Goal: Task Accomplishment & Management: Use online tool/utility

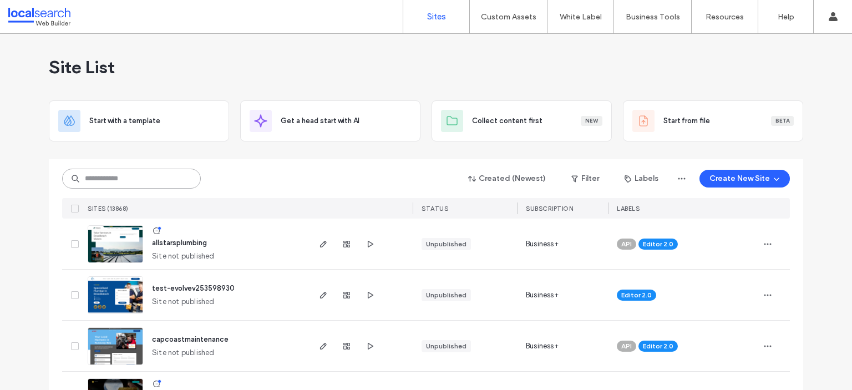
click at [103, 177] on input at bounding box center [131, 179] width 139 height 20
paste input "********"
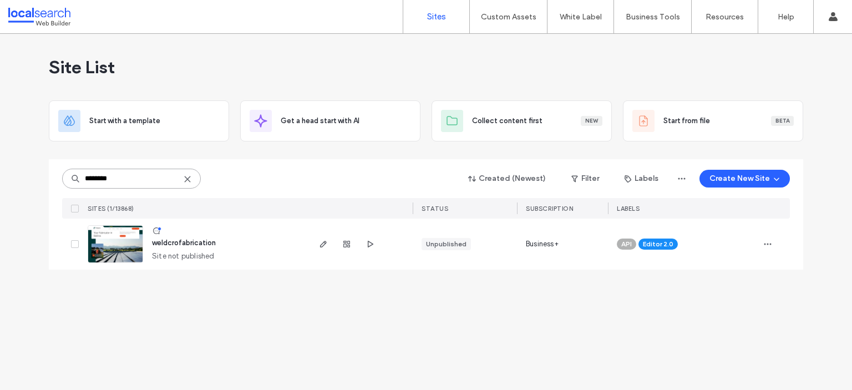
type input "********"
click at [105, 248] on img at bounding box center [115, 263] width 54 height 75
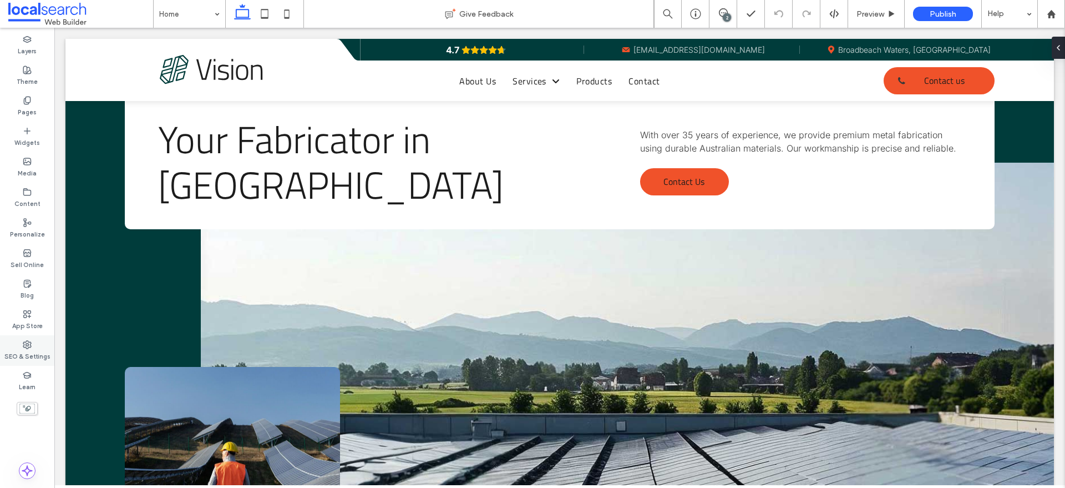
click at [16, 348] on div "SEO & Settings" at bounding box center [27, 350] width 54 height 31
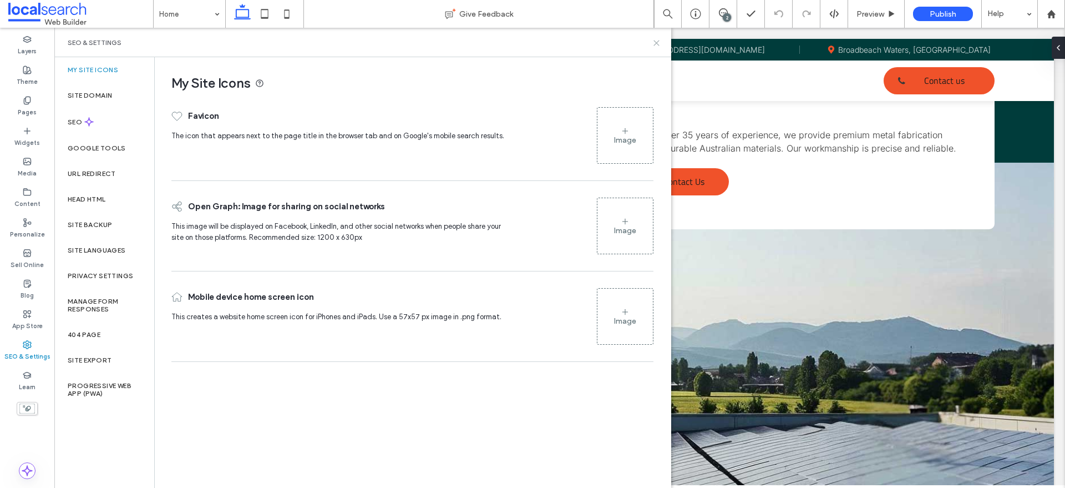
click at [654, 43] on icon at bounding box center [656, 43] width 8 height 8
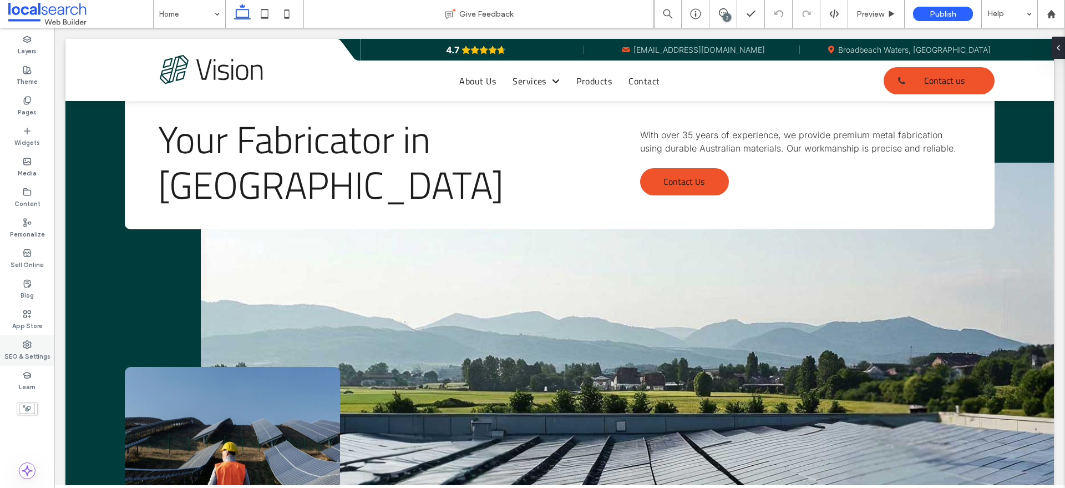
click at [28, 349] on label "SEO & Settings" at bounding box center [27, 355] width 46 height 12
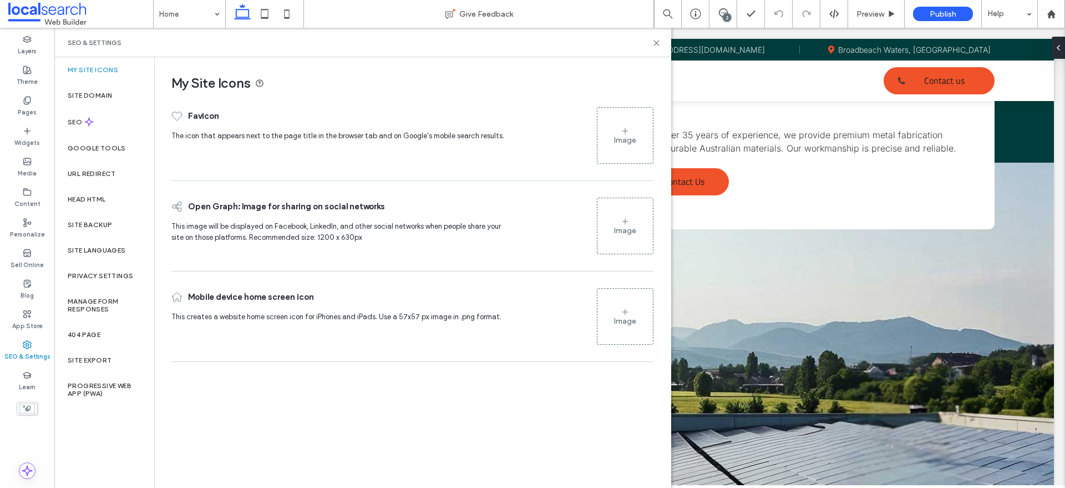
click at [642, 143] on div "Image" at bounding box center [624, 135] width 55 height 53
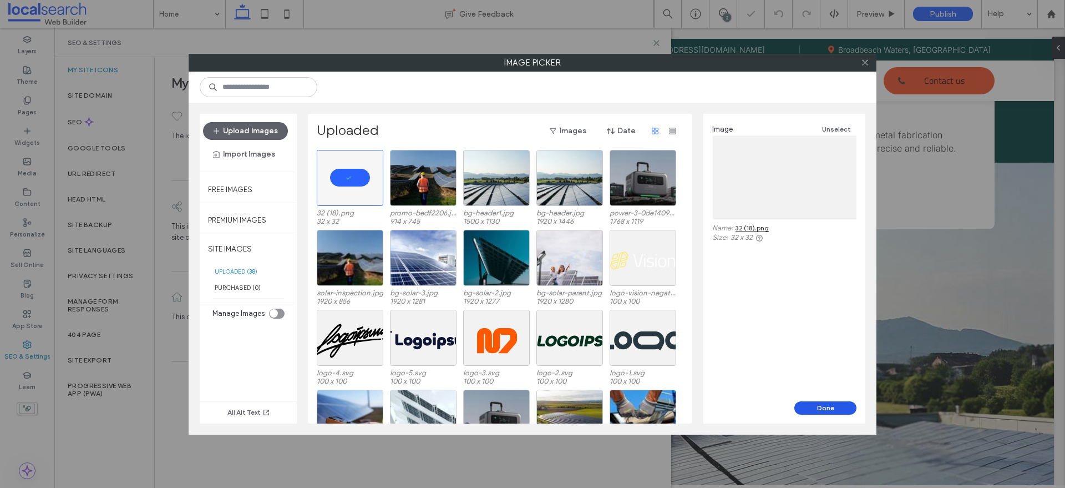
click at [835, 389] on button "Done" at bounding box center [825, 407] width 62 height 13
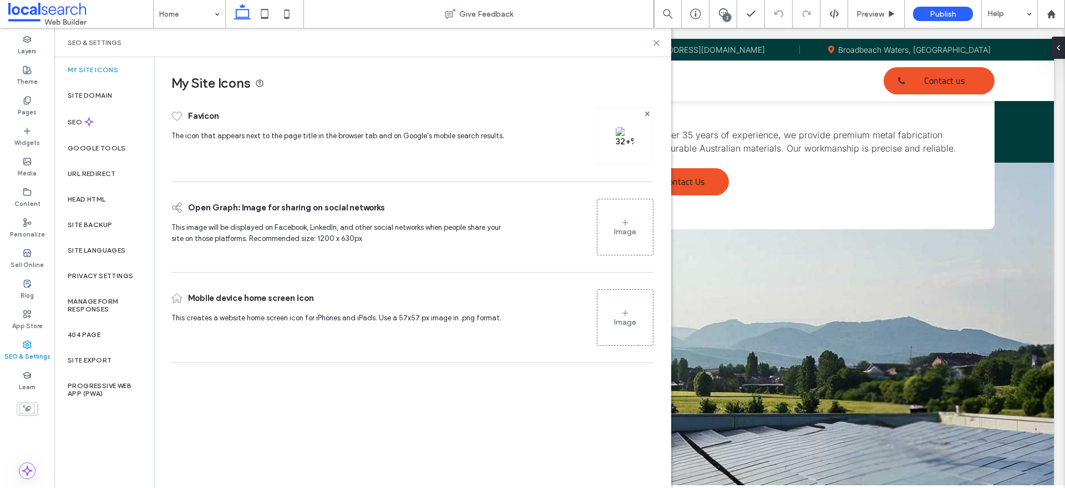
click at [598, 134] on div at bounding box center [625, 136] width 58 height 58
click at [624, 114] on div at bounding box center [625, 136] width 58 height 58
click at [628, 129] on img at bounding box center [625, 136] width 18 height 18
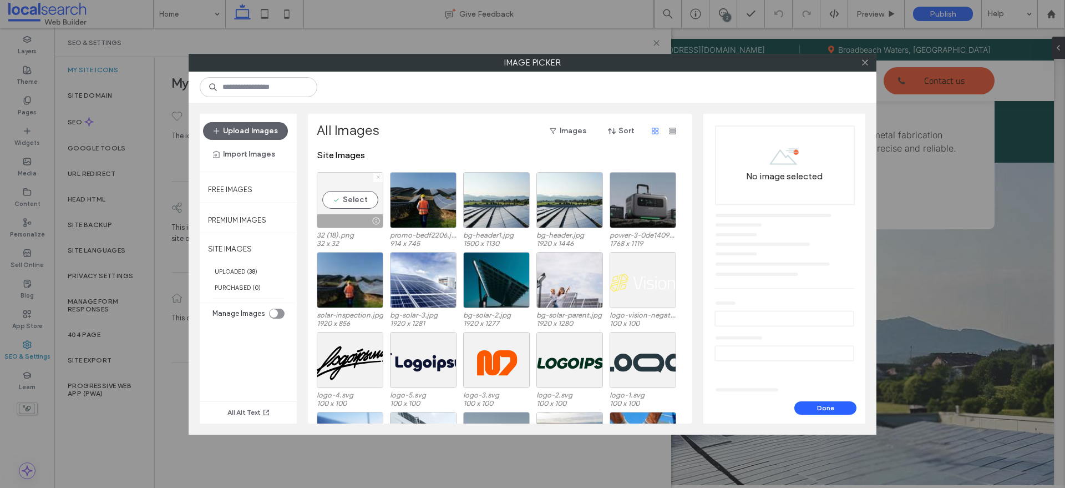
click at [379, 175] on icon at bounding box center [378, 177] width 4 height 4
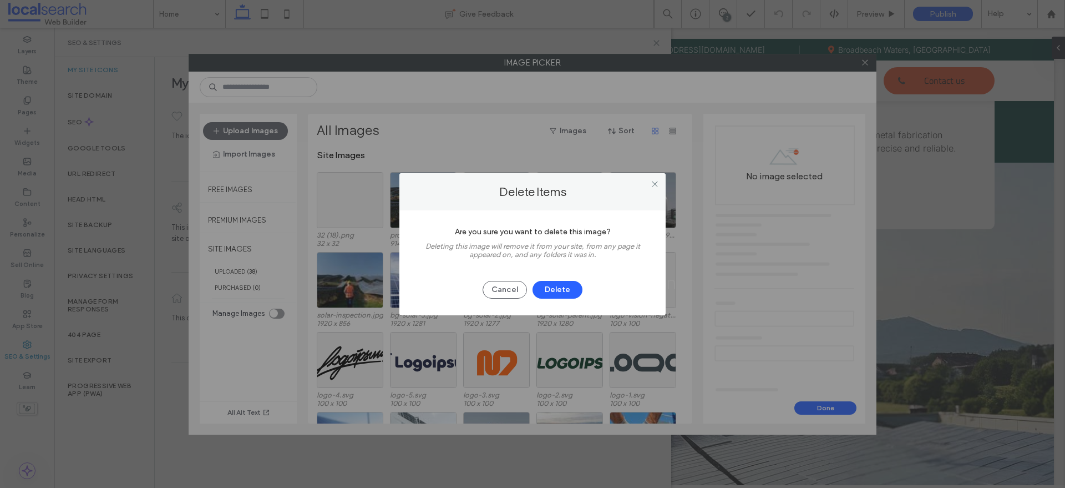
click at [560, 293] on button "Delete" at bounding box center [557, 290] width 50 height 18
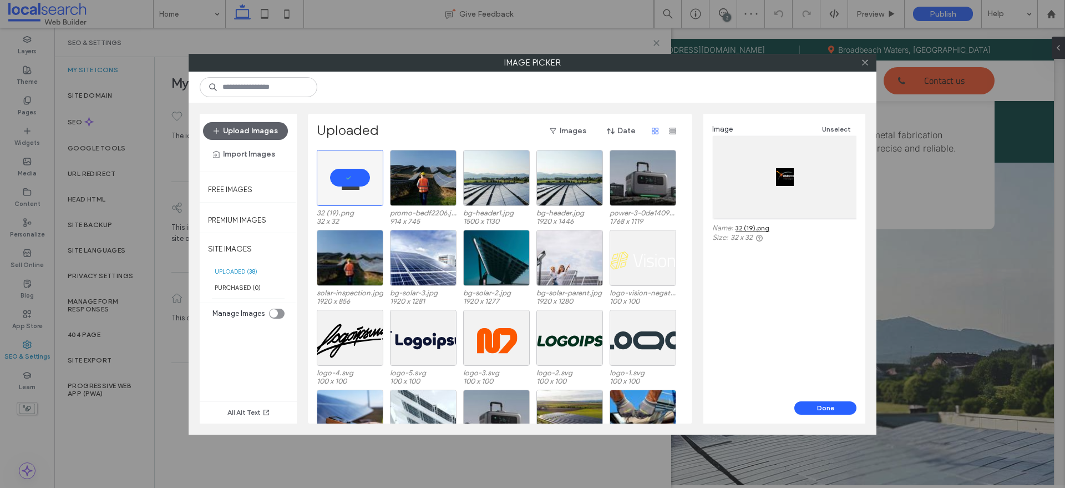
drag, startPoint x: 830, startPoint y: 406, endPoint x: 829, endPoint y: 414, distance: 7.8
click at [830, 389] on button "Done" at bounding box center [825, 407] width 62 height 13
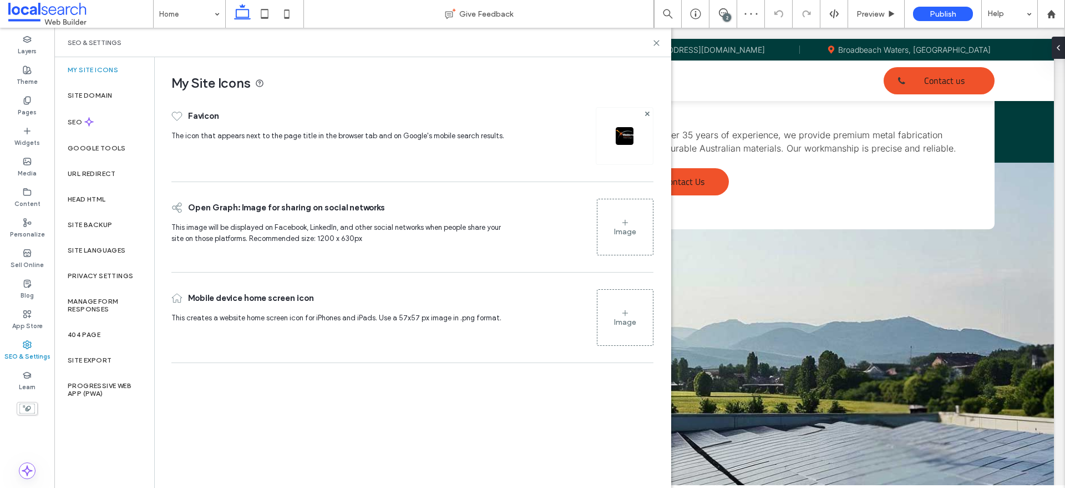
click at [613, 225] on div "Image" at bounding box center [624, 226] width 55 height 53
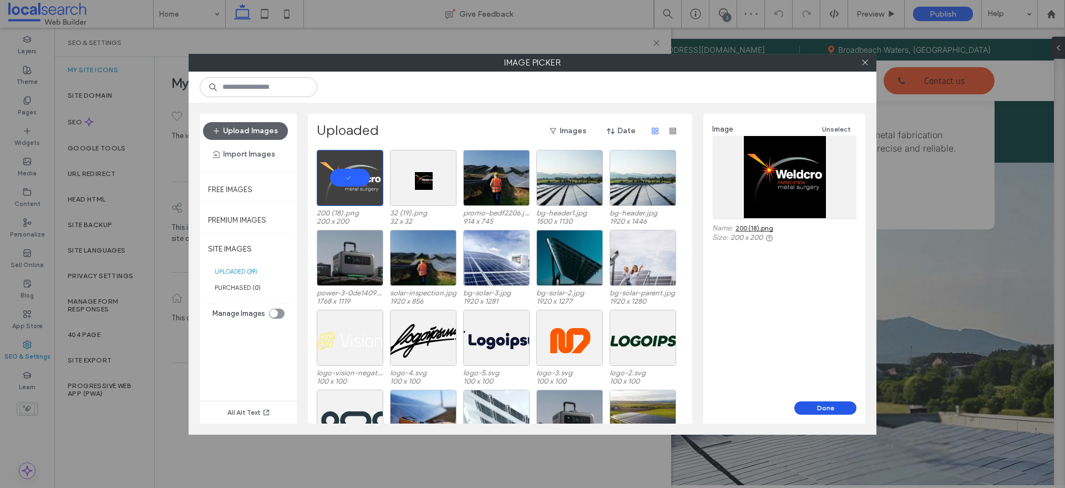
click at [818, 389] on button "Done" at bounding box center [825, 407] width 62 height 13
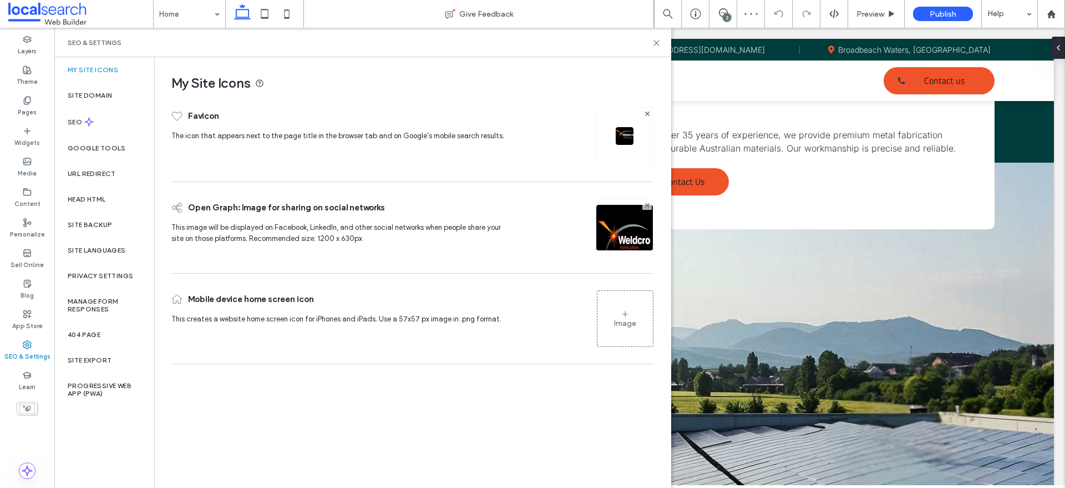
click at [628, 309] on icon at bounding box center [625, 313] width 9 height 9
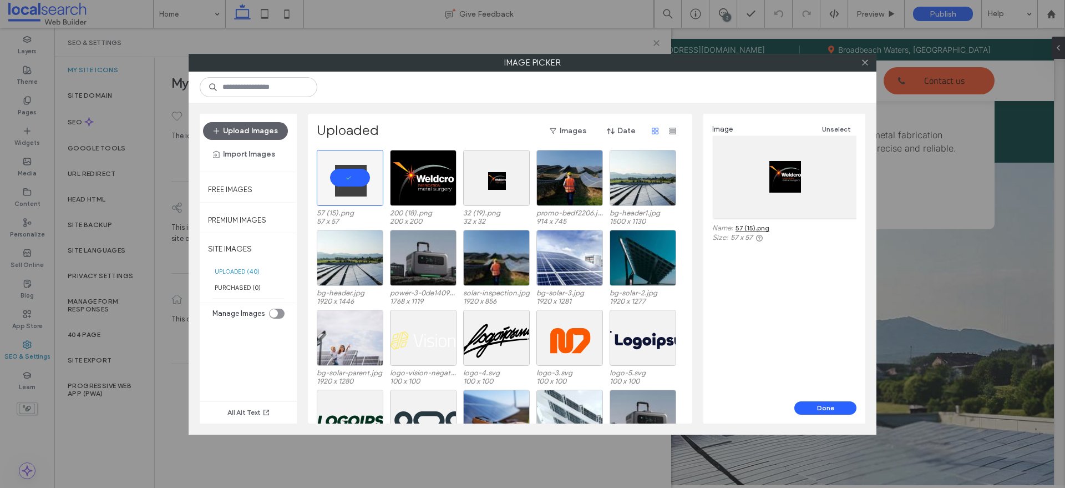
click at [811, 309] on div "Image Unselect Name: 57 (15).png Size: 57 x 57" at bounding box center [784, 257] width 162 height 287
click at [820, 389] on button "Done" at bounding box center [825, 407] width 62 height 13
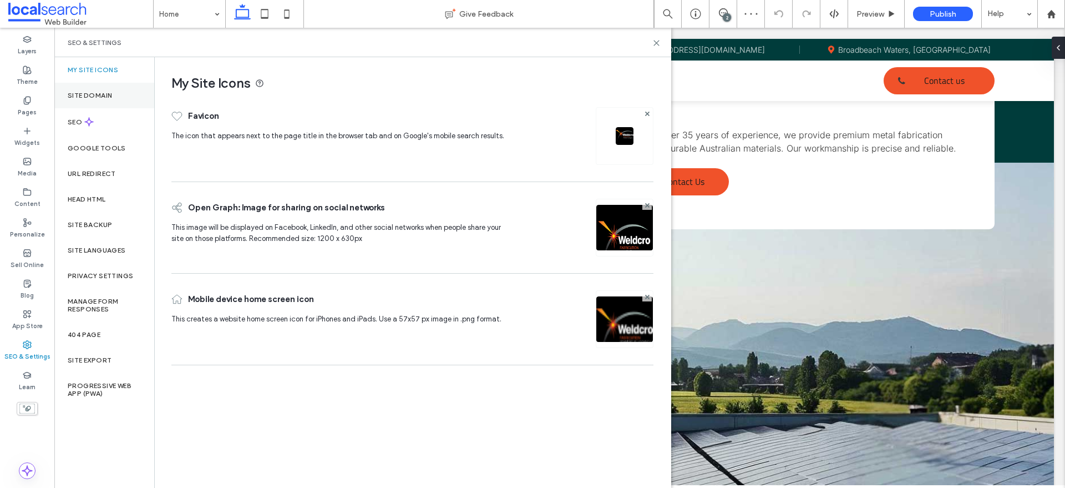
click at [93, 92] on label "Site Domain" at bounding box center [90, 96] width 44 height 8
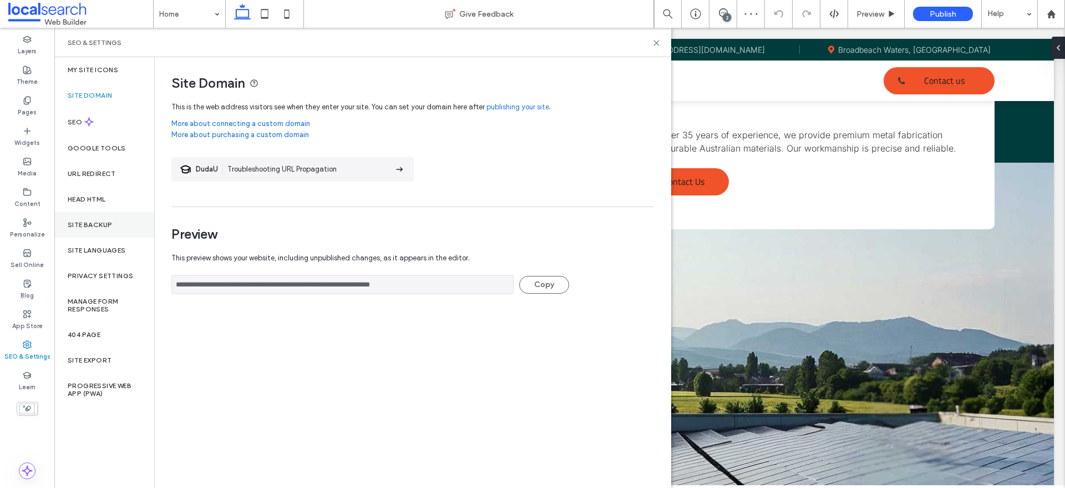
click at [99, 218] on div "Site Backup" at bounding box center [104, 225] width 100 height 26
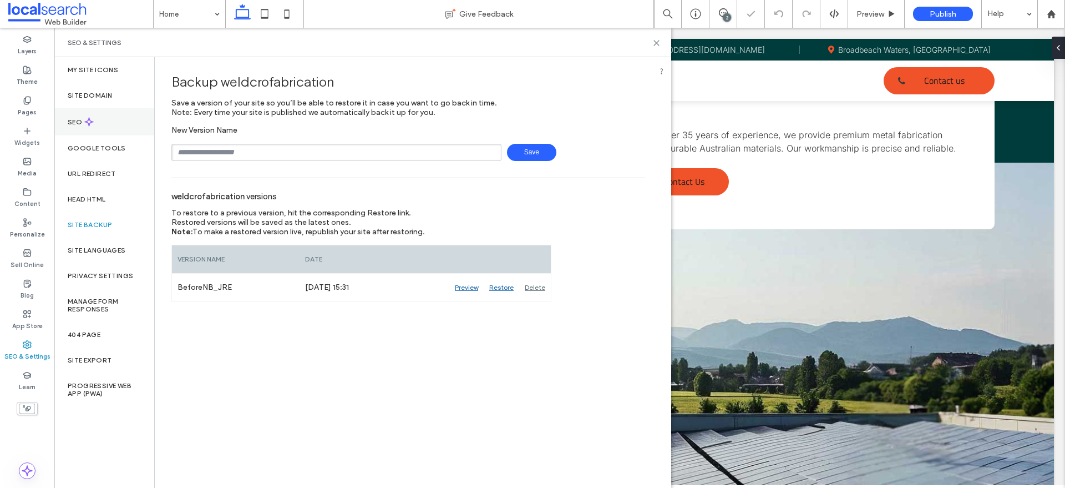
click at [100, 118] on div "SEO" at bounding box center [104, 121] width 100 height 27
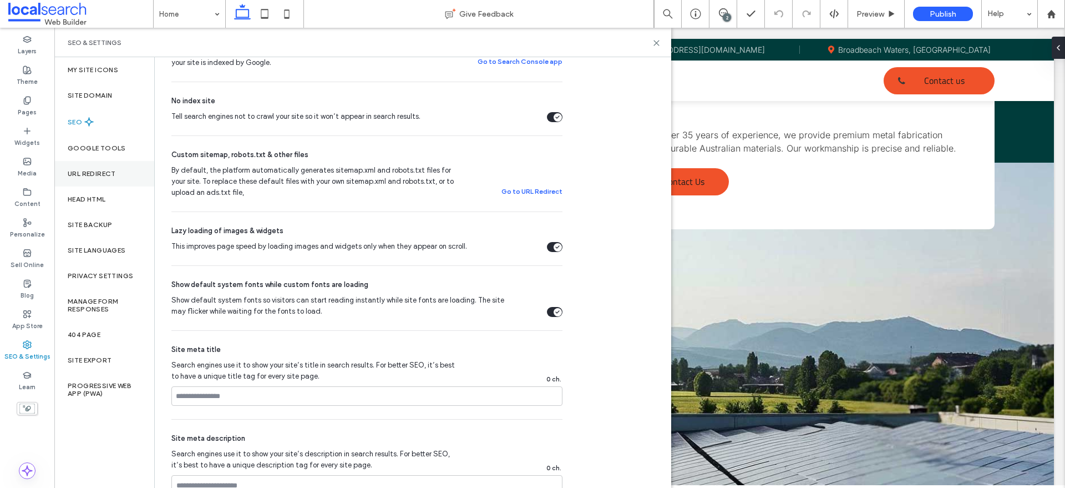
scroll to position [195, 0]
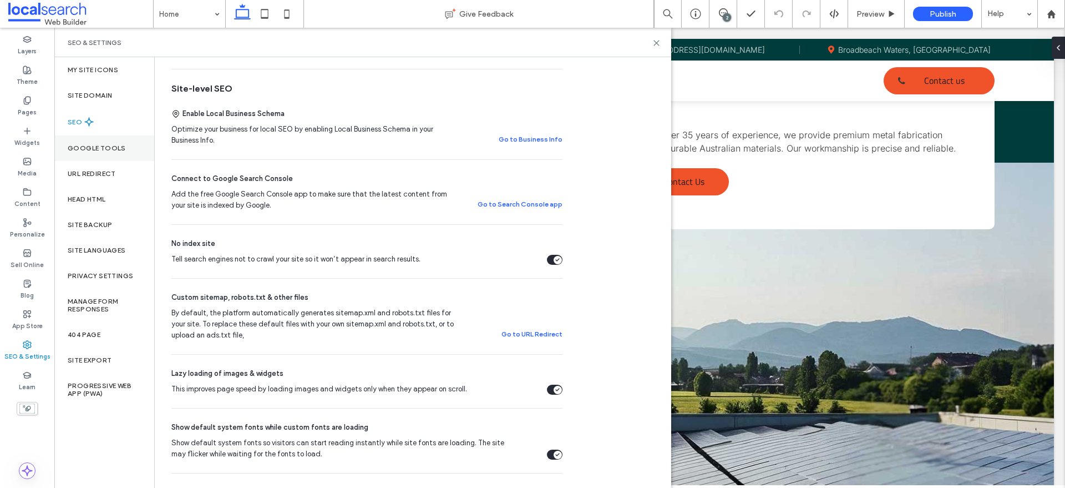
click at [106, 151] on label "Google Tools" at bounding box center [97, 148] width 58 height 8
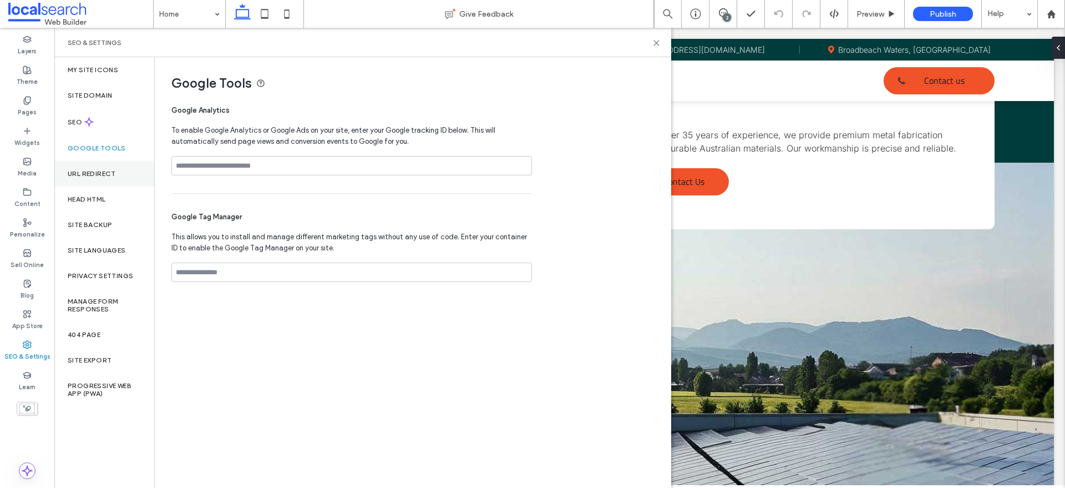
click at [104, 174] on label "URL Redirect" at bounding box center [92, 174] width 48 height 8
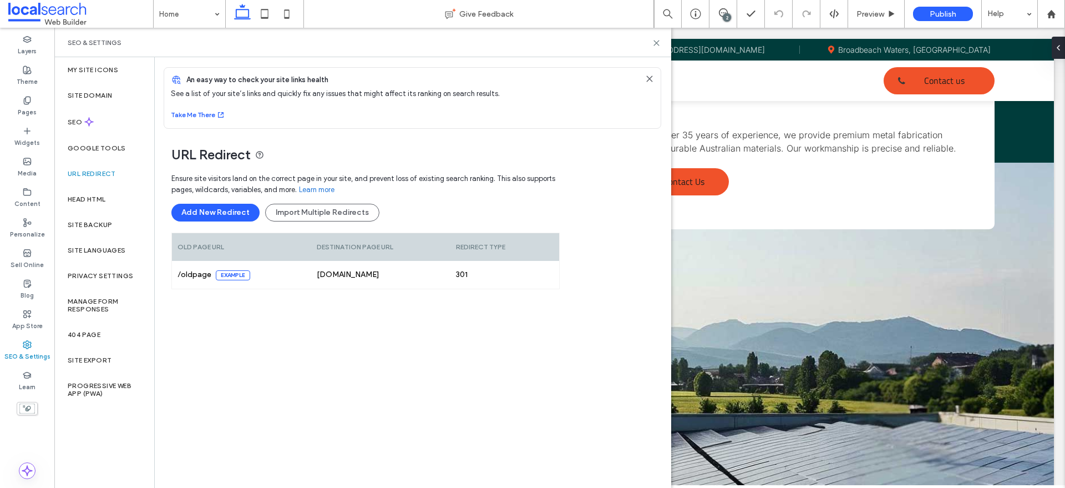
drag, startPoint x: 27, startPoint y: 298, endPoint x: 36, endPoint y: 347, distance: 49.1
click at [27, 299] on label "Blog" at bounding box center [27, 294] width 13 height 12
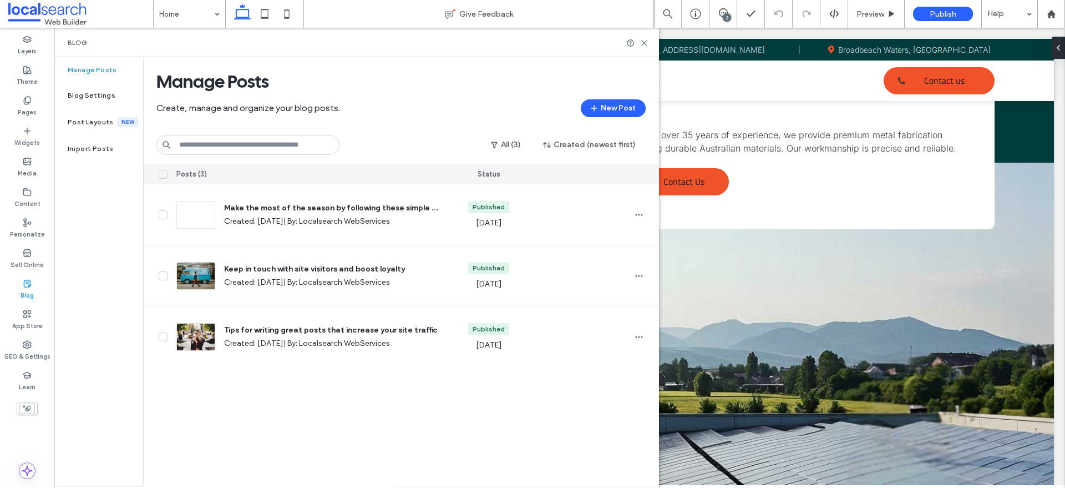
click at [164, 172] on icon at bounding box center [163, 174] width 6 height 4
click at [571, 172] on button "Delete" at bounding box center [577, 174] width 40 height 13
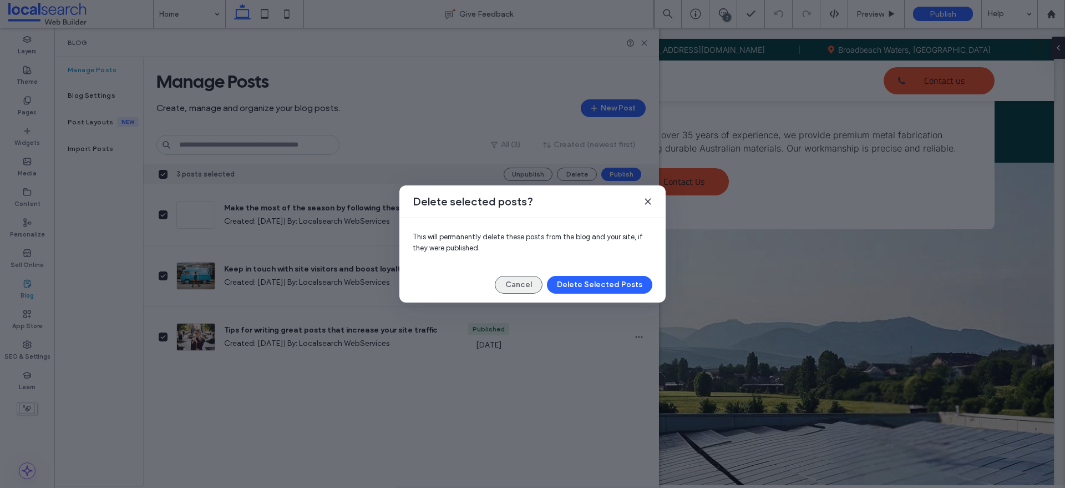
click at [528, 285] on button "Cancel" at bounding box center [519, 285] width 48 height 18
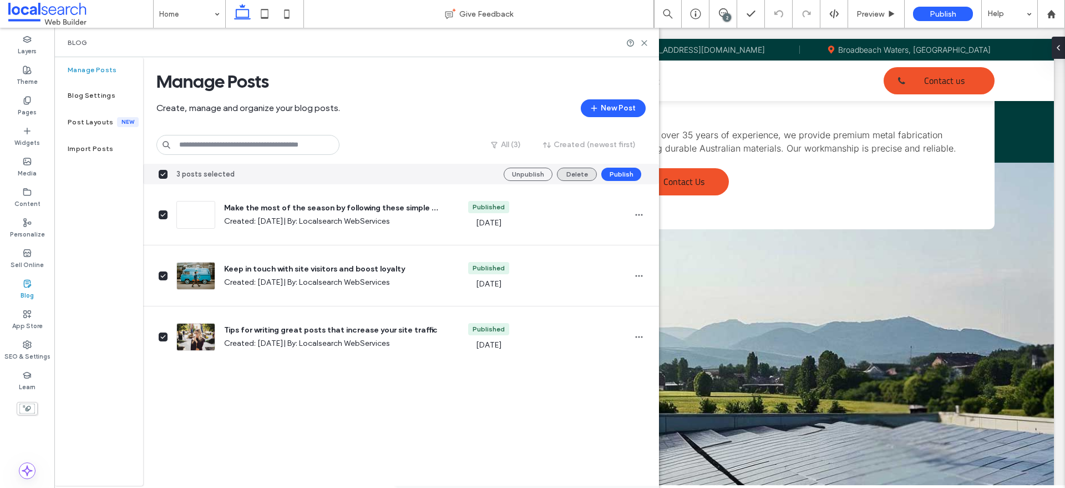
click at [576, 177] on button "Delete" at bounding box center [577, 174] width 40 height 13
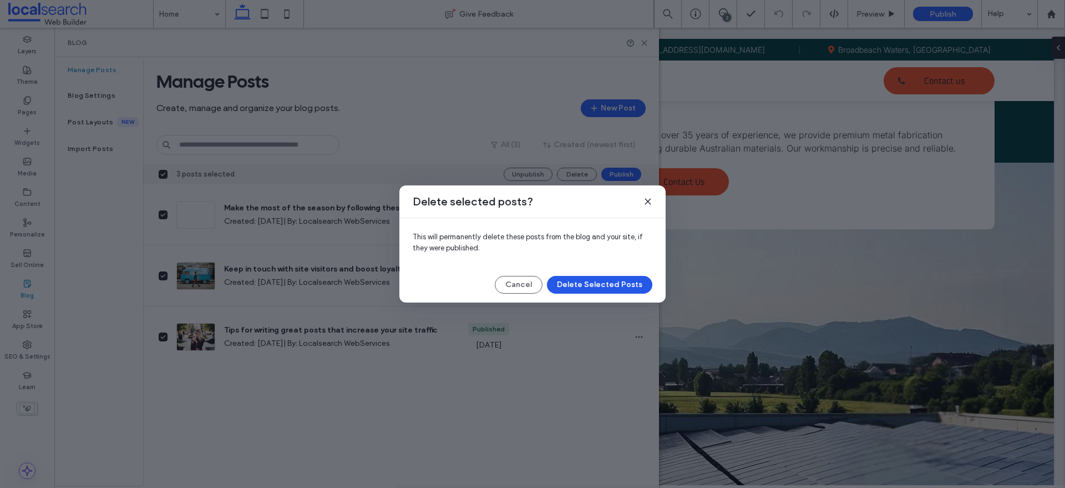
click at [617, 277] on div "Delete selected posts? This will permanently delete these posts from the blog a…" at bounding box center [532, 243] width 266 height 117
click at [617, 279] on button "Delete Selected Posts" at bounding box center [599, 285] width 105 height 18
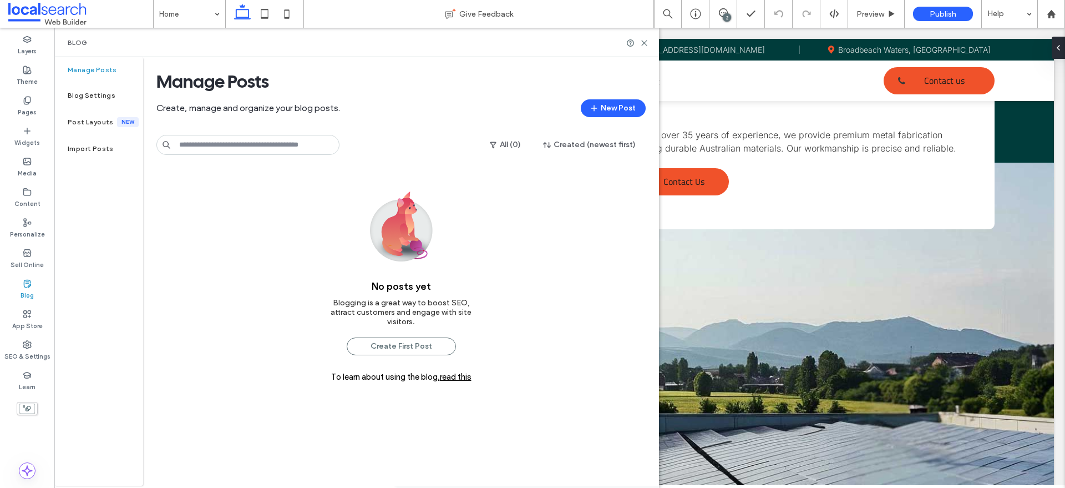
drag, startPoint x: 96, startPoint y: 198, endPoint x: 109, endPoint y: 207, distance: 16.0
click at [96, 198] on div "Manage Posts Blog Settings Post Layouts New Import Posts" at bounding box center [98, 271] width 89 height 428
click at [32, 197] on label "Content" at bounding box center [27, 202] width 26 height 12
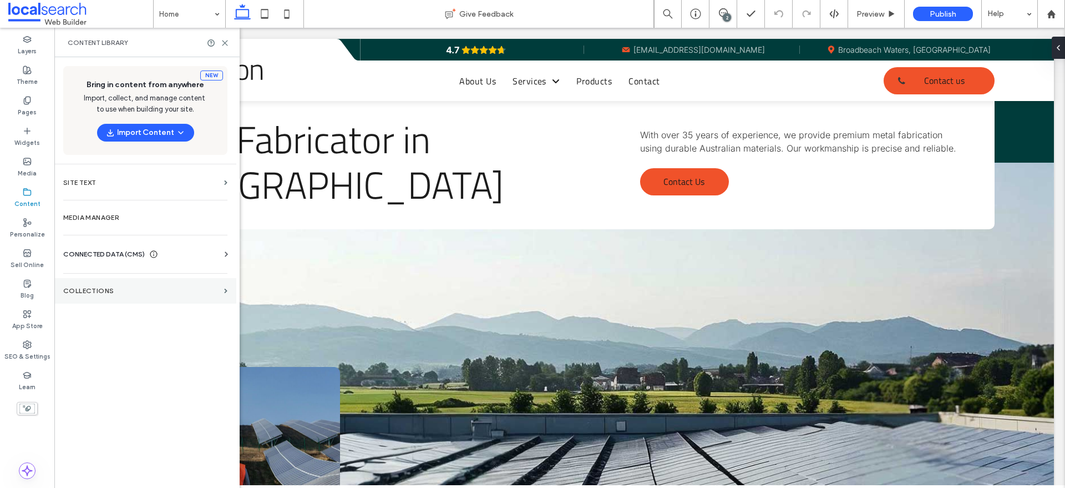
click at [121, 298] on section "Collections" at bounding box center [145, 291] width 182 height 26
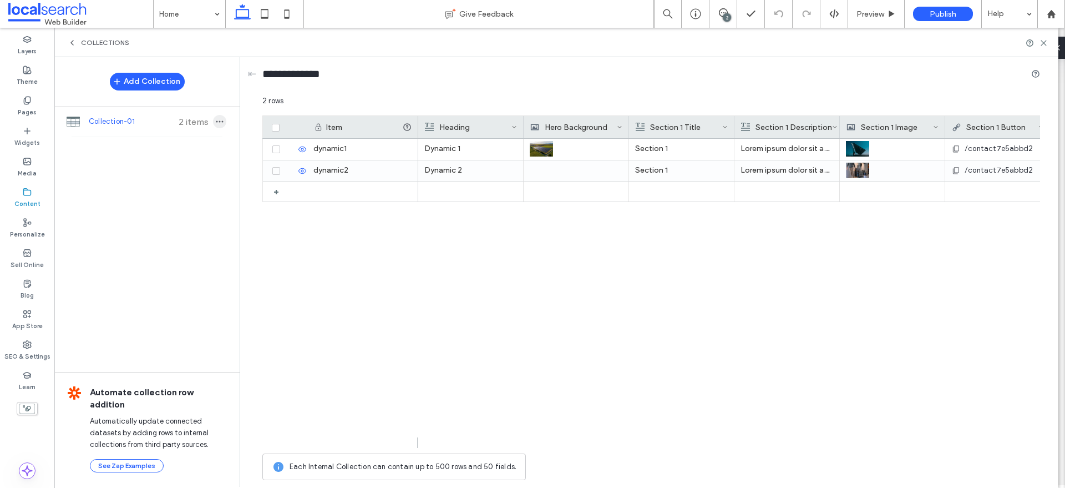
click at [217, 123] on icon "button" at bounding box center [219, 121] width 9 height 9
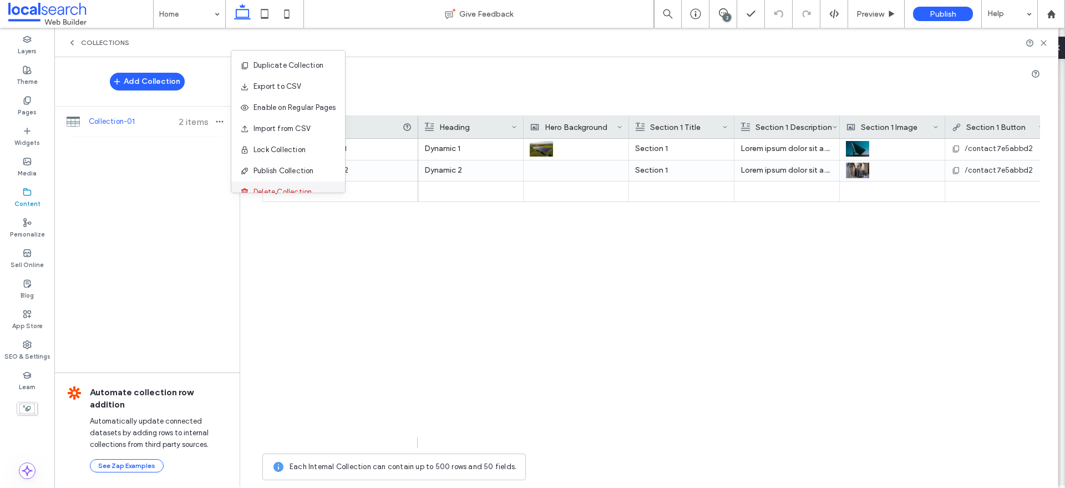
click at [276, 186] on span "Delete Collection" at bounding box center [282, 191] width 58 height 11
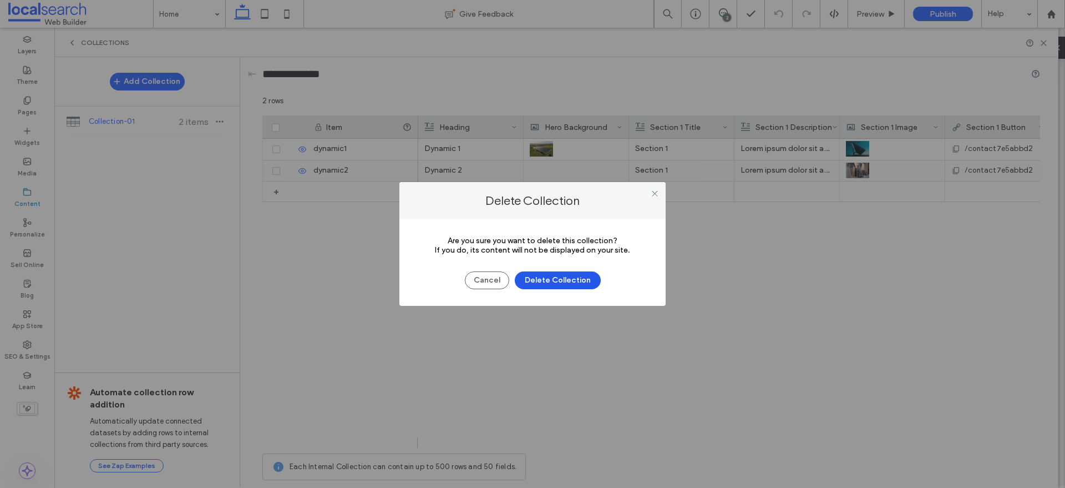
click at [562, 282] on button "Delete Collection" at bounding box center [558, 280] width 86 height 18
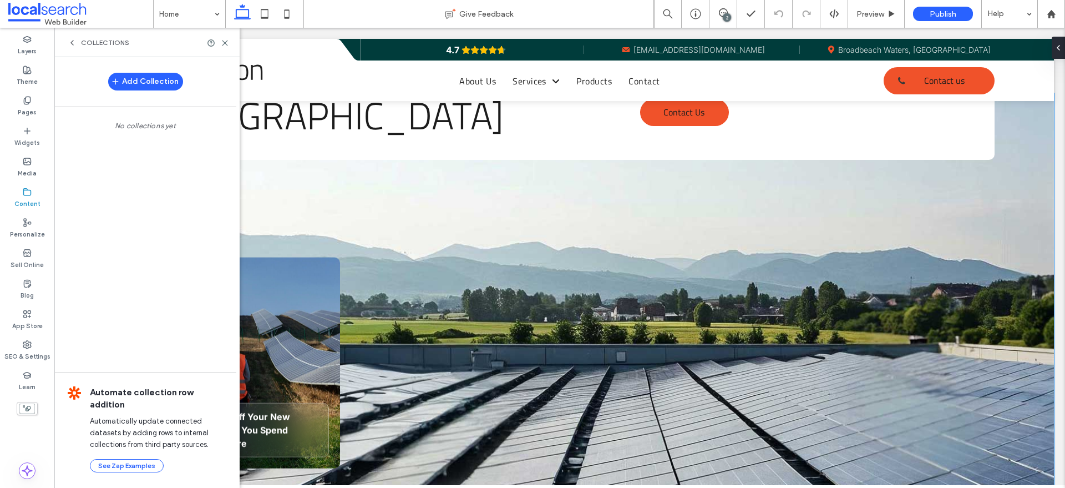
scroll to position [139, 0]
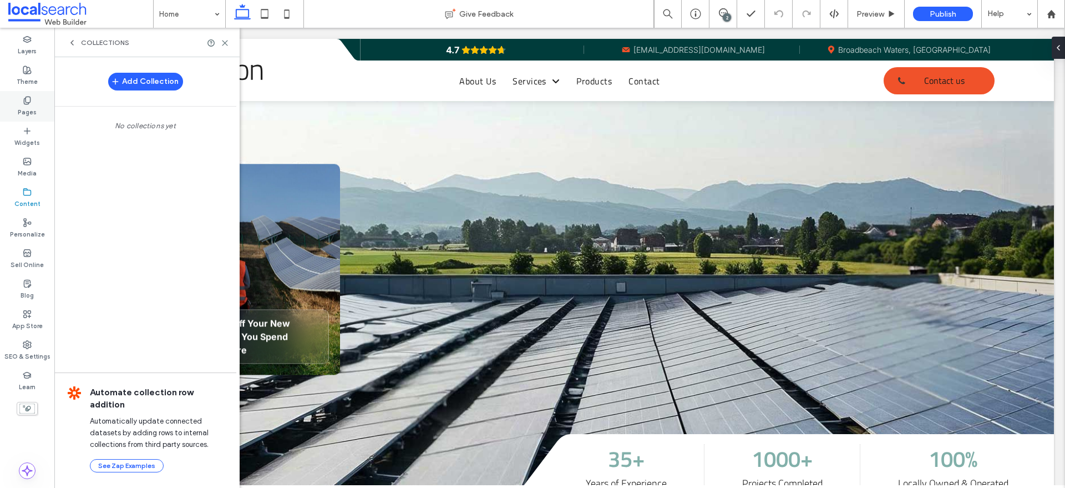
click at [24, 108] on label "Pages" at bounding box center [27, 111] width 19 height 12
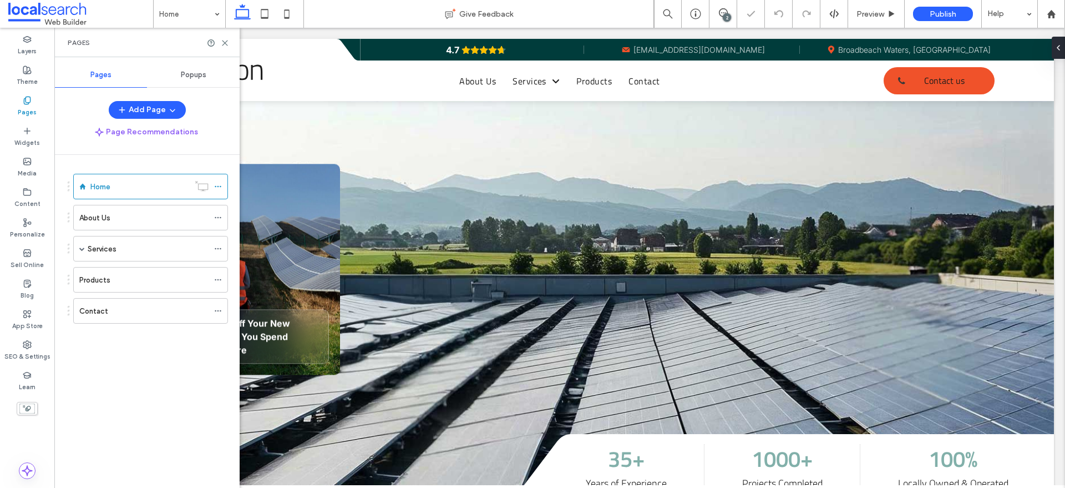
click at [192, 72] on span "Popups" at bounding box center [194, 74] width 26 height 9
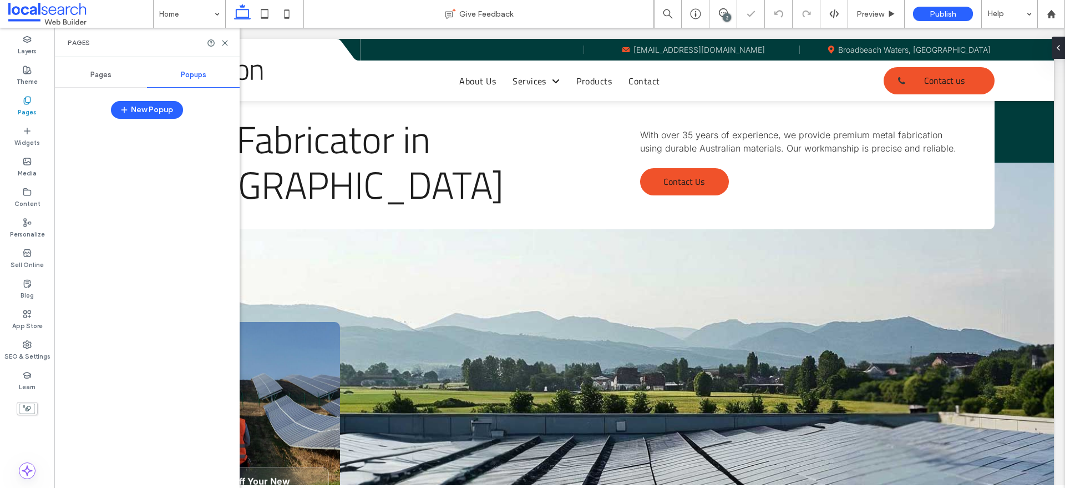
scroll to position [0, 0]
click at [27, 201] on label "Content" at bounding box center [27, 202] width 26 height 12
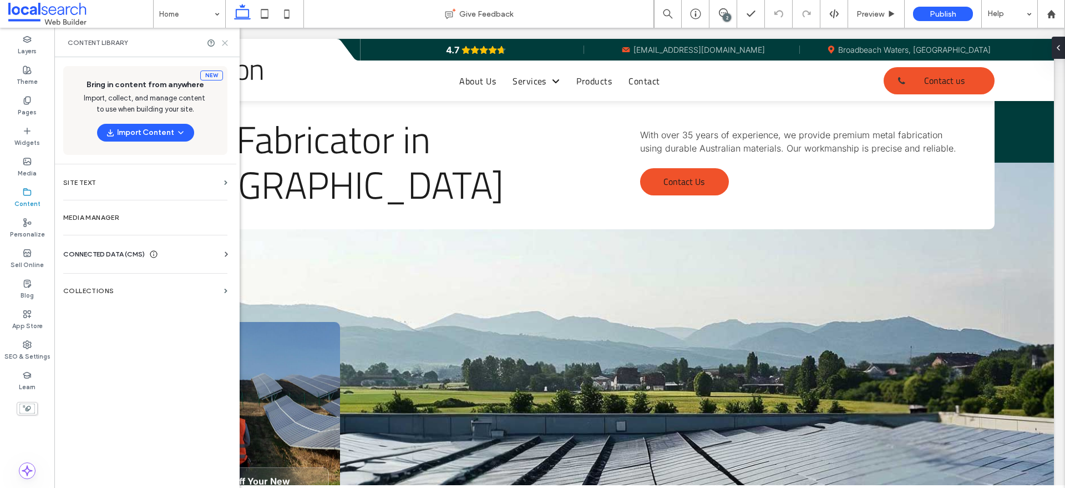
drag, startPoint x: 223, startPoint y: 43, endPoint x: 170, endPoint y: 16, distance: 59.3
click at [223, 43] on icon at bounding box center [225, 43] width 8 height 8
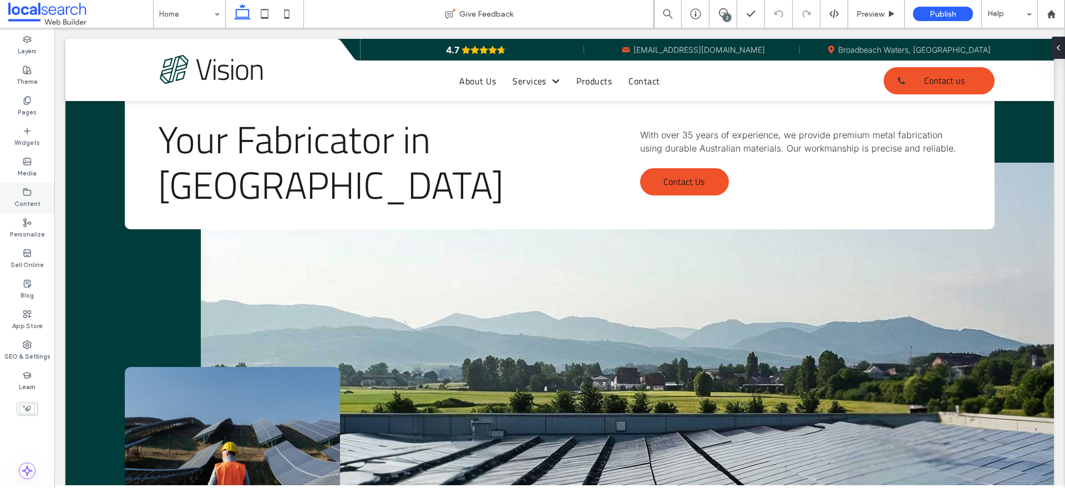
click at [29, 191] on icon at bounding box center [27, 191] width 9 height 9
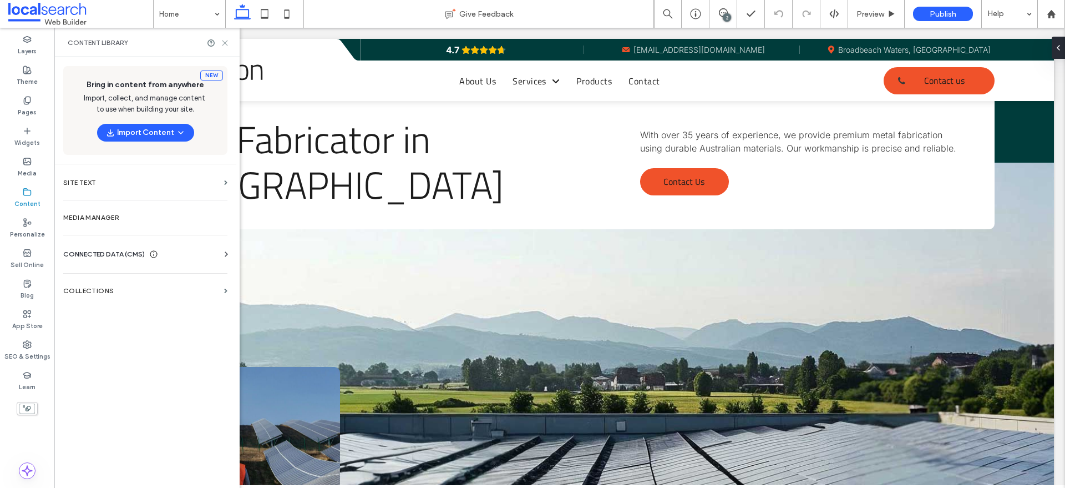
drag, startPoint x: 225, startPoint y: 42, endPoint x: 423, endPoint y: 261, distance: 295.3
click at [225, 42] on use at bounding box center [224, 42] width 5 height 5
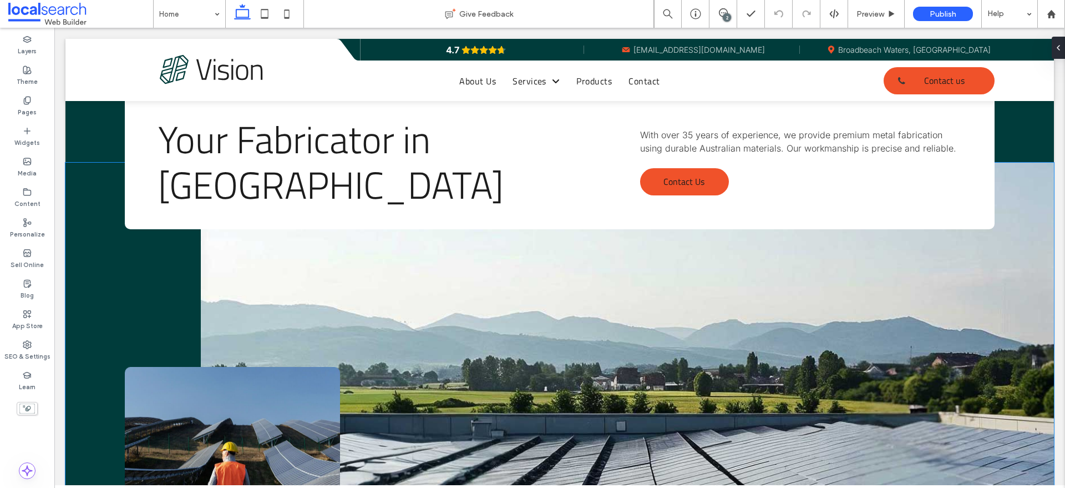
click at [499, 344] on link at bounding box center [627, 398] width 853 height 471
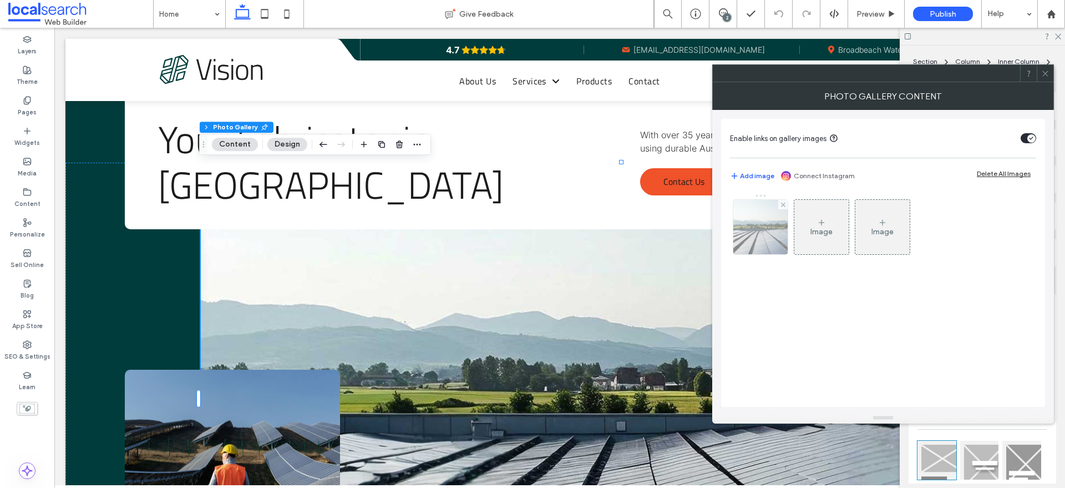
click at [771, 227] on img at bounding box center [760, 227] width 72 height 54
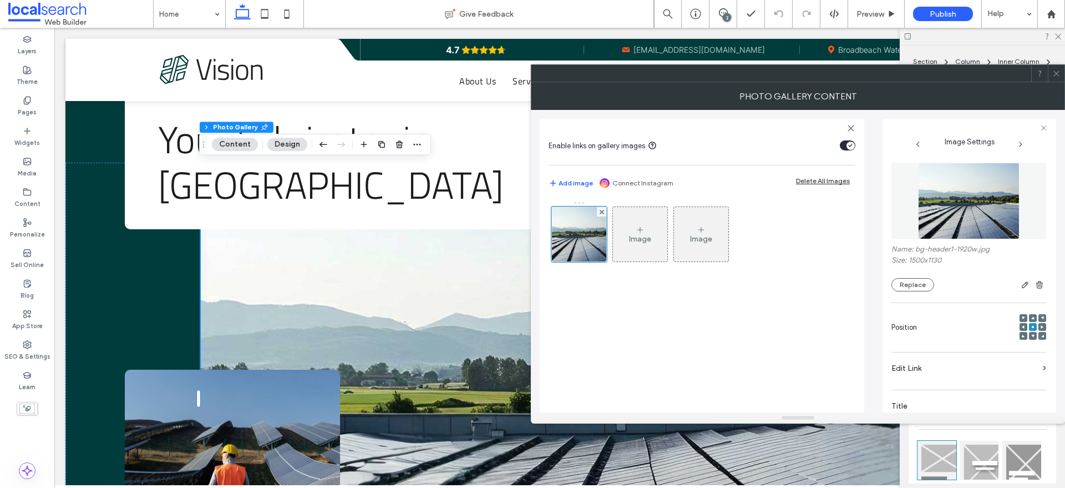
click at [851, 191] on figure at bounding box center [968, 201] width 155 height 77
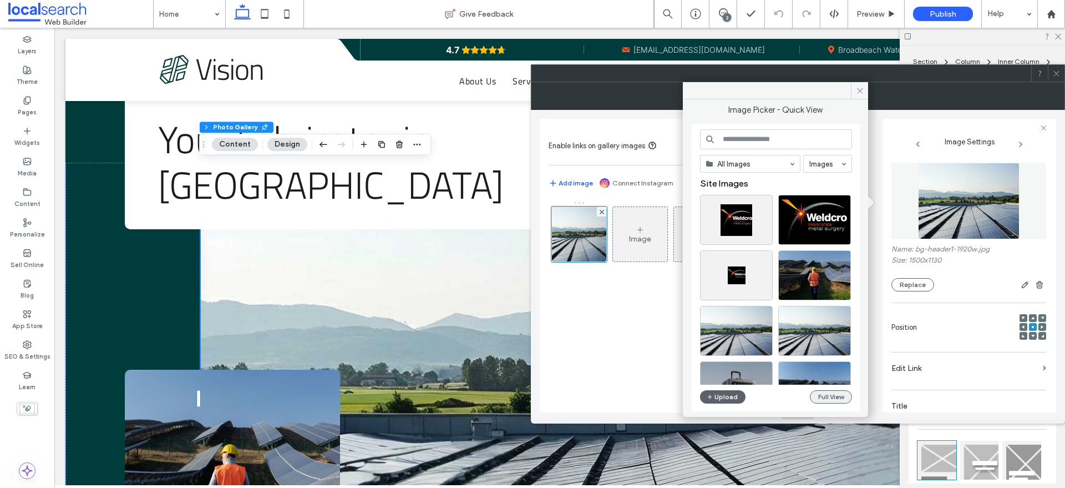
click at [812, 389] on button "Full View" at bounding box center [831, 396] width 42 height 13
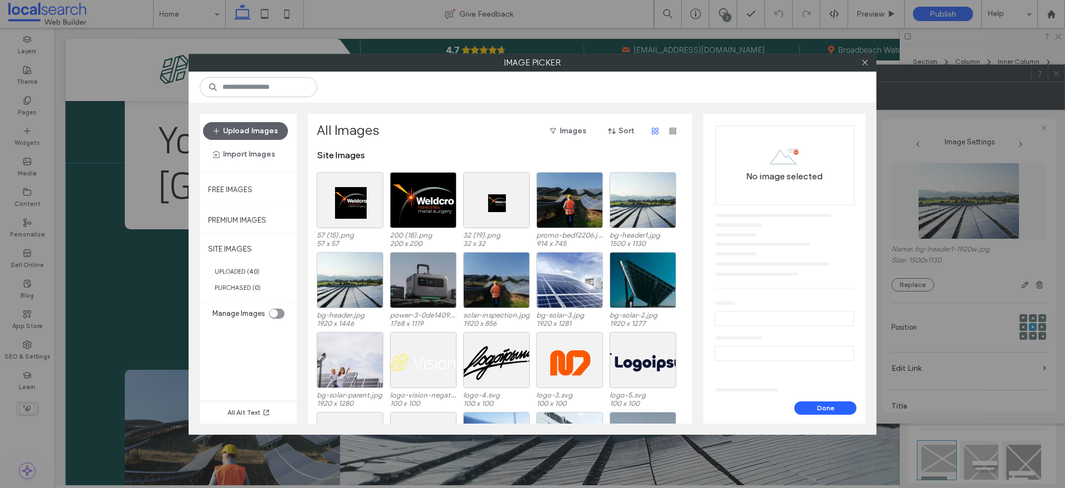
click at [278, 311] on div "toggle" at bounding box center [277, 313] width 16 height 10
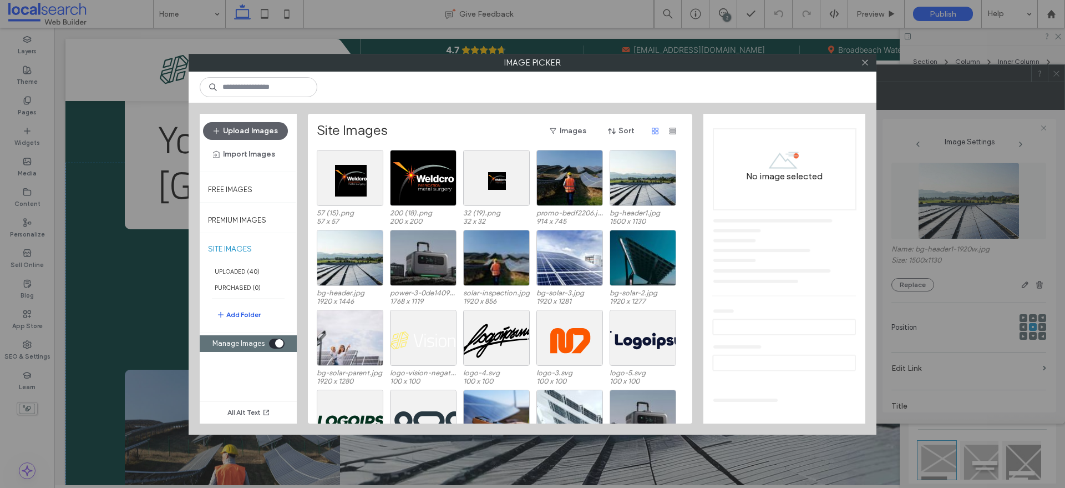
click at [247, 311] on button "Add Folder" at bounding box center [238, 314] width 44 height 13
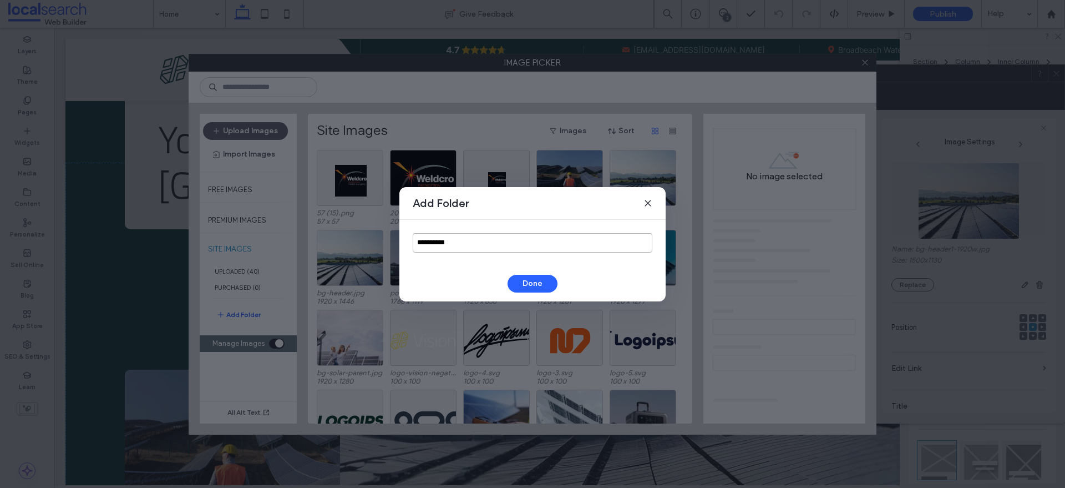
drag, startPoint x: 499, startPoint y: 237, endPoint x: 307, endPoint y: 239, distance: 191.9
click at [306, 239] on div "**********" at bounding box center [532, 244] width 1065 height 488
type input "****"
click at [527, 280] on button "Done" at bounding box center [533, 284] width 50 height 18
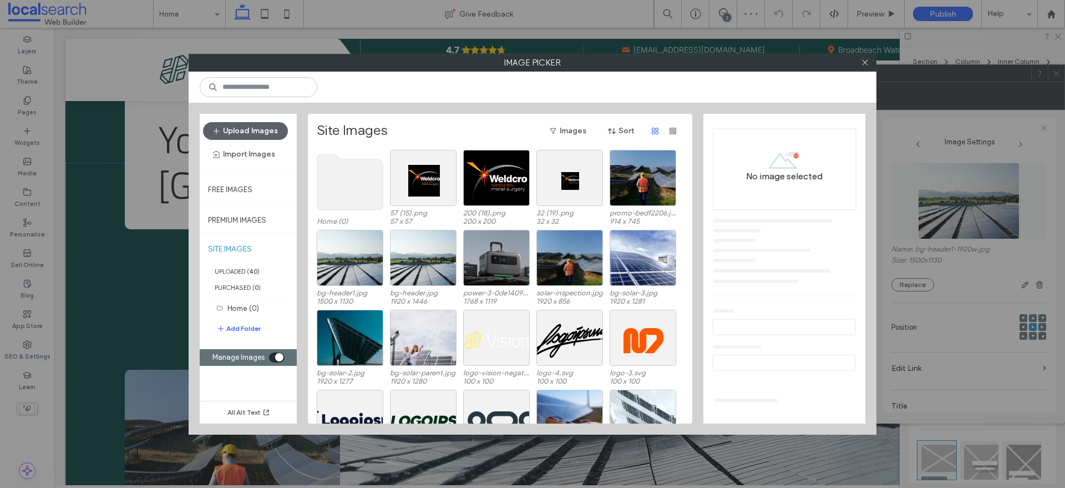
click at [346, 171] on use at bounding box center [350, 181] width 66 height 55
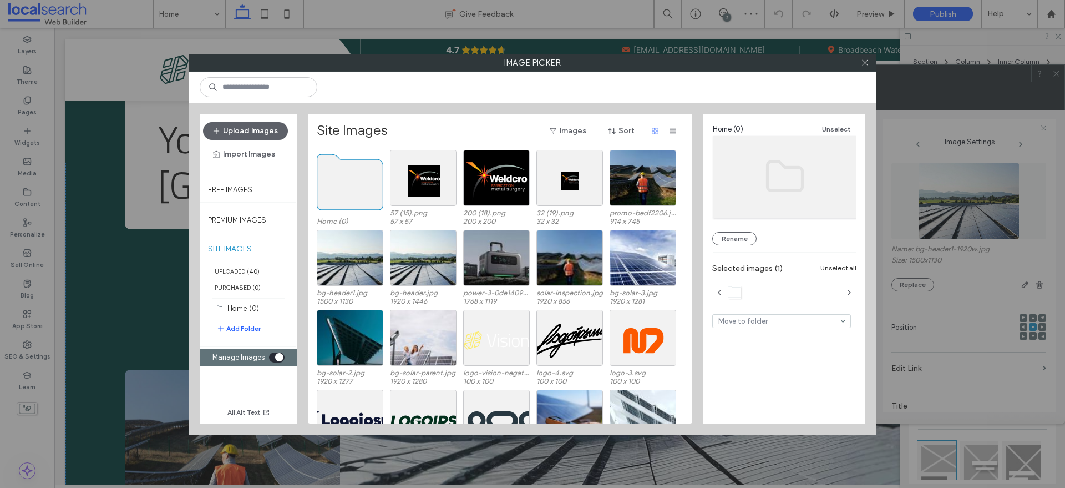
click at [346, 171] on use at bounding box center [350, 181] width 66 height 55
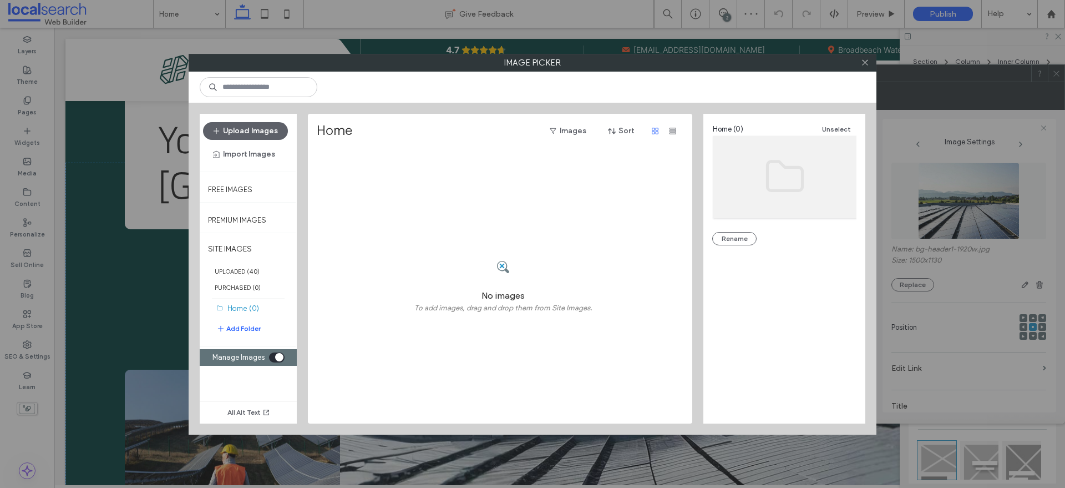
click at [273, 355] on div "toggle" at bounding box center [277, 357] width 16 height 10
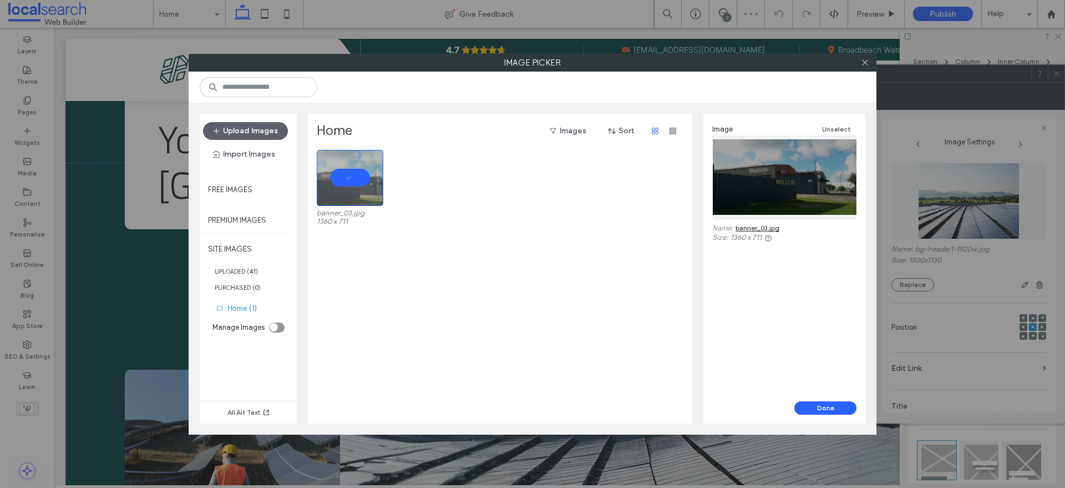
click at [814, 389] on button "Done" at bounding box center [825, 407] width 62 height 13
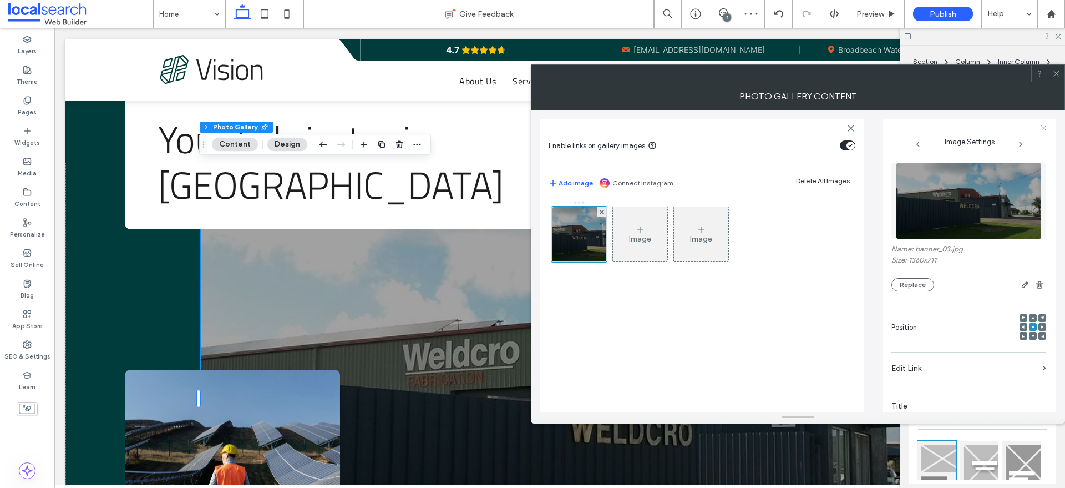
click at [851, 79] on div at bounding box center [1056, 73] width 17 height 17
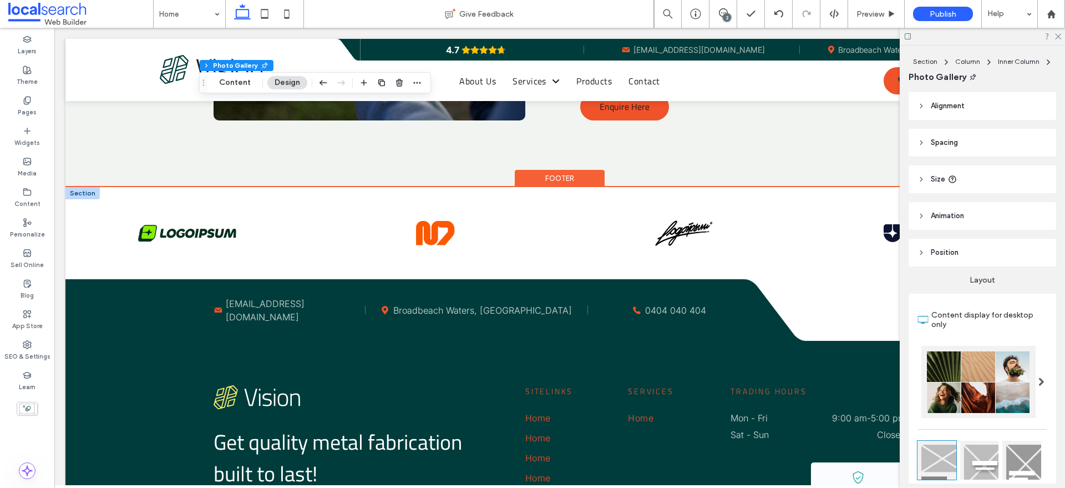
scroll to position [3195, 0]
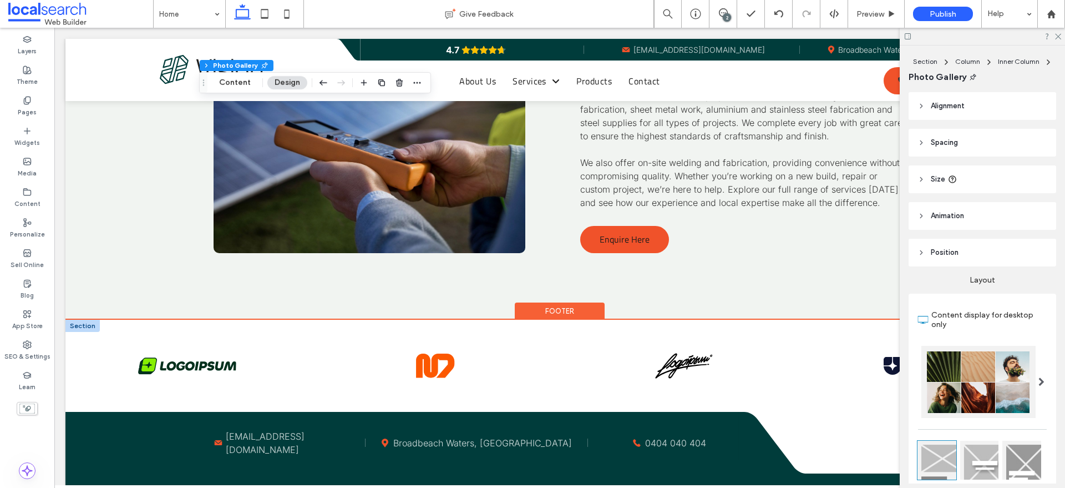
click at [87, 319] on div at bounding box center [82, 325] width 34 height 12
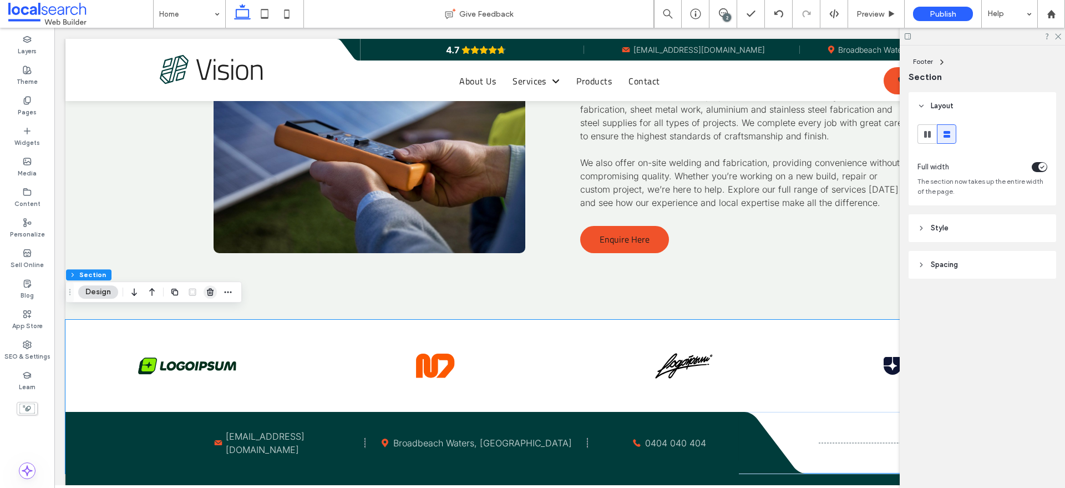
click at [210, 290] on use "button" at bounding box center [210, 291] width 7 height 7
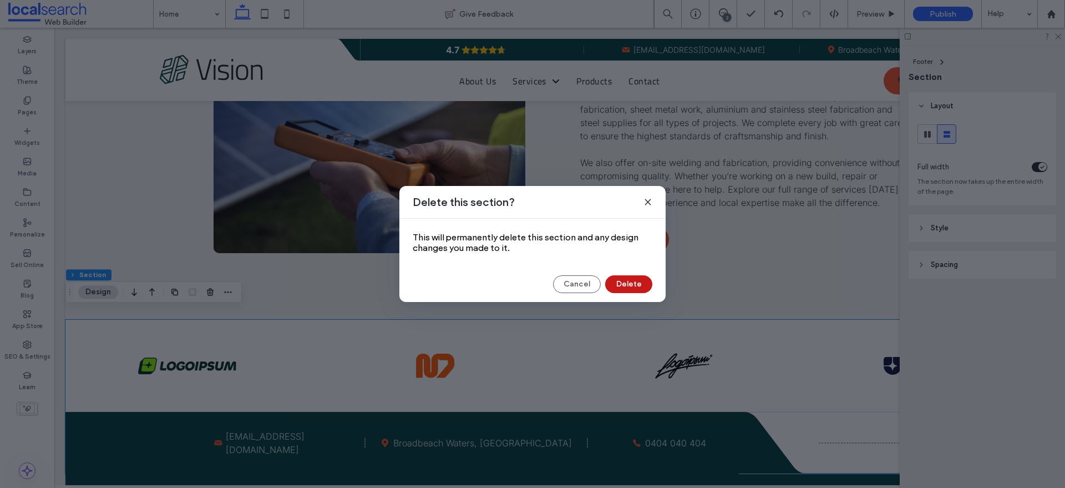
click at [620, 285] on button "Delete" at bounding box center [628, 284] width 47 height 18
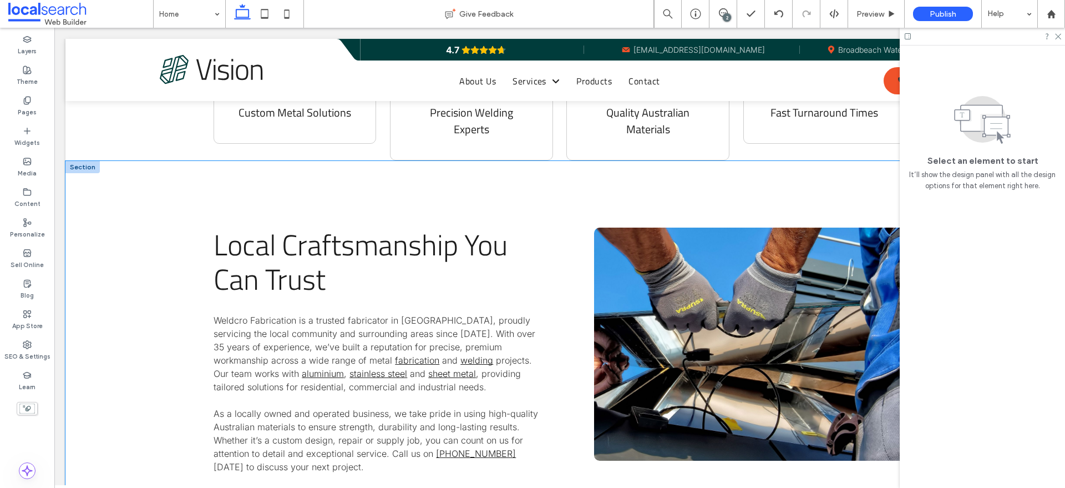
scroll to position [693, 0]
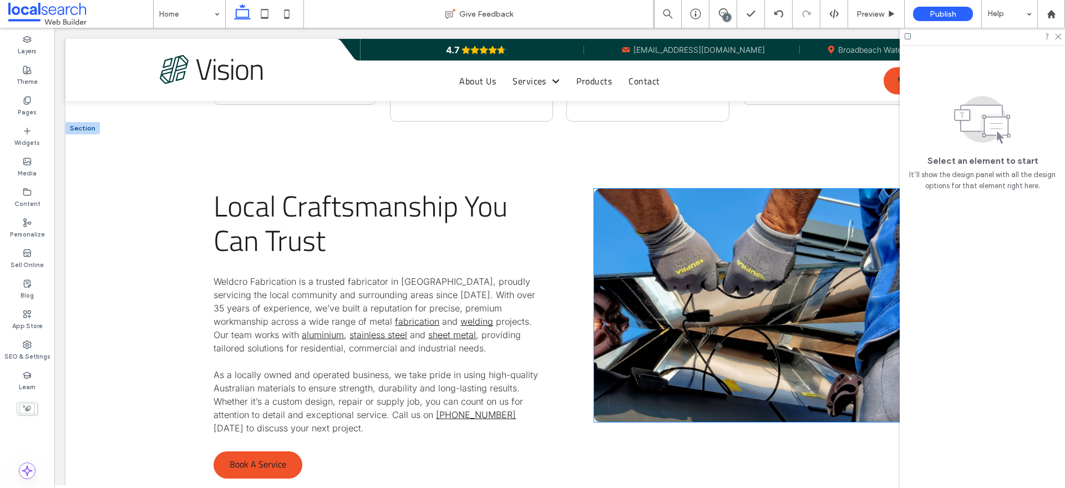
click at [749, 265] on link at bounding box center [749, 305] width 311 height 233
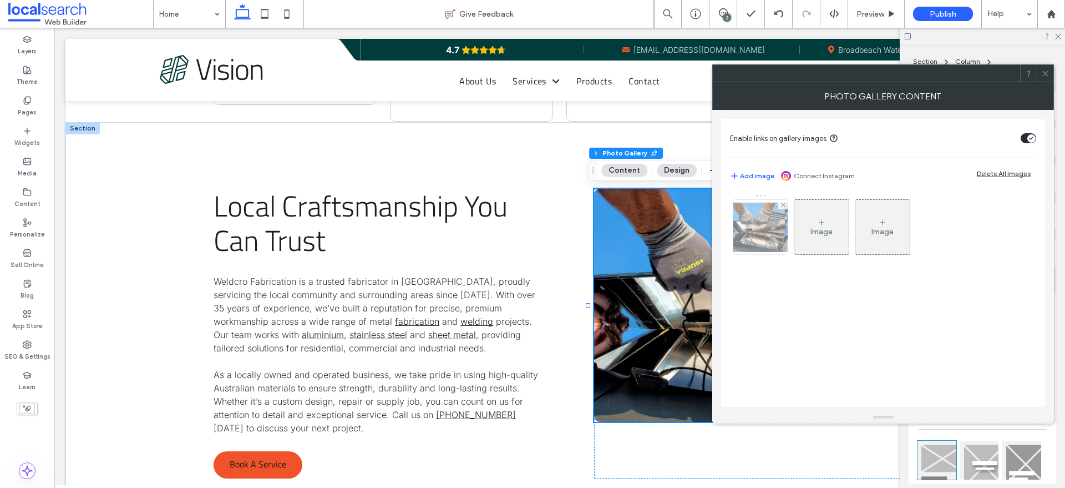
click at [755, 239] on img at bounding box center [760, 226] width 89 height 49
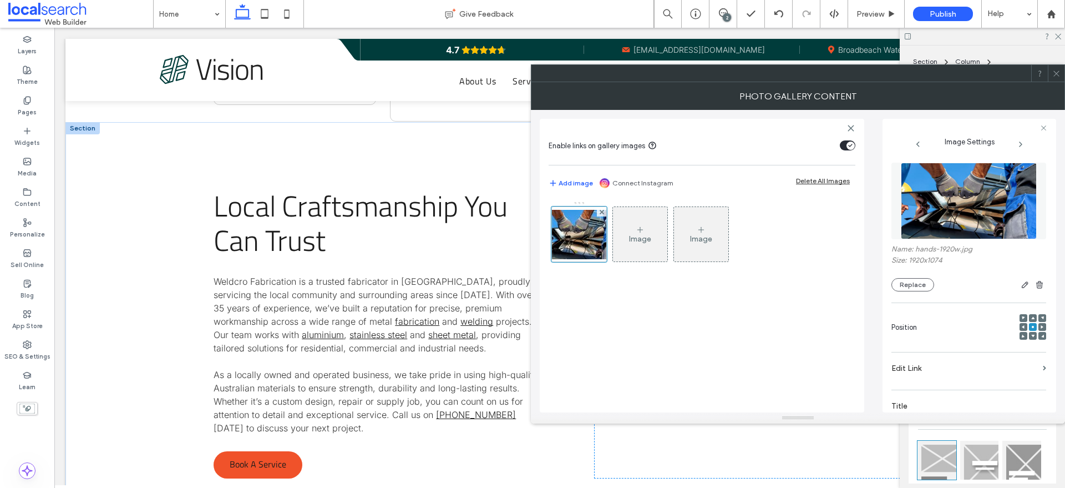
drag, startPoint x: 952, startPoint y: 207, endPoint x: 935, endPoint y: 296, distance: 90.4
click at [851, 207] on figure at bounding box center [968, 201] width 155 height 77
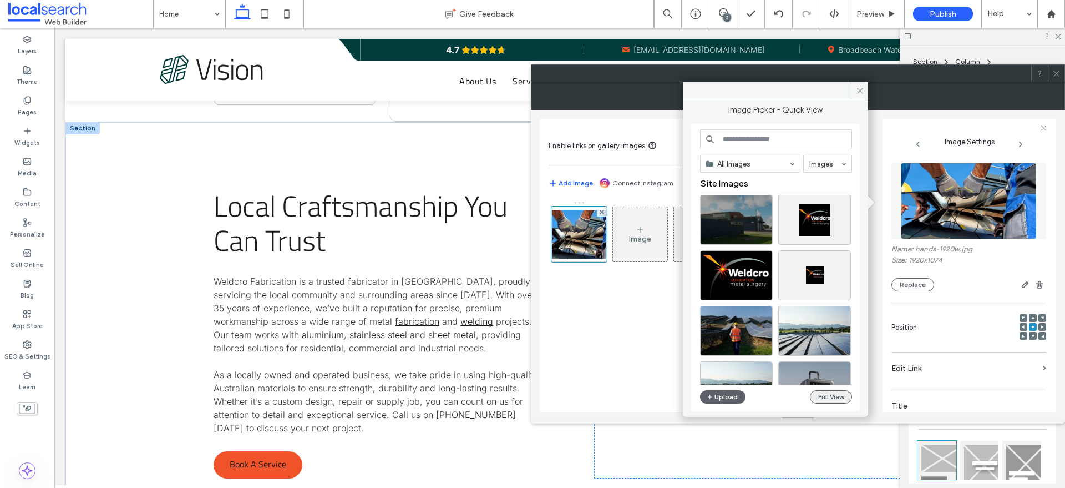
click at [826, 389] on button "Full View" at bounding box center [831, 396] width 42 height 13
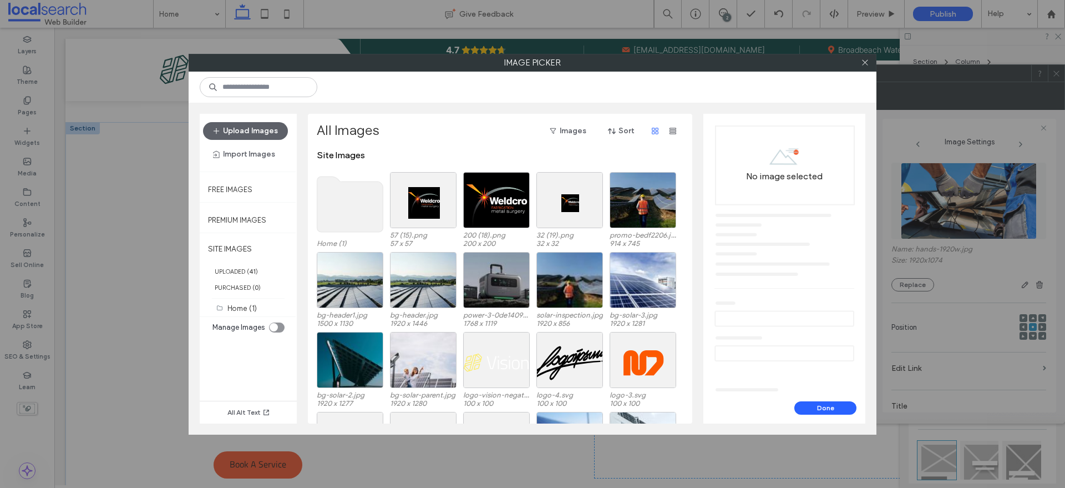
click at [332, 191] on use at bounding box center [350, 203] width 66 height 55
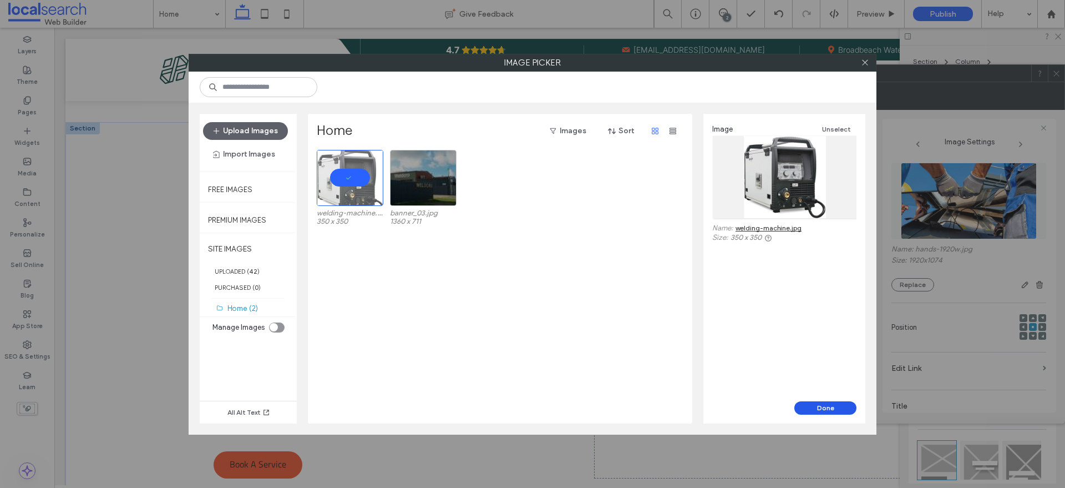
click at [821, 389] on button "Done" at bounding box center [825, 407] width 62 height 13
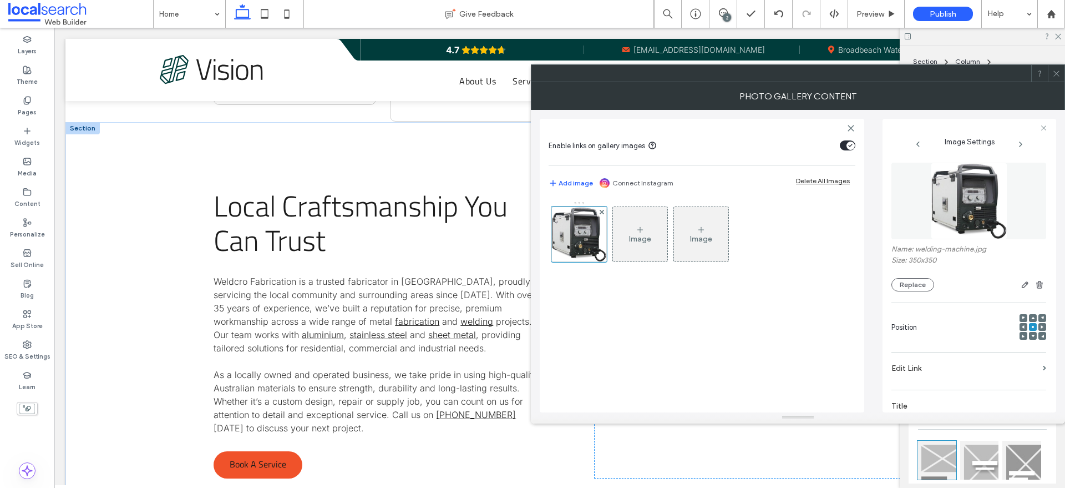
click at [629, 313] on div "Image Image" at bounding box center [702, 300] width 307 height 211
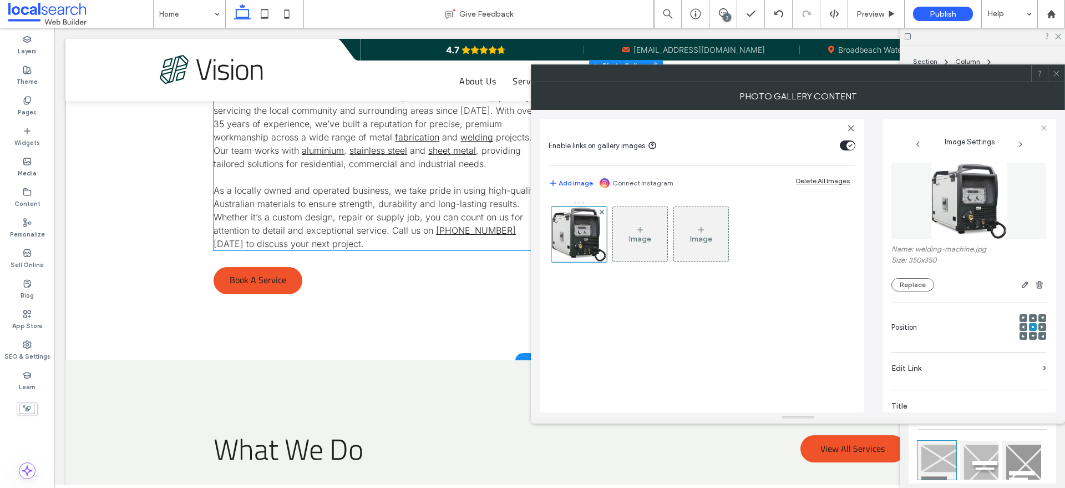
scroll to position [971, 0]
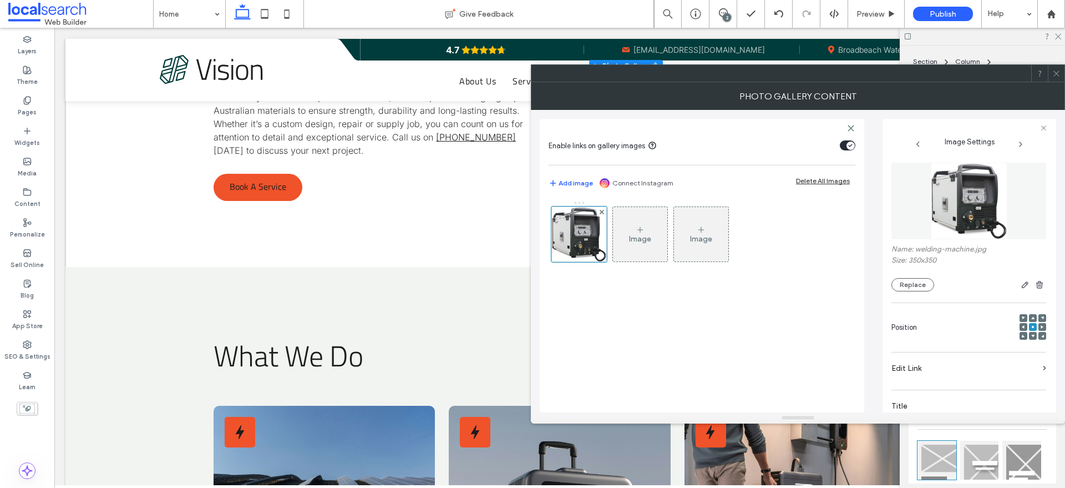
click at [851, 78] on div at bounding box center [1056, 73] width 17 height 17
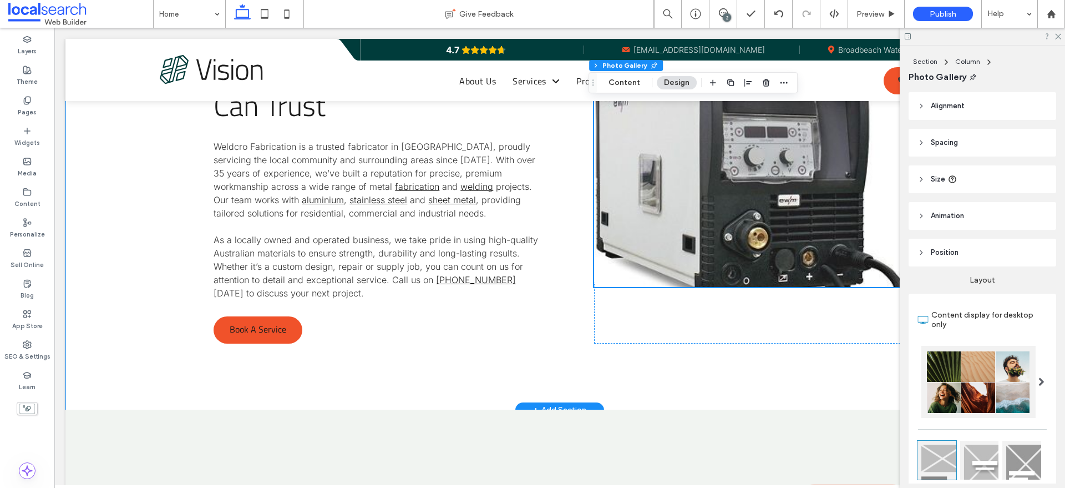
scroll to position [763, 0]
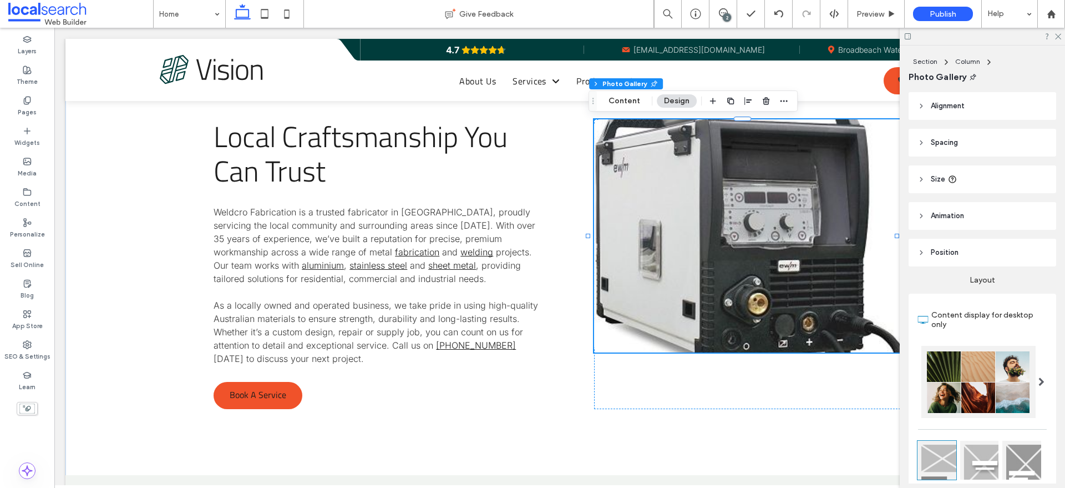
drag, startPoint x: 26, startPoint y: 438, endPoint x: 445, endPoint y: 230, distance: 468.3
click at [26, 389] on div "Layers Theme Pages Widgets Media Content Personalize Sell Online Blog App Store…" at bounding box center [27, 258] width 54 height 460
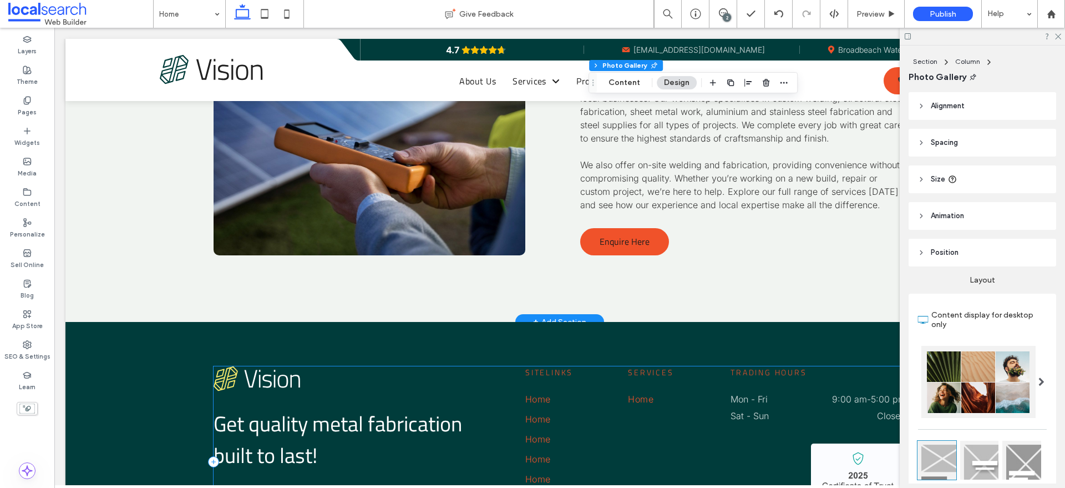
scroll to position [2973, 0]
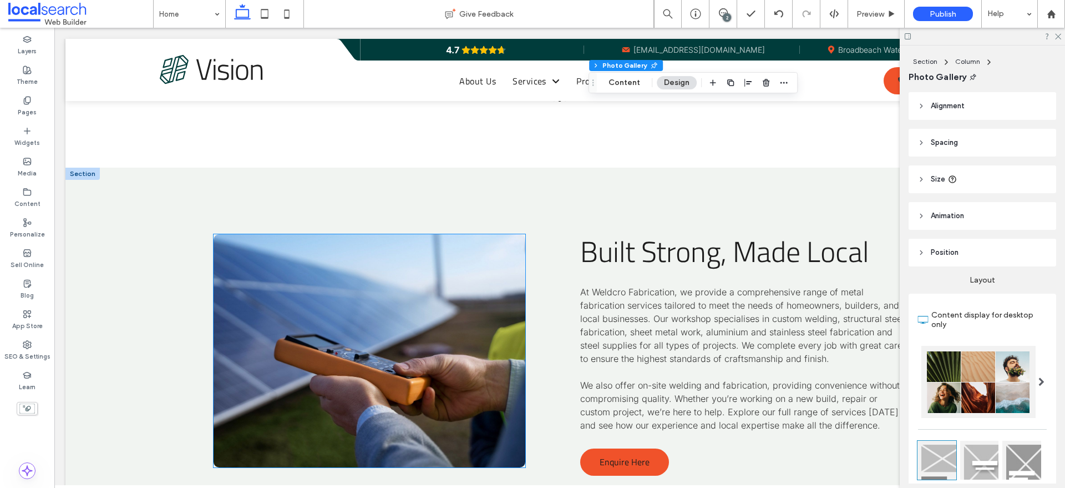
click at [425, 286] on link at bounding box center [369, 350] width 311 height 233
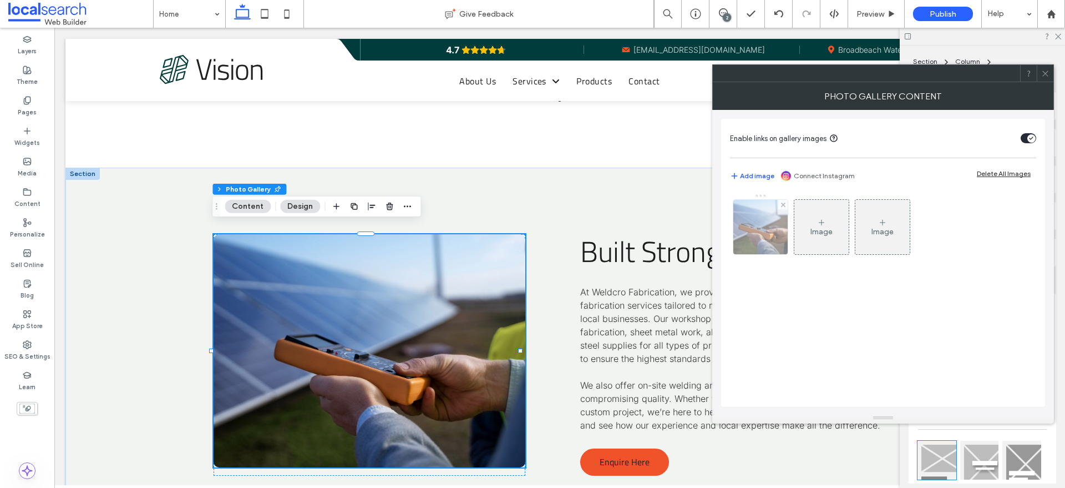
click at [752, 220] on img at bounding box center [760, 227] width 73 height 54
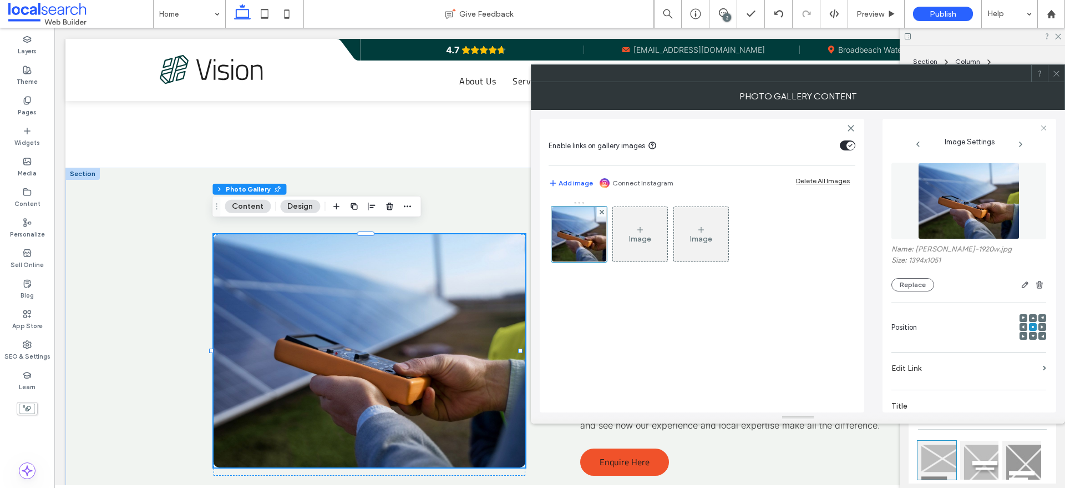
click at [851, 210] on figure at bounding box center [968, 201] width 155 height 77
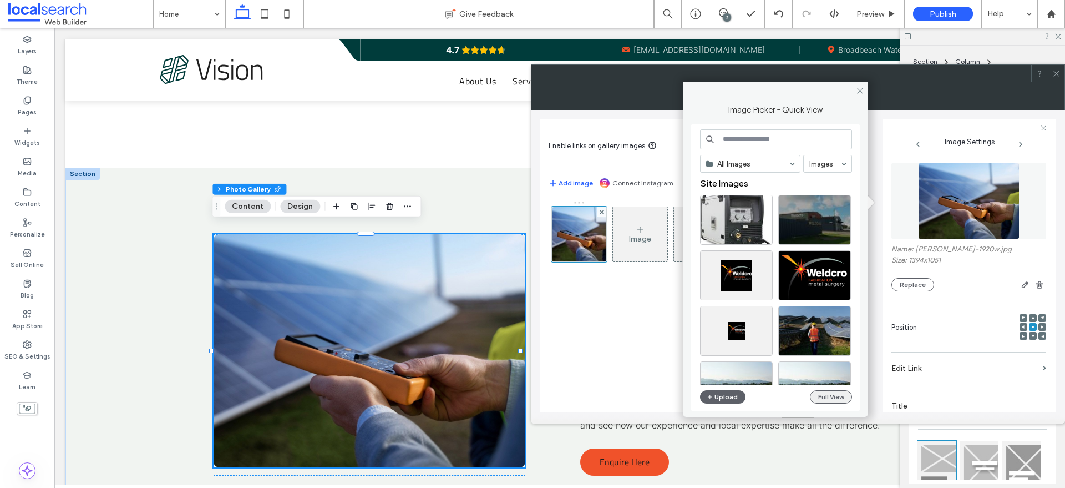
click at [838, 389] on button "Full View" at bounding box center [831, 396] width 42 height 13
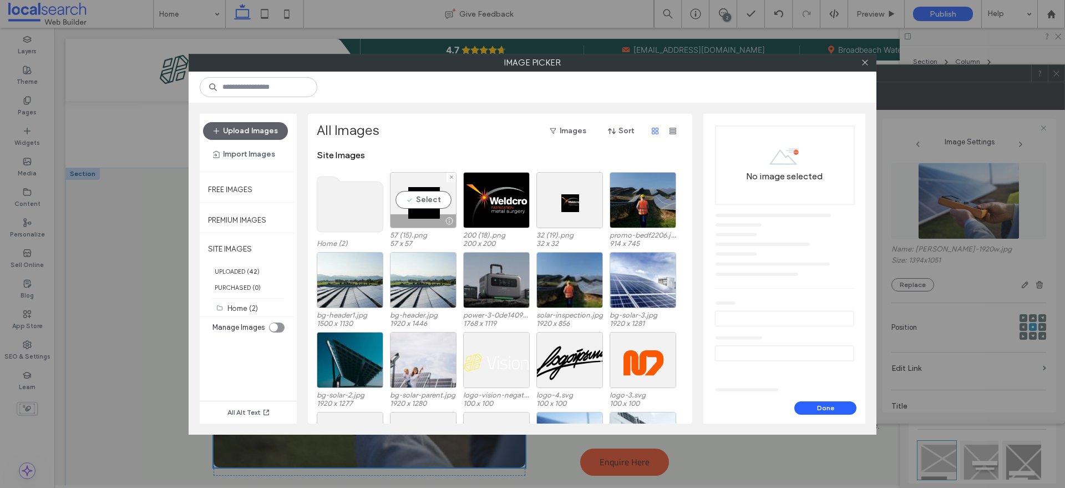
click at [364, 196] on use at bounding box center [350, 203] width 66 height 55
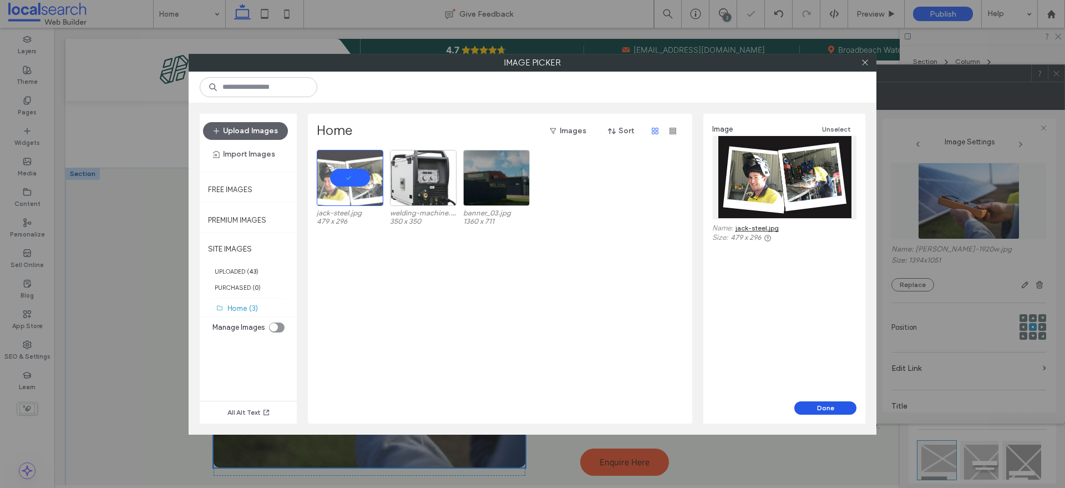
click at [818, 389] on button "Done" at bounding box center [825, 407] width 62 height 13
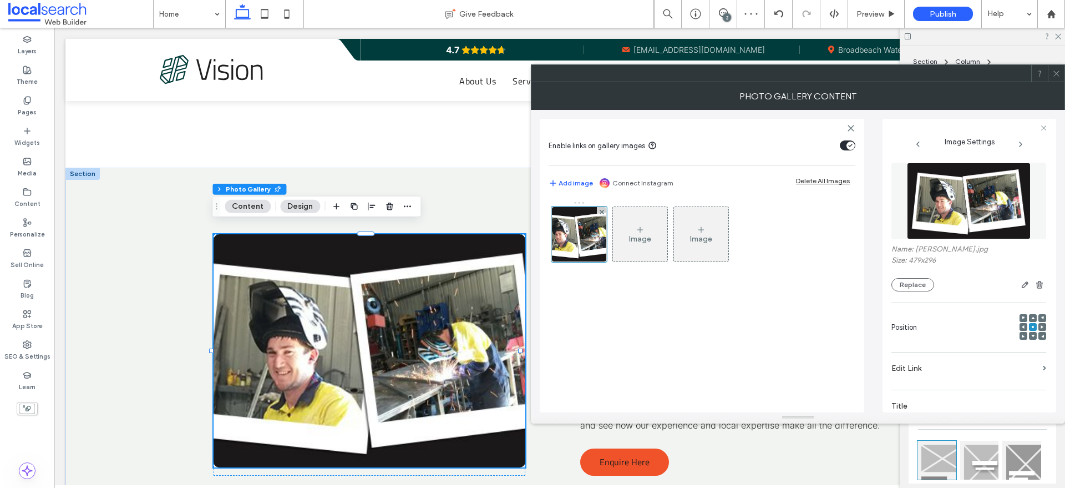
drag, startPoint x: 1057, startPoint y: 74, endPoint x: 665, endPoint y: 167, distance: 403.1
click at [851, 73] on use at bounding box center [1056, 73] width 6 height 6
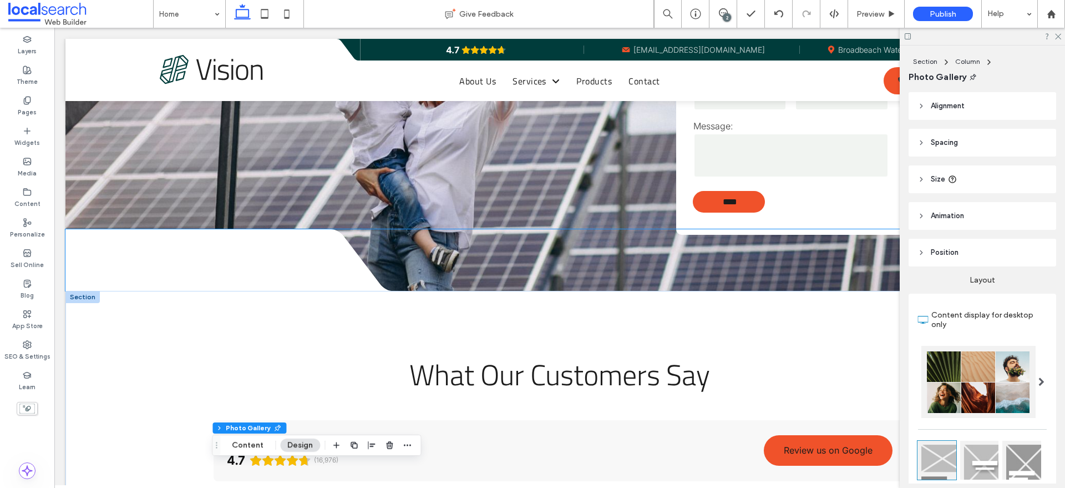
scroll to position [2349, 0]
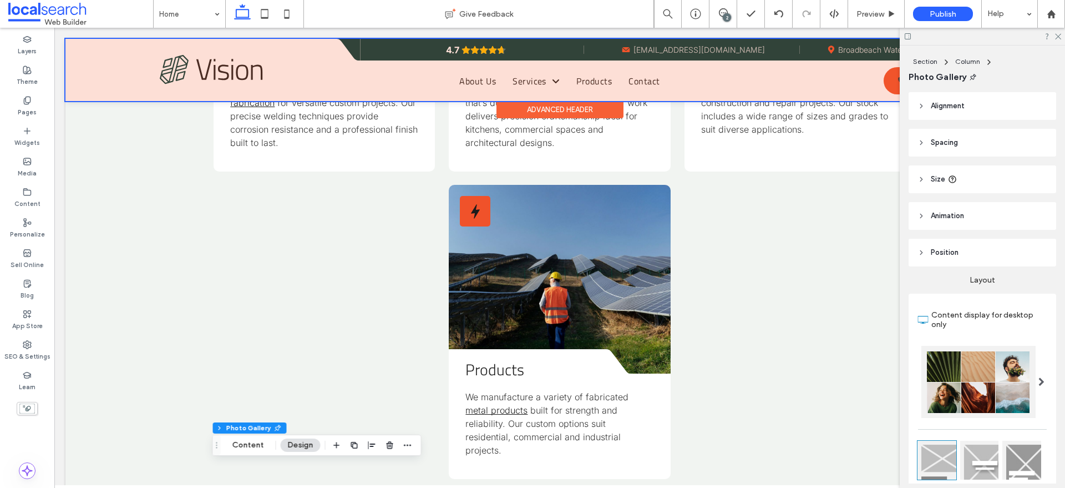
scroll to position [1794, 0]
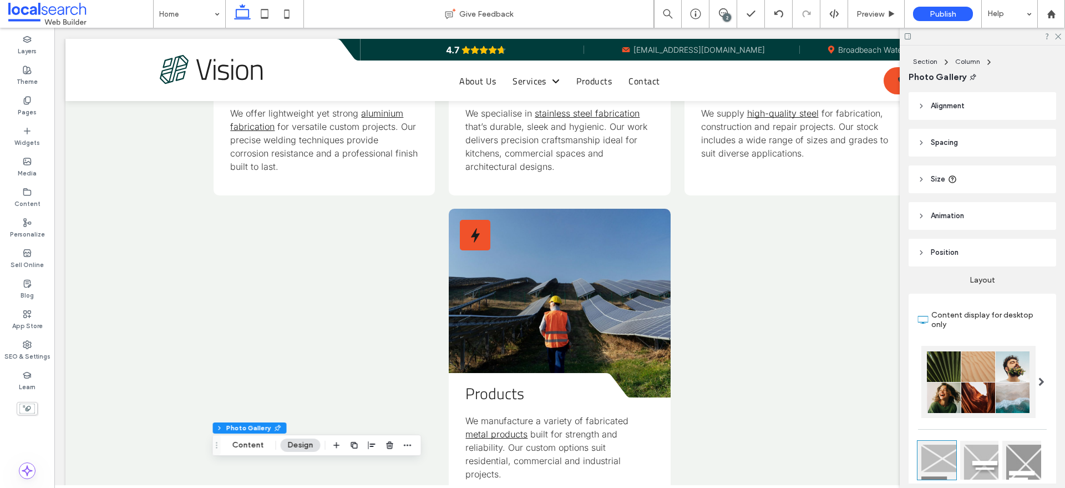
click at [25, 448] on div "Layers Theme Pages Widgets Media Content Personalize Sell Online Blog App Store…" at bounding box center [27, 258] width 54 height 460
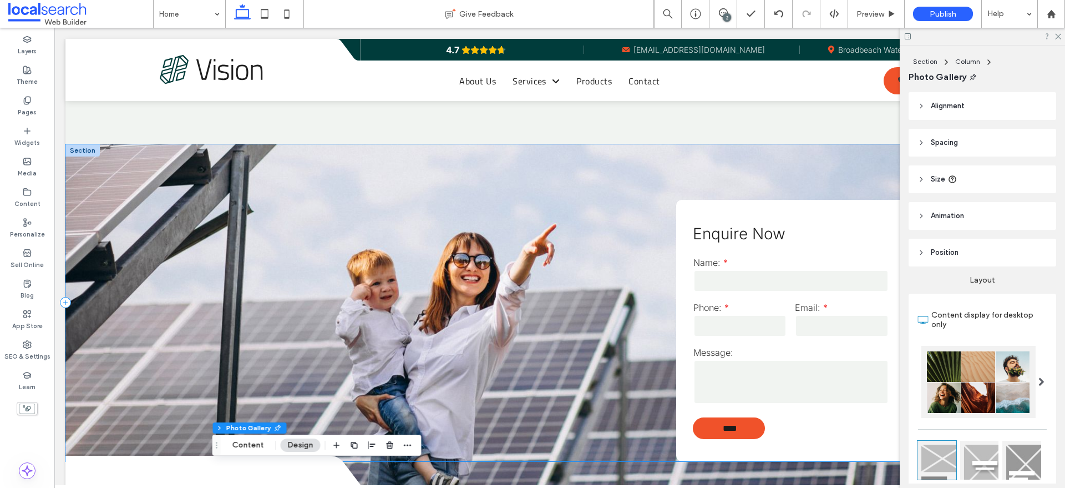
scroll to position [2149, 0]
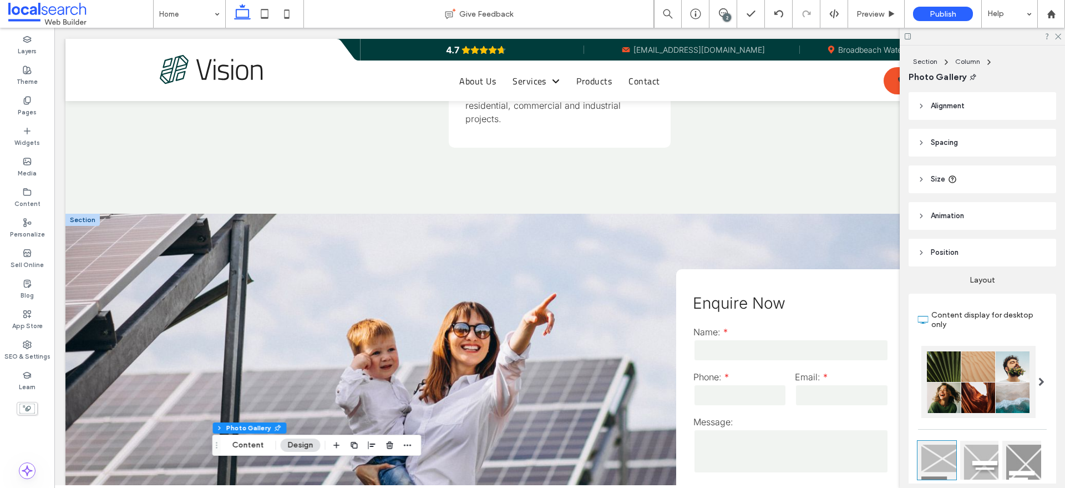
click at [83, 214] on div at bounding box center [82, 220] width 34 height 12
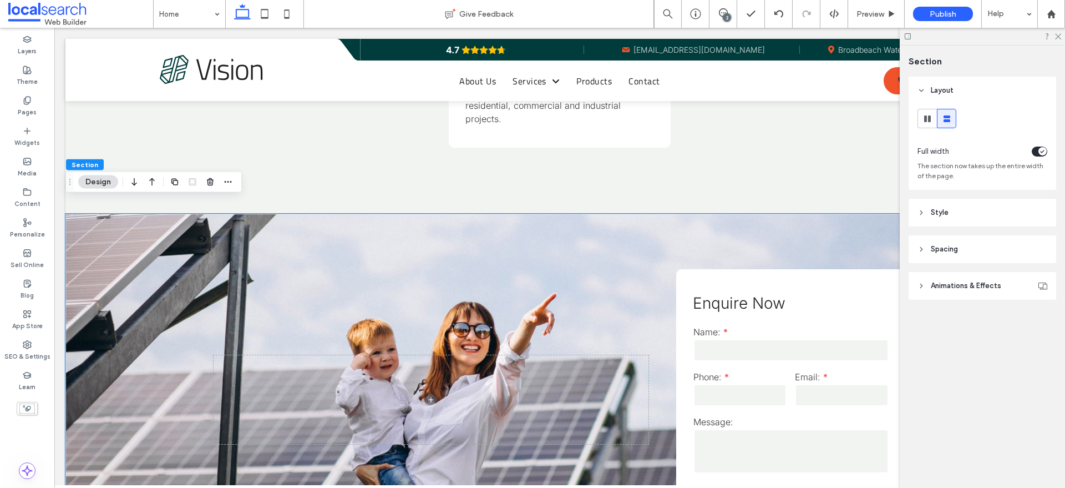
click at [945, 207] on span "Style" at bounding box center [940, 212] width 18 height 11
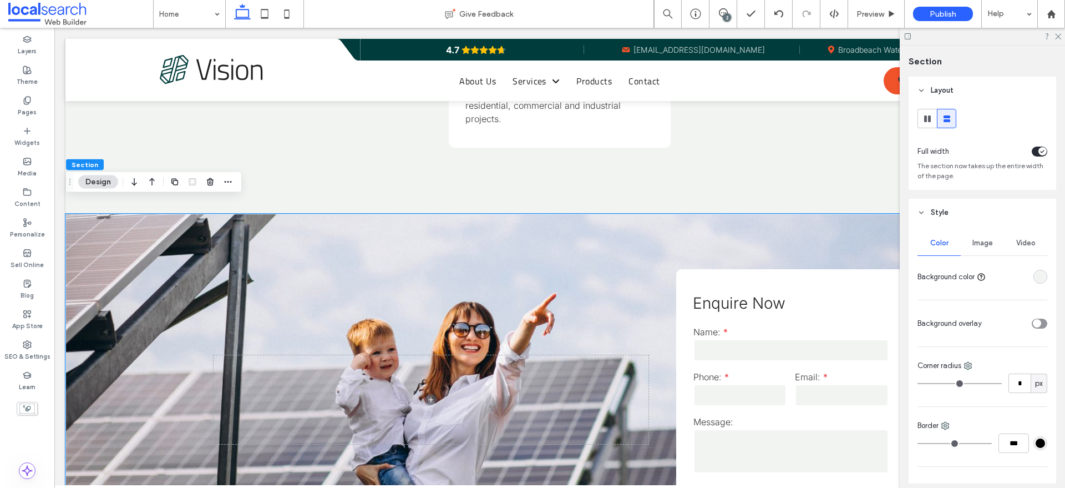
click at [972, 245] on span "Image" at bounding box center [982, 242] width 21 height 9
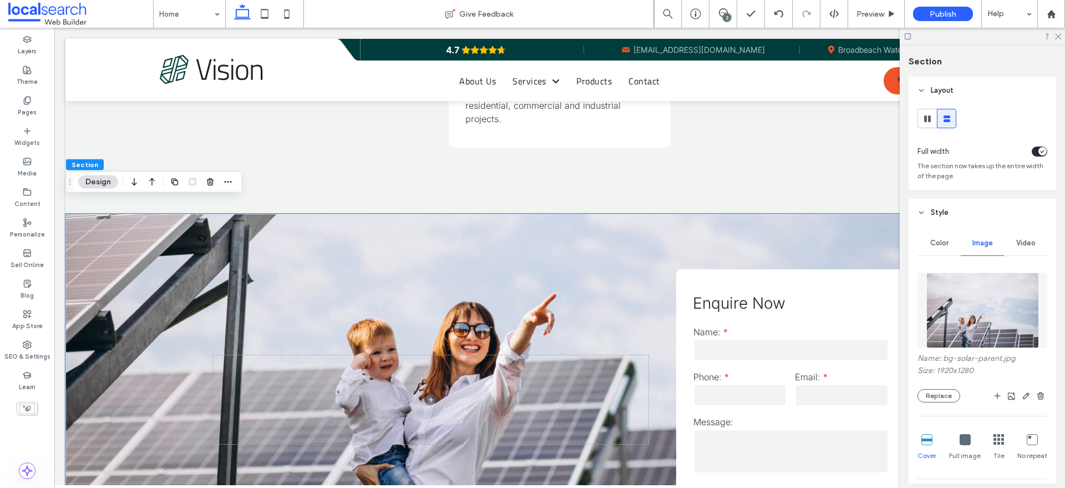
click at [968, 285] on img at bounding box center [982, 309] width 113 height 75
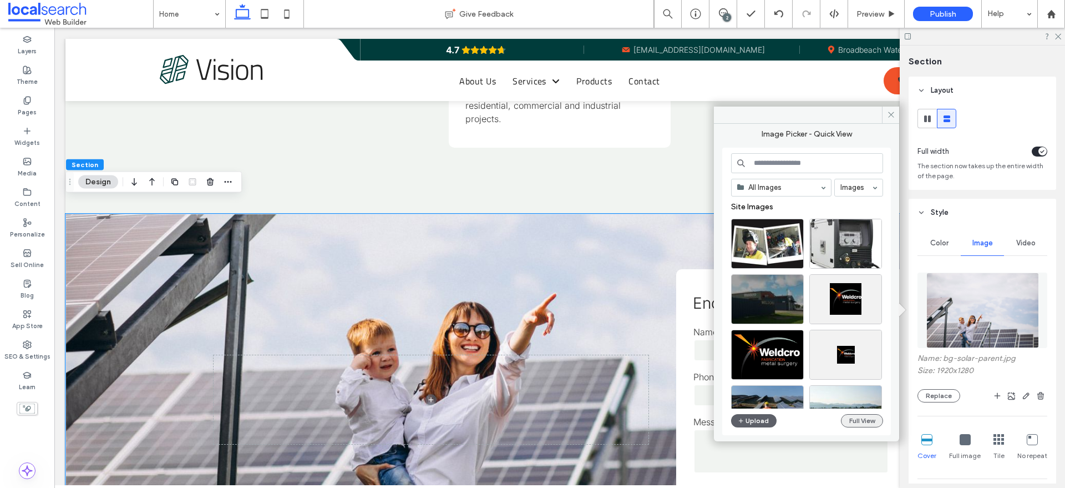
click at [858, 415] on button "Full View" at bounding box center [862, 420] width 42 height 13
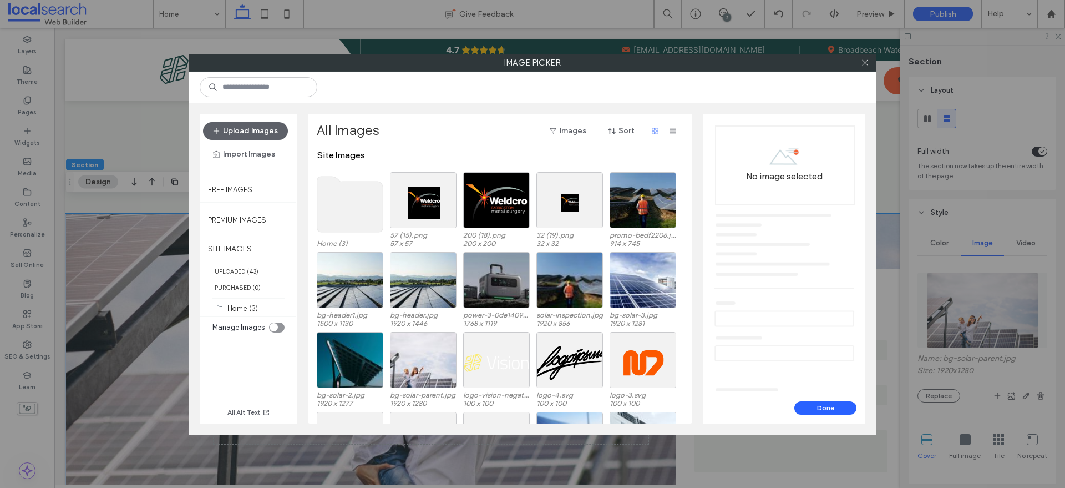
click at [344, 198] on use at bounding box center [350, 203] width 66 height 55
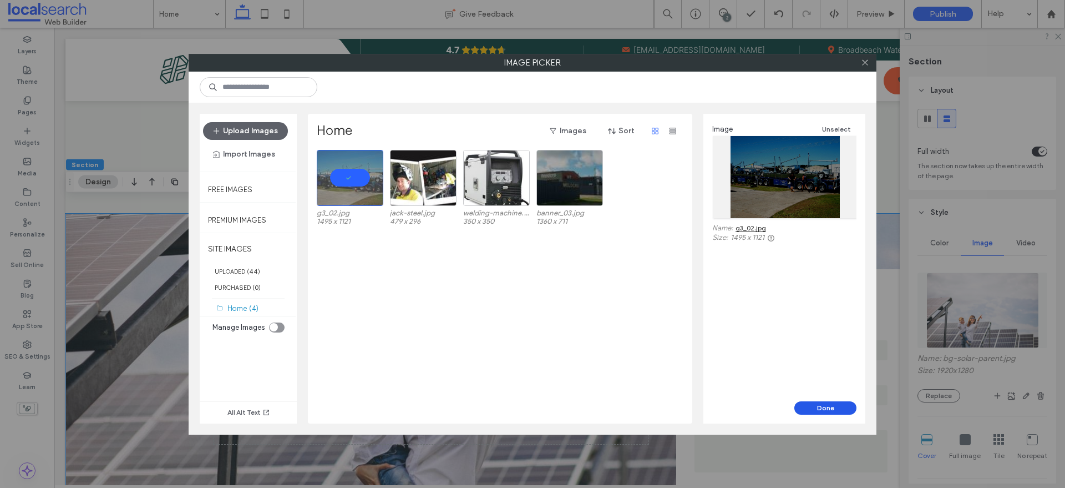
click at [836, 405] on button "Done" at bounding box center [825, 407] width 62 height 13
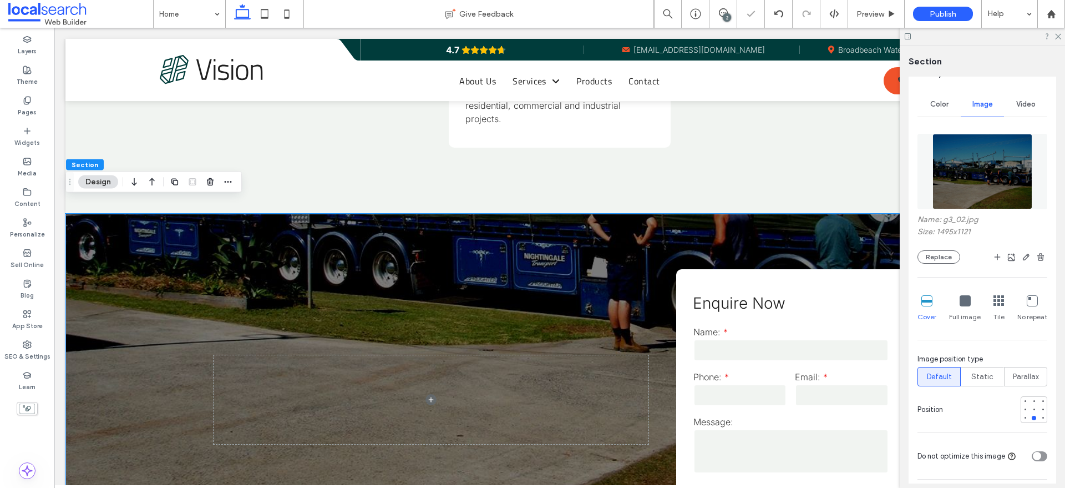
scroll to position [277, 0]
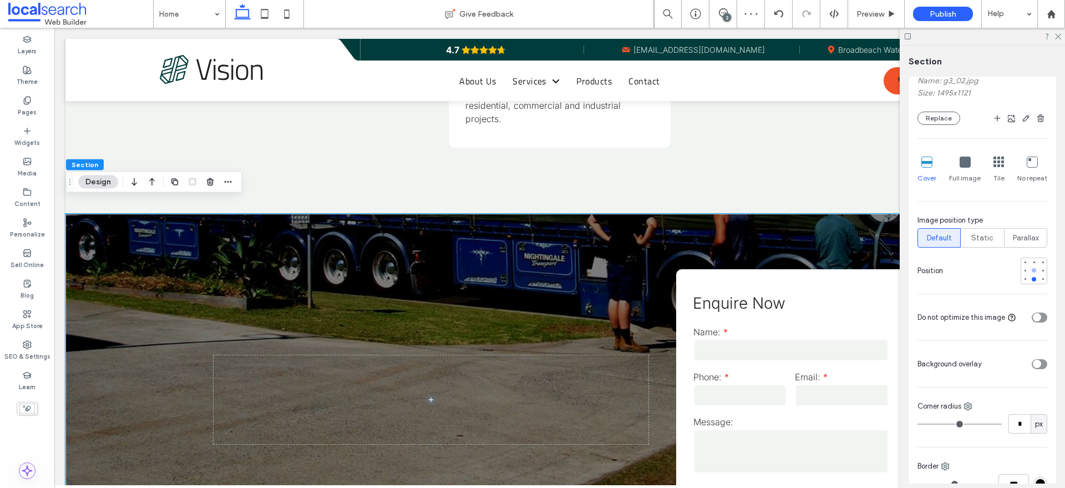
click at [1030, 272] on div at bounding box center [1034, 270] width 8 height 8
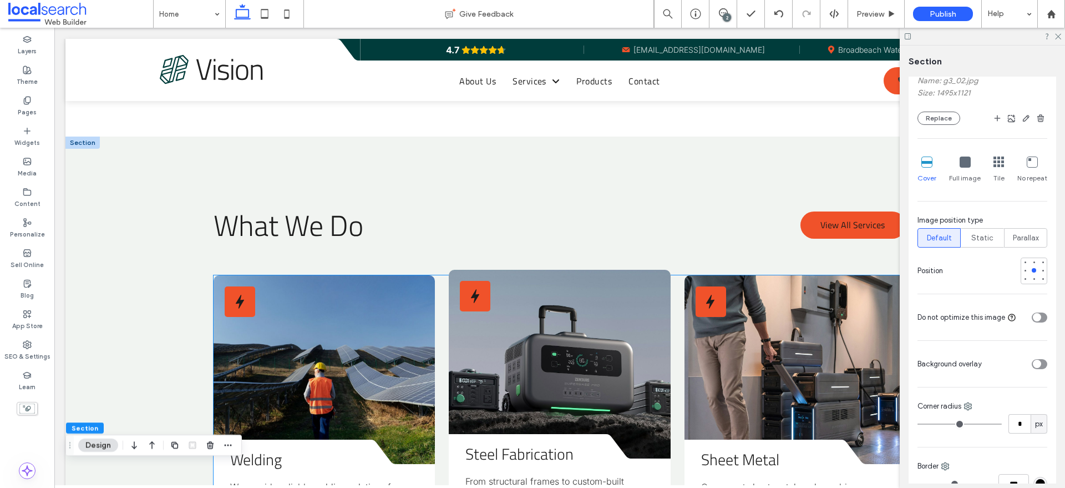
scroll to position [1309, 0]
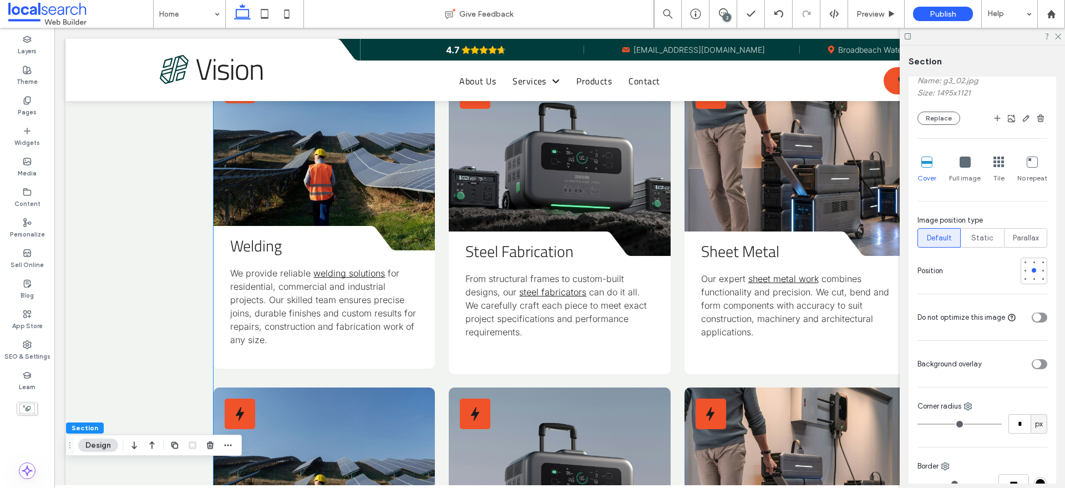
click at [311, 163] on link at bounding box center [324, 156] width 221 height 189
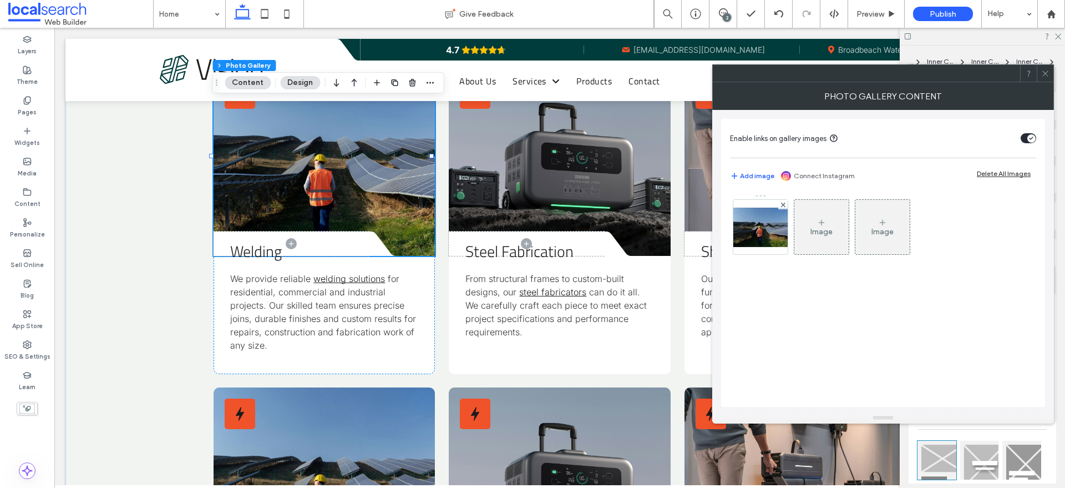
click at [769, 222] on img at bounding box center [760, 226] width 89 height 39
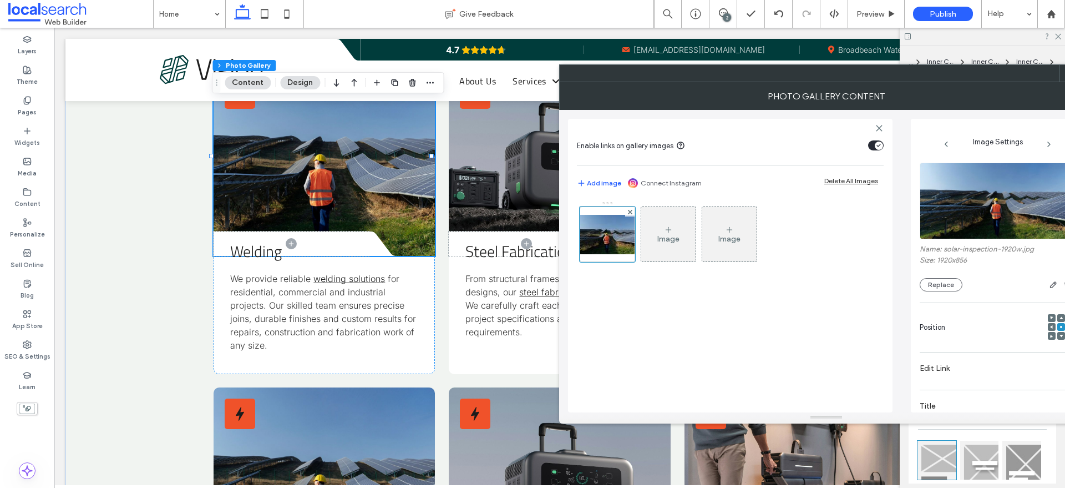
click at [958, 210] on figure at bounding box center [997, 201] width 155 height 77
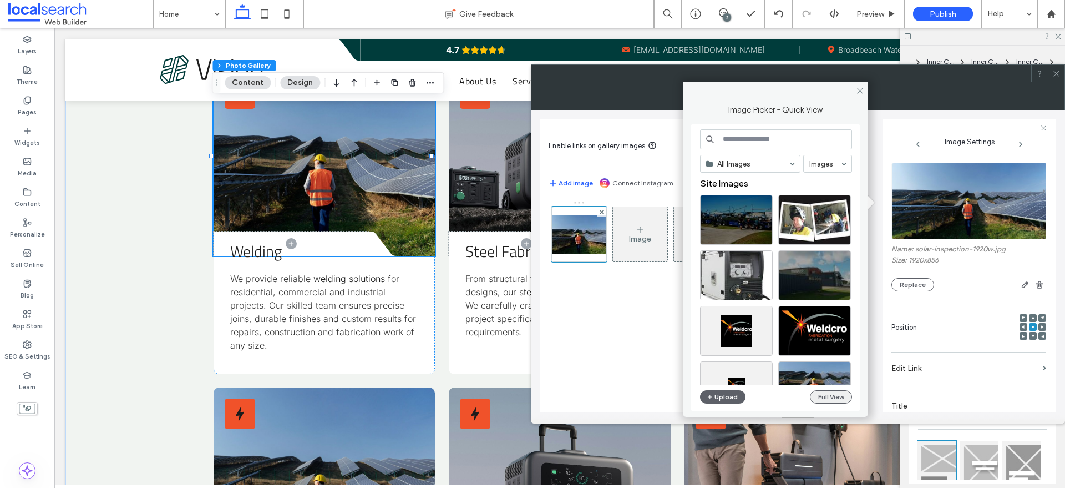
click at [816, 393] on button "Full View" at bounding box center [831, 396] width 42 height 13
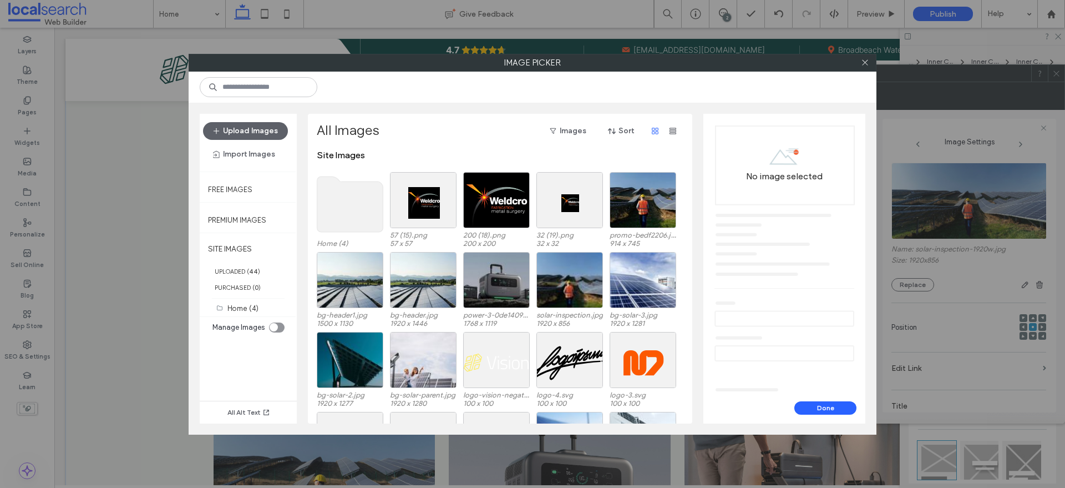
click at [343, 192] on use at bounding box center [350, 203] width 66 height 55
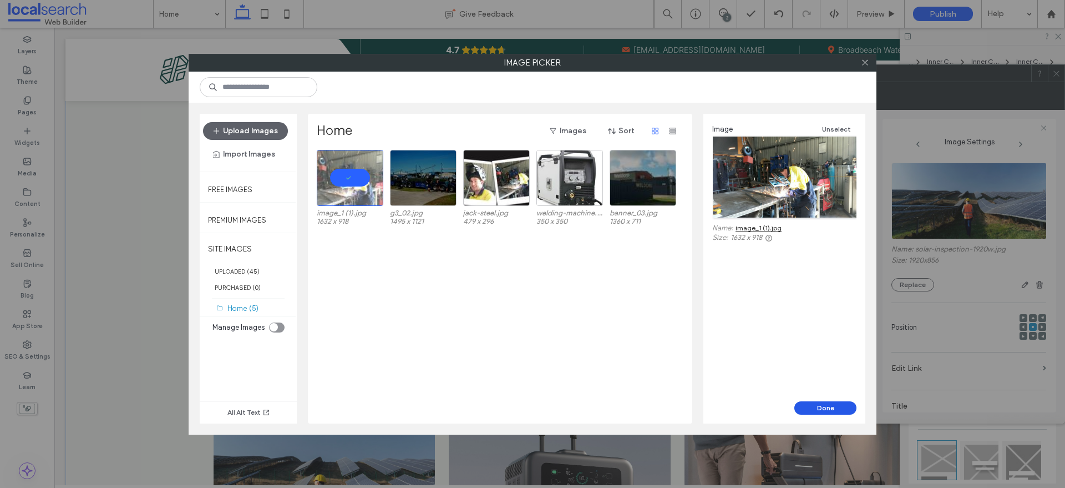
click at [807, 410] on button "Done" at bounding box center [825, 407] width 62 height 13
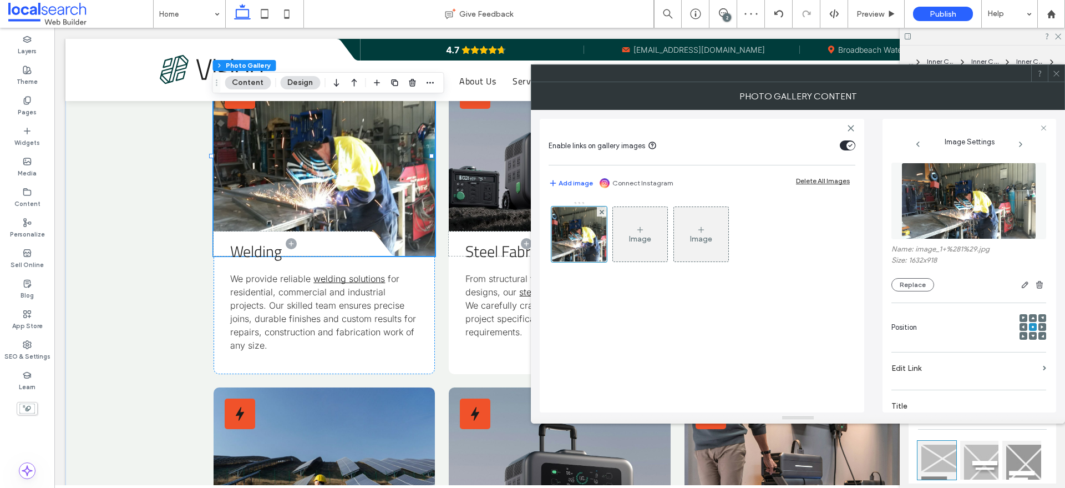
drag, startPoint x: 1058, startPoint y: 74, endPoint x: 754, endPoint y: 169, distance: 317.7
click at [1058, 73] on icon at bounding box center [1056, 73] width 8 height 8
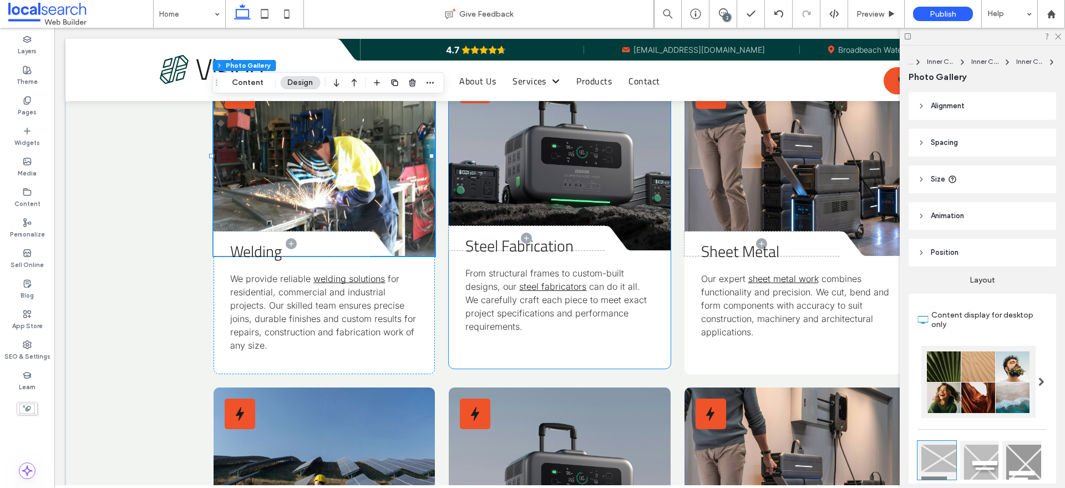
click at [555, 161] on link at bounding box center [559, 156] width 221 height 189
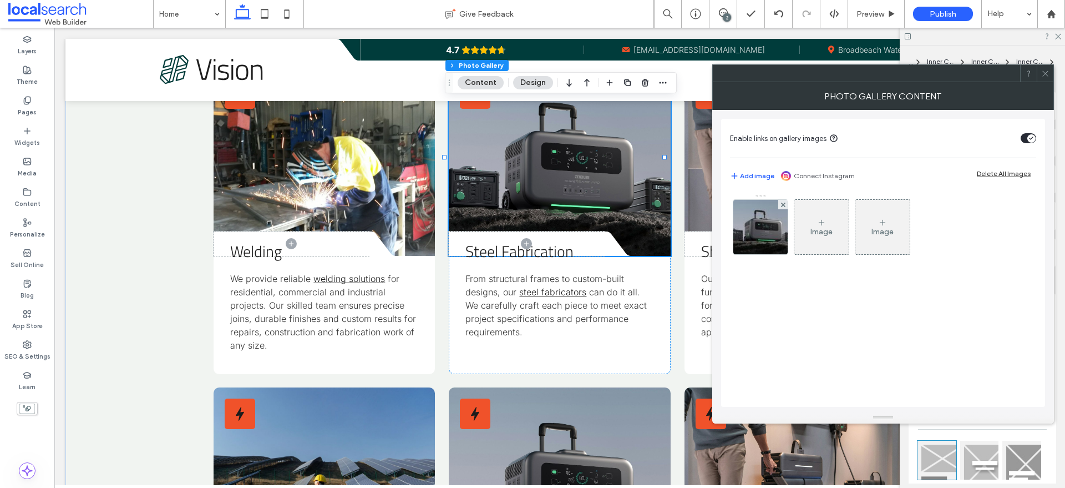
click at [758, 232] on img at bounding box center [760, 227] width 86 height 54
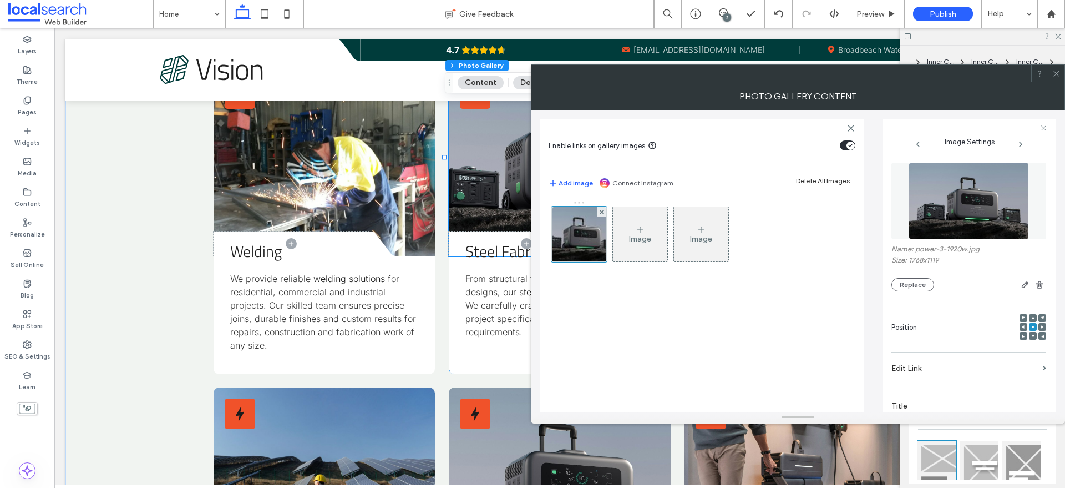
click at [963, 204] on figure at bounding box center [968, 201] width 155 height 77
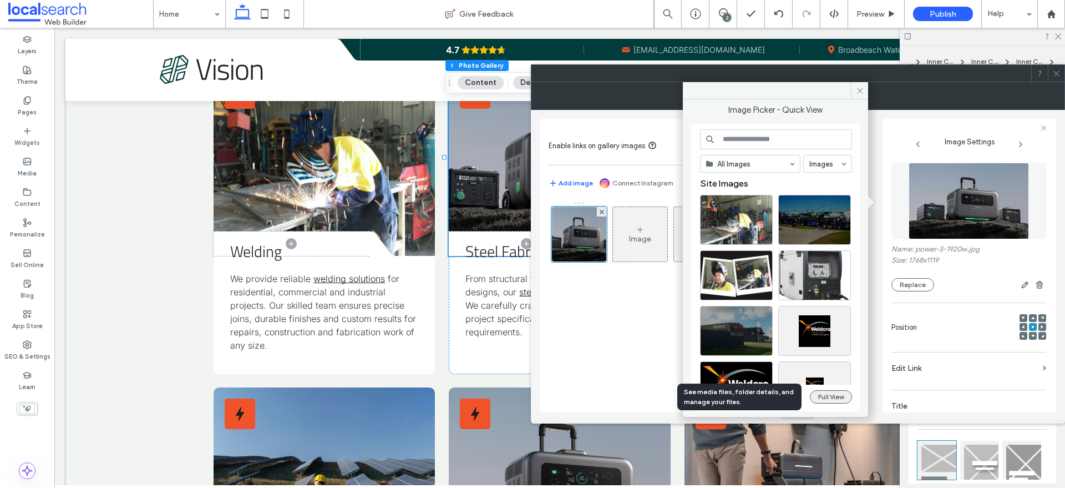
click at [830, 399] on button "Full View" at bounding box center [831, 396] width 42 height 13
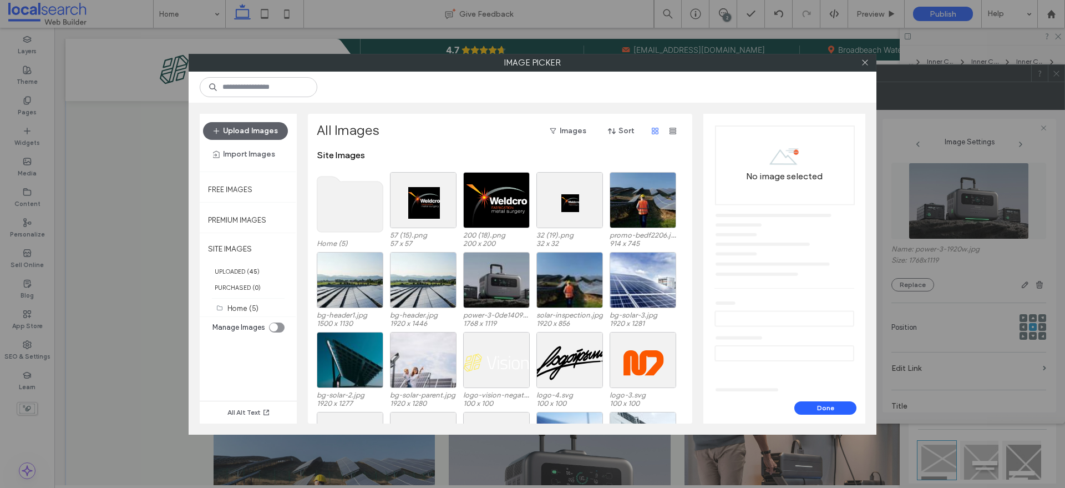
click at [275, 327] on icon "toggle" at bounding box center [274, 327] width 4 height 3
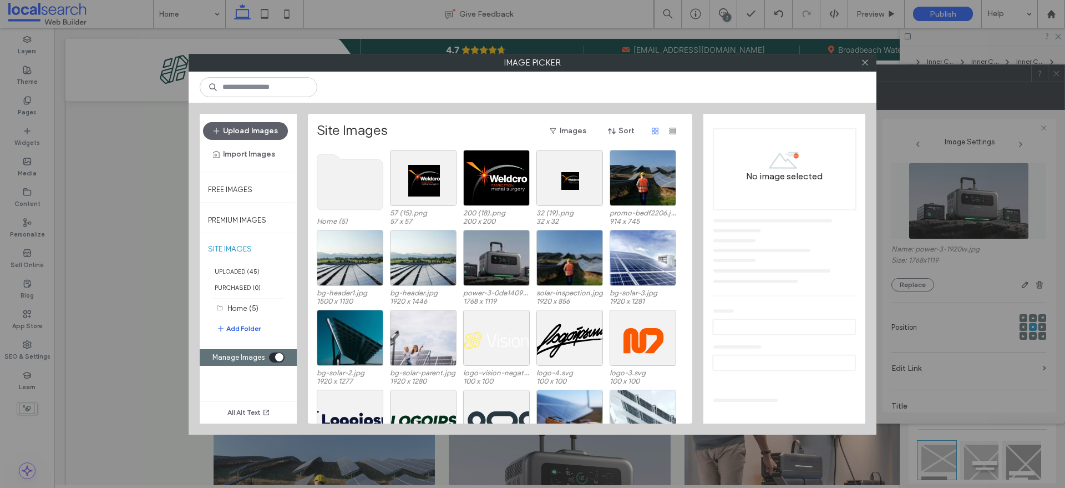
click at [237, 328] on button "Add Folder" at bounding box center [238, 328] width 44 height 13
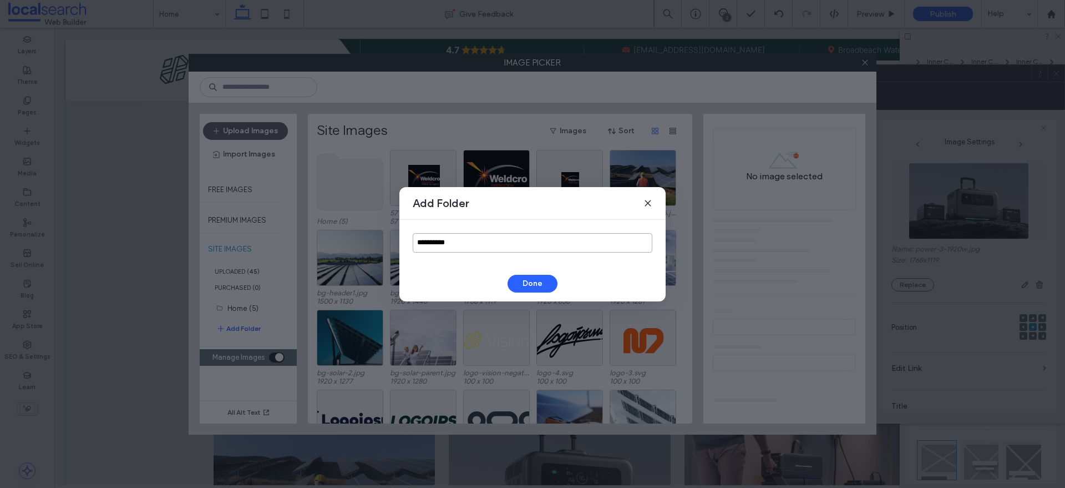
drag, startPoint x: 476, startPoint y: 246, endPoint x: 377, endPoint y: 237, distance: 99.2
click at [371, 236] on div "**********" at bounding box center [532, 244] width 1065 height 488
type input "**********"
click at [547, 282] on button "Done" at bounding box center [533, 284] width 50 height 18
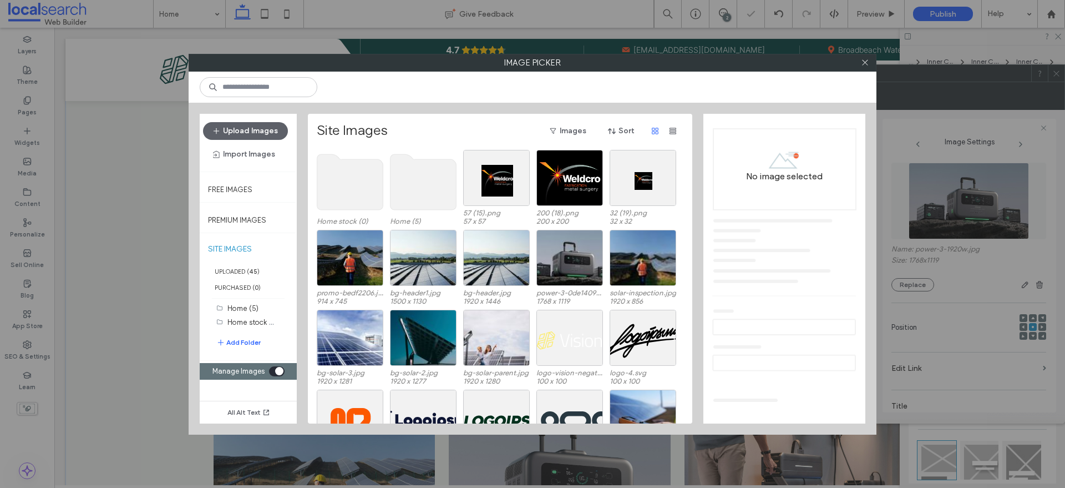
click at [355, 187] on use at bounding box center [350, 181] width 66 height 55
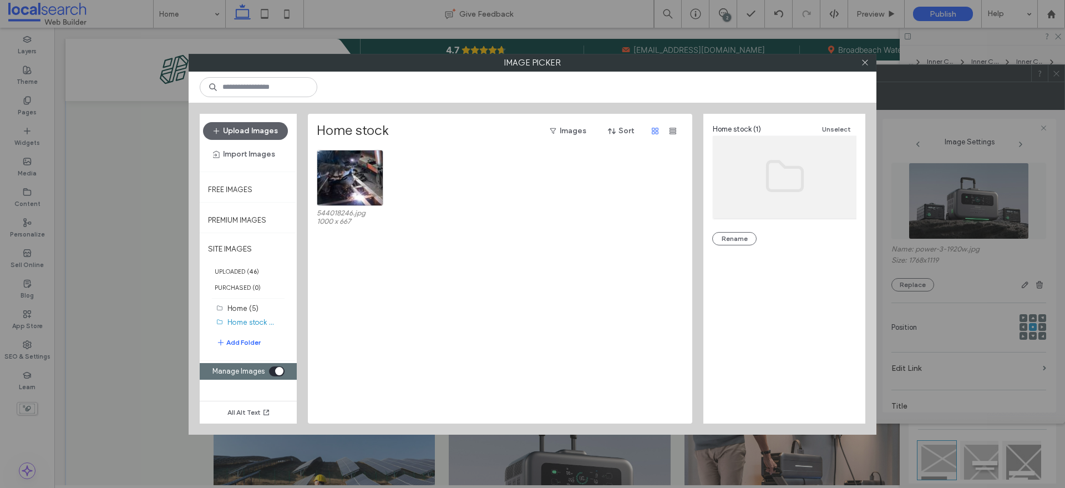
click at [278, 369] on icon "toggle" at bounding box center [279, 370] width 4 height 3
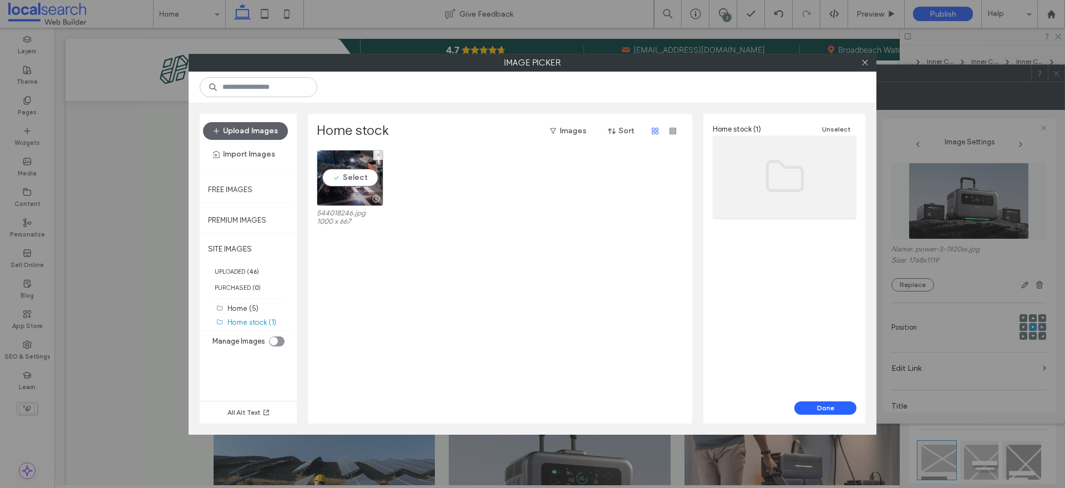
click at [358, 171] on div "Select" at bounding box center [350, 178] width 67 height 56
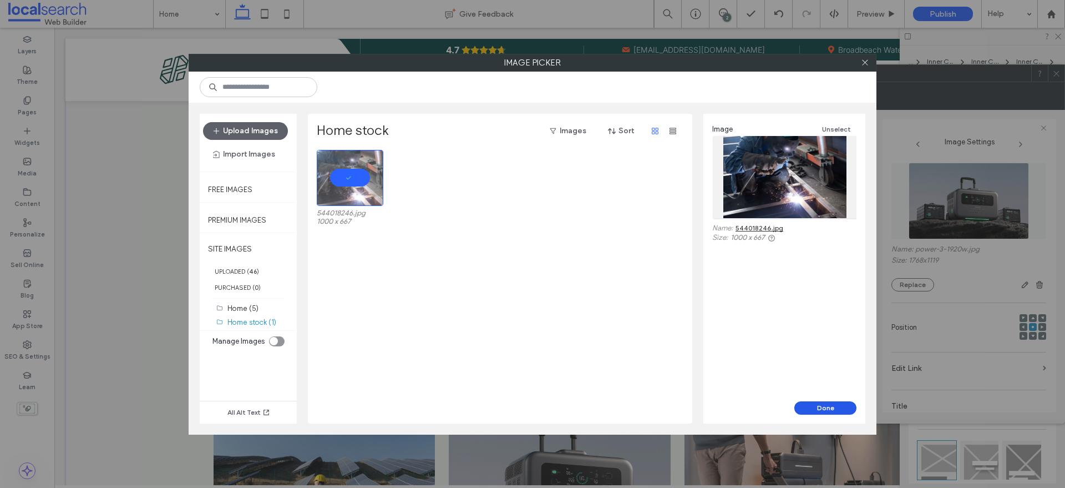
click at [815, 408] on button "Done" at bounding box center [825, 407] width 62 height 13
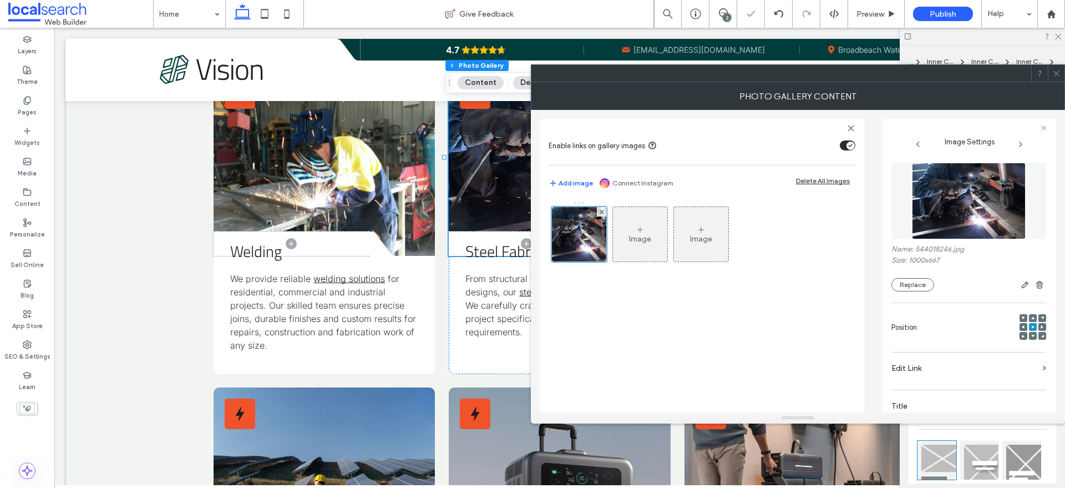
click at [1055, 73] on icon at bounding box center [1056, 73] width 8 height 8
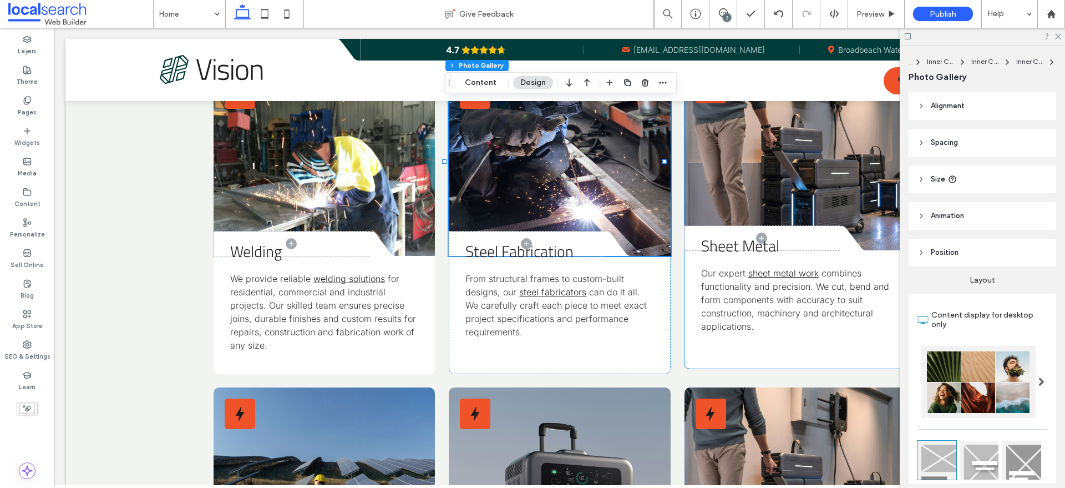
click at [712, 243] on span "Sheet Metal" at bounding box center [740, 246] width 78 height 24
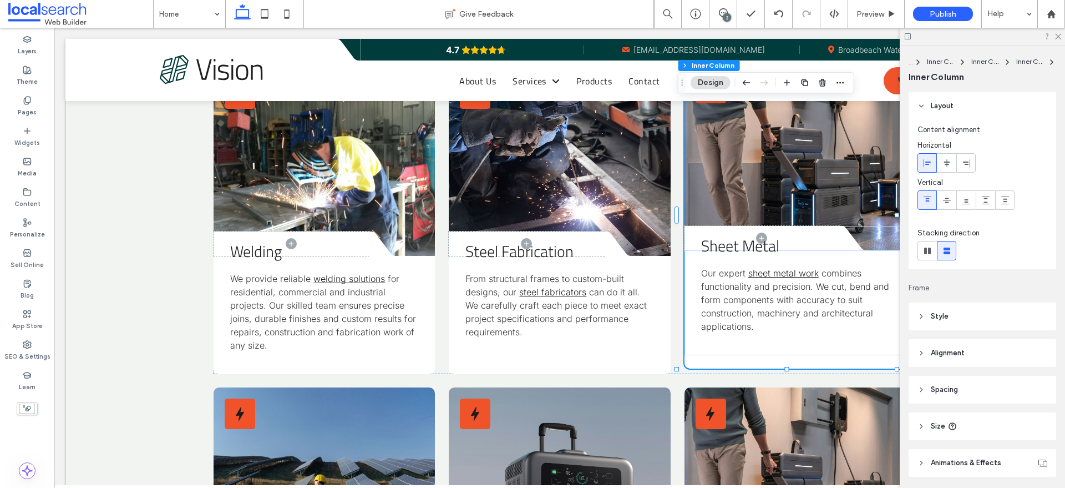
click at [712, 242] on span "Sheet Metal" at bounding box center [740, 246] width 78 height 24
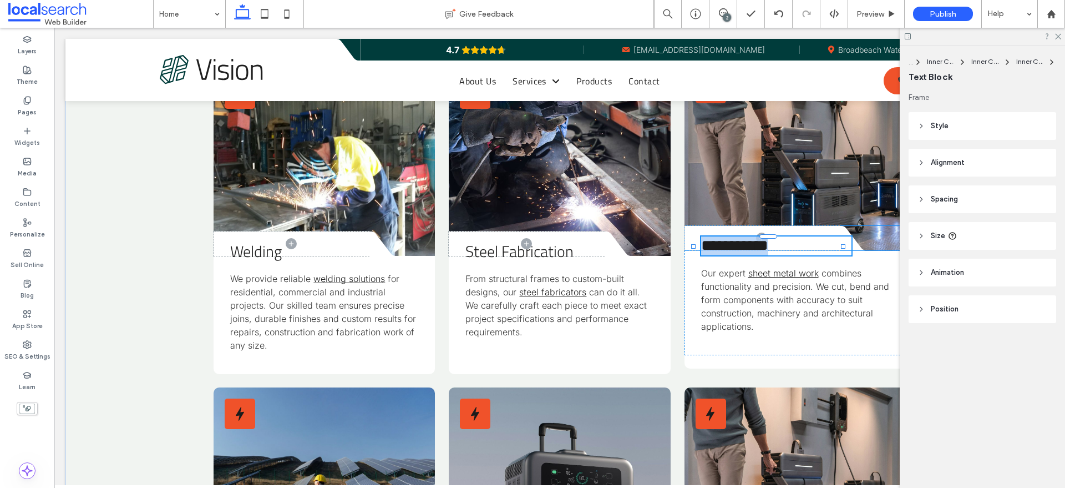
type input "**********"
type input "**"
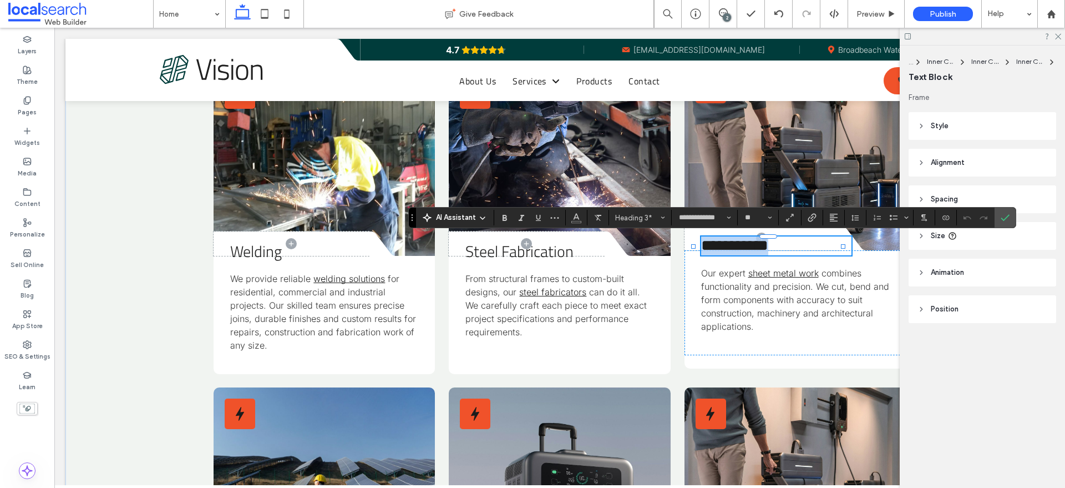
copy span "**********"
click at [804, 149] on link at bounding box center [794, 156] width 221 height 189
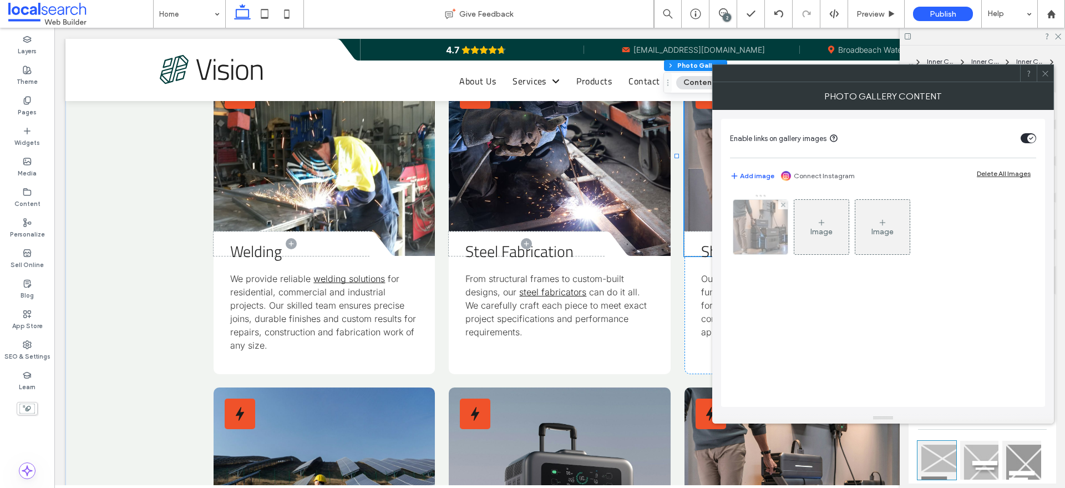
click at [765, 237] on div at bounding box center [760, 227] width 54 height 54
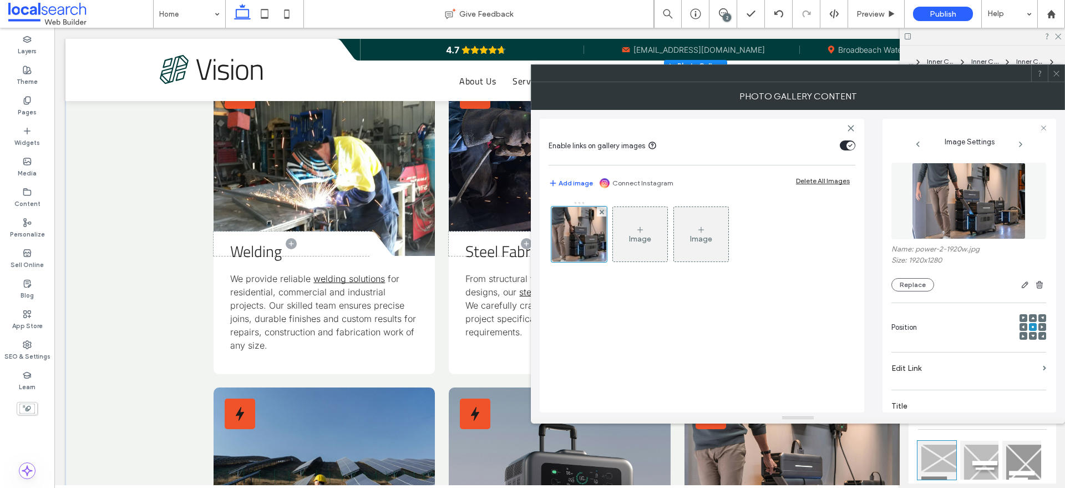
click at [931, 189] on figure at bounding box center [968, 201] width 155 height 77
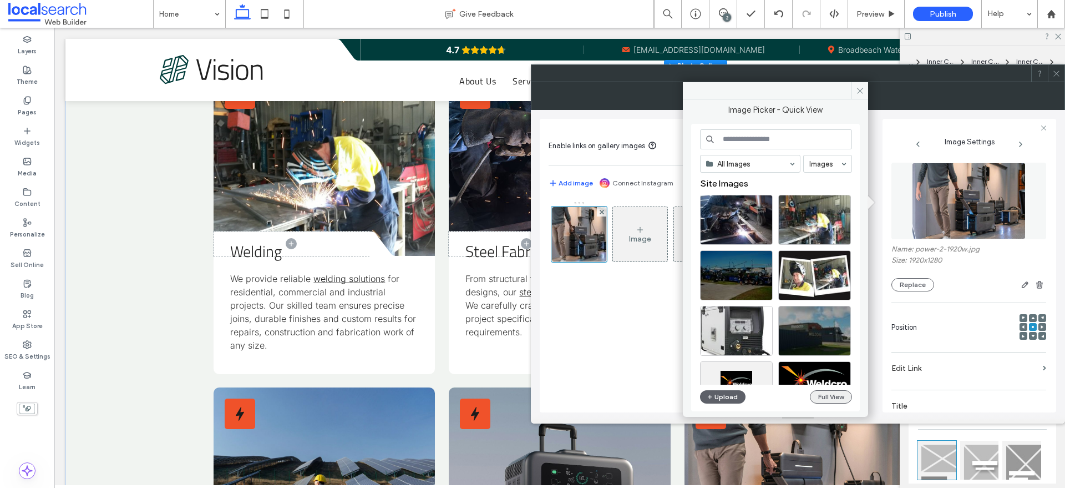
click at [832, 392] on button "Full View" at bounding box center [831, 396] width 42 height 13
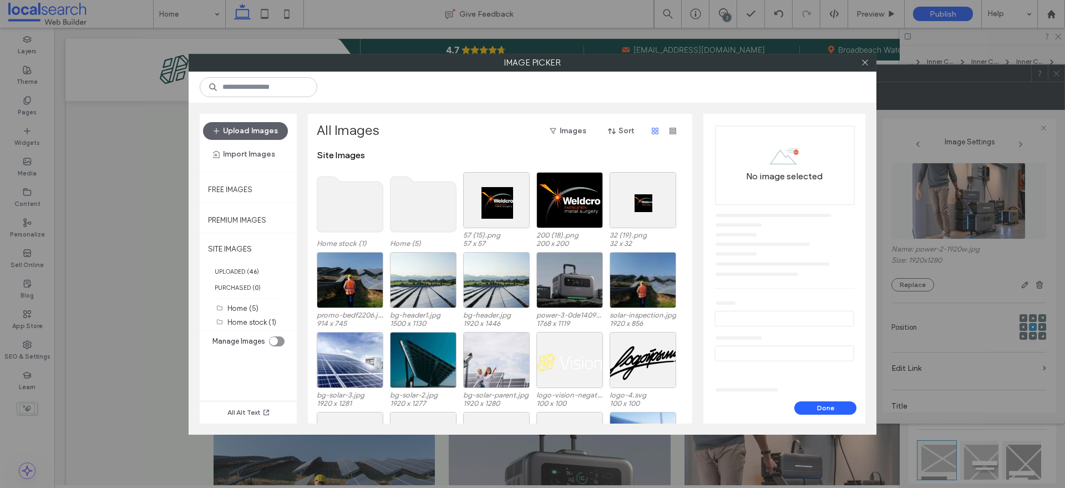
click at [339, 202] on use at bounding box center [350, 203] width 66 height 55
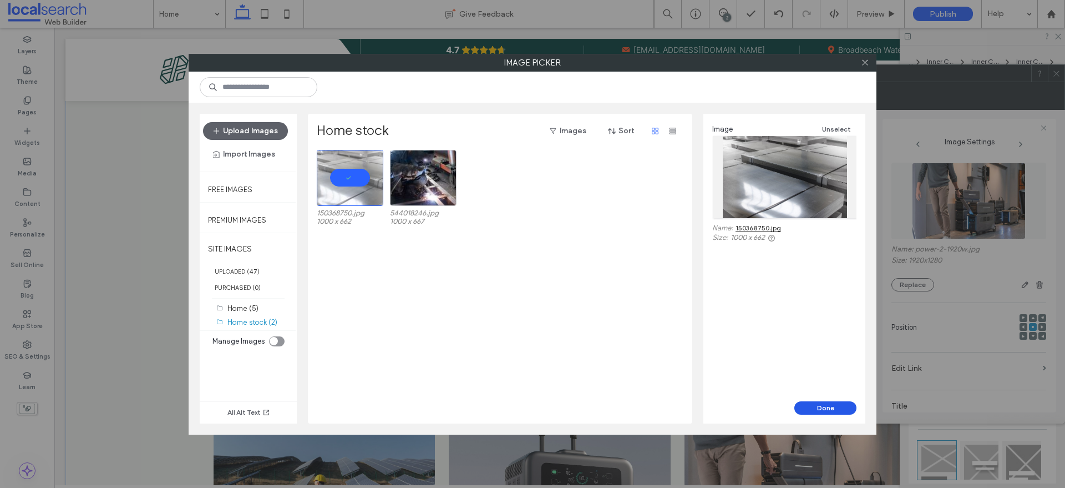
click at [819, 406] on button "Done" at bounding box center [825, 407] width 62 height 13
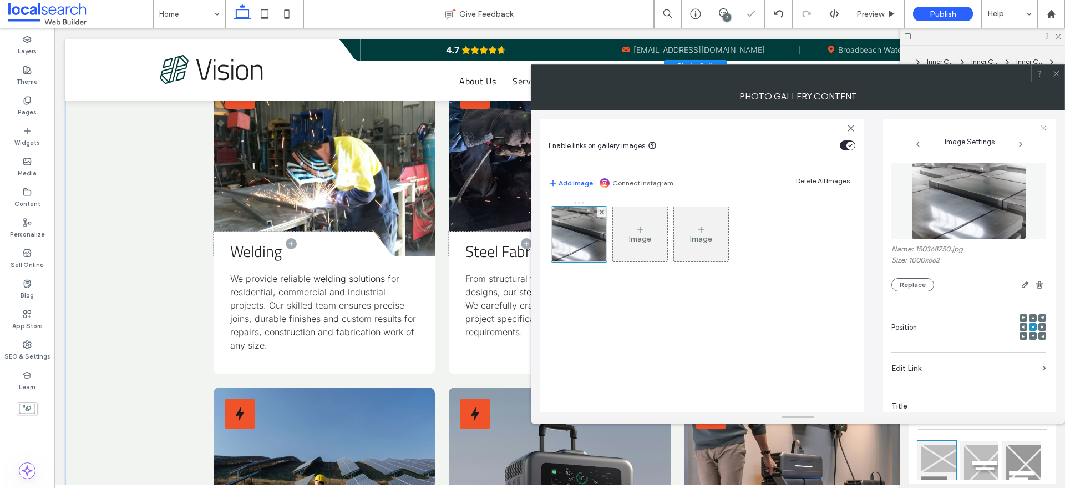
click at [1053, 77] on span at bounding box center [1056, 73] width 8 height 17
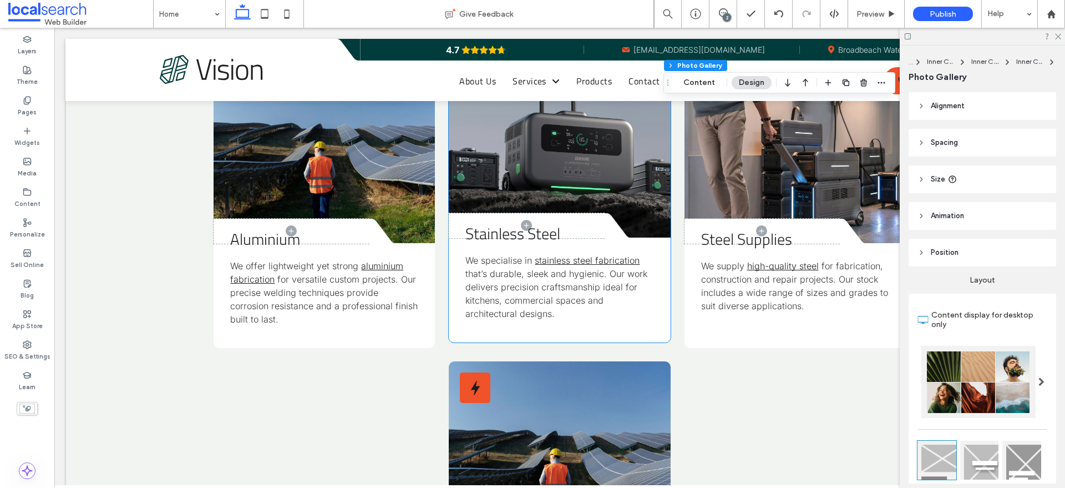
scroll to position [1656, 0]
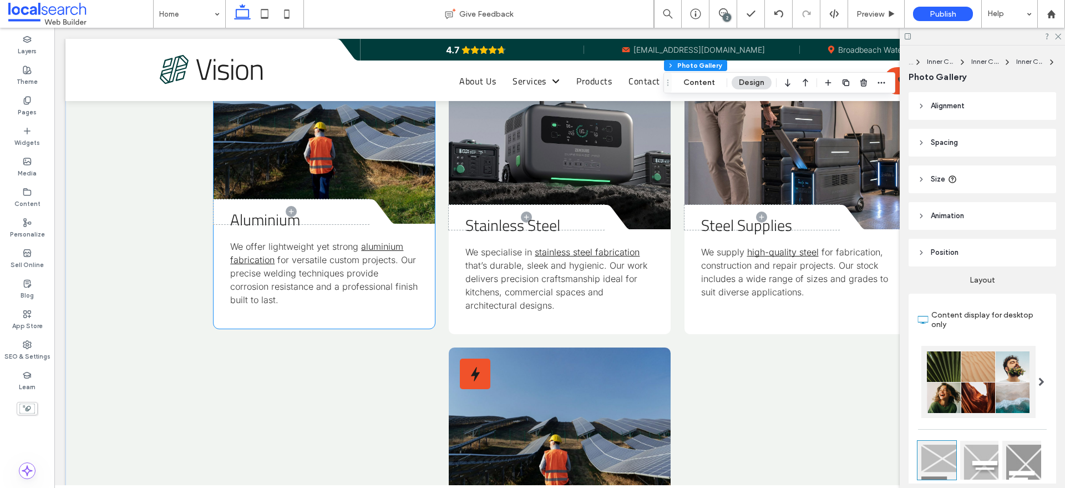
click at [285, 139] on link at bounding box center [324, 129] width 221 height 189
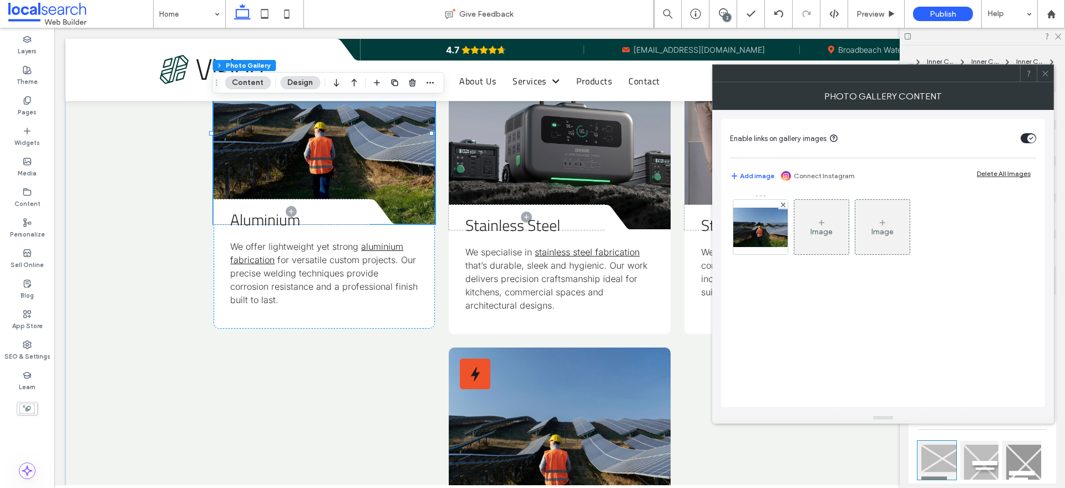
click at [327, 158] on link at bounding box center [324, 129] width 221 height 189
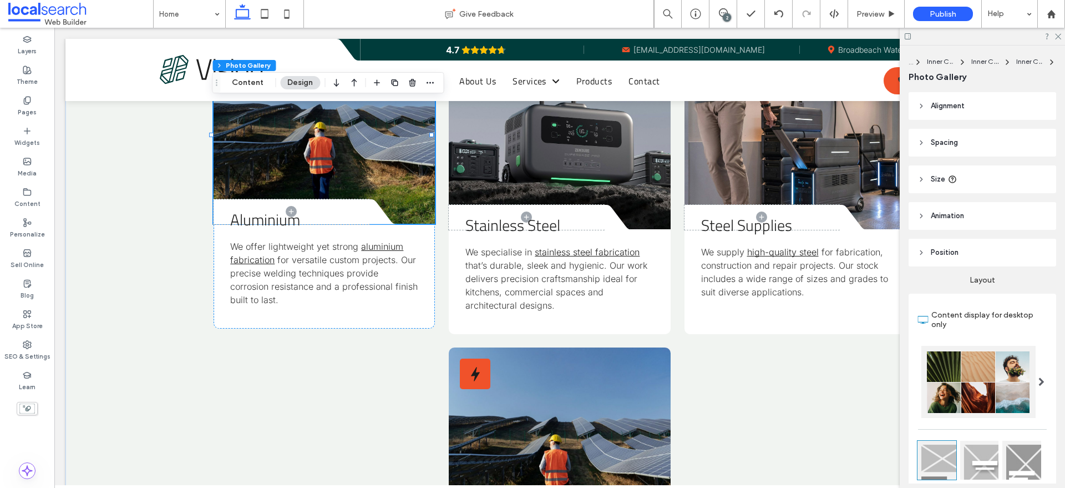
click at [346, 163] on link at bounding box center [324, 129] width 221 height 189
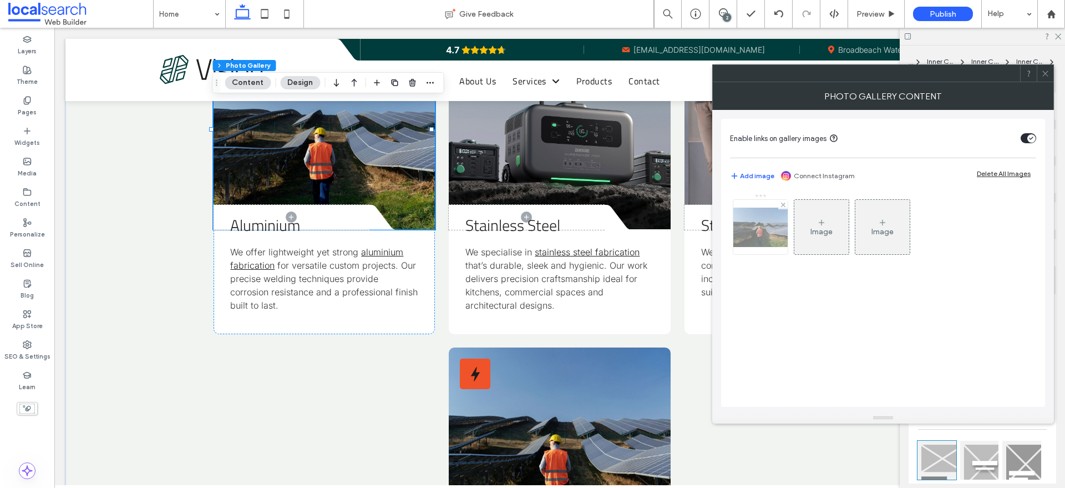
click at [752, 229] on img at bounding box center [760, 226] width 89 height 39
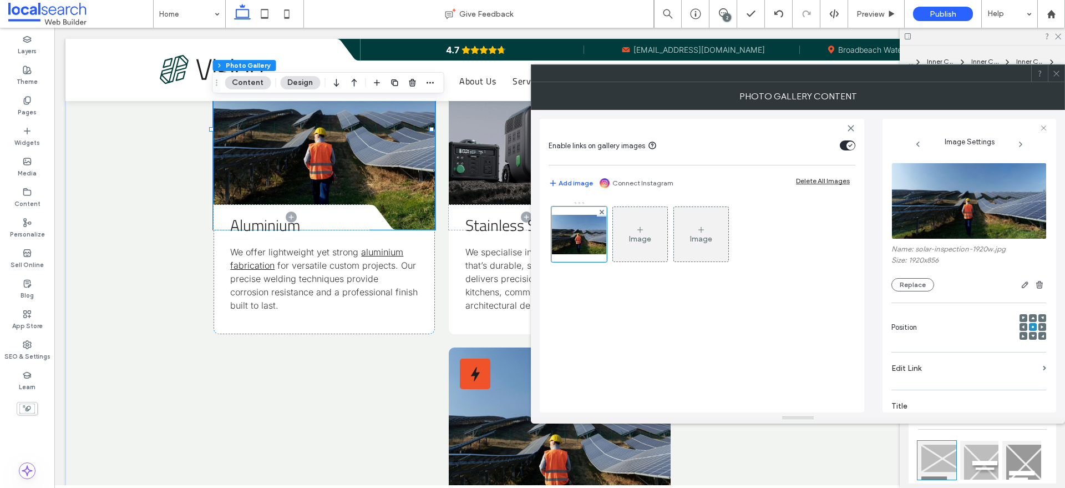
click at [962, 212] on img at bounding box center [969, 201] width 156 height 77
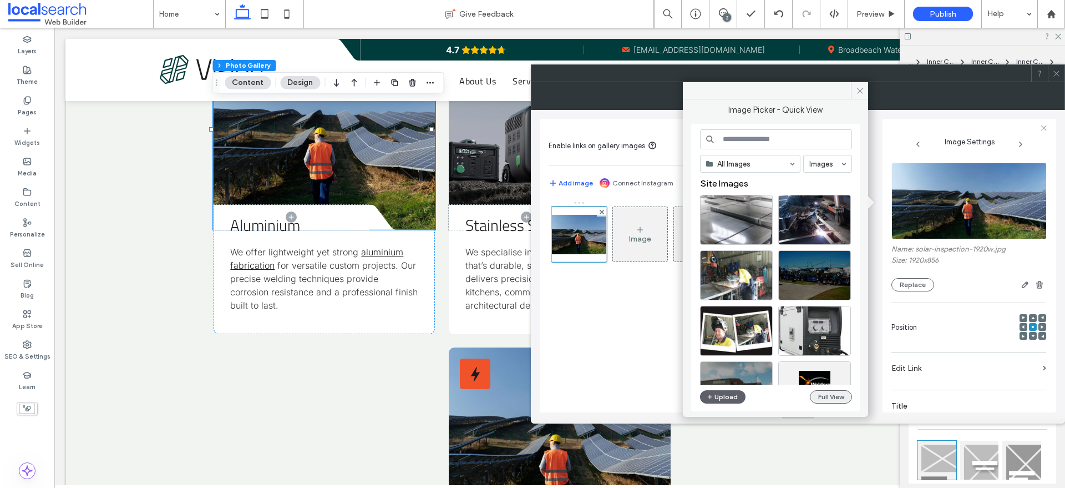
click at [836, 394] on button "Full View" at bounding box center [831, 396] width 42 height 13
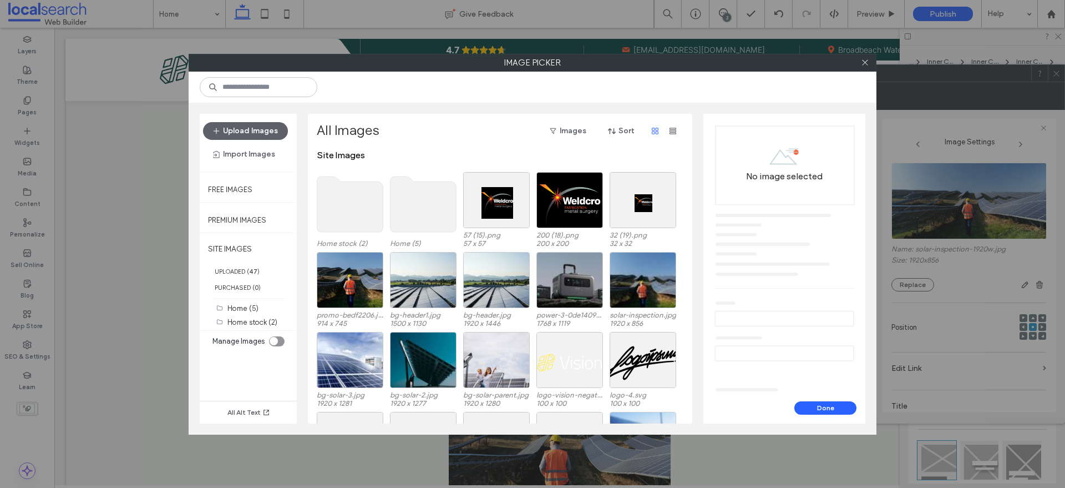
click at [363, 200] on use at bounding box center [350, 203] width 66 height 55
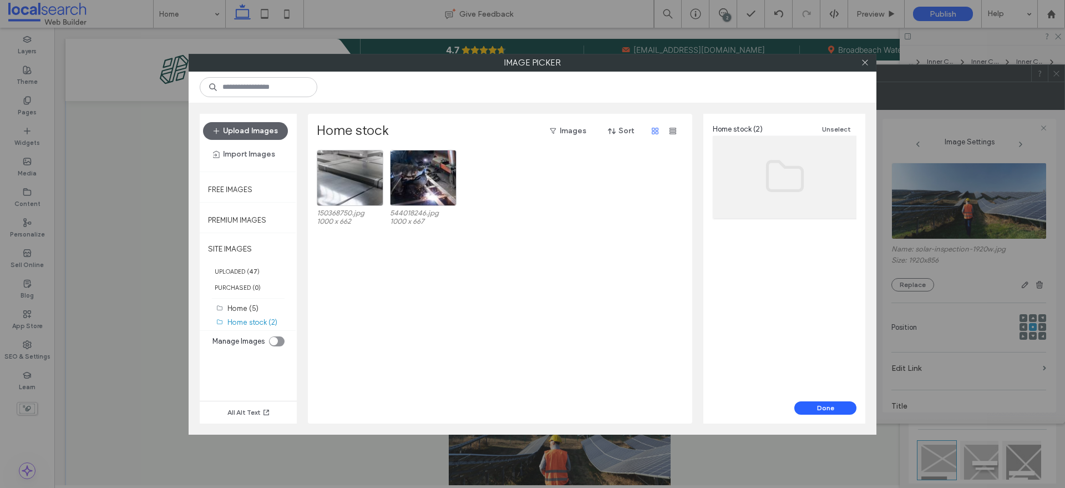
drag, startPoint x: 405, startPoint y: 331, endPoint x: 346, endPoint y: 349, distance: 62.1
click at [405, 331] on div "150368750.jpg 1000 x 662 544018246.jpg 1000 x 667" at bounding box center [503, 286] width 373 height 273
click at [245, 304] on label "Home (5)" at bounding box center [242, 308] width 31 height 8
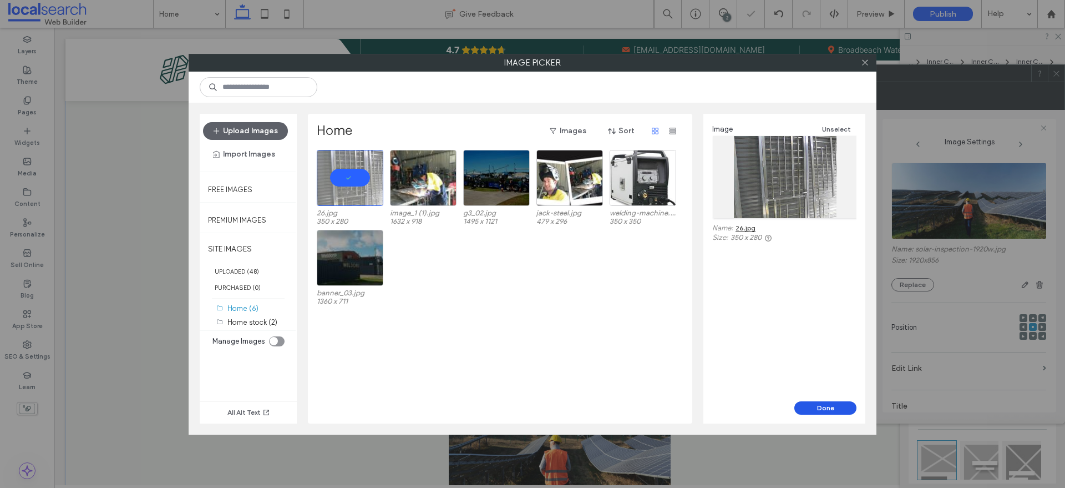
click at [826, 405] on button "Done" at bounding box center [825, 407] width 62 height 13
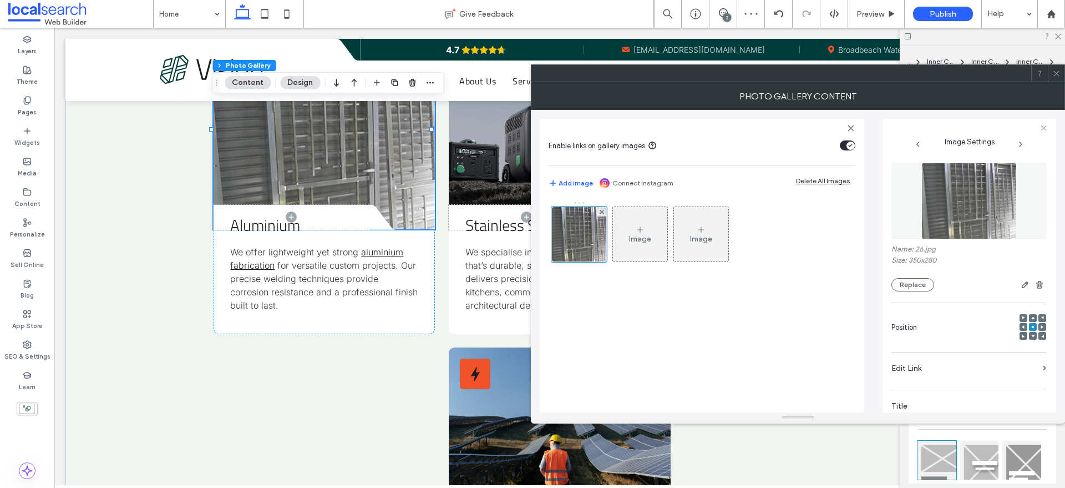
click at [1056, 72] on icon at bounding box center [1056, 73] width 8 height 8
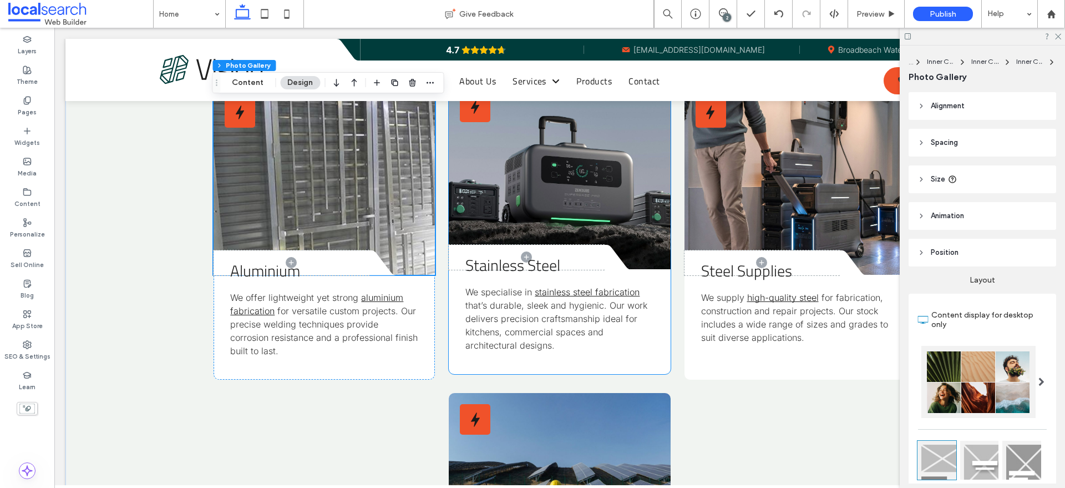
scroll to position [1586, 0]
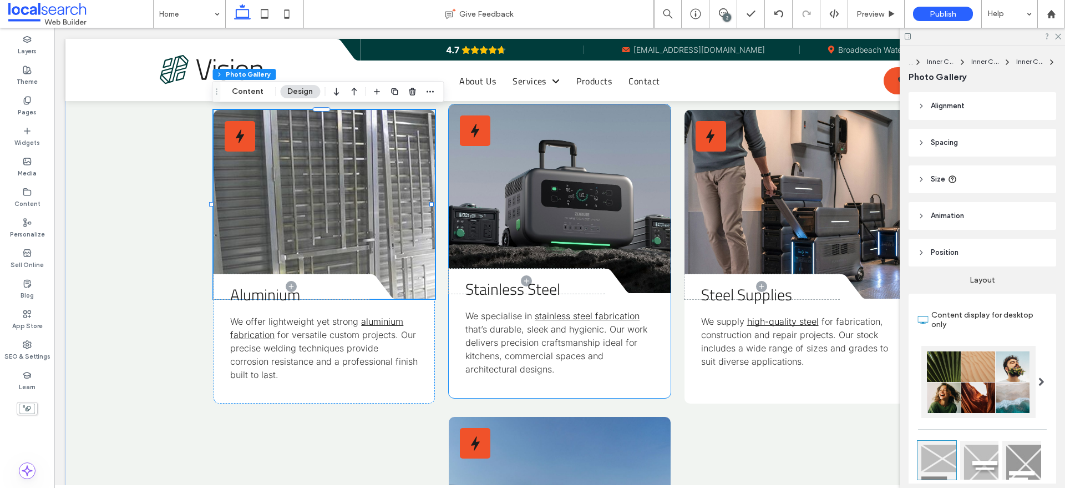
click at [491, 284] on span "Stainless Steel" at bounding box center [512, 289] width 95 height 24
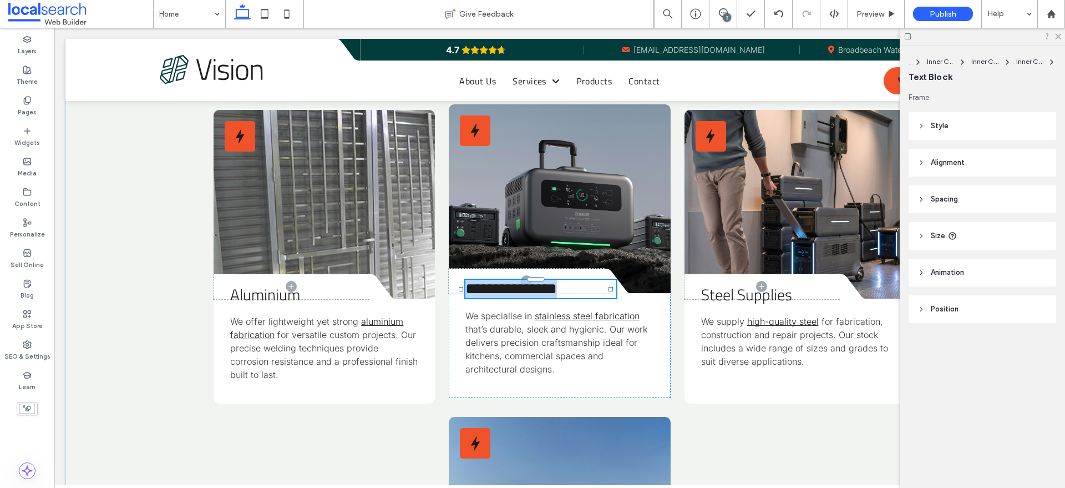
type input "**********"
type input "**"
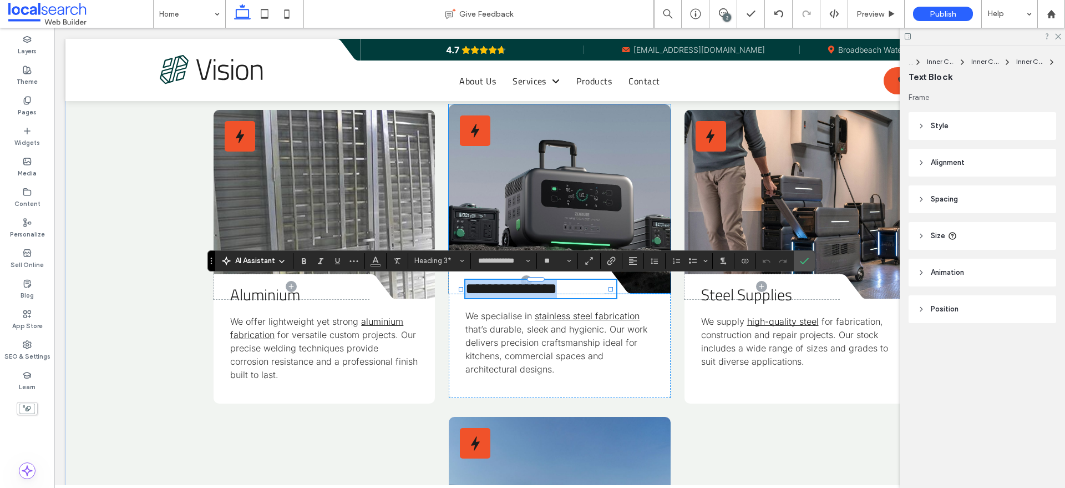
click at [572, 179] on link at bounding box center [559, 198] width 221 height 189
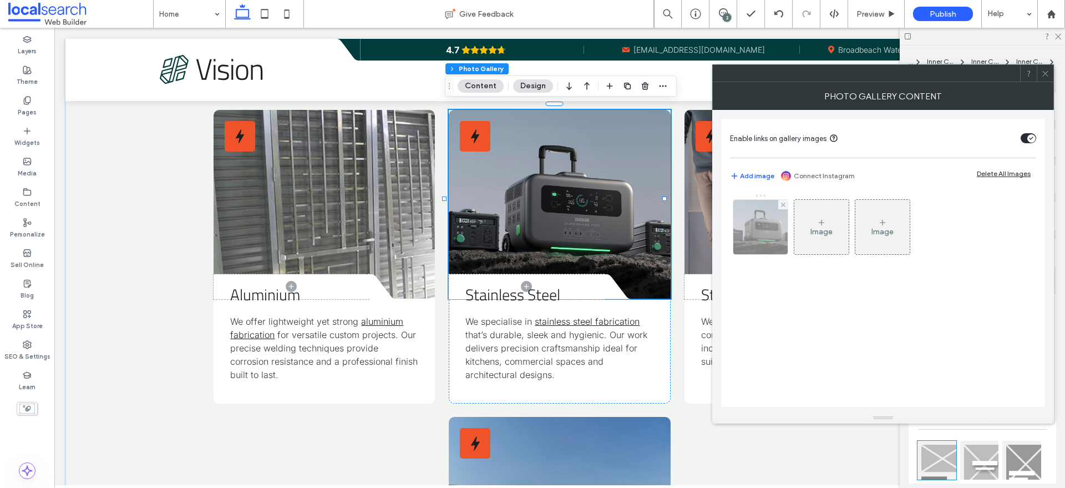
click at [757, 230] on img at bounding box center [760, 227] width 86 height 54
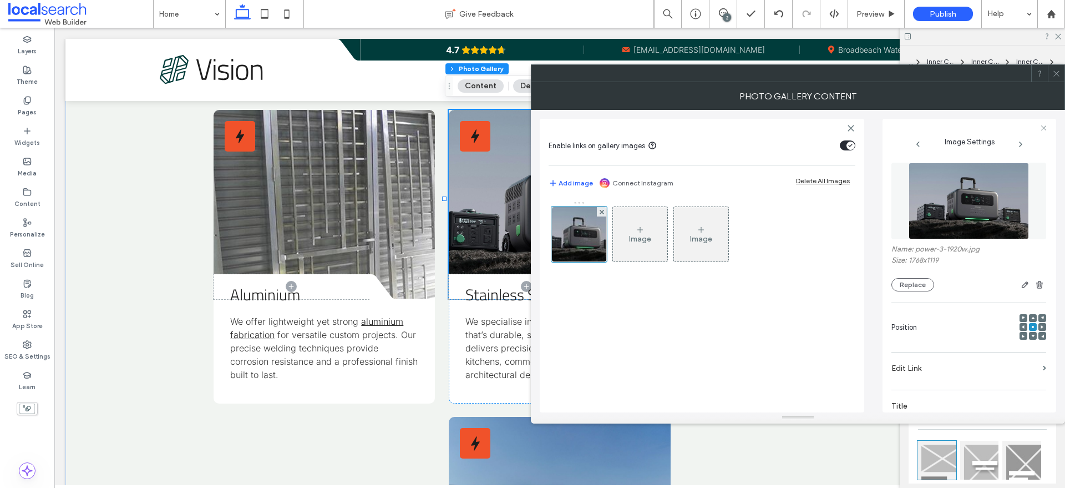
click at [941, 168] on img at bounding box center [969, 201] width 120 height 77
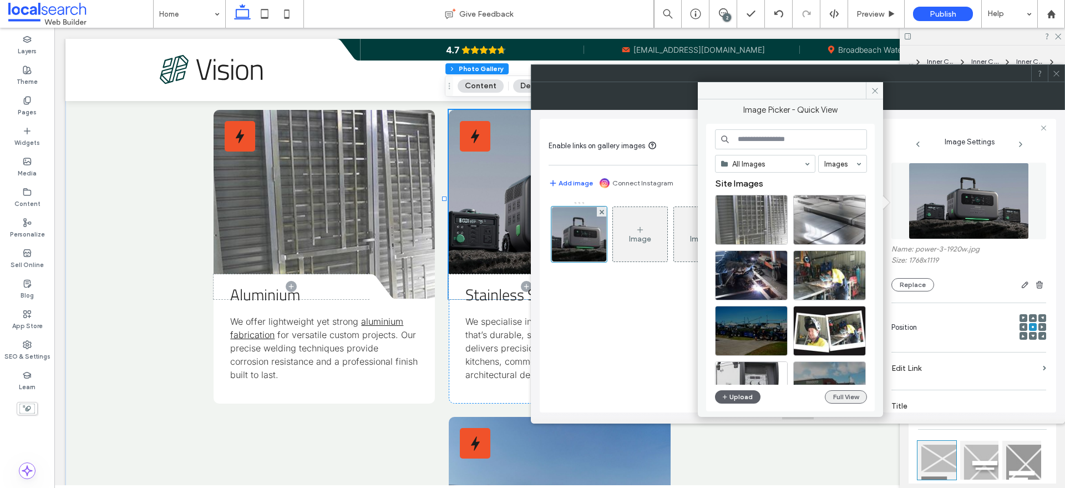
click at [840, 393] on button "Full View" at bounding box center [846, 396] width 42 height 13
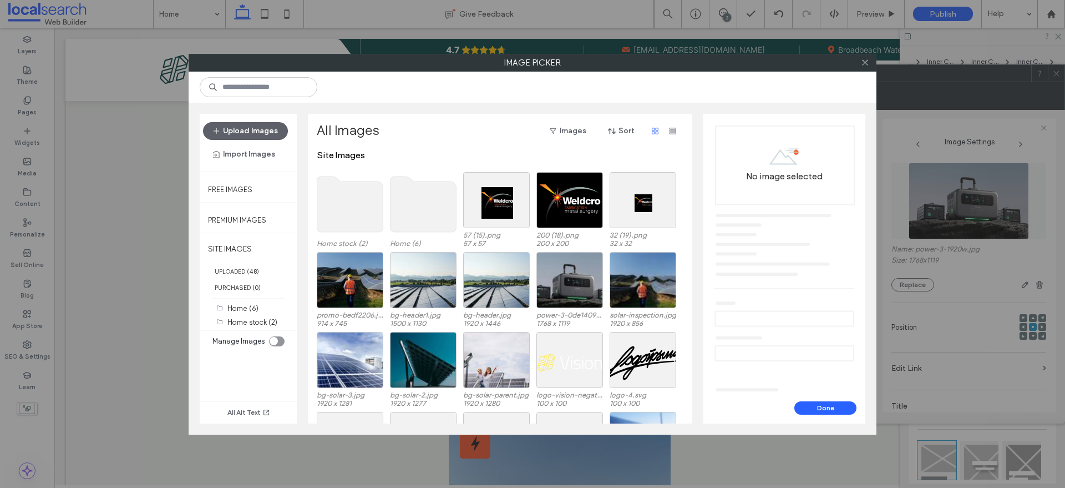
click at [352, 188] on use at bounding box center [350, 203] width 66 height 55
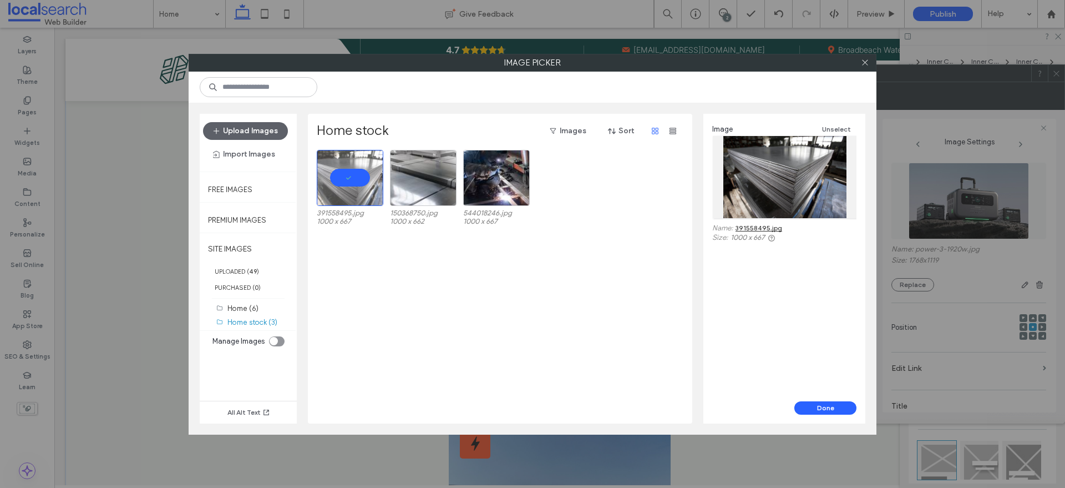
drag, startPoint x: 496, startPoint y: 302, endPoint x: 549, endPoint y: 302, distance: 52.7
click at [496, 302] on div "391558495.jpg 1000 x 667 150368750.jpg 1000 x 662 544018246.jpg 1000 x 667" at bounding box center [503, 286] width 373 height 273
click at [842, 408] on button "Done" at bounding box center [825, 407] width 62 height 13
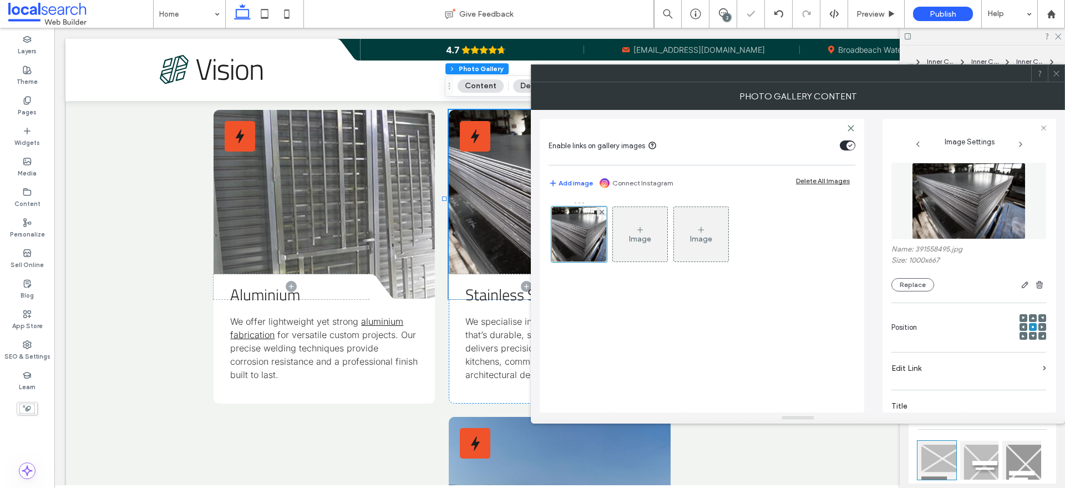
click at [1054, 72] on icon at bounding box center [1056, 73] width 8 height 8
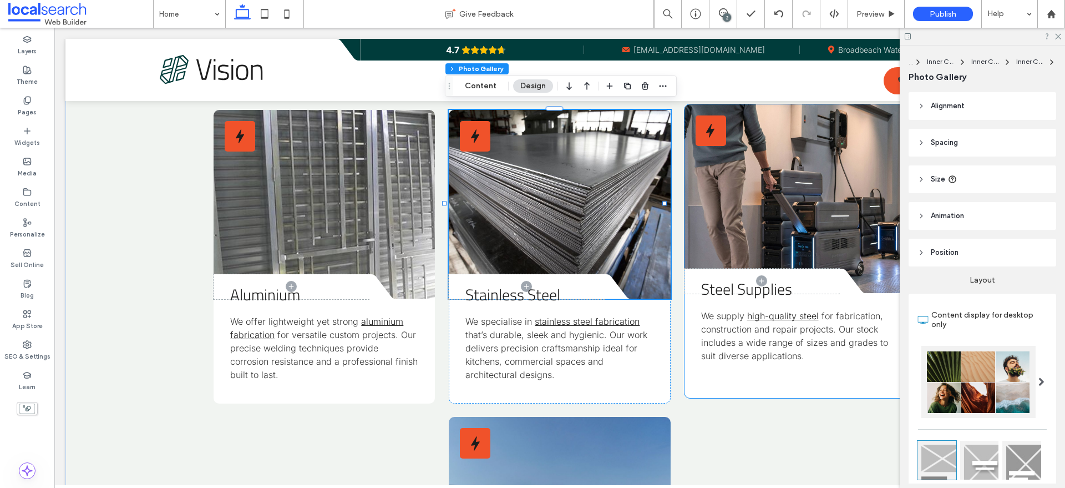
click at [871, 252] on link at bounding box center [794, 198] width 221 height 189
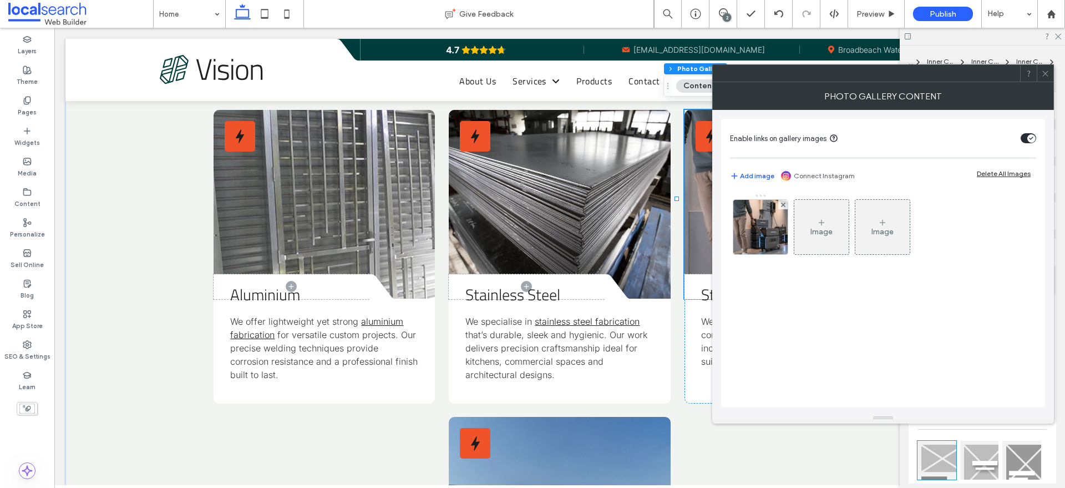
click at [758, 225] on img at bounding box center [761, 227] width 82 height 54
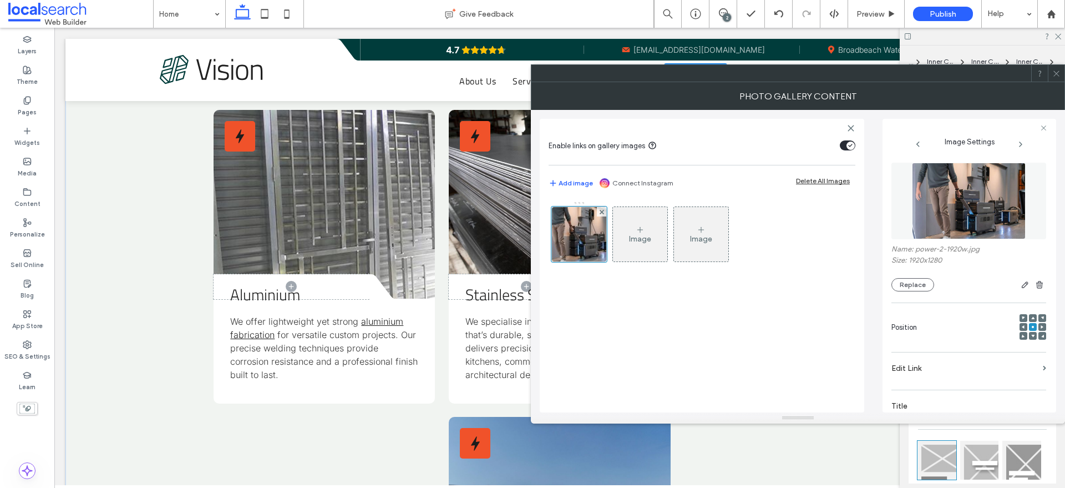
click at [993, 210] on img at bounding box center [969, 201] width 114 height 77
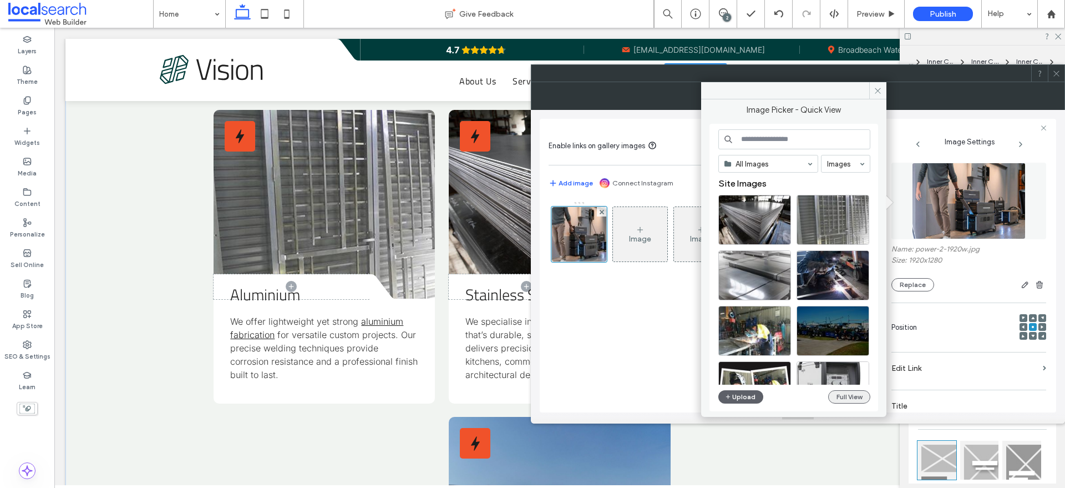
click at [845, 397] on button "Full View" at bounding box center [849, 396] width 42 height 13
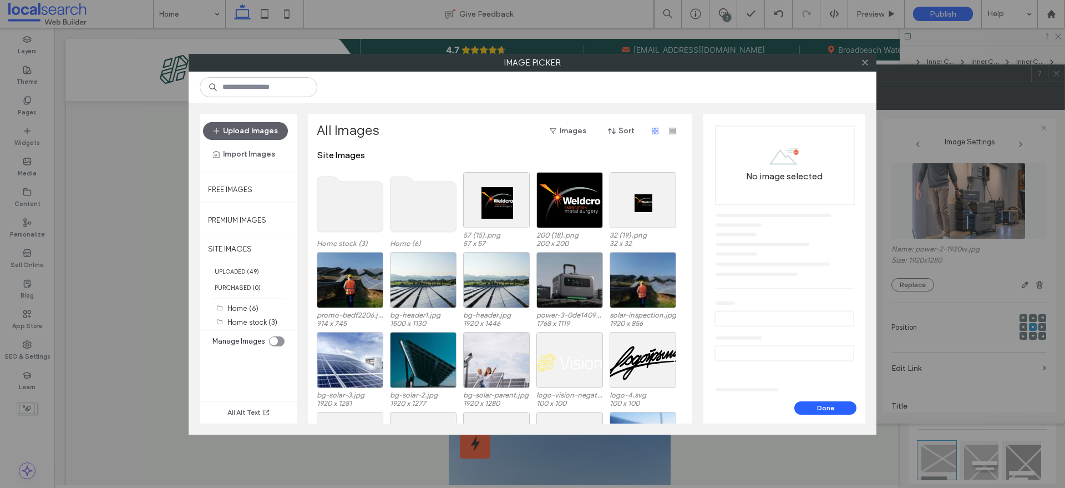
click at [433, 206] on use at bounding box center [423, 203] width 66 height 55
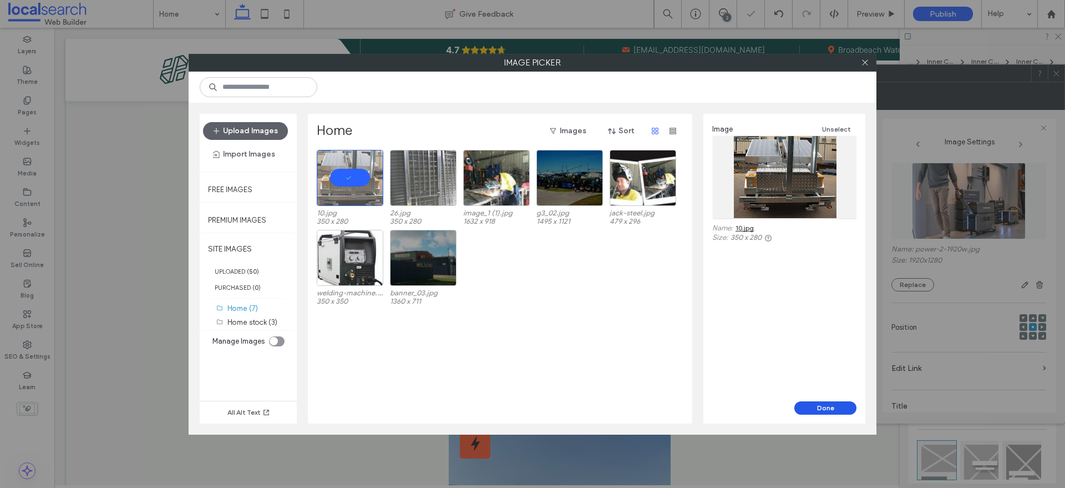
click at [827, 404] on button "Done" at bounding box center [825, 407] width 62 height 13
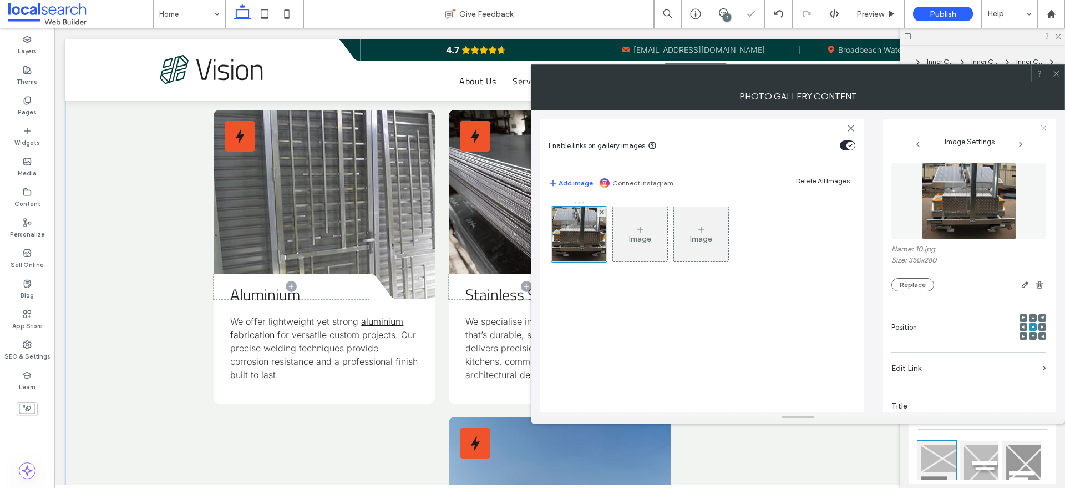
click at [1053, 69] on icon at bounding box center [1056, 73] width 8 height 8
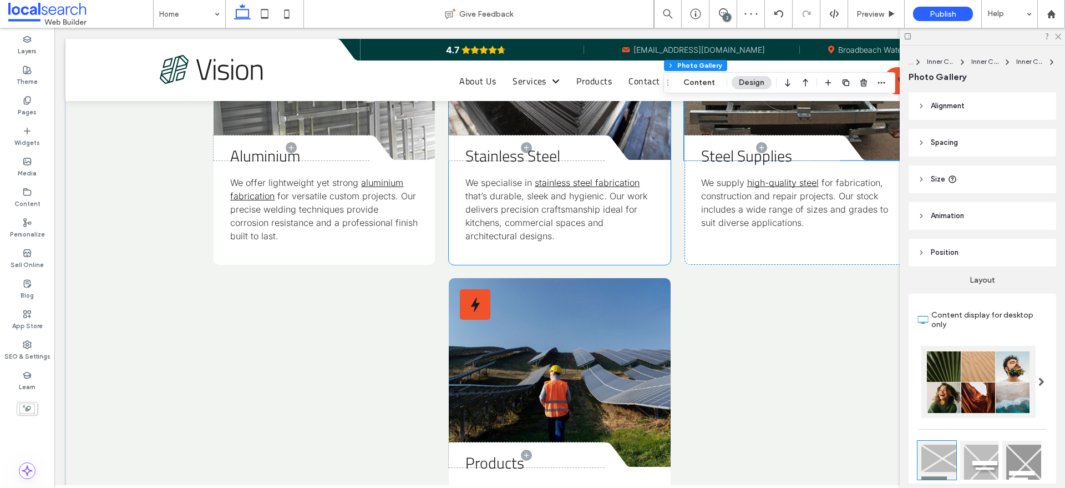
scroll to position [1864, 0]
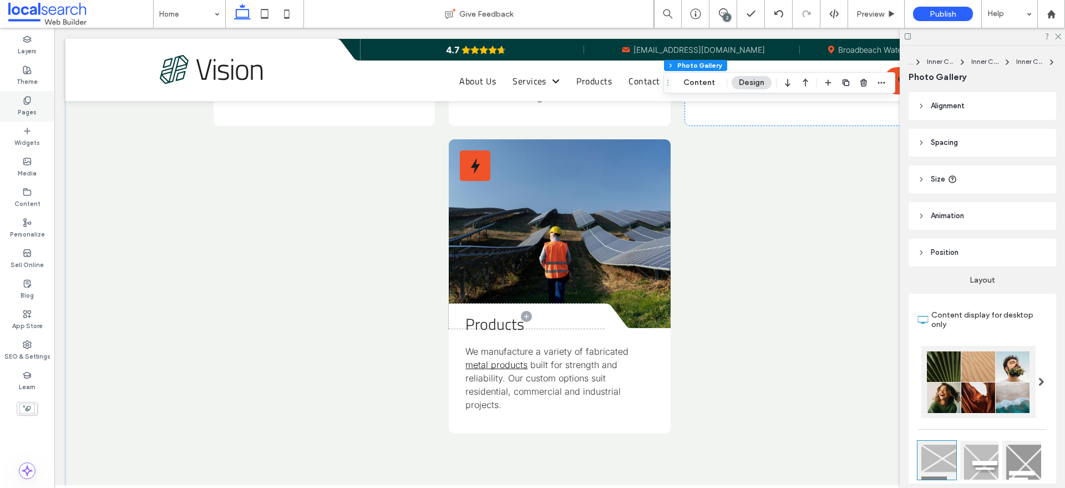
click at [23, 102] on icon at bounding box center [27, 100] width 9 height 9
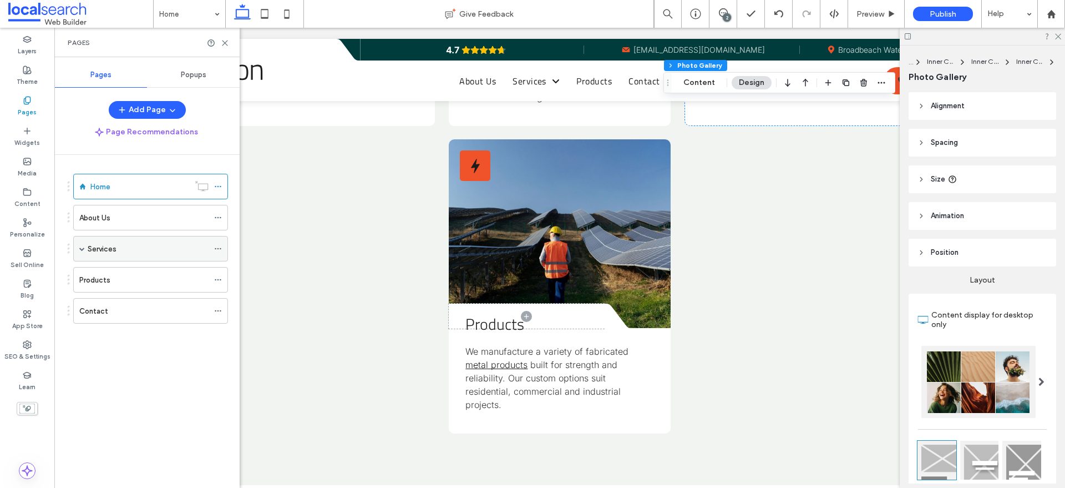
click at [83, 247] on span at bounding box center [82, 249] width 6 height 6
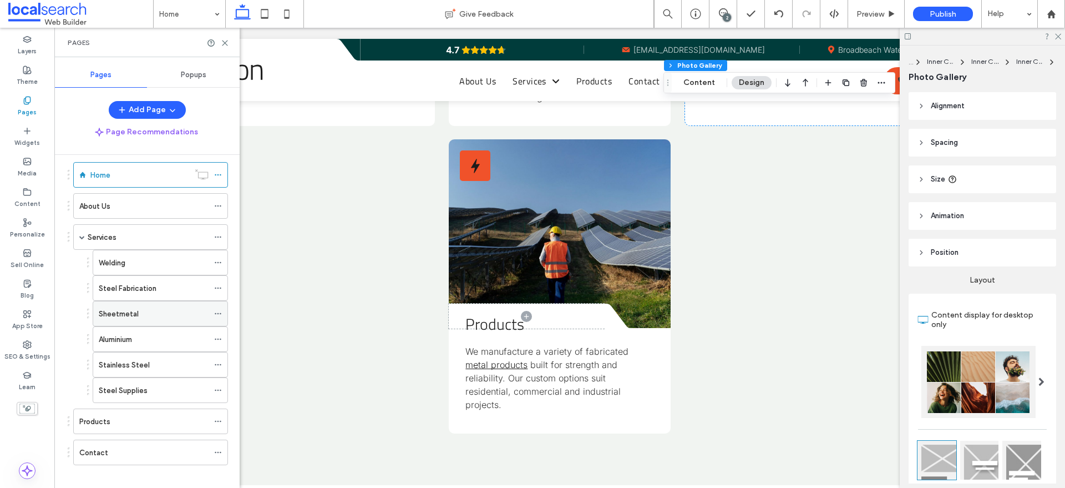
scroll to position [22, 0]
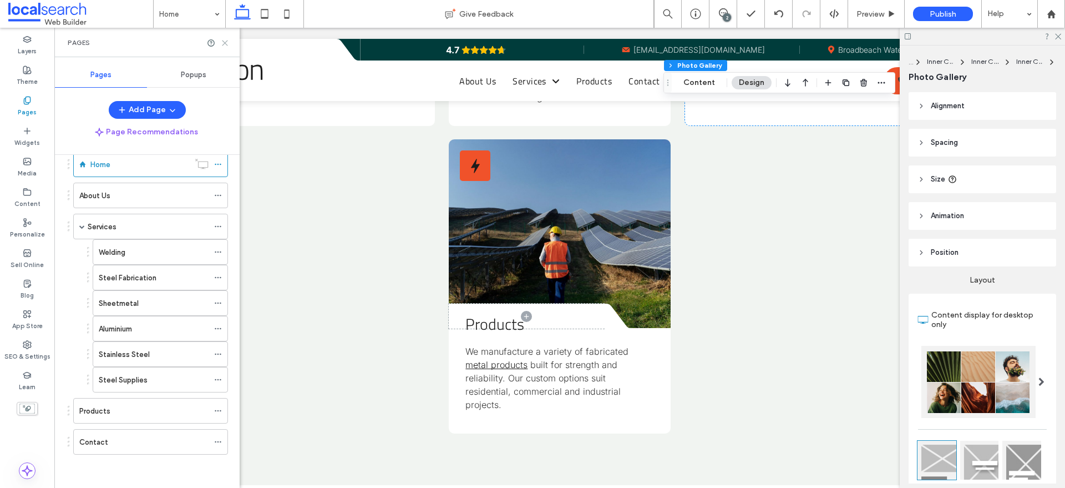
click at [223, 41] on icon at bounding box center [225, 43] width 8 height 8
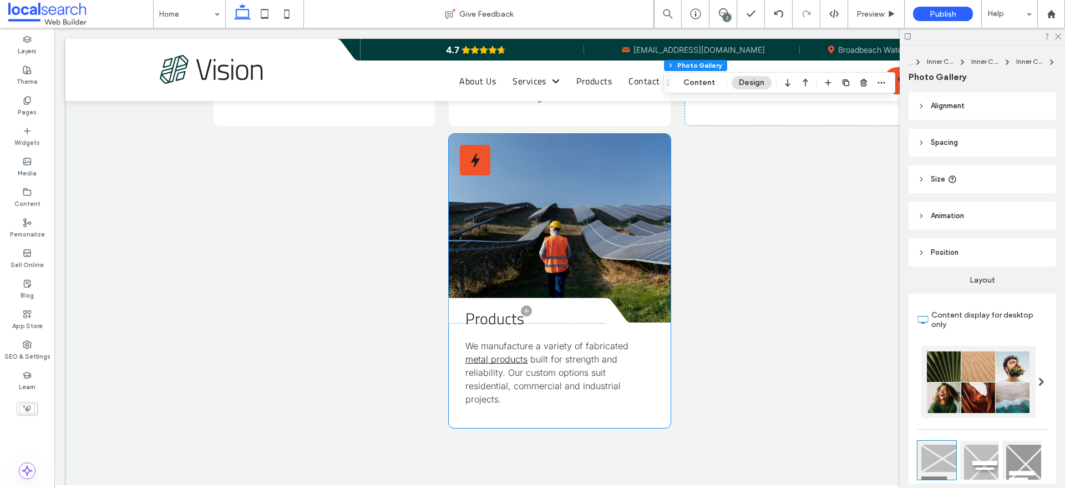
click at [545, 229] on link at bounding box center [559, 228] width 221 height 189
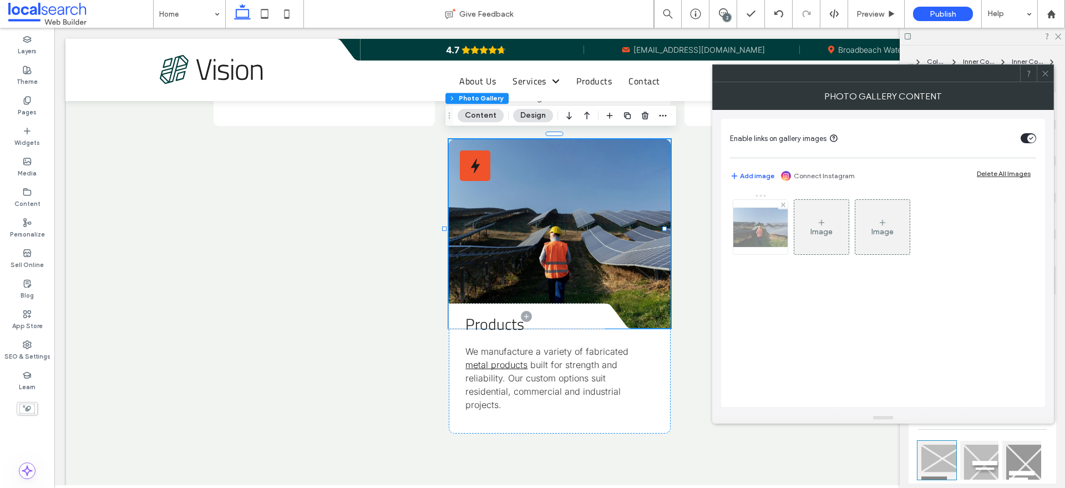
click at [760, 235] on img at bounding box center [760, 226] width 89 height 39
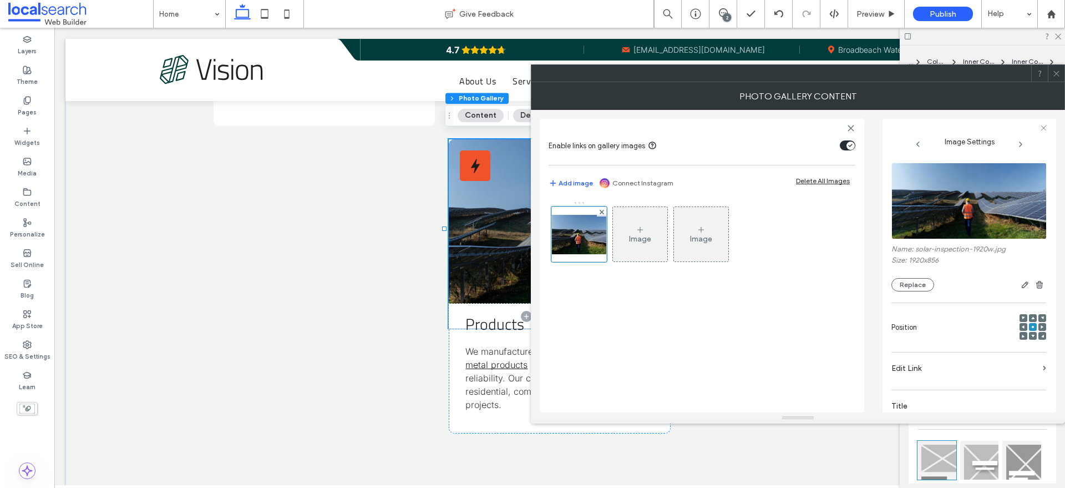
click at [980, 196] on img at bounding box center [969, 201] width 156 height 77
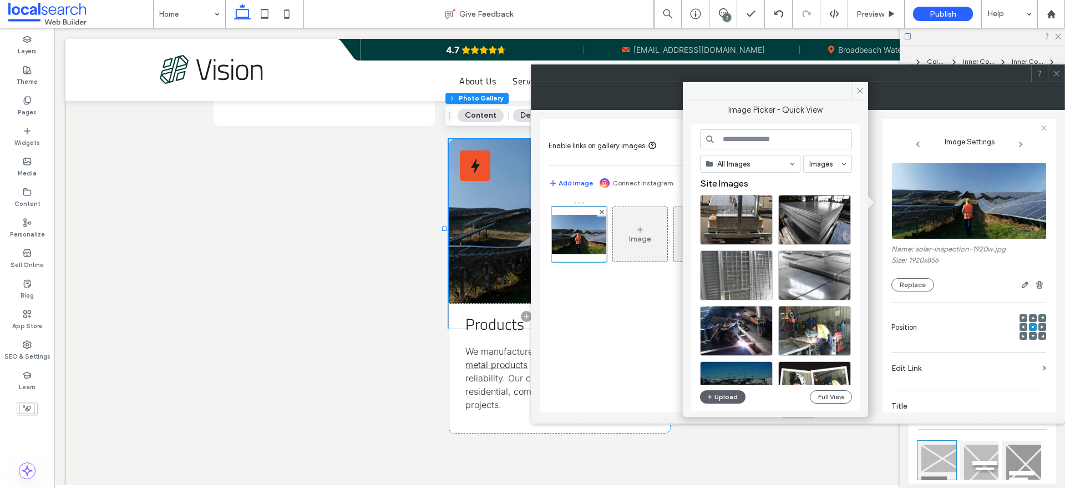
click at [822, 389] on div "All Images Images Site Images Upload Full View" at bounding box center [776, 267] width 152 height 277
click at [822, 394] on button "Full View" at bounding box center [831, 396] width 42 height 13
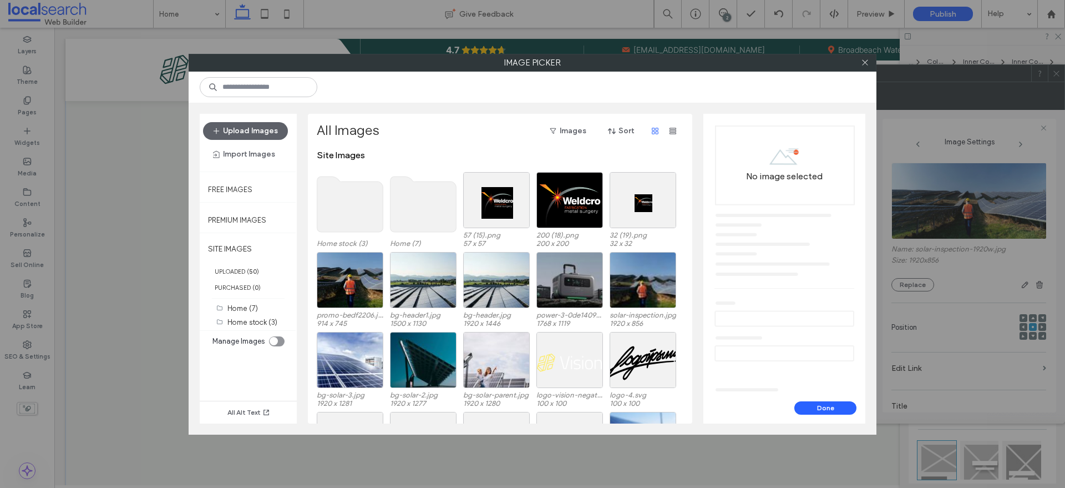
click at [348, 200] on use at bounding box center [350, 203] width 66 height 55
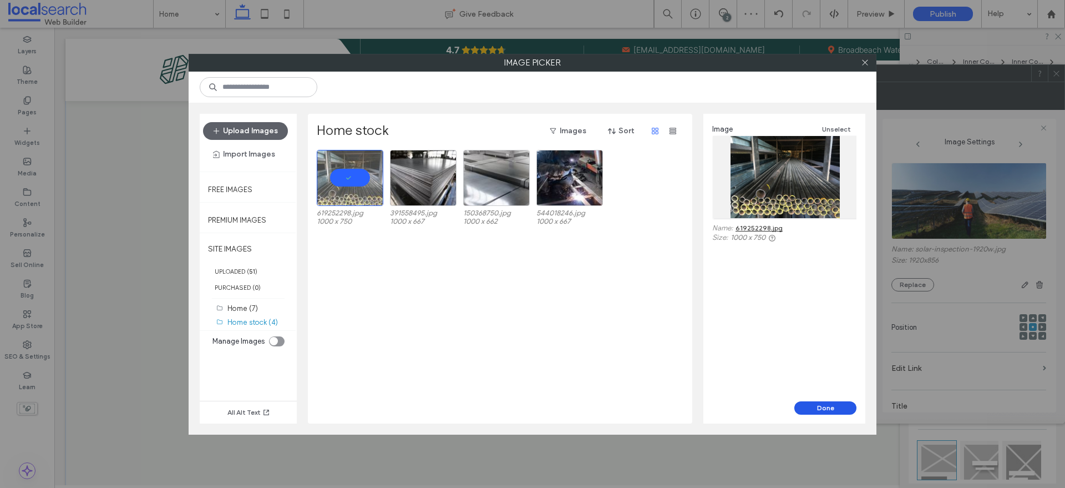
click at [821, 408] on button "Done" at bounding box center [825, 407] width 62 height 13
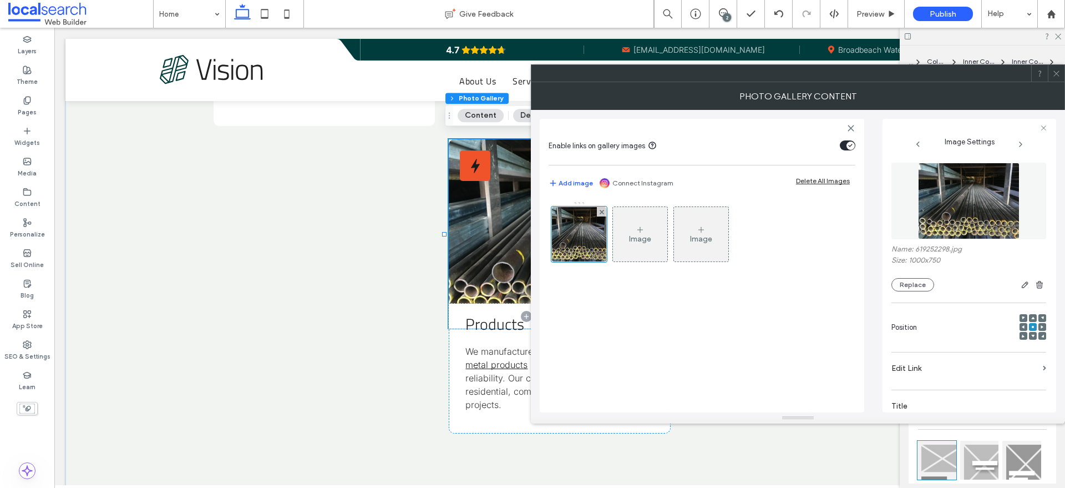
drag, startPoint x: 730, startPoint y: 326, endPoint x: 911, endPoint y: 242, distance: 199.5
click at [742, 324] on div "Image Image" at bounding box center [702, 300] width 307 height 211
drag, startPoint x: 1057, startPoint y: 70, endPoint x: 473, endPoint y: 256, distance: 613.4
click at [1057, 70] on icon at bounding box center [1056, 73] width 8 height 8
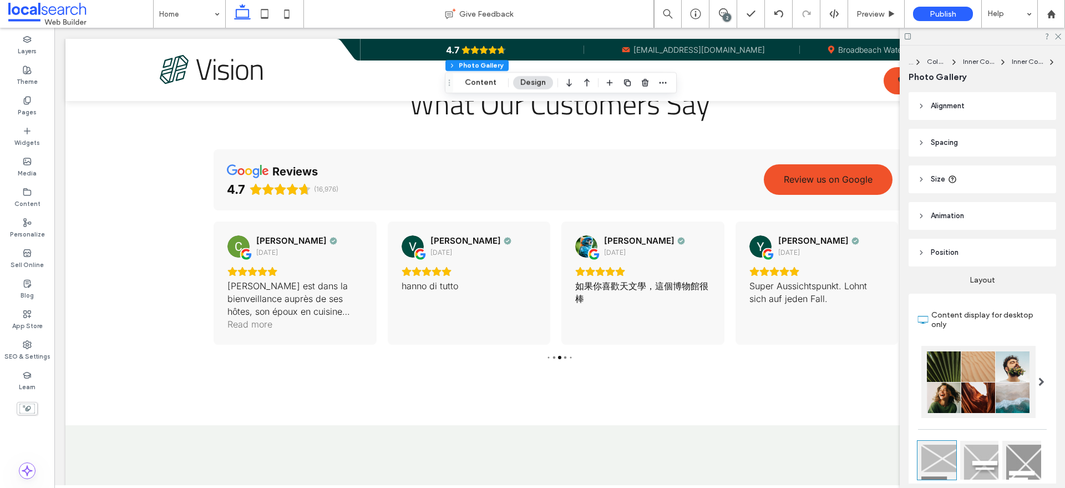
scroll to position [2557, 0]
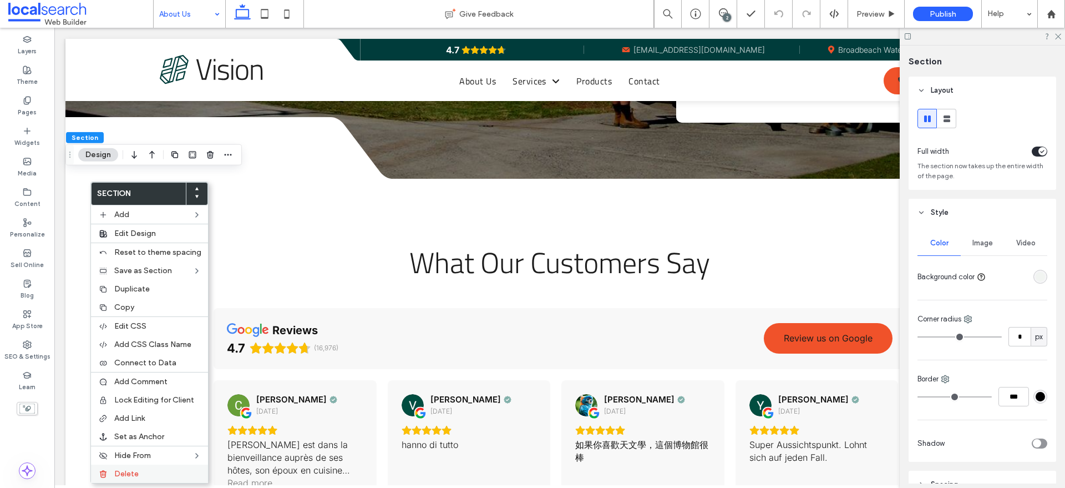
click at [134, 478] on span "Delete" at bounding box center [126, 473] width 24 height 9
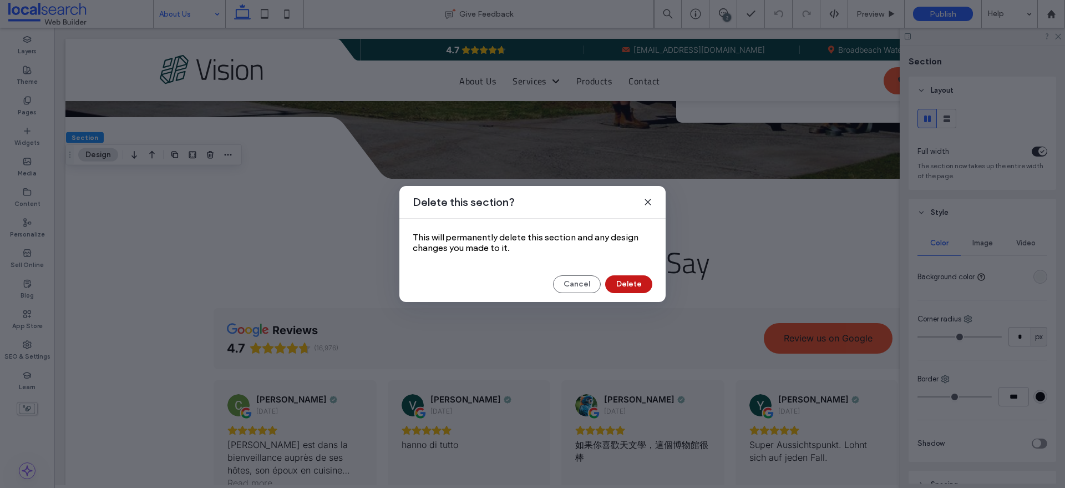
click at [631, 282] on button "Delete" at bounding box center [628, 284] width 47 height 18
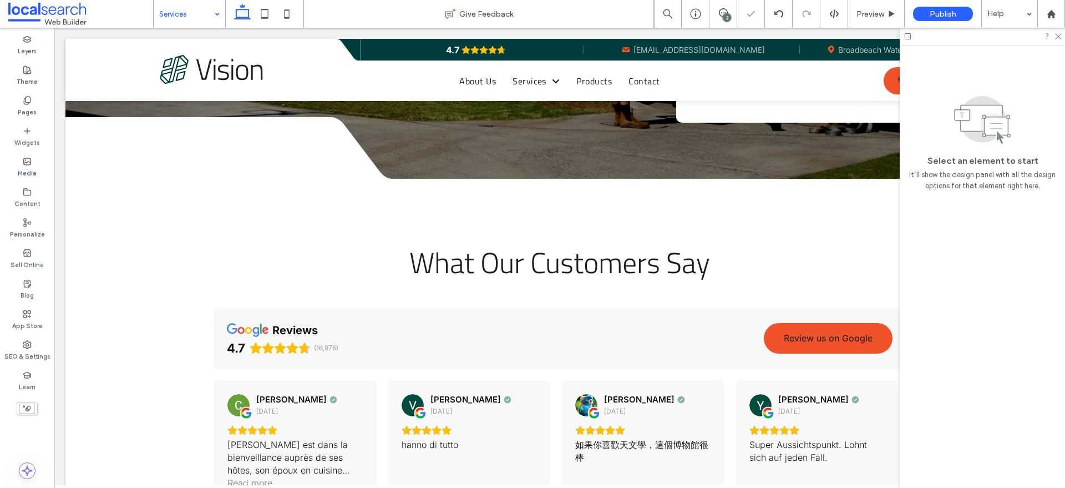
click at [186, 17] on input at bounding box center [186, 14] width 55 height 28
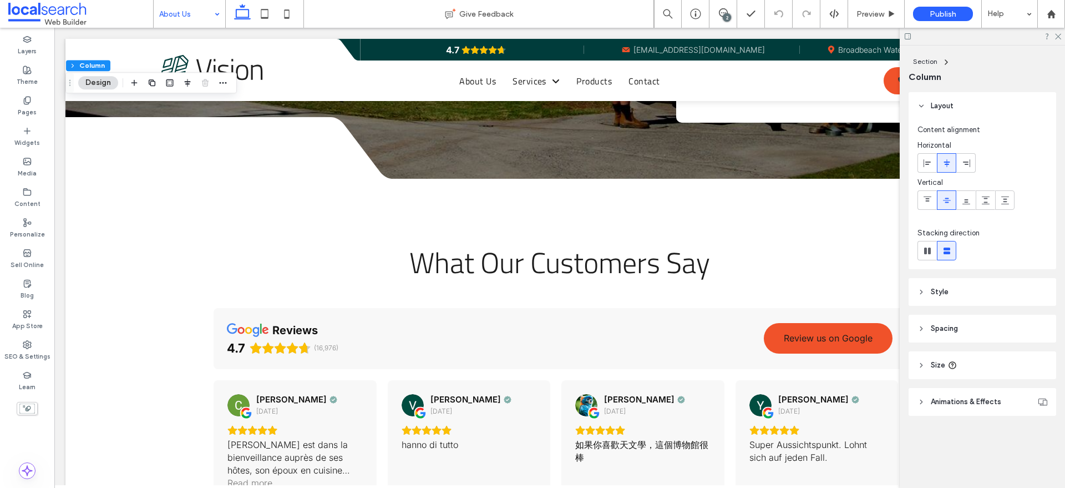
click at [950, 292] on header "Style" at bounding box center [983, 292] width 148 height 28
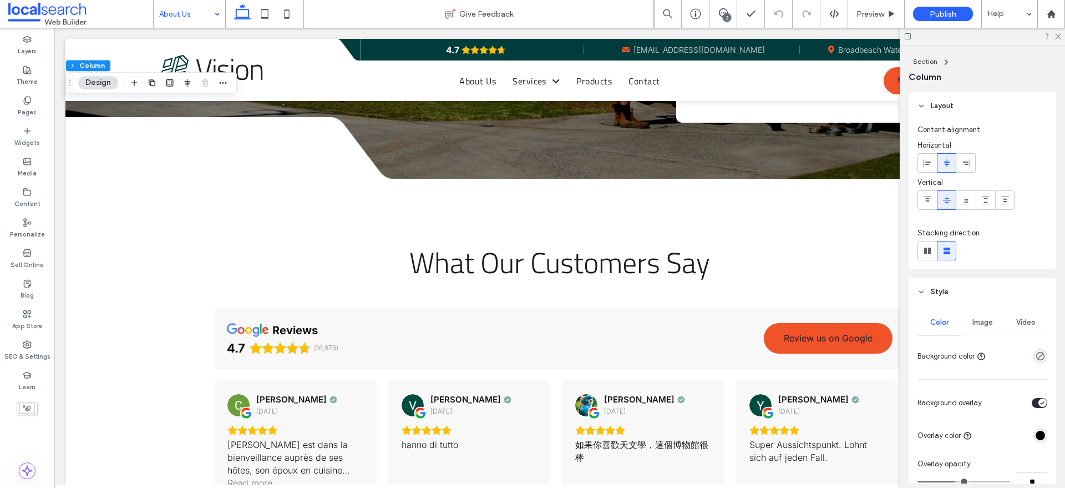
click at [974, 331] on div "Image" at bounding box center [982, 322] width 43 height 24
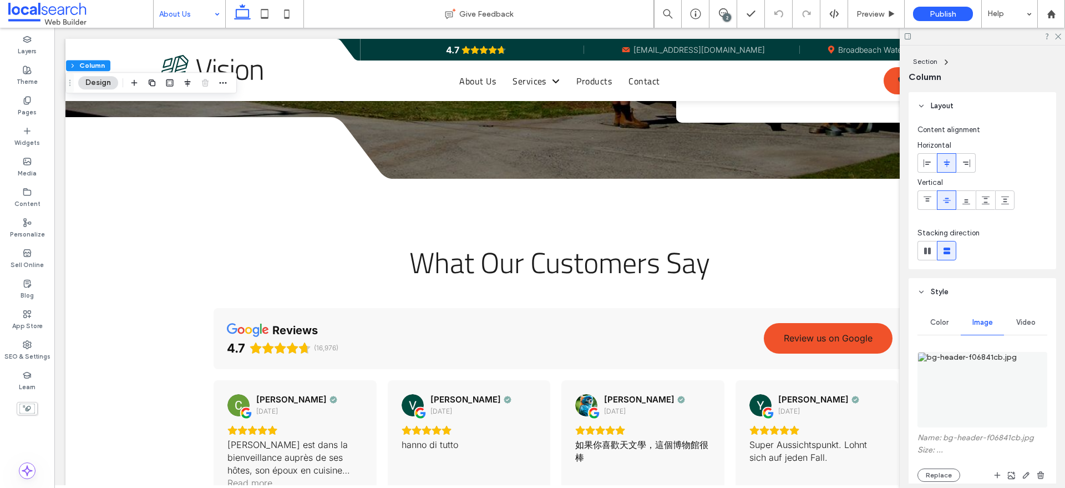
click at [981, 378] on figure at bounding box center [982, 389] width 130 height 75
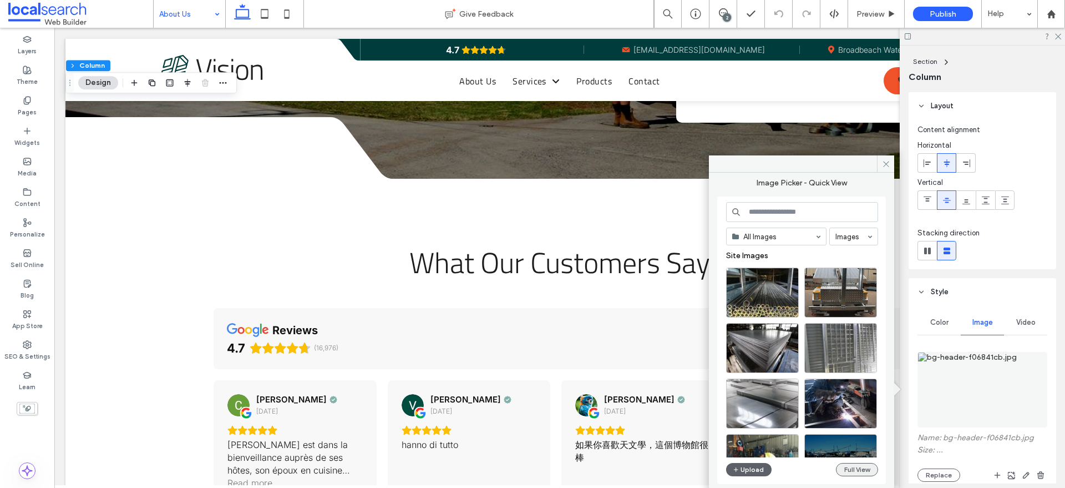
click at [848, 469] on button "Full View" at bounding box center [857, 469] width 42 height 13
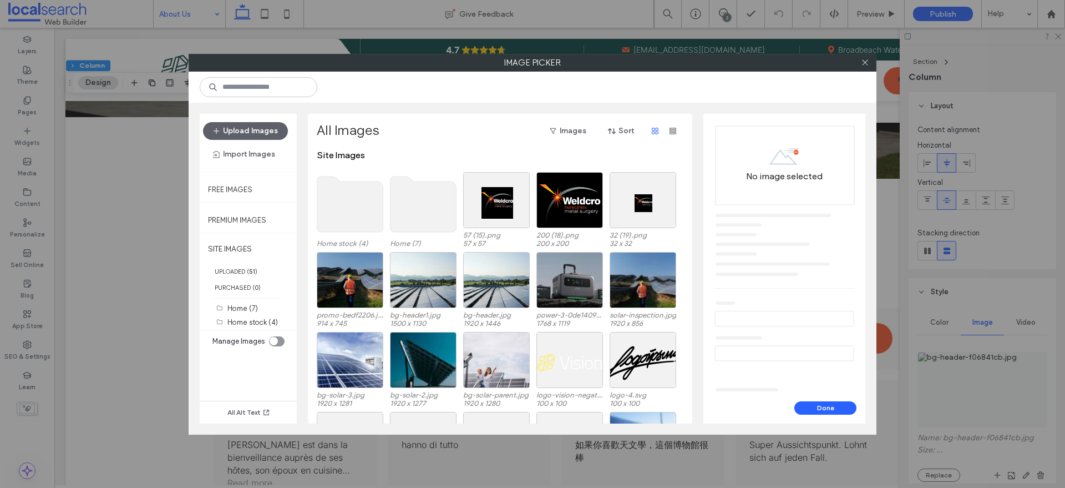
click at [271, 341] on div "toggle" at bounding box center [274, 341] width 8 height 8
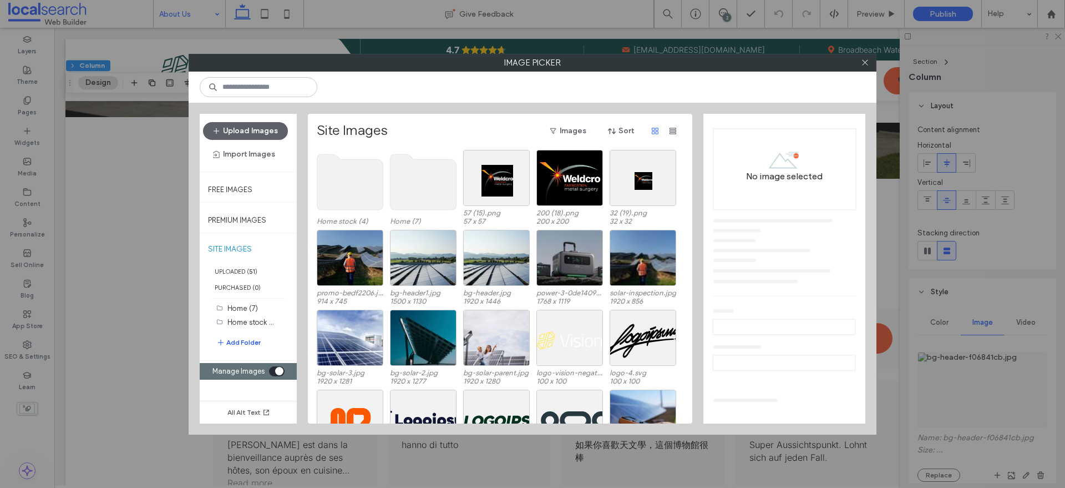
click at [242, 337] on button "Add Folder" at bounding box center [238, 342] width 44 height 13
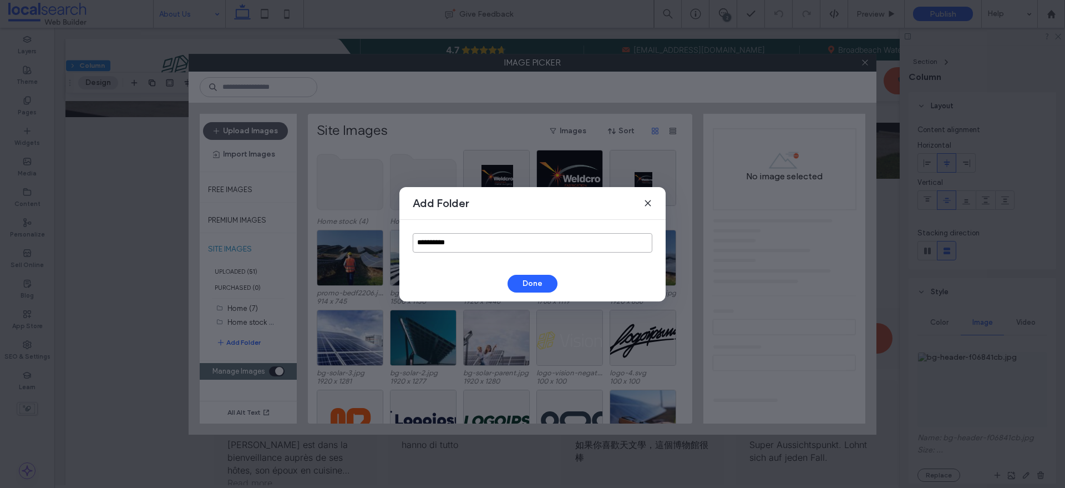
drag, startPoint x: 383, startPoint y: 232, endPoint x: 374, endPoint y: 231, distance: 8.4
click at [374, 231] on div "**********" at bounding box center [532, 244] width 1065 height 488
type input "********"
click at [520, 278] on button "Done" at bounding box center [533, 284] width 50 height 18
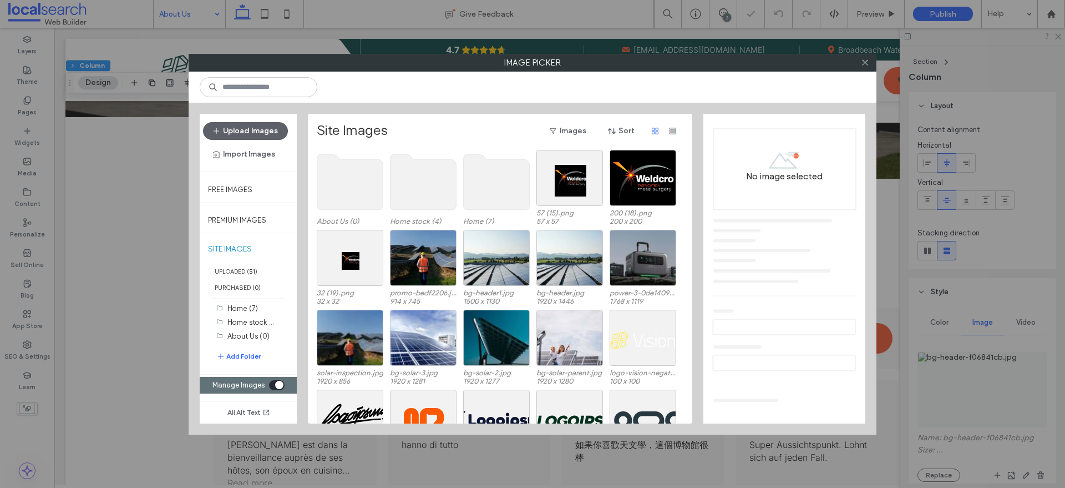
click at [336, 158] on use at bounding box center [350, 181] width 66 height 55
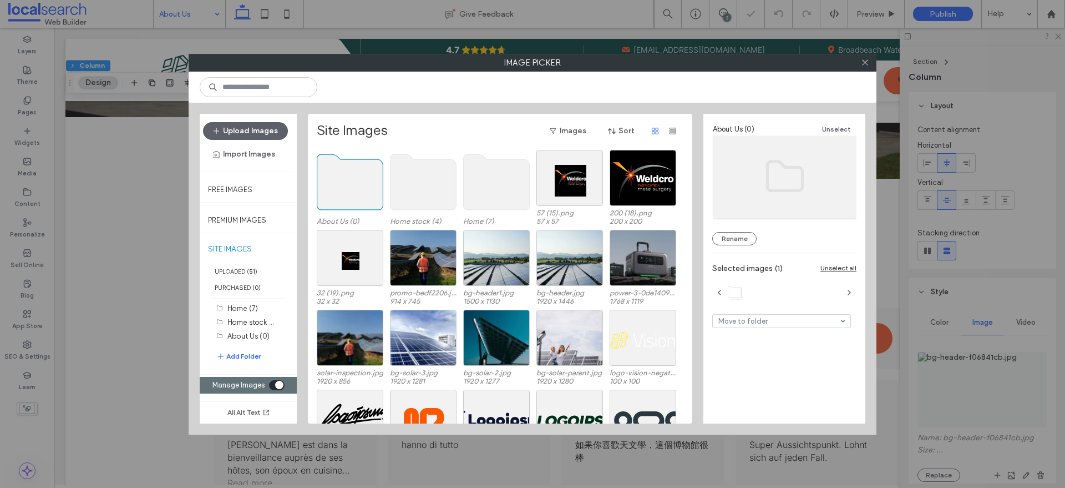
click at [339, 177] on use at bounding box center [350, 181] width 66 height 55
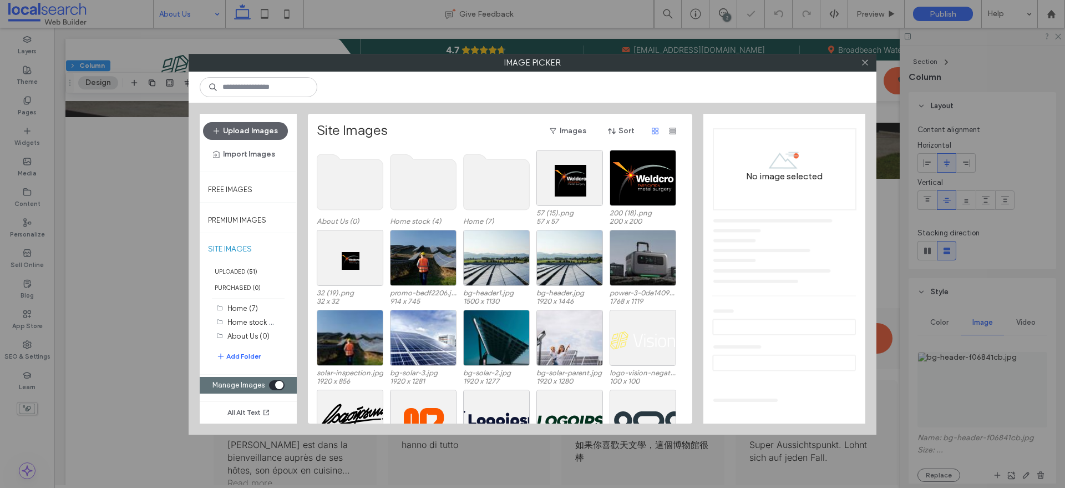
click at [339, 177] on use at bounding box center [350, 181] width 66 height 55
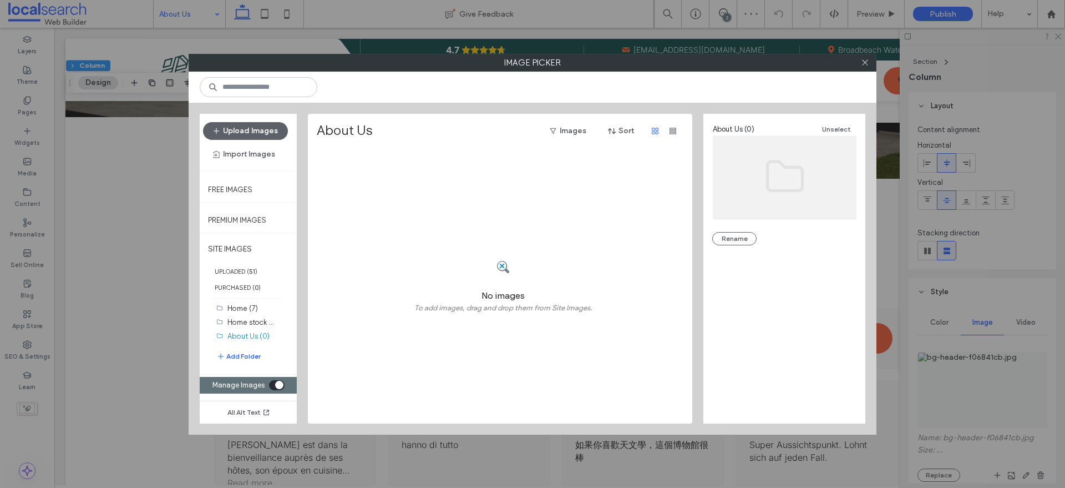
click at [271, 385] on div "toggle" at bounding box center [277, 385] width 16 height 10
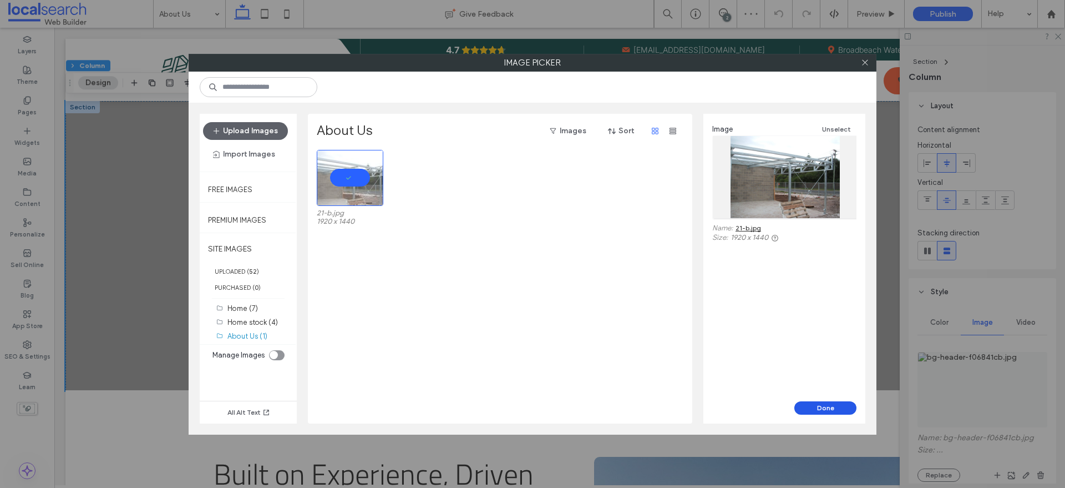
click at [810, 410] on button "Done" at bounding box center [825, 407] width 62 height 13
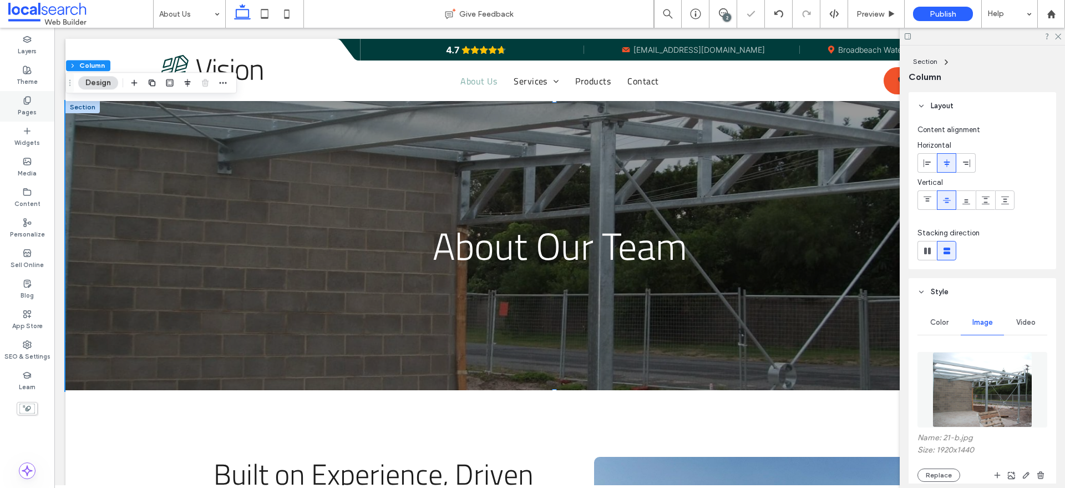
click at [20, 98] on div "Pages" at bounding box center [27, 106] width 54 height 31
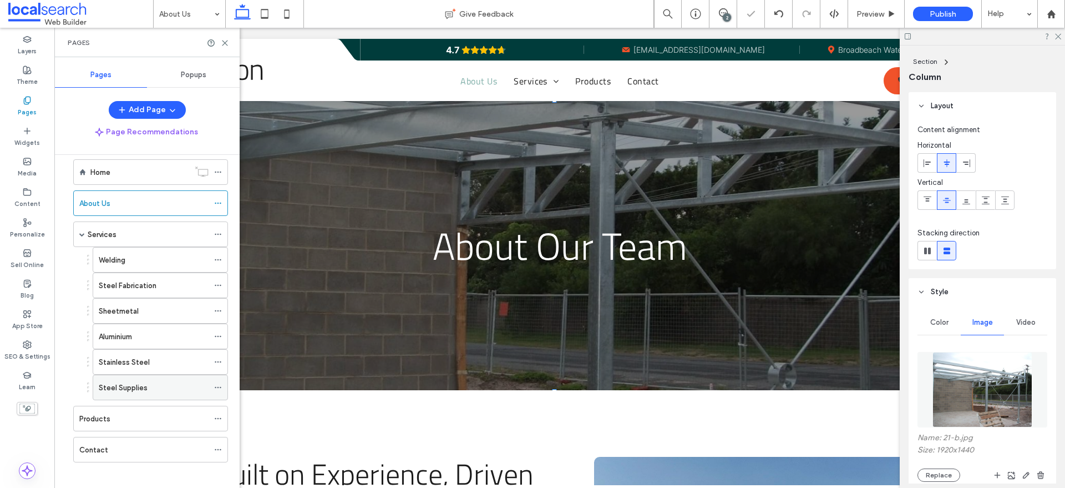
scroll to position [22, 0]
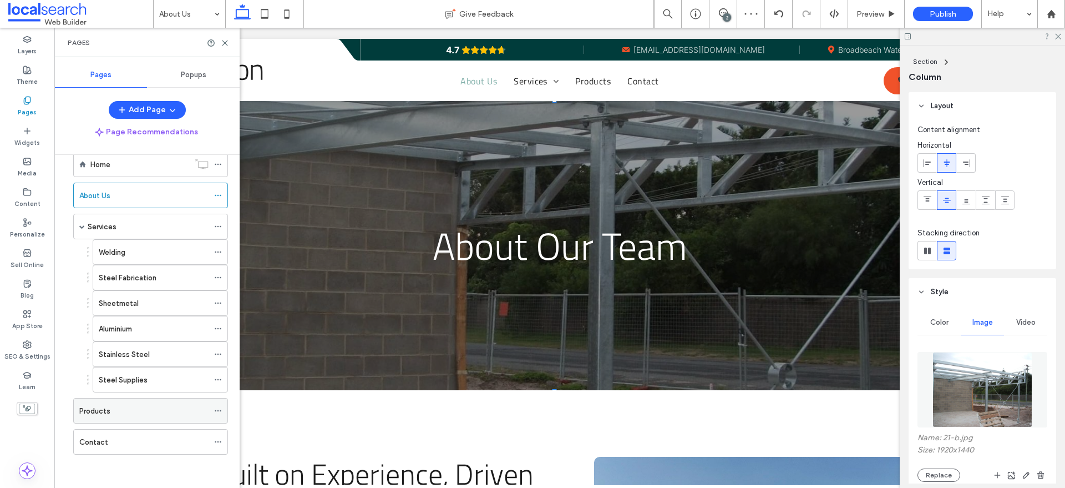
click at [121, 405] on div "Products" at bounding box center [143, 411] width 129 height 12
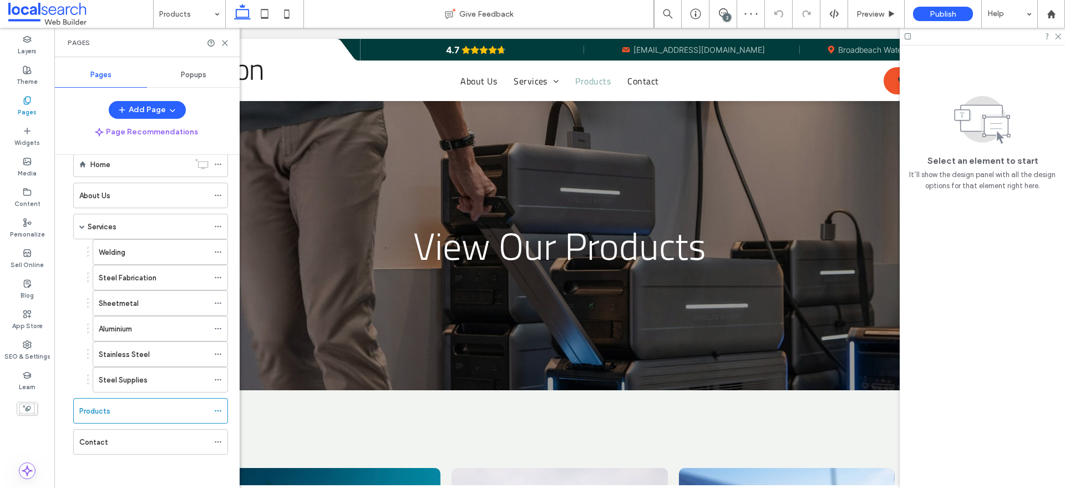
scroll to position [416, 0]
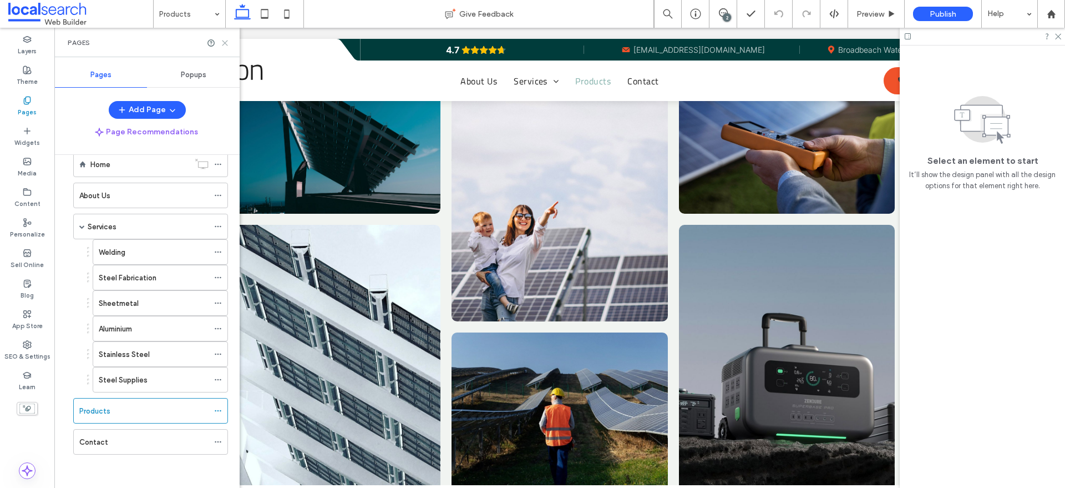
click at [221, 42] on icon at bounding box center [225, 43] width 8 height 8
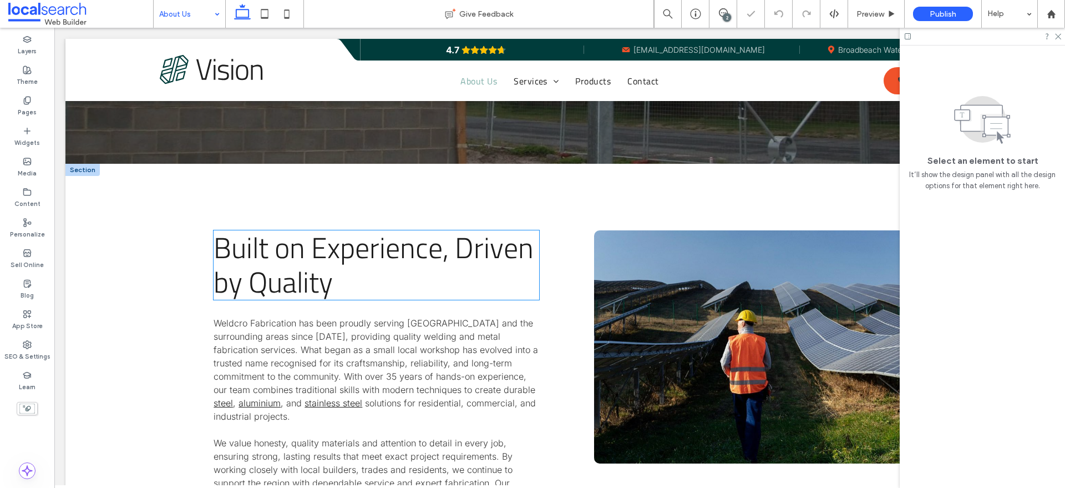
scroll to position [277, 0]
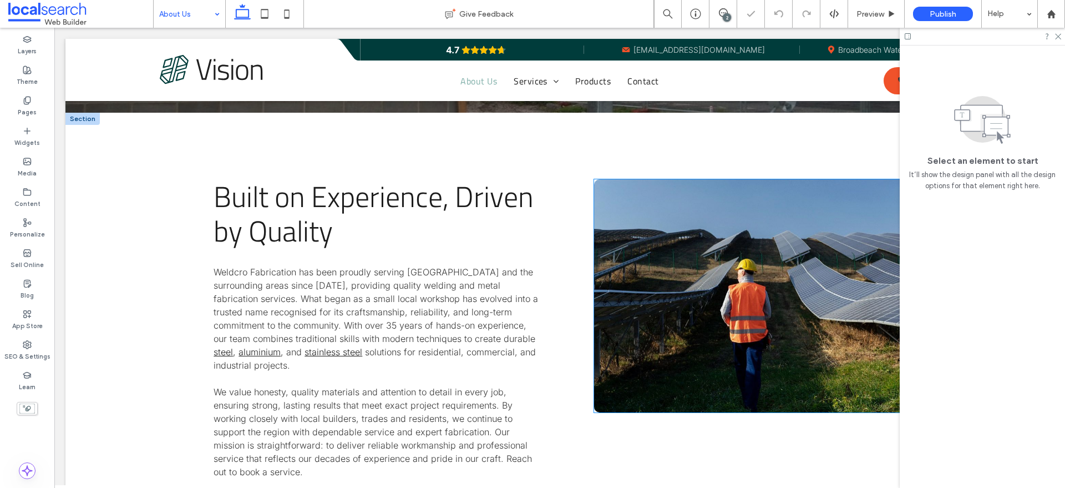
click at [741, 293] on link at bounding box center [749, 295] width 311 height 233
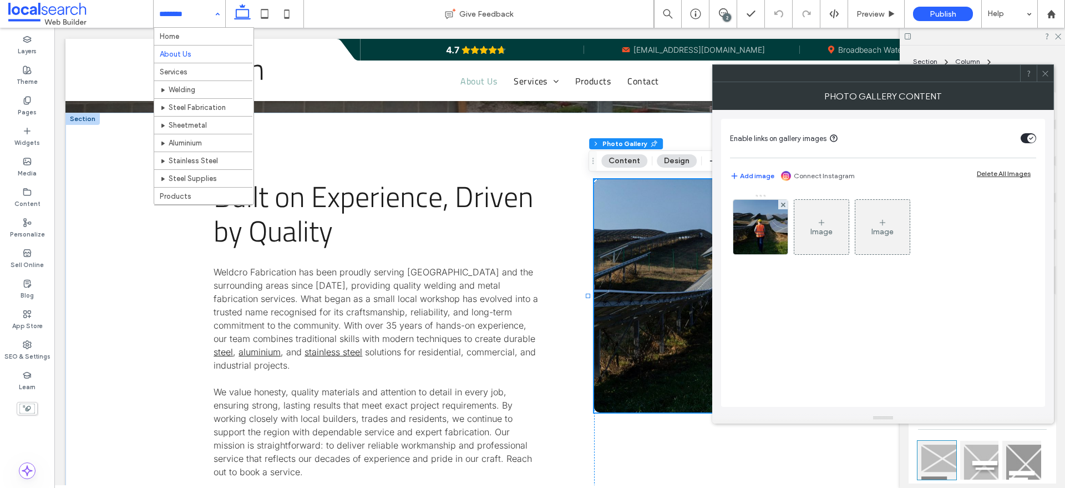
click at [36, 438] on div "Layers Theme Pages Widgets Media Content Personalize Sell Online Blog App Store…" at bounding box center [27, 258] width 54 height 460
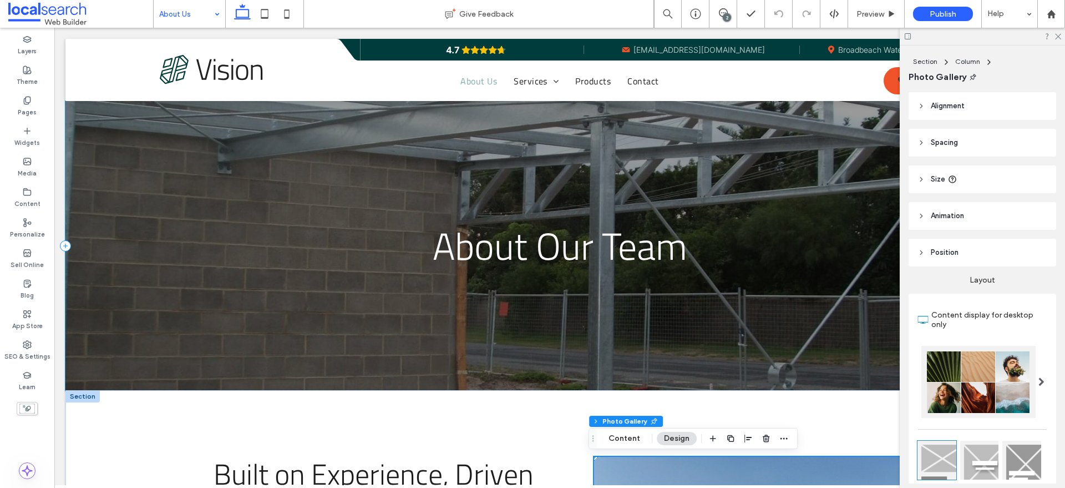
scroll to position [208, 0]
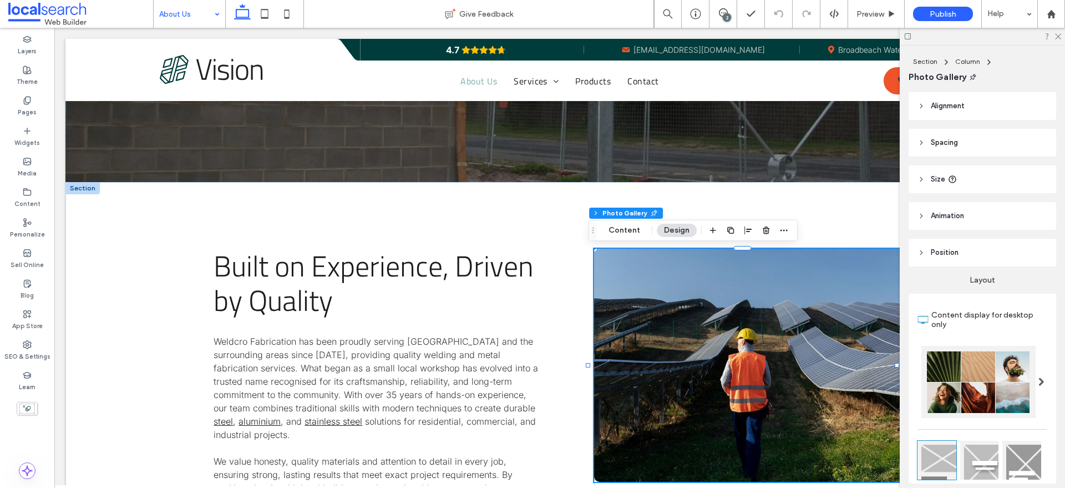
click at [666, 309] on link at bounding box center [749, 364] width 311 height 233
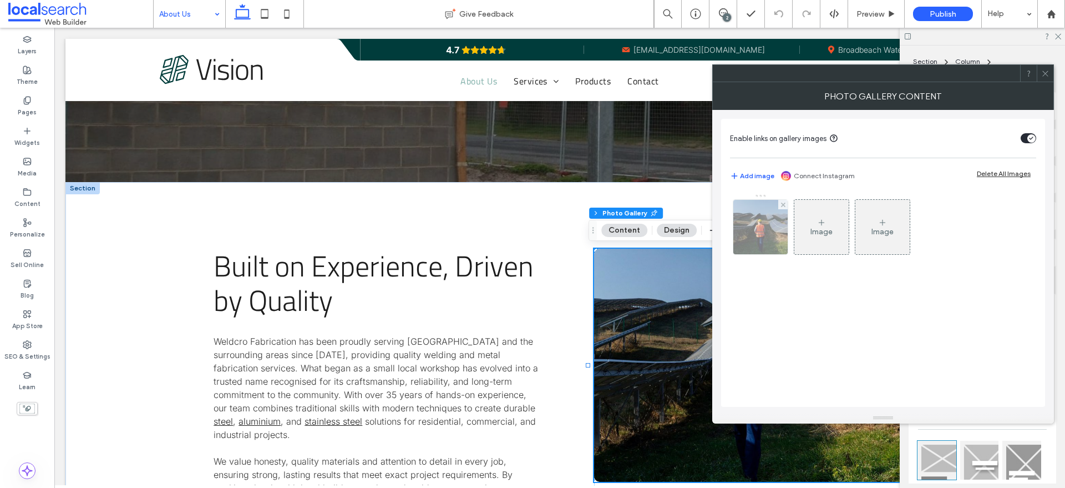
click at [762, 225] on img at bounding box center [760, 227] width 67 height 54
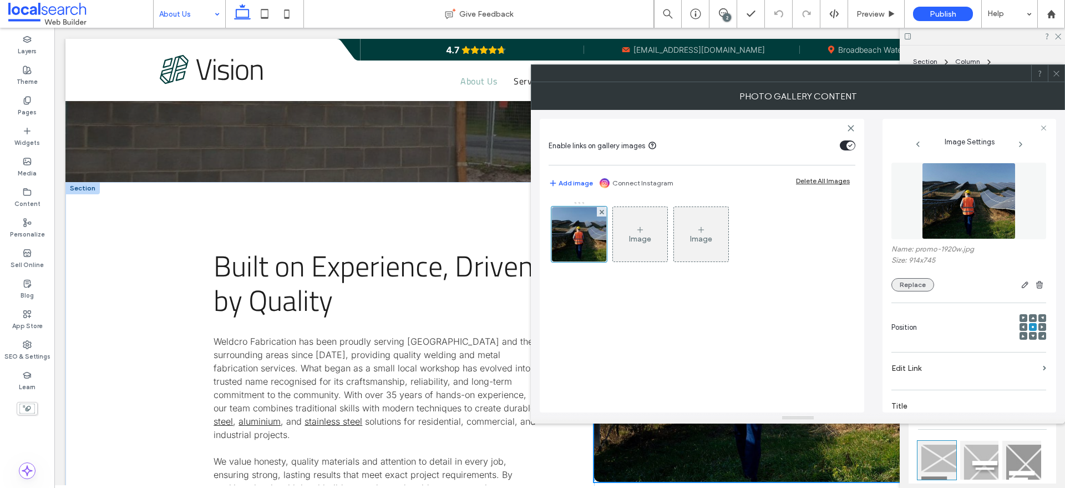
click at [955, 206] on figure at bounding box center [968, 201] width 155 height 77
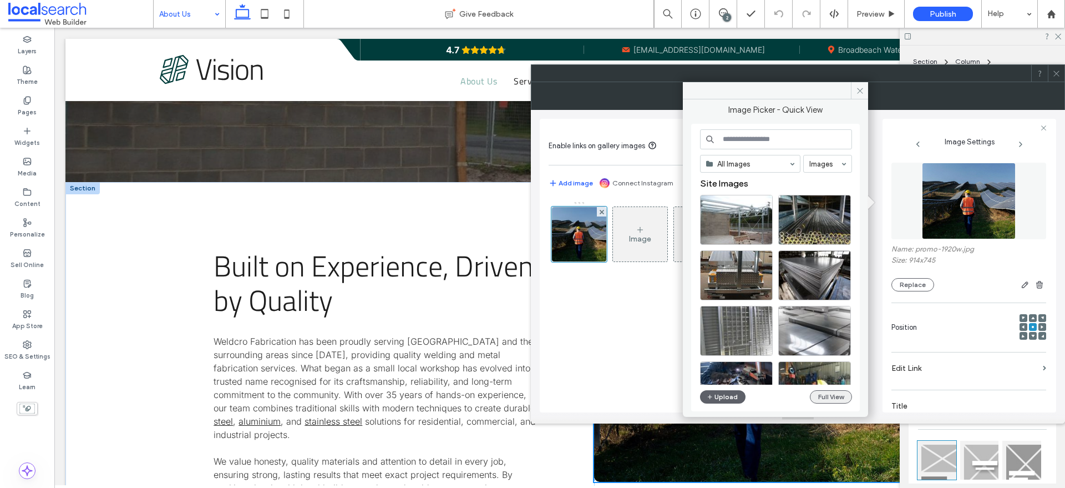
click at [833, 392] on button "Full View" at bounding box center [831, 396] width 42 height 13
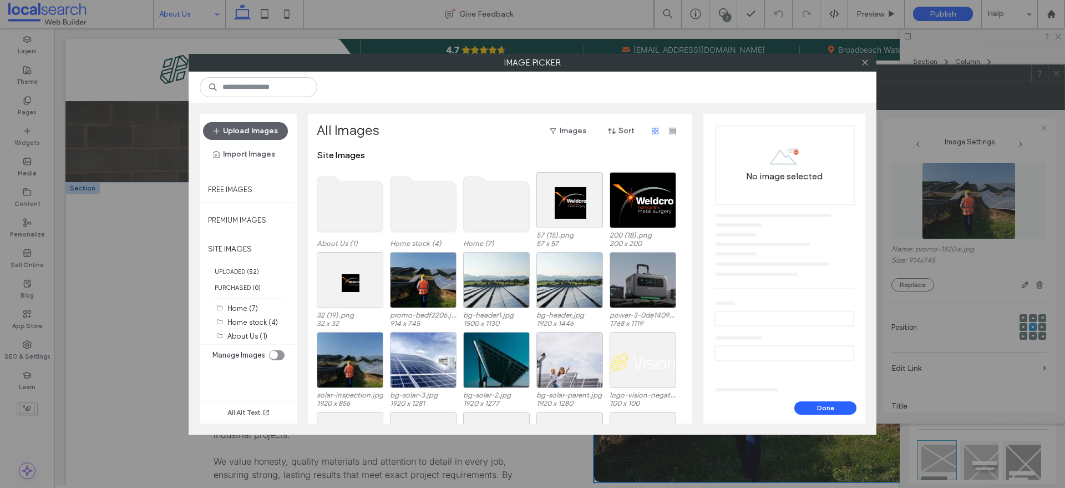
click at [366, 202] on use at bounding box center [350, 203] width 66 height 55
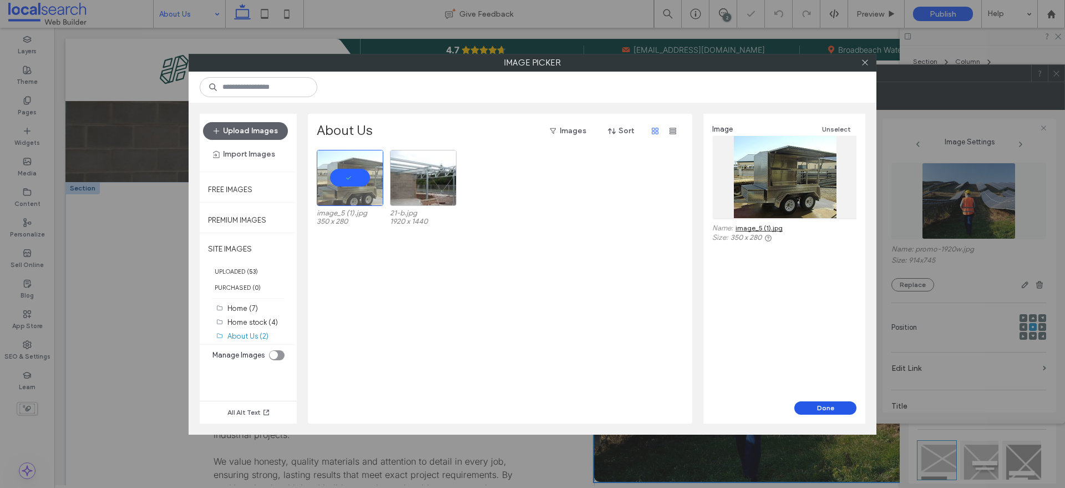
click at [821, 409] on button "Done" at bounding box center [825, 407] width 62 height 13
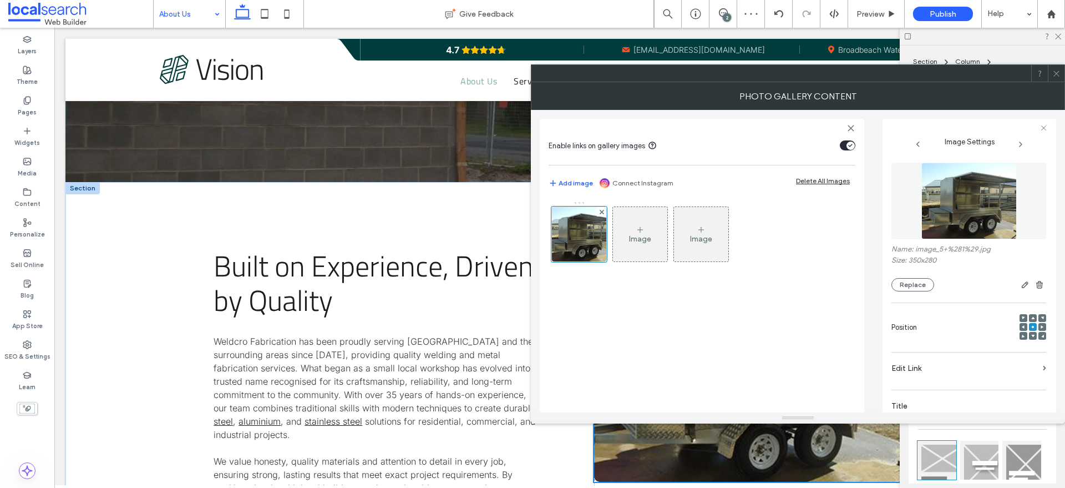
click at [1058, 76] on icon at bounding box center [1056, 73] width 8 height 8
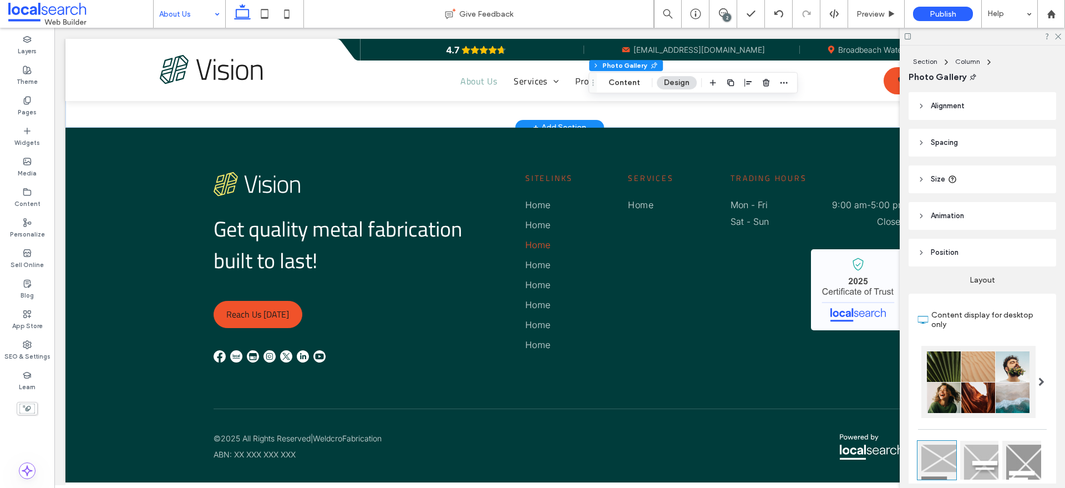
scroll to position [194, 0]
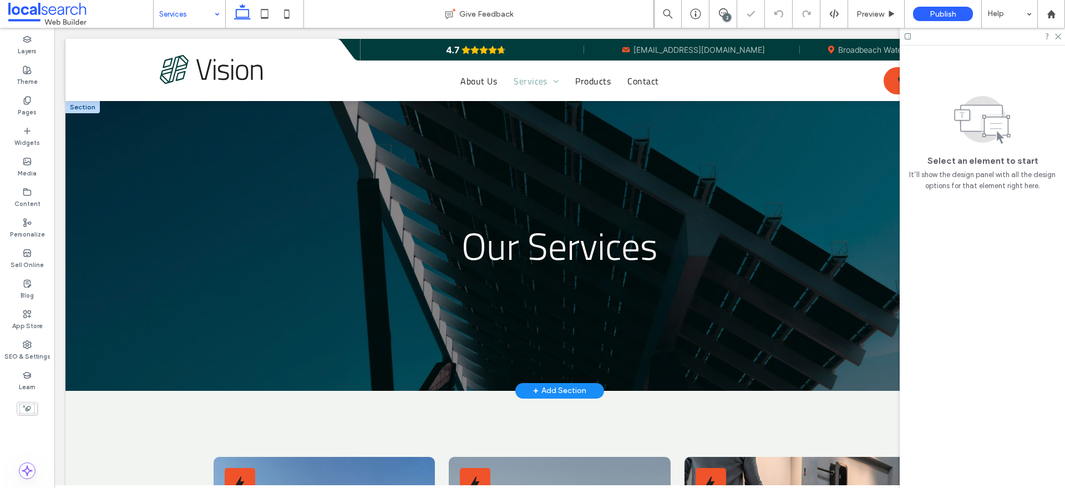
click at [201, 348] on div "Our Services" at bounding box center [559, 246] width 988 height 290
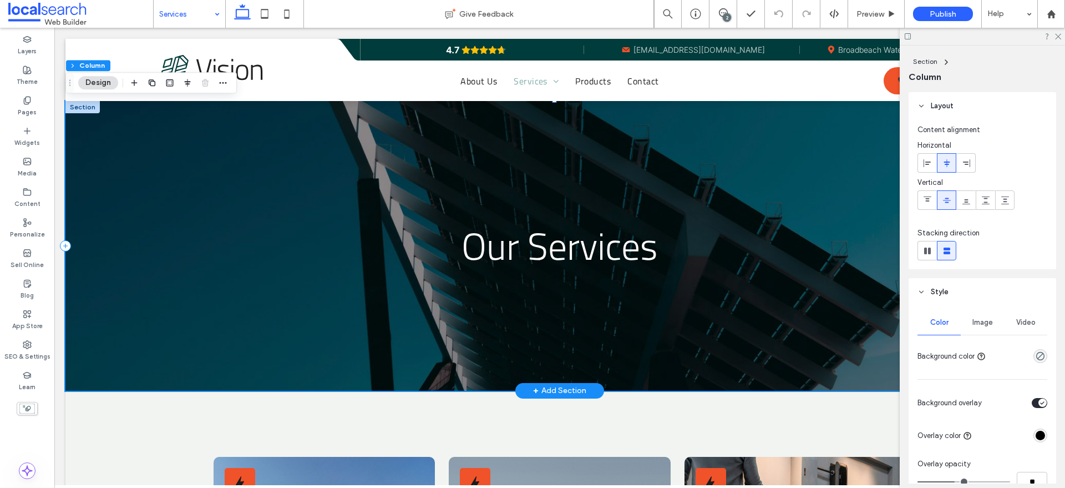
click at [125, 345] on div "Our Services" at bounding box center [559, 246] width 988 height 290
click at [73, 108] on div at bounding box center [82, 107] width 34 height 12
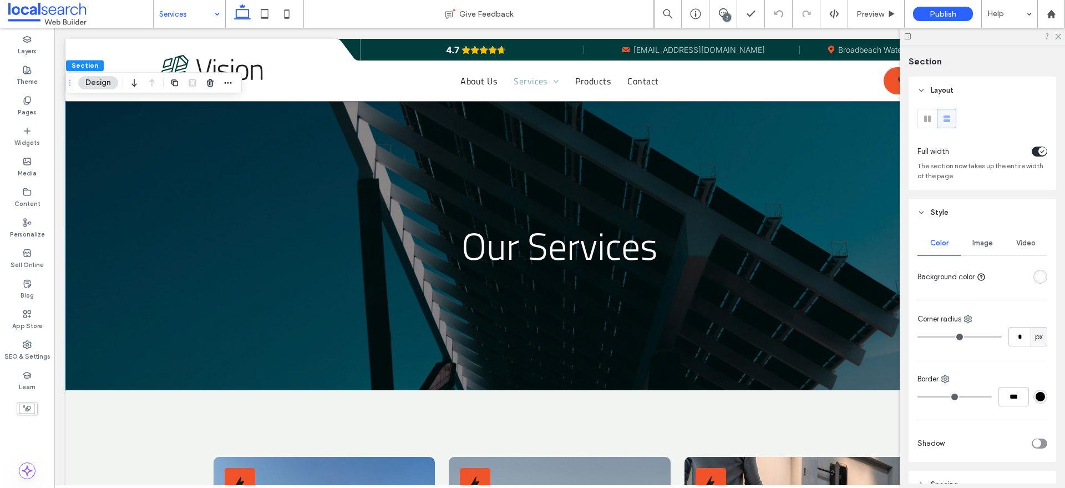
click at [979, 231] on div "Image" at bounding box center [982, 243] width 43 height 24
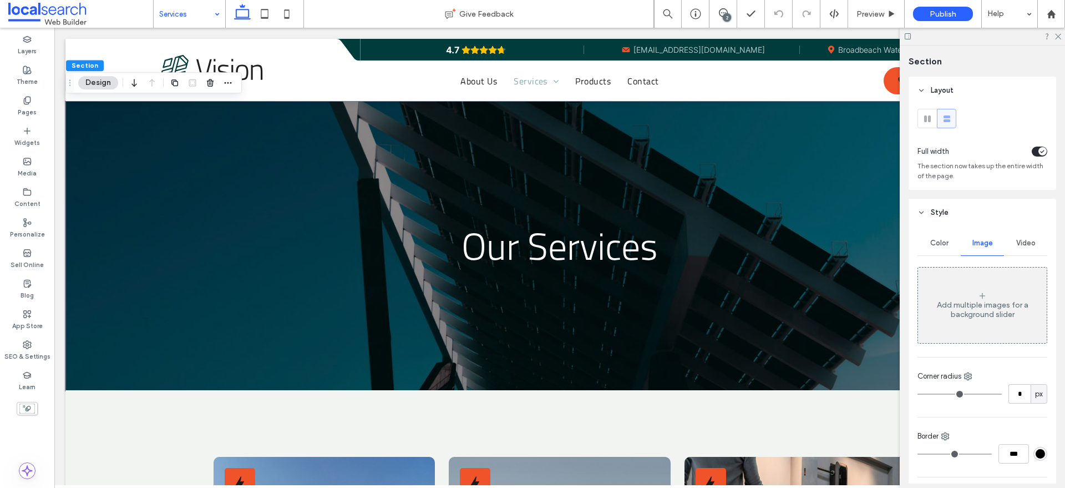
click at [979, 237] on div "Image" at bounding box center [982, 243] width 43 height 24
click at [936, 246] on span "Color" at bounding box center [939, 242] width 18 height 9
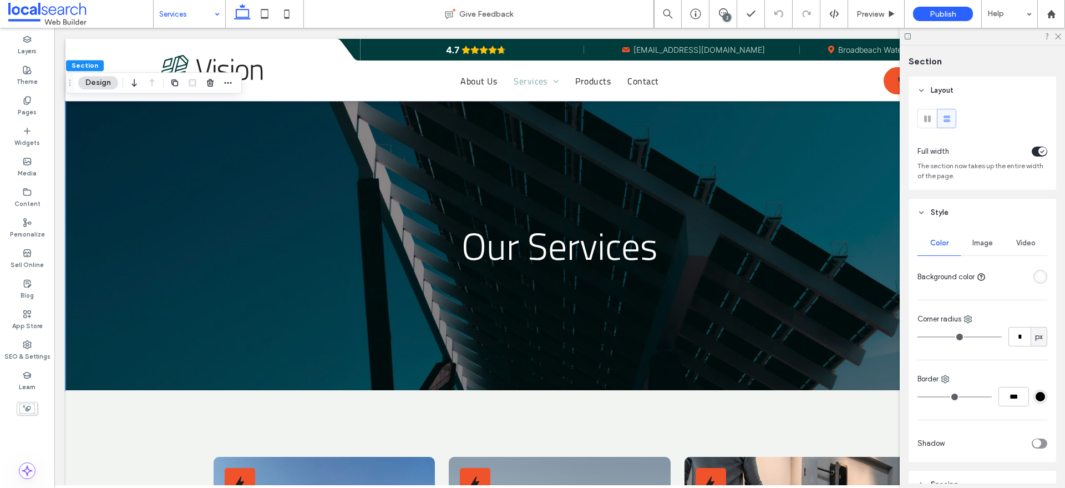
drag, startPoint x: 987, startPoint y: 242, endPoint x: 901, endPoint y: 240, distance: 86.5
click at [987, 241] on span "Image" at bounding box center [982, 242] width 21 height 9
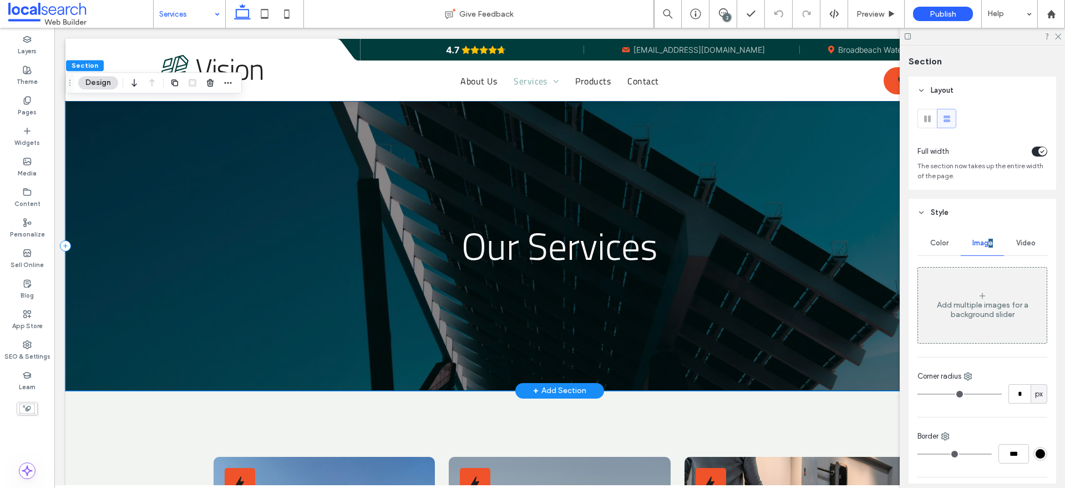
click at [158, 200] on div "Our Services" at bounding box center [559, 246] width 988 height 290
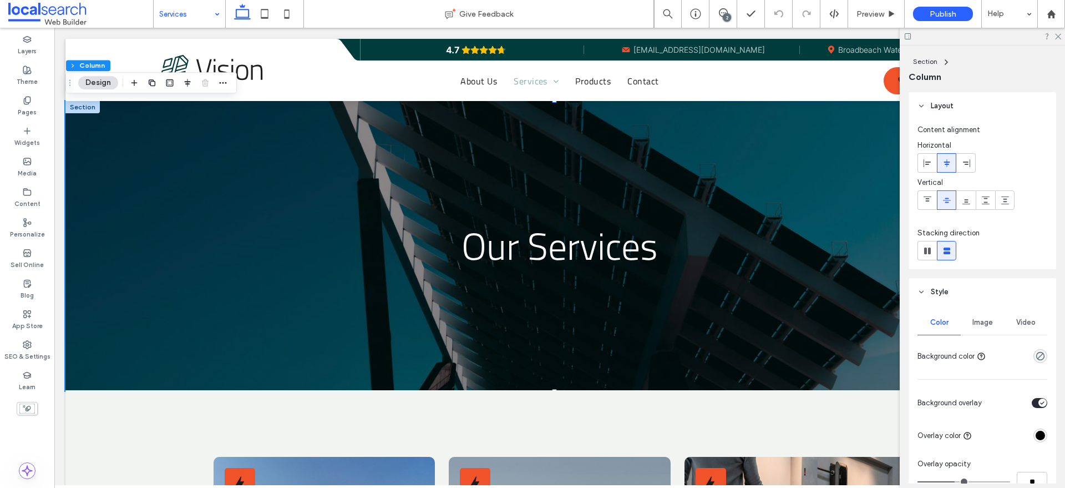
click at [974, 328] on div "Image" at bounding box center [982, 322] width 43 height 24
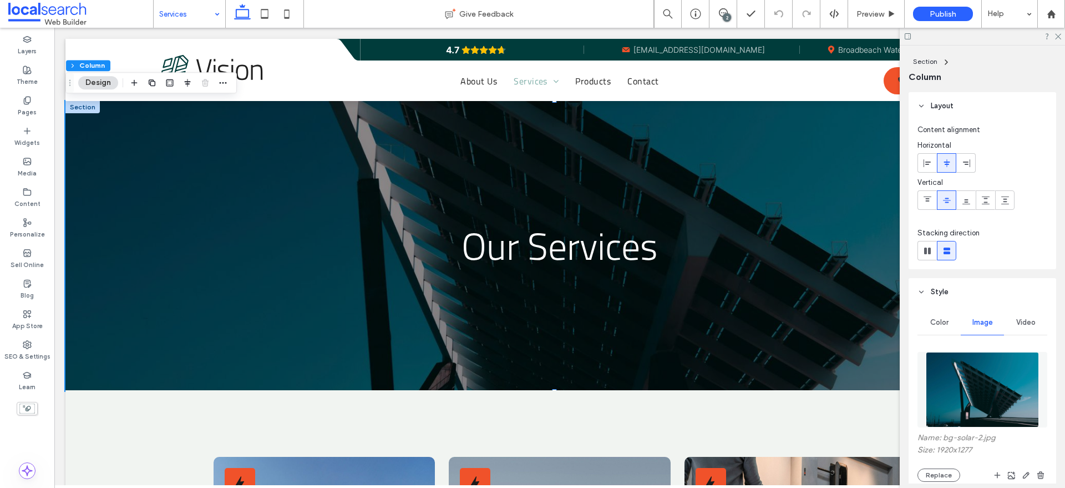
click at [965, 427] on img at bounding box center [982, 389] width 113 height 75
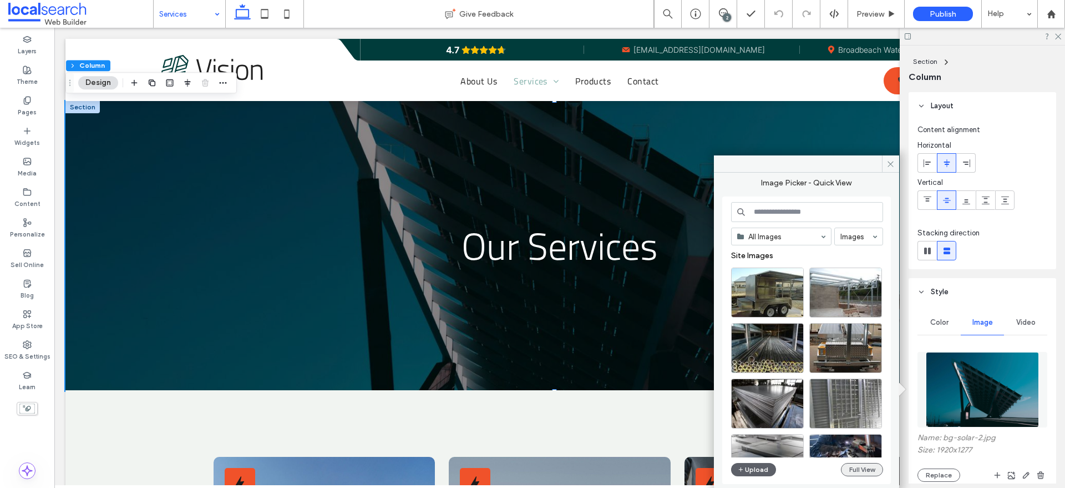
click at [865, 469] on button "Full View" at bounding box center [862, 469] width 42 height 13
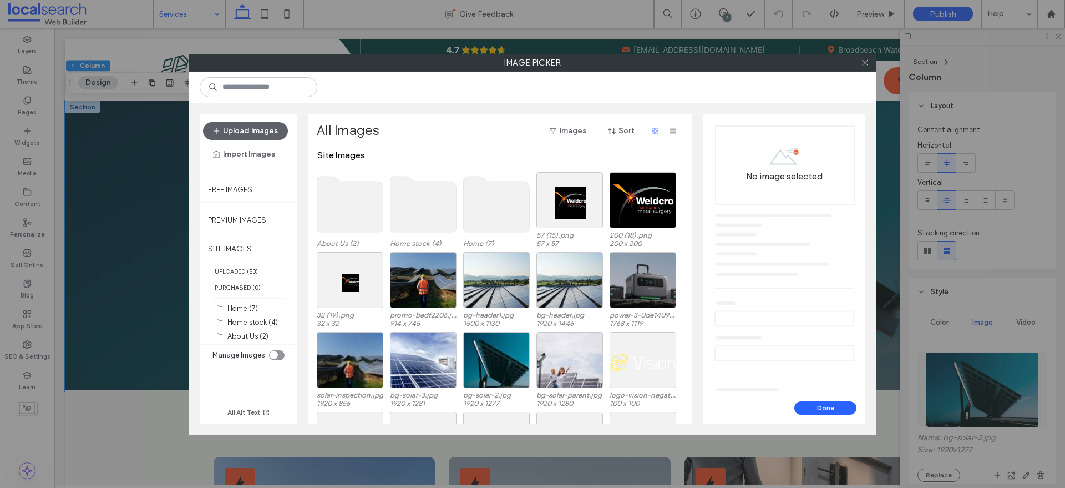
click at [273, 353] on icon "toggle" at bounding box center [274, 354] width 4 height 3
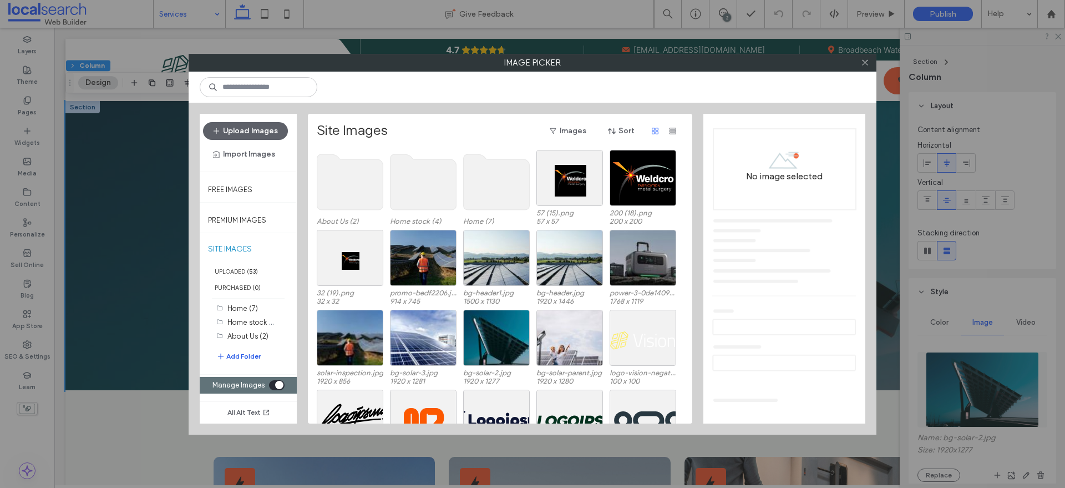
click at [238, 351] on button "Add Folder" at bounding box center [238, 355] width 44 height 13
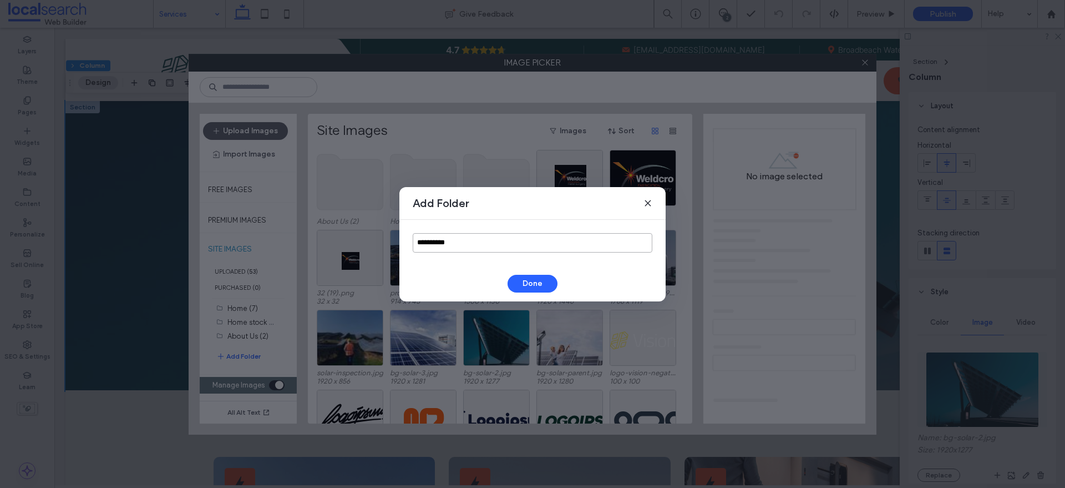
drag, startPoint x: 475, startPoint y: 240, endPoint x: 351, endPoint y: 223, distance: 125.4
click at [351, 223] on div "**********" at bounding box center [532, 244] width 1065 height 488
type input "********"
click at [530, 276] on button "Done" at bounding box center [533, 284] width 50 height 18
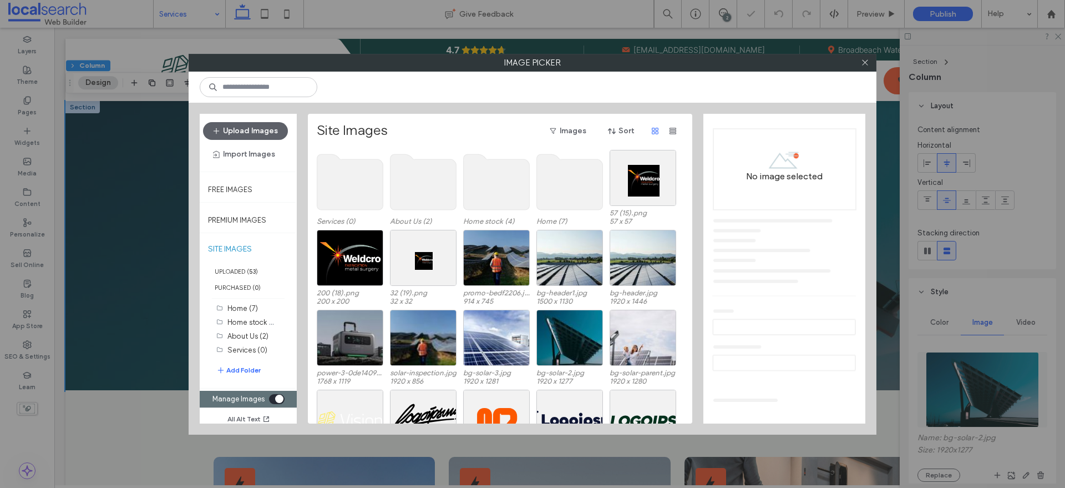
click at [351, 174] on use at bounding box center [350, 181] width 66 height 55
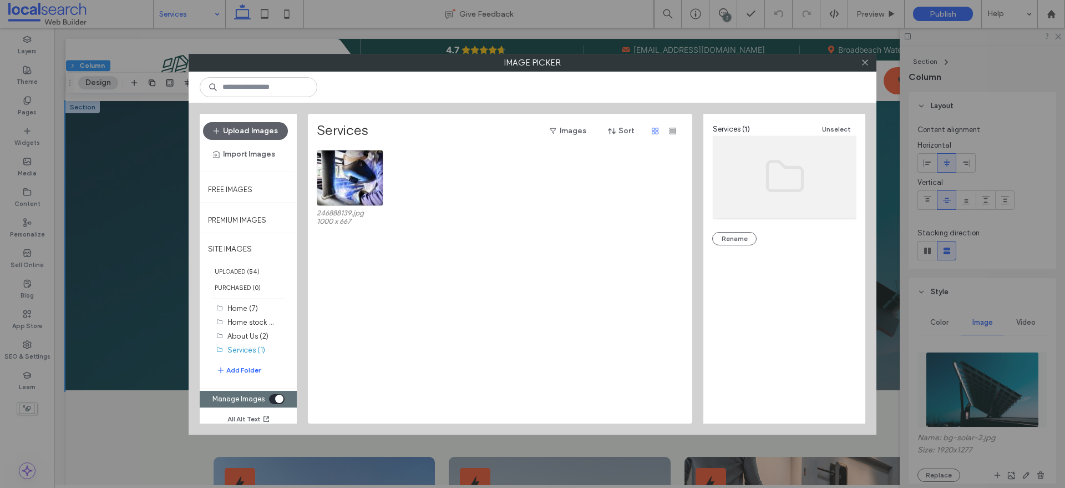
click at [277, 397] on icon "toggle" at bounding box center [279, 398] width 4 height 3
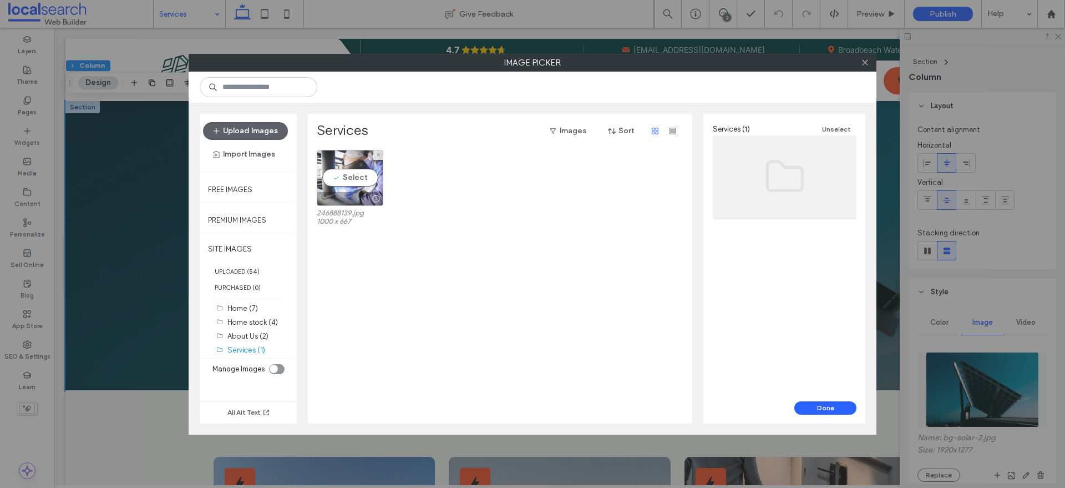
click at [342, 170] on div "Select" at bounding box center [350, 178] width 67 height 56
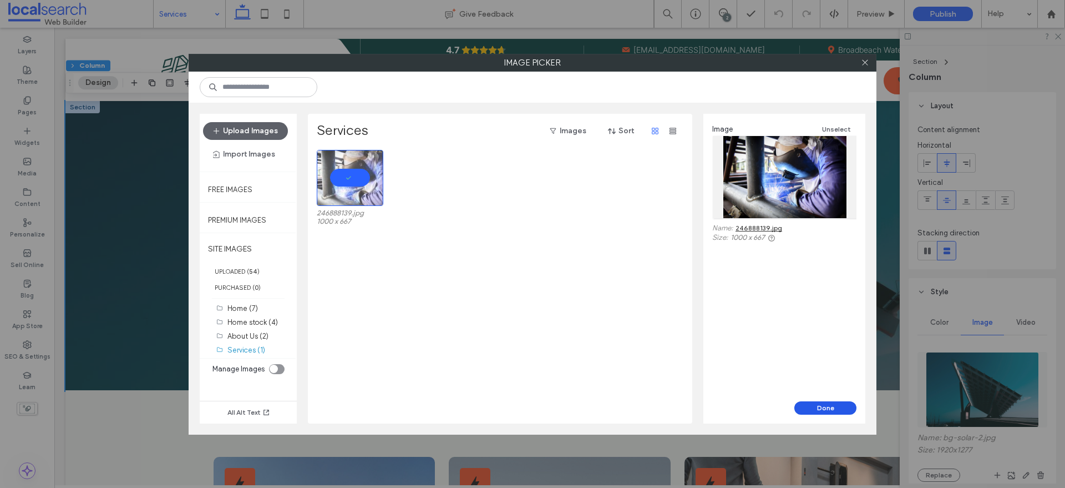
drag, startPoint x: 828, startPoint y: 408, endPoint x: 74, endPoint y: 154, distance: 795.4
click at [828, 408] on button "Done" at bounding box center [825, 407] width 62 height 13
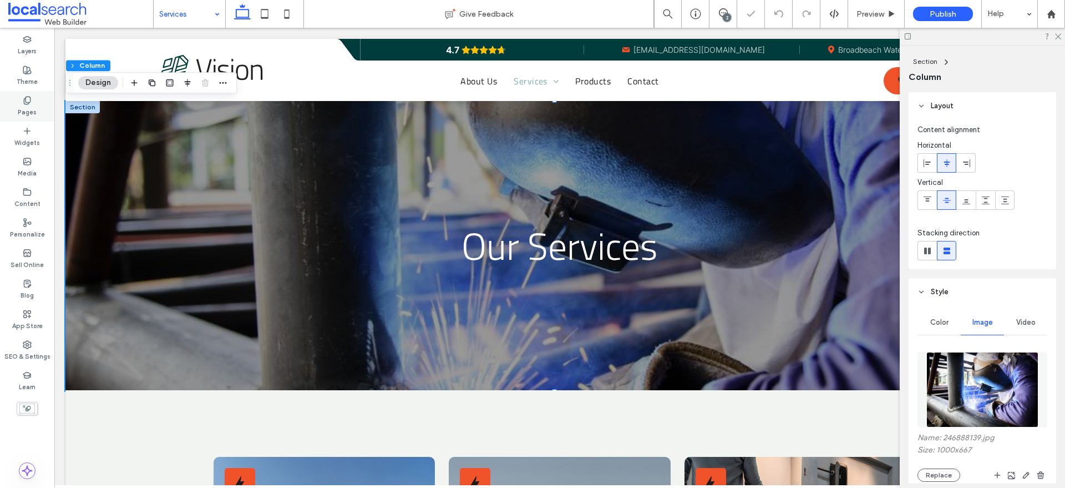
click at [23, 91] on div "Pages" at bounding box center [27, 106] width 54 height 31
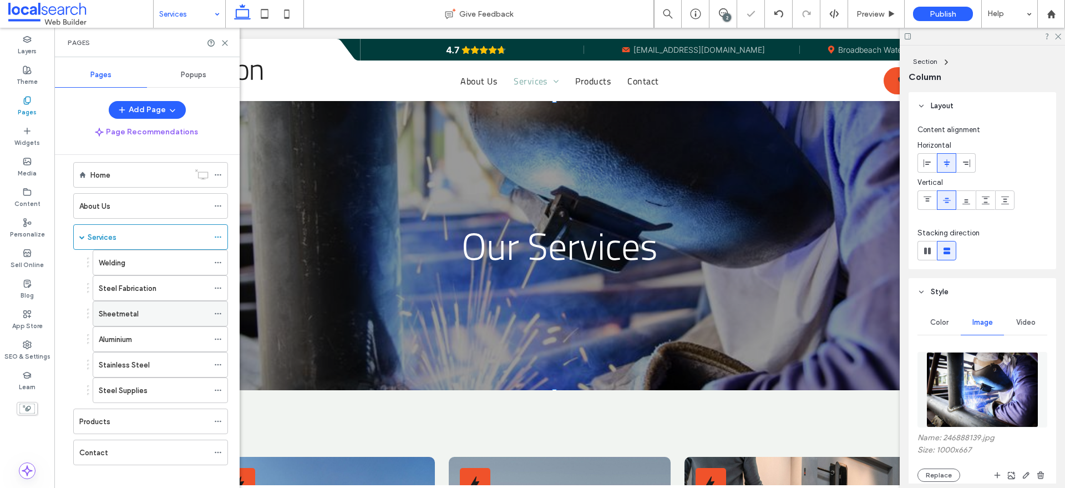
scroll to position [22, 0]
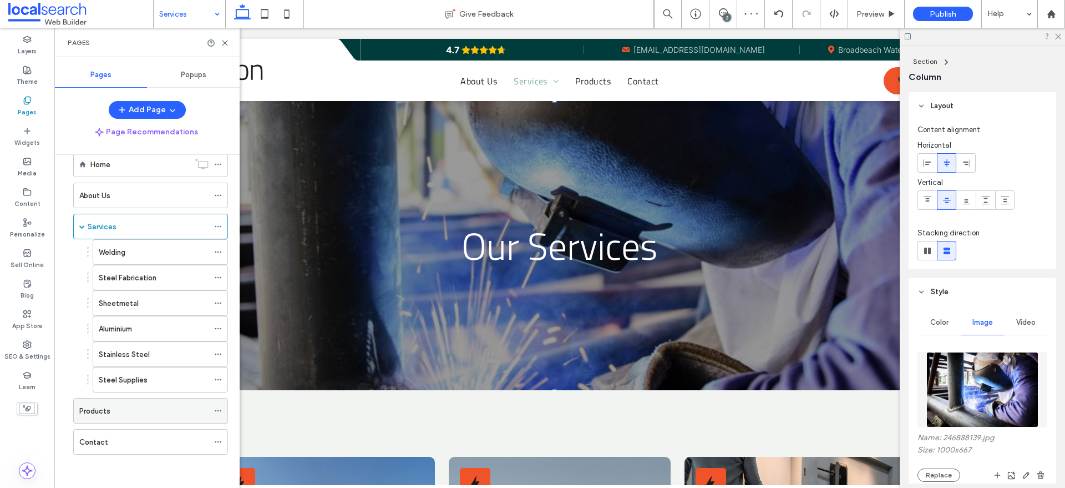
click at [125, 410] on div "Products" at bounding box center [143, 411] width 129 height 12
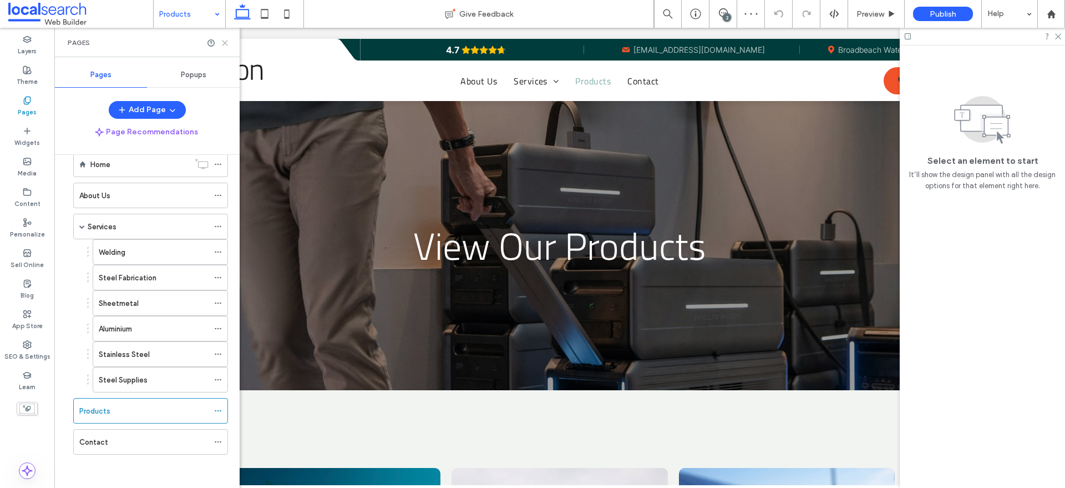
click at [226, 43] on use at bounding box center [224, 42] width 5 height 5
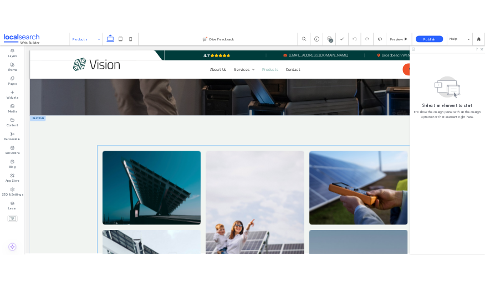
scroll to position [277, 0]
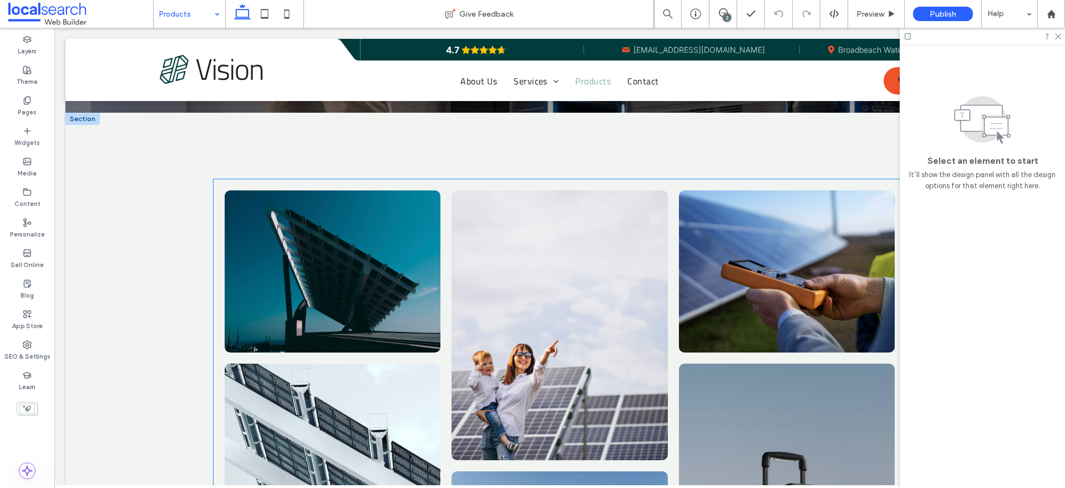
click at [326, 309] on link at bounding box center [333, 271] width 216 height 162
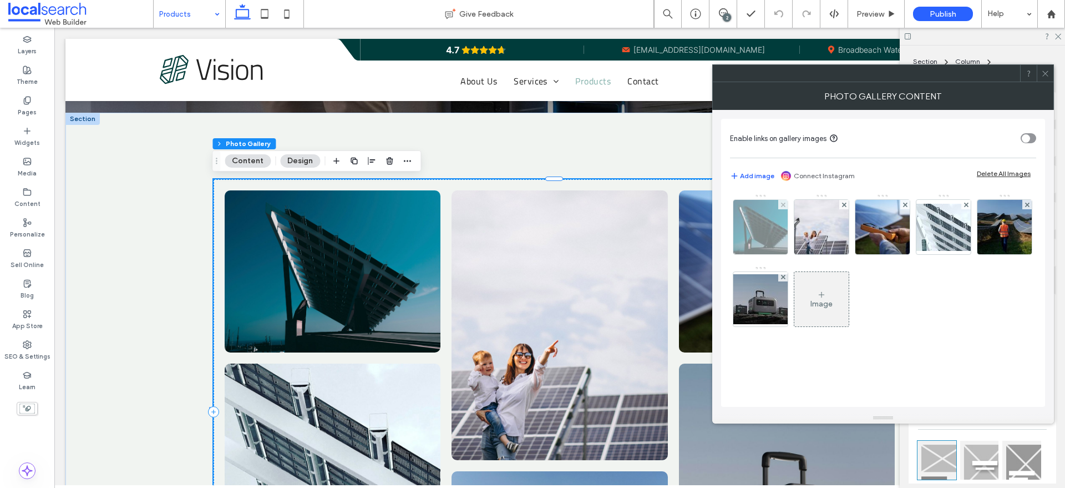
click at [753, 242] on img at bounding box center [760, 227] width 82 height 54
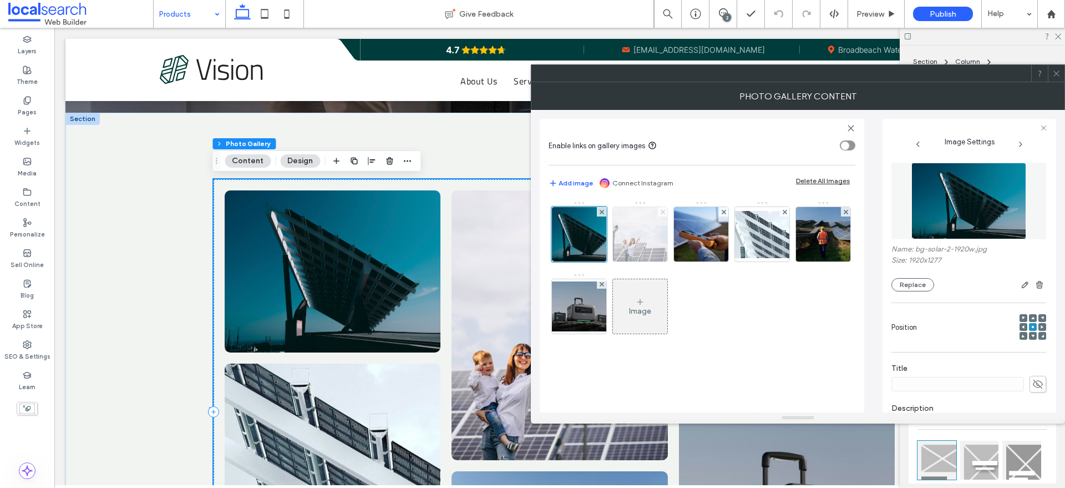
click at [664, 211] on icon at bounding box center [663, 212] width 4 height 4
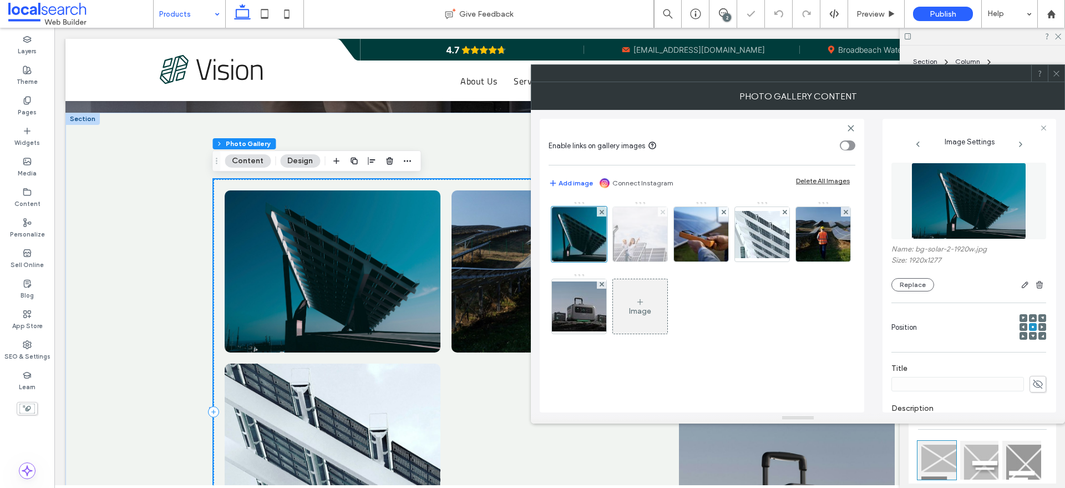
click at [664, 211] on icon at bounding box center [663, 212] width 4 height 4
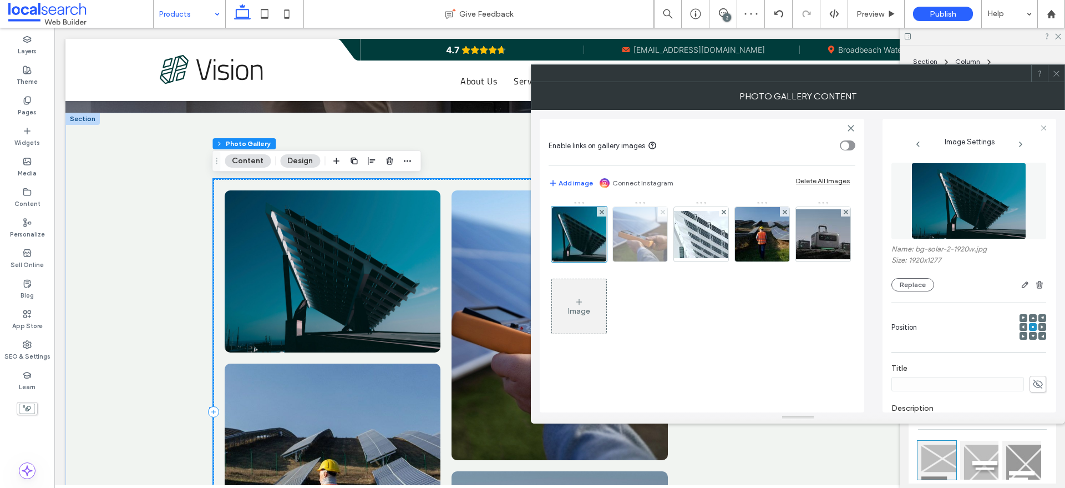
click at [664, 213] on use at bounding box center [662, 211] width 4 height 4
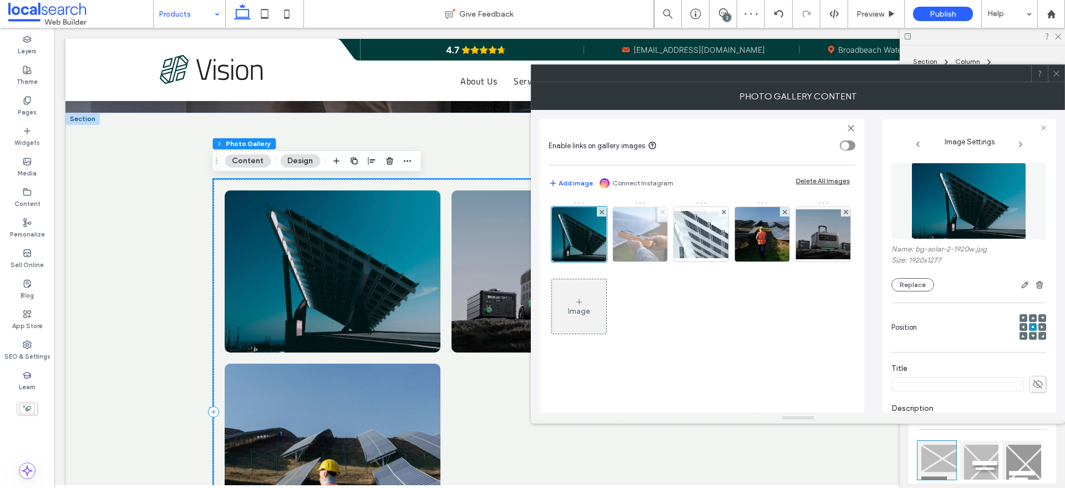
click at [664, 213] on use at bounding box center [662, 211] width 4 height 4
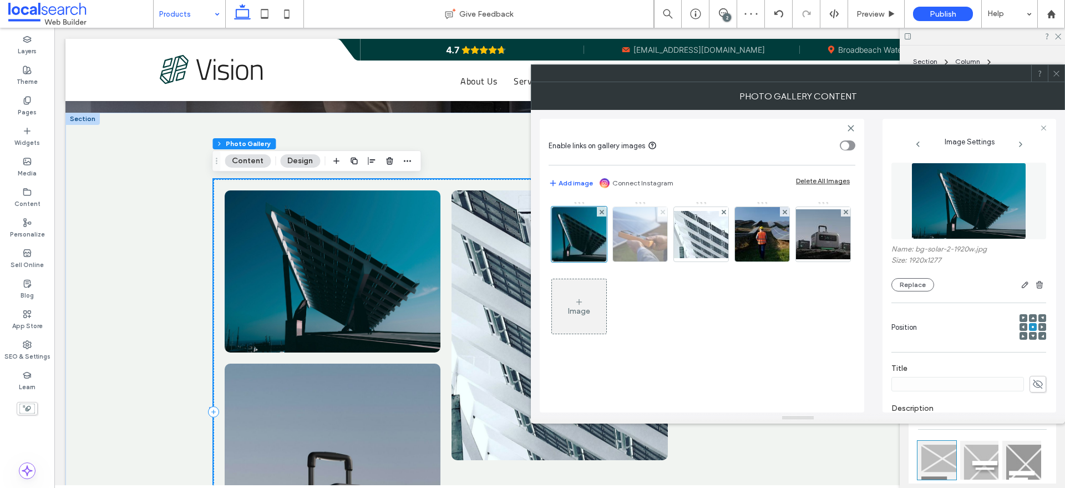
click at [721, 213] on use at bounding box center [723, 211] width 4 height 4
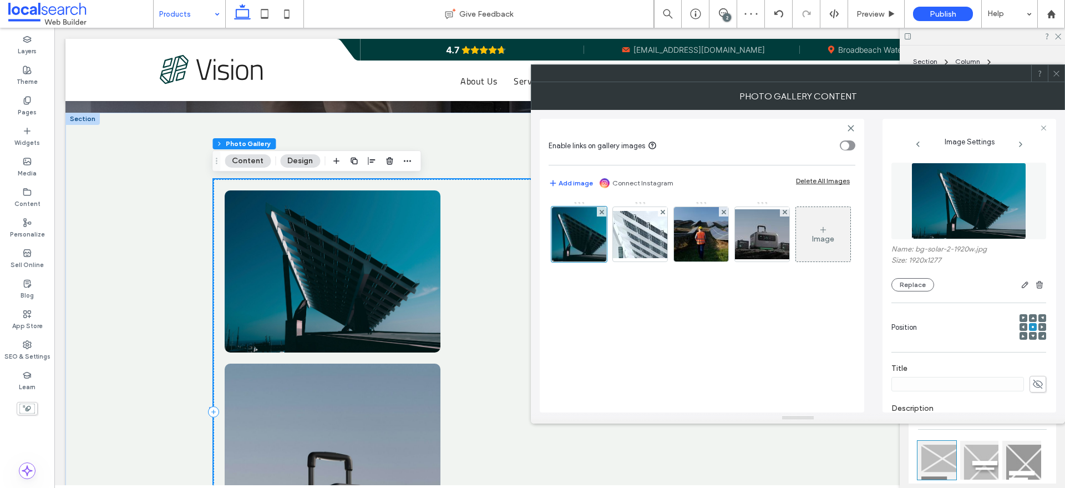
click at [664, 213] on use at bounding box center [662, 211] width 4 height 4
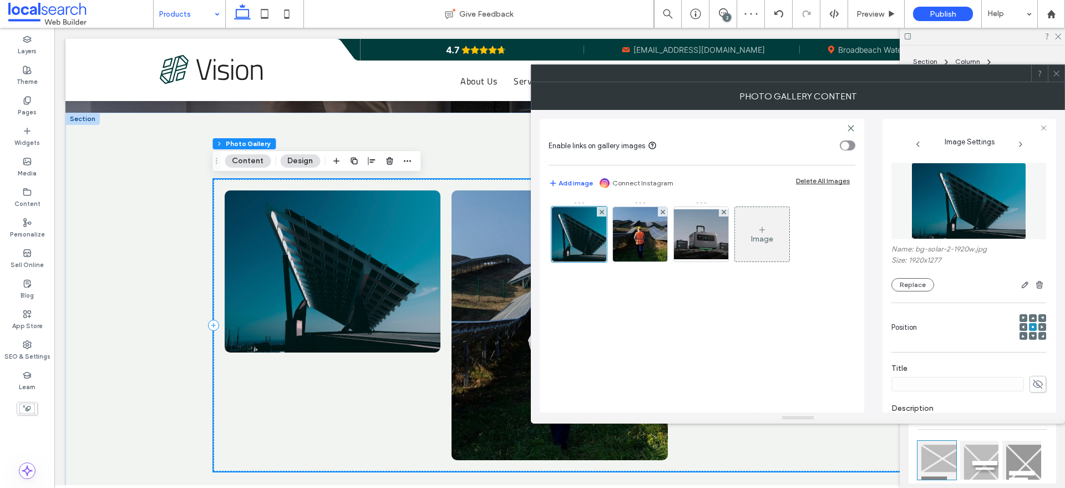
click at [664, 213] on use at bounding box center [662, 211] width 4 height 4
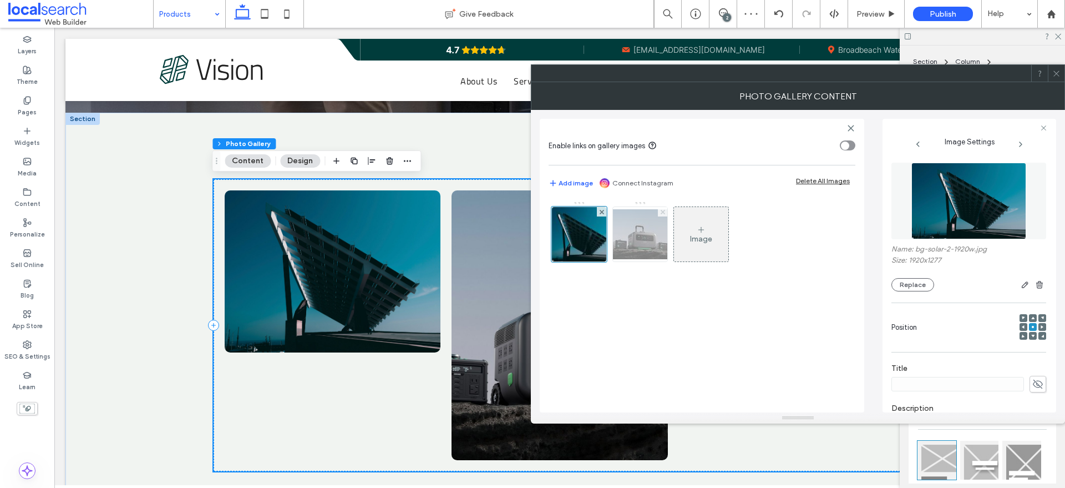
click at [663, 213] on icon at bounding box center [663, 212] width 4 height 4
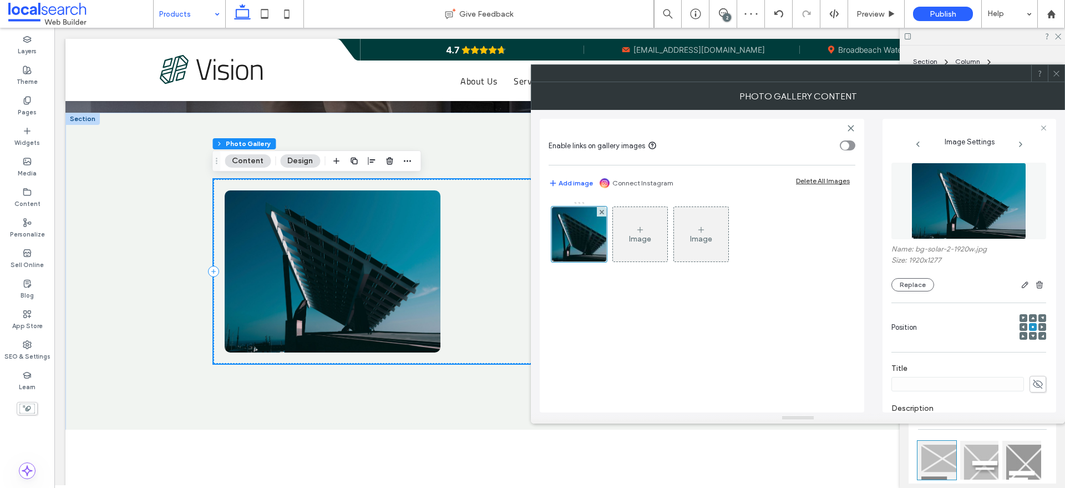
click at [638, 235] on div "Image" at bounding box center [640, 238] width 22 height 9
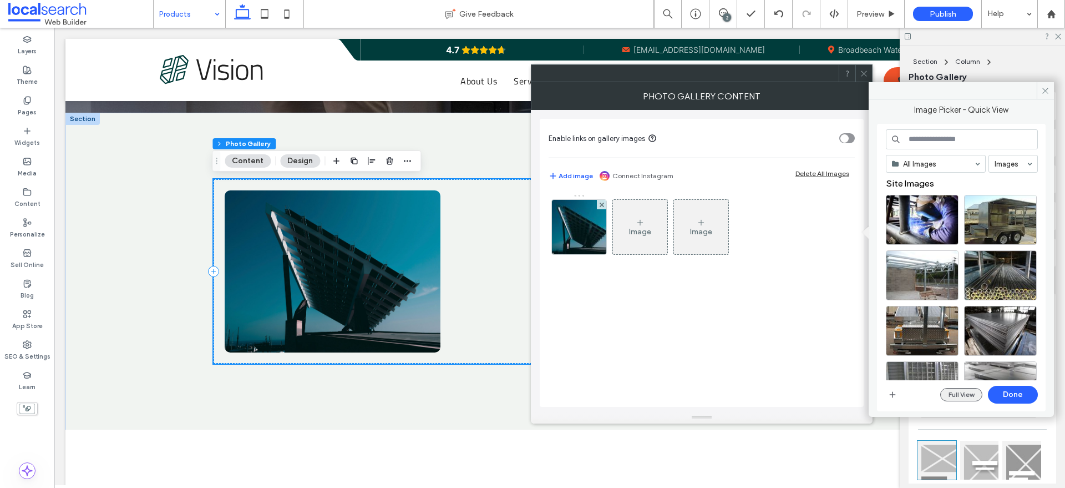
click at [968, 388] on button "Full View" at bounding box center [961, 394] width 42 height 13
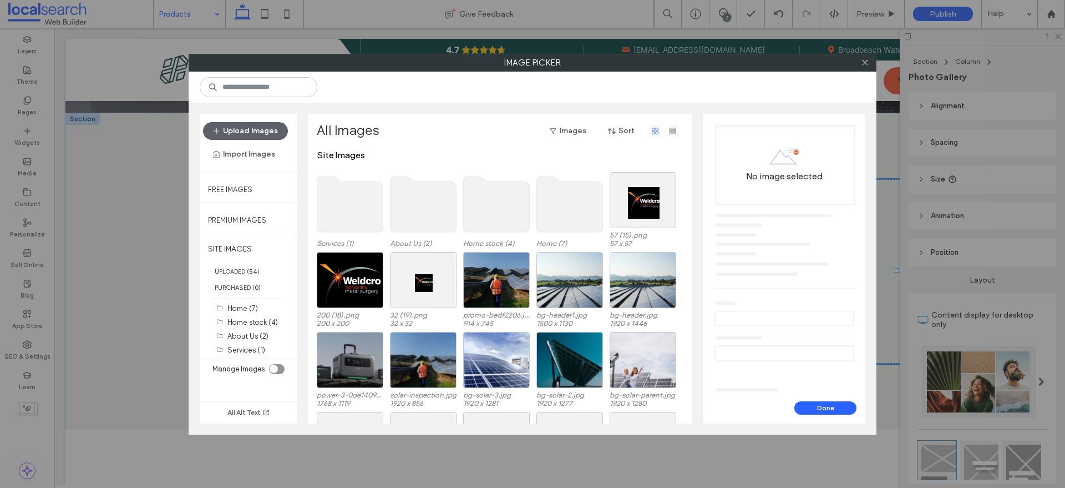
click at [268, 365] on section "Manage Images" at bounding box center [248, 369] width 83 height 17
click at [276, 367] on icon "toggle" at bounding box center [274, 368] width 4 height 3
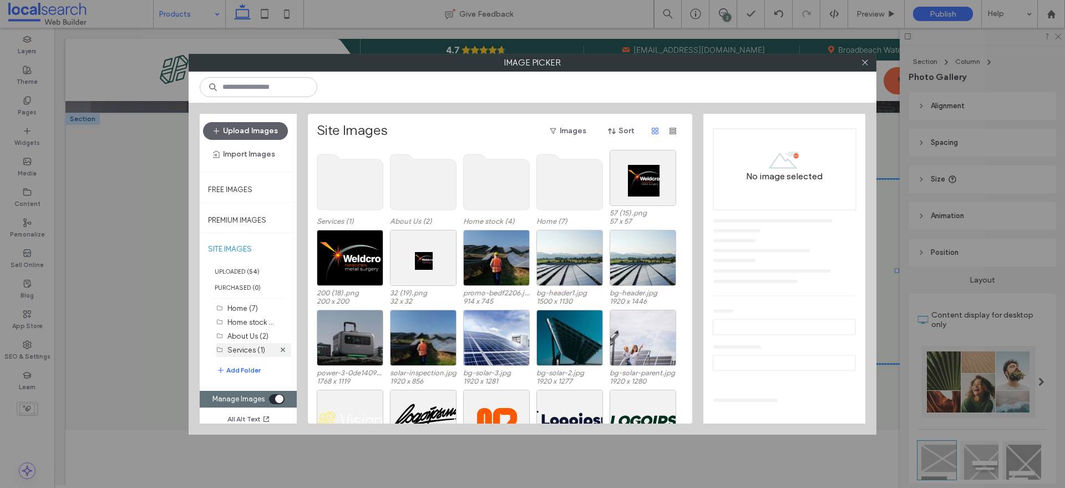
click at [243, 355] on div "Services (1)" at bounding box center [250, 350] width 47 height 14
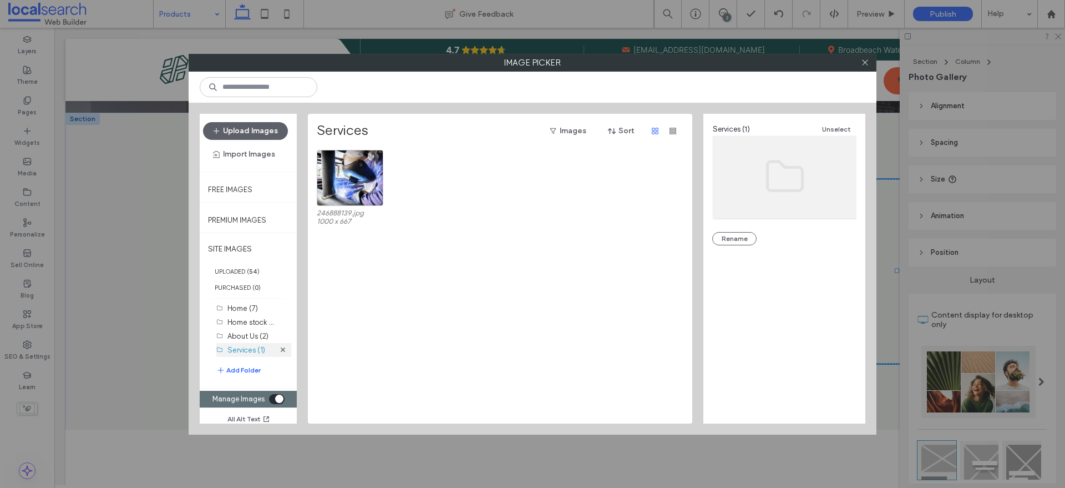
click at [237, 367] on button "Add Folder" at bounding box center [238, 369] width 44 height 13
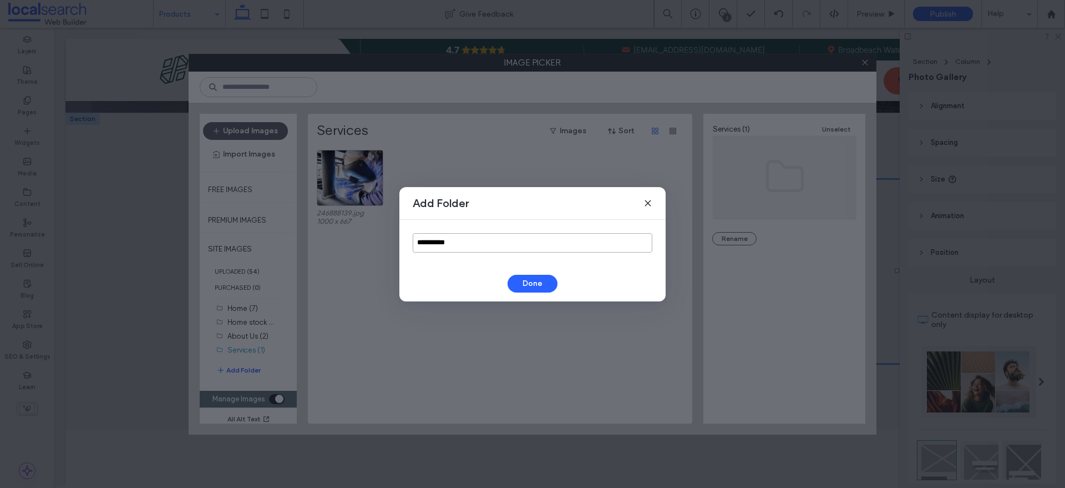
drag, startPoint x: 496, startPoint y: 242, endPoint x: 356, endPoint y: 229, distance: 140.5
click at [354, 229] on div "**********" at bounding box center [532, 244] width 1065 height 488
type input "********"
click at [527, 282] on button "Done" at bounding box center [533, 284] width 50 height 18
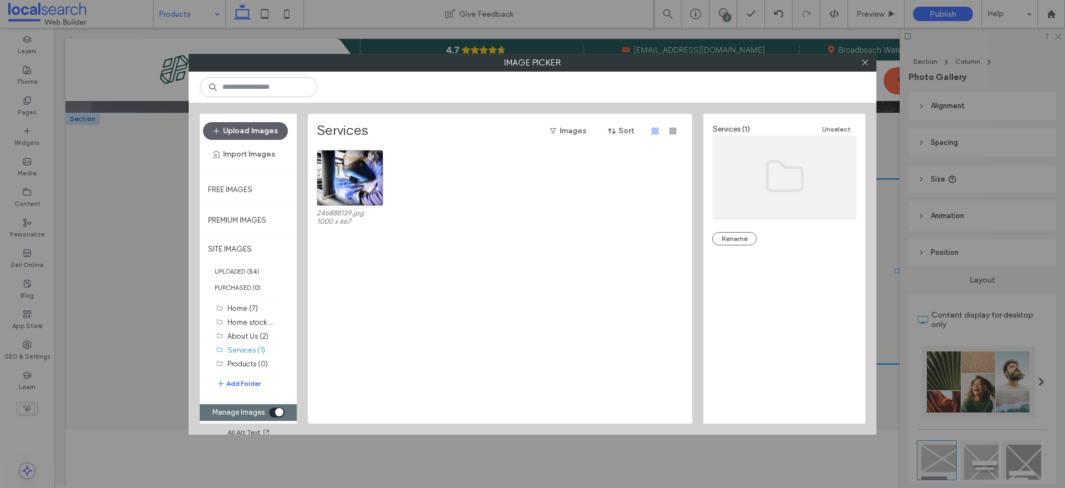
click at [435, 258] on div "246888139.jpg 1000 x 667" at bounding box center [503, 286] width 373 height 273
click at [271, 409] on div "toggle" at bounding box center [277, 412] width 16 height 10
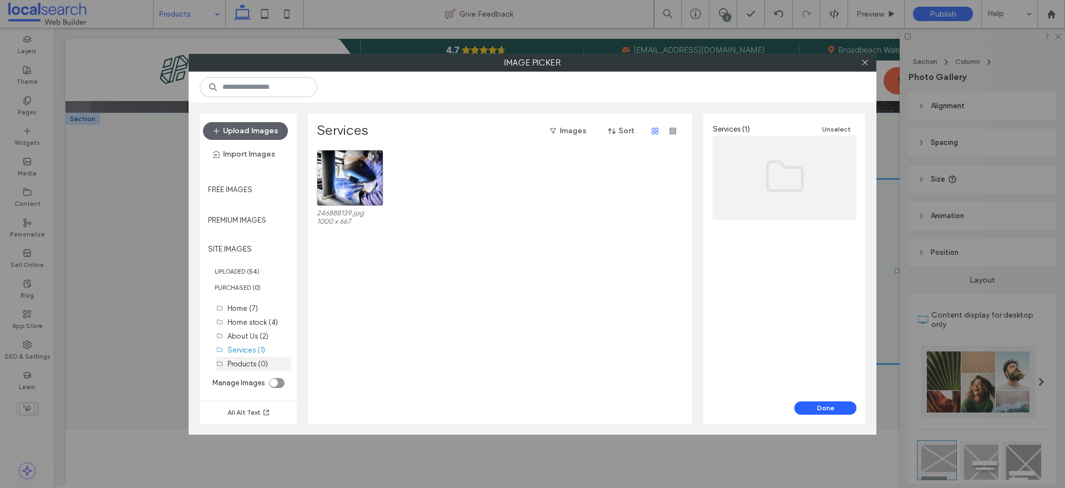
click at [251, 364] on label "Products (0)" at bounding box center [247, 363] width 40 height 8
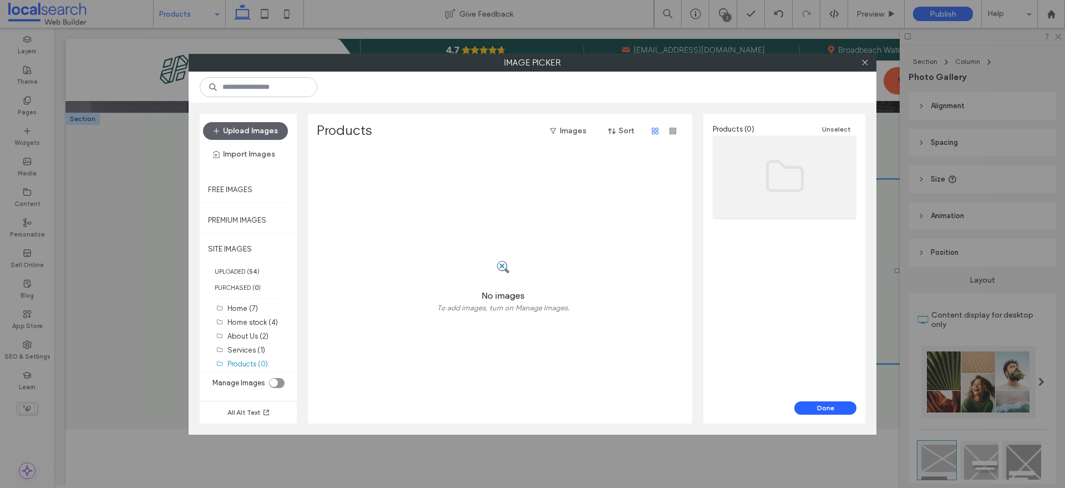
drag, startPoint x: 479, startPoint y: 242, endPoint x: 485, endPoint y: 246, distance: 6.9
click at [480, 243] on div "No images To add images, turn on Manage Images." at bounding box center [503, 286] width 373 height 273
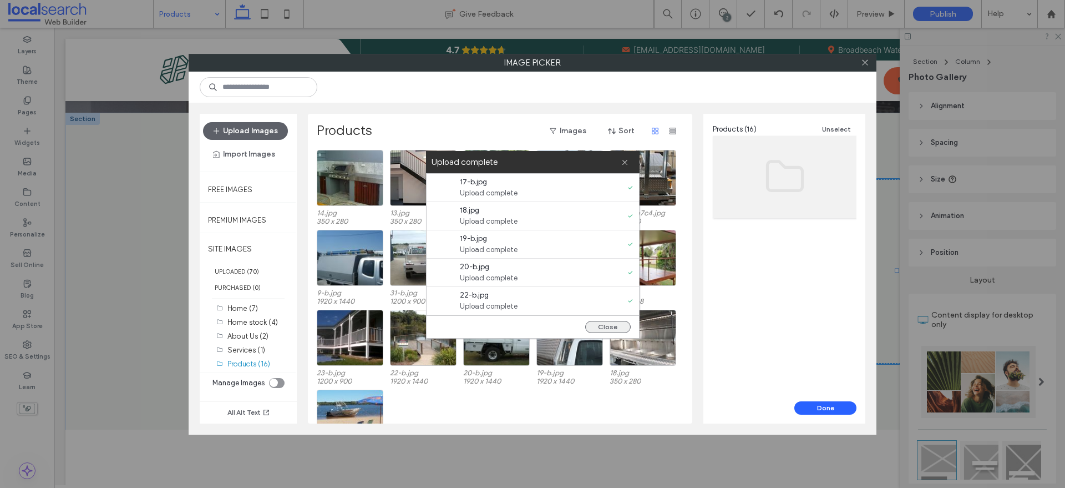
click at [606, 322] on button "Close" at bounding box center [607, 327] width 45 height 12
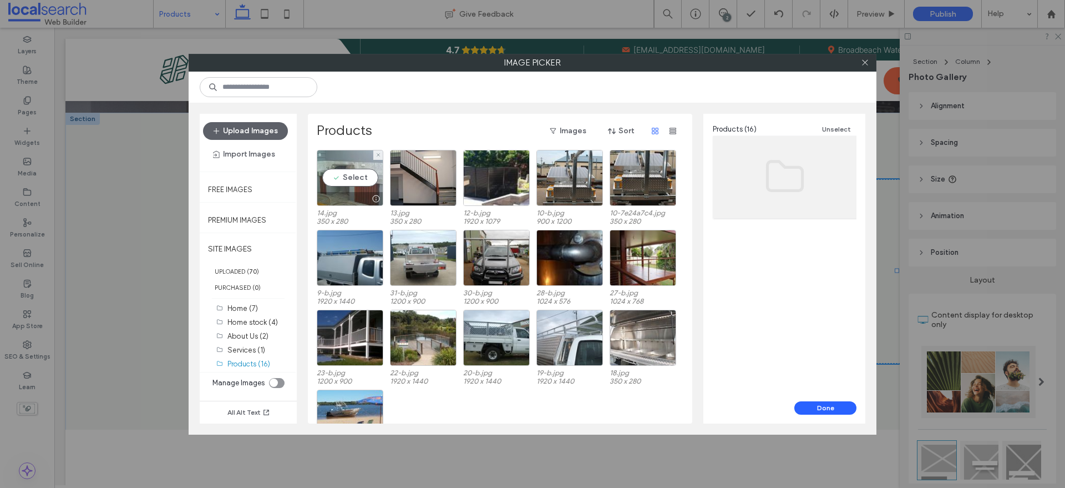
click at [343, 172] on div "Select" at bounding box center [350, 178] width 67 height 56
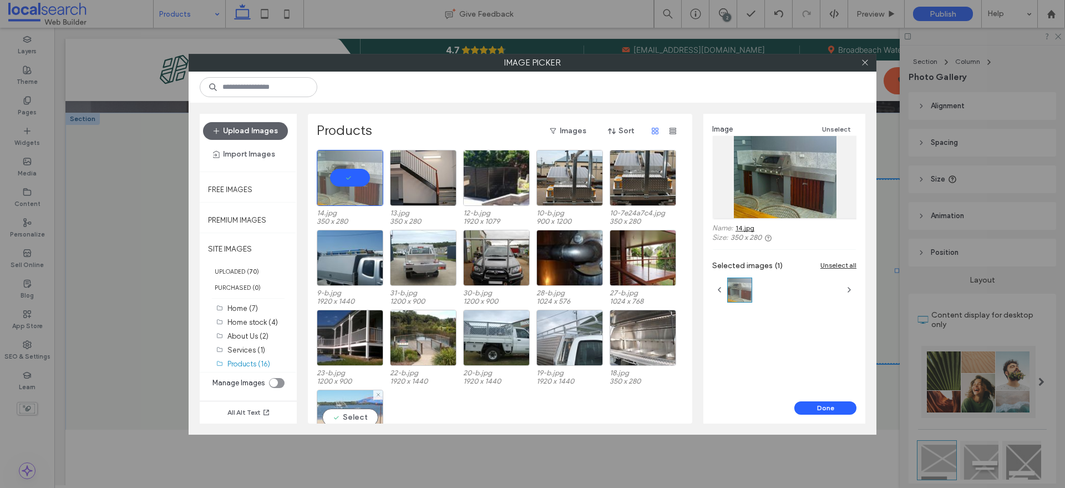
click at [336, 411] on div "Select" at bounding box center [350, 417] width 67 height 56
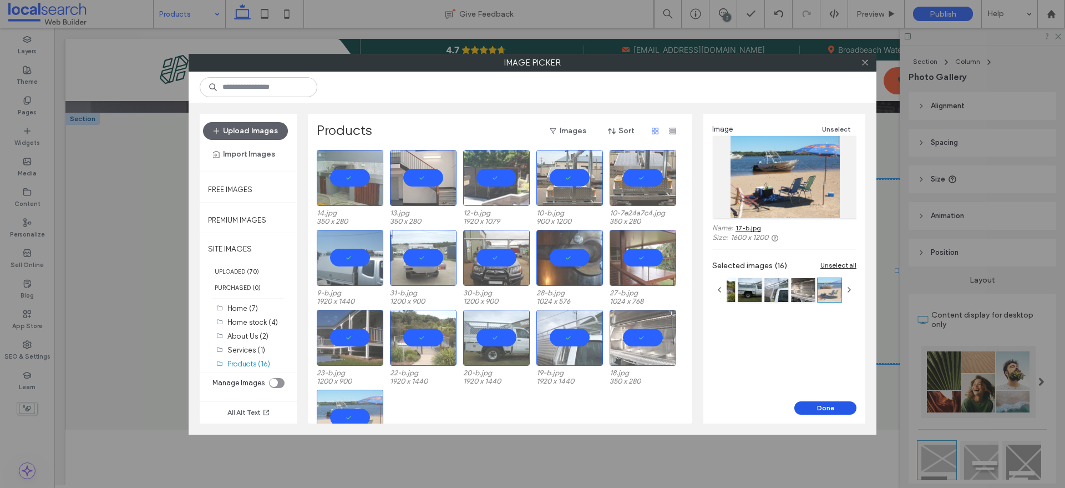
click at [807, 405] on button "Done" at bounding box center [825, 407] width 62 height 13
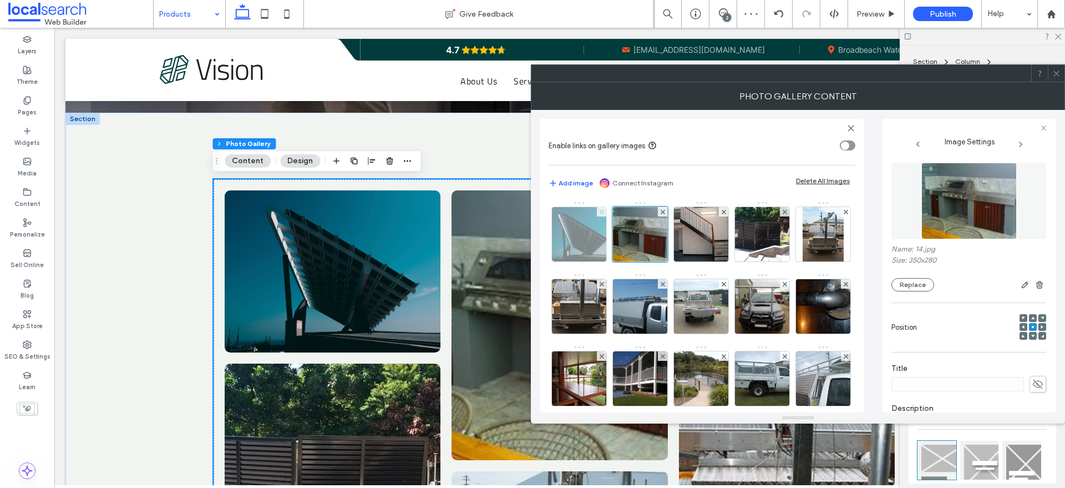
click at [602, 211] on use at bounding box center [601, 211] width 4 height 4
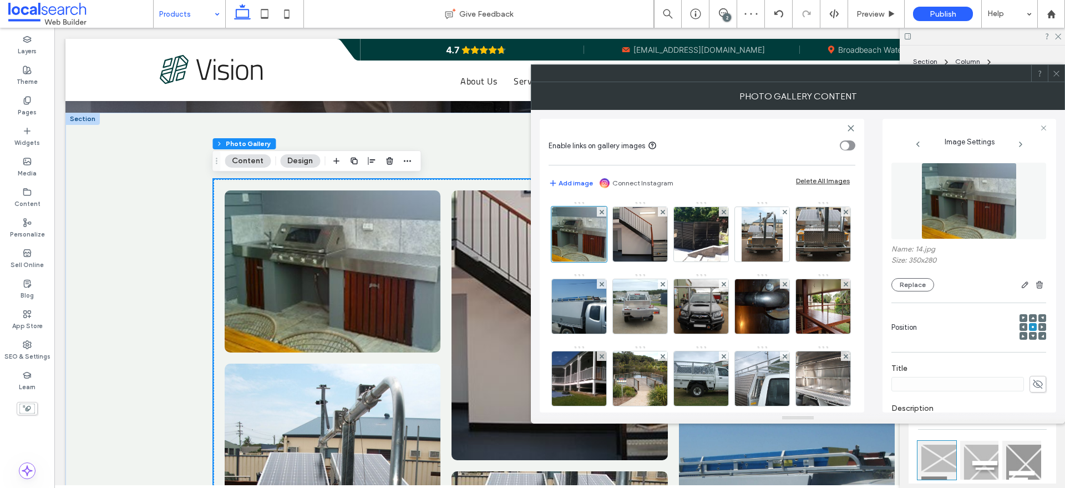
click at [1058, 74] on use at bounding box center [1056, 73] width 6 height 6
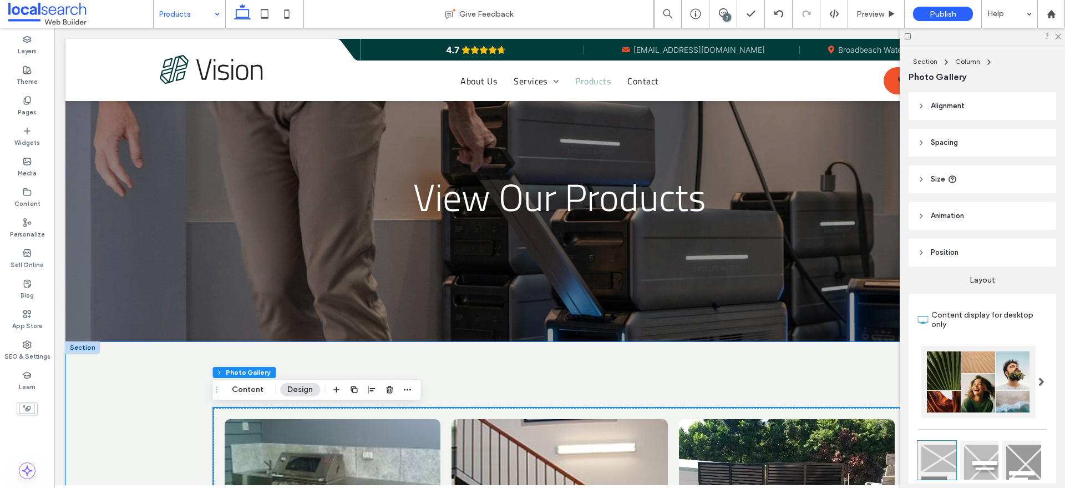
scroll to position [0, 0]
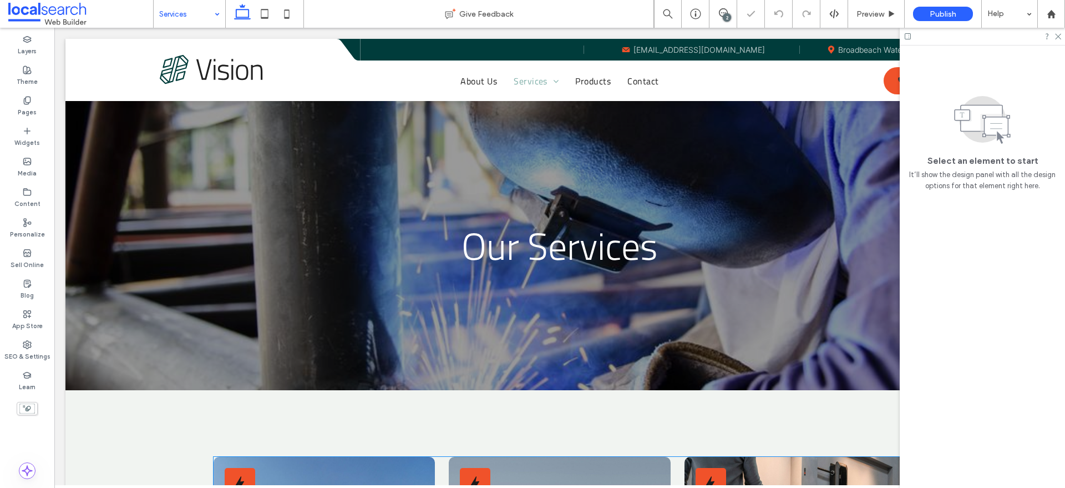
scroll to position [347, 0]
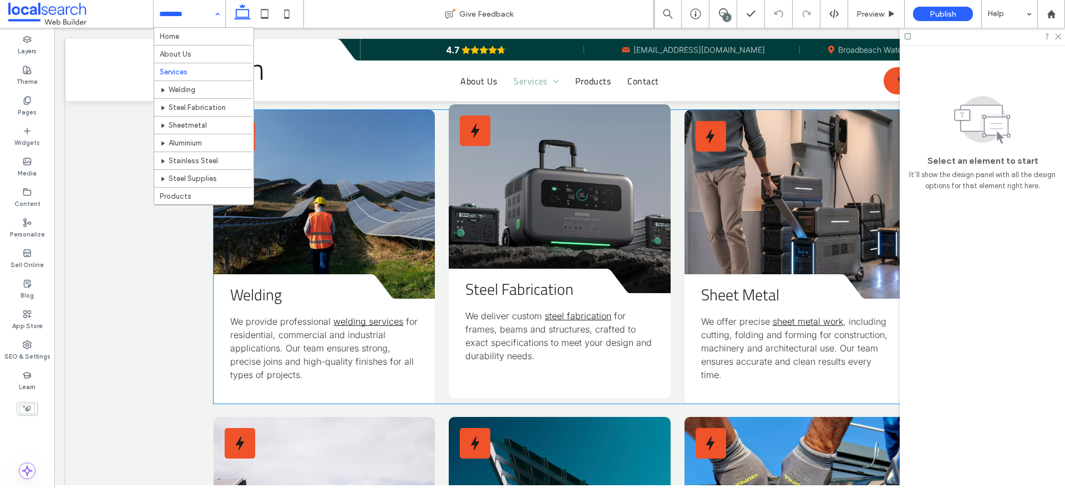
click at [536, 202] on link at bounding box center [559, 198] width 221 height 189
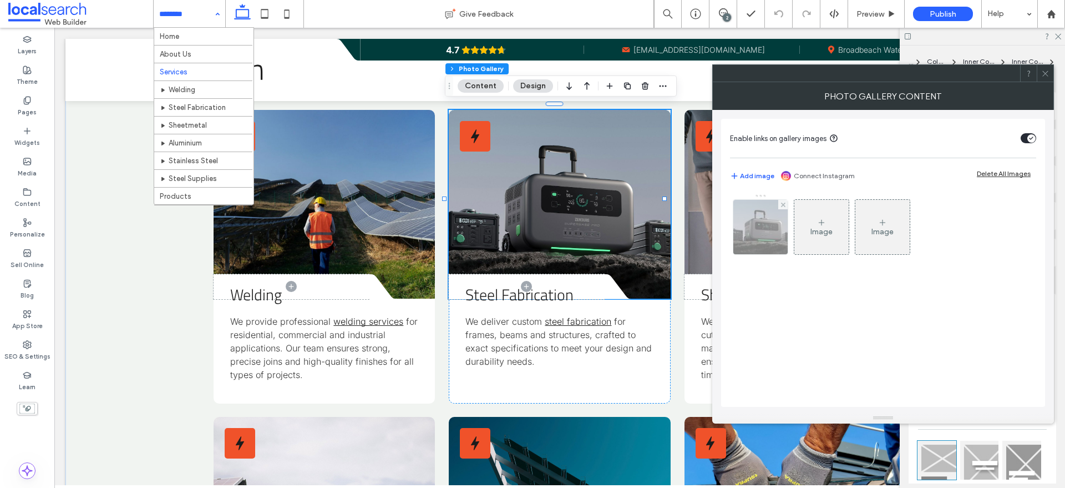
click at [753, 237] on img at bounding box center [760, 227] width 86 height 54
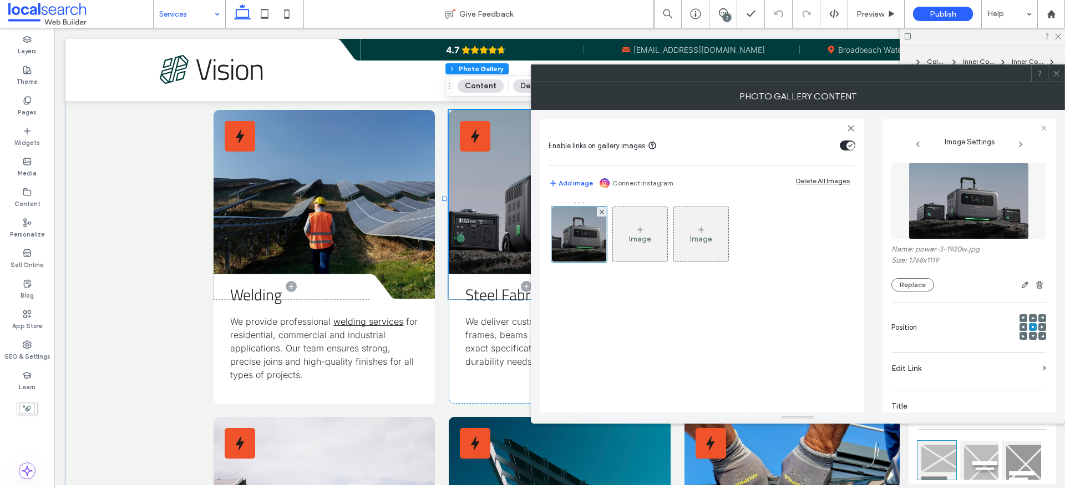
click at [959, 200] on img at bounding box center [969, 201] width 120 height 77
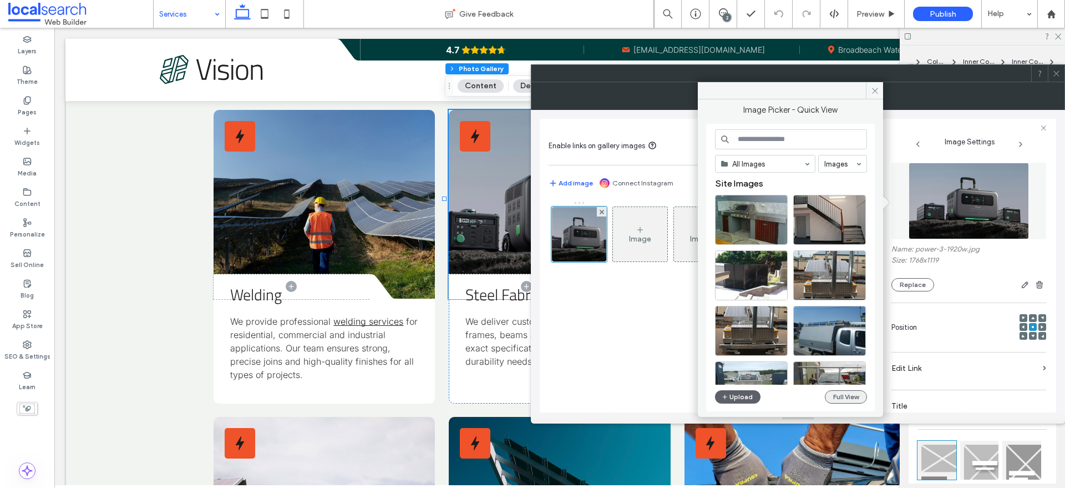
click at [846, 394] on button "Full View" at bounding box center [846, 396] width 42 height 13
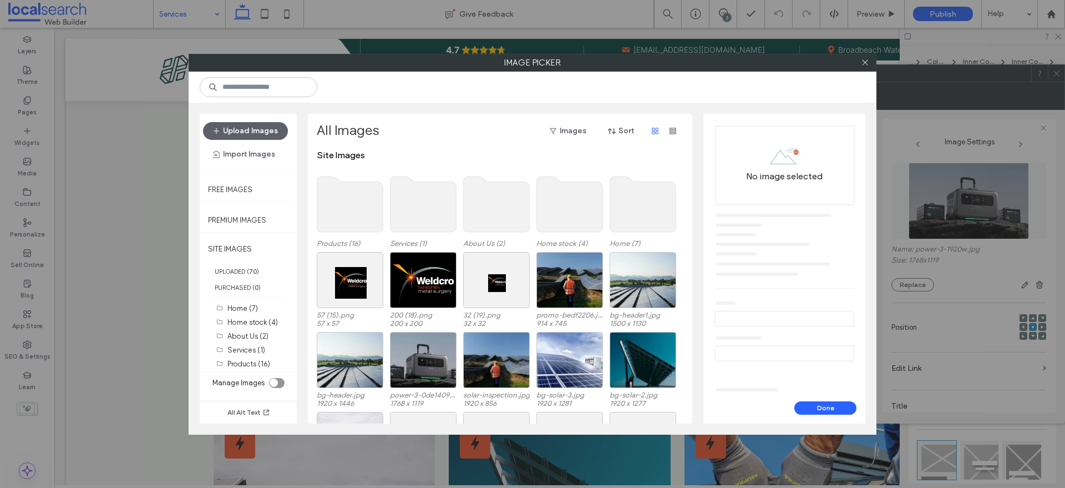
click at [424, 196] on use at bounding box center [423, 203] width 66 height 55
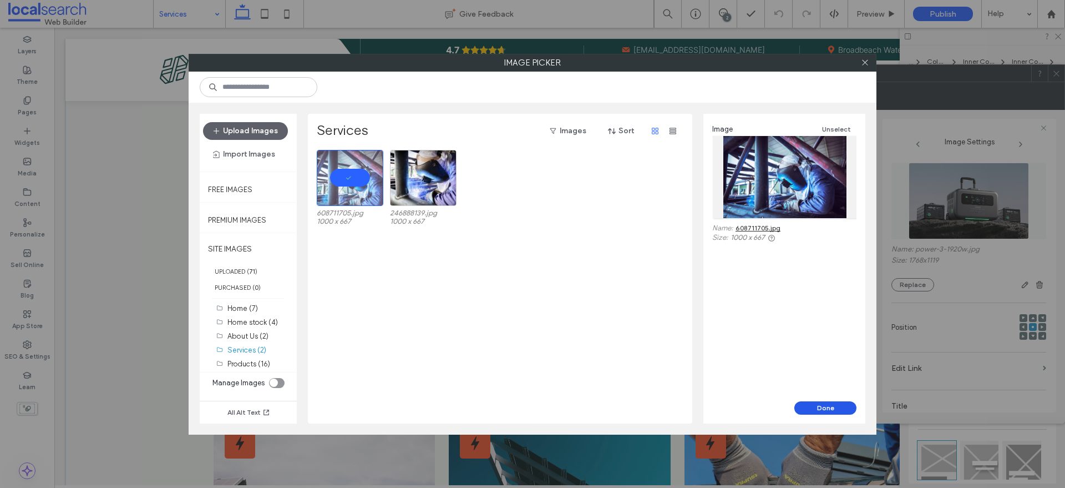
click at [836, 406] on button "Done" at bounding box center [825, 407] width 62 height 13
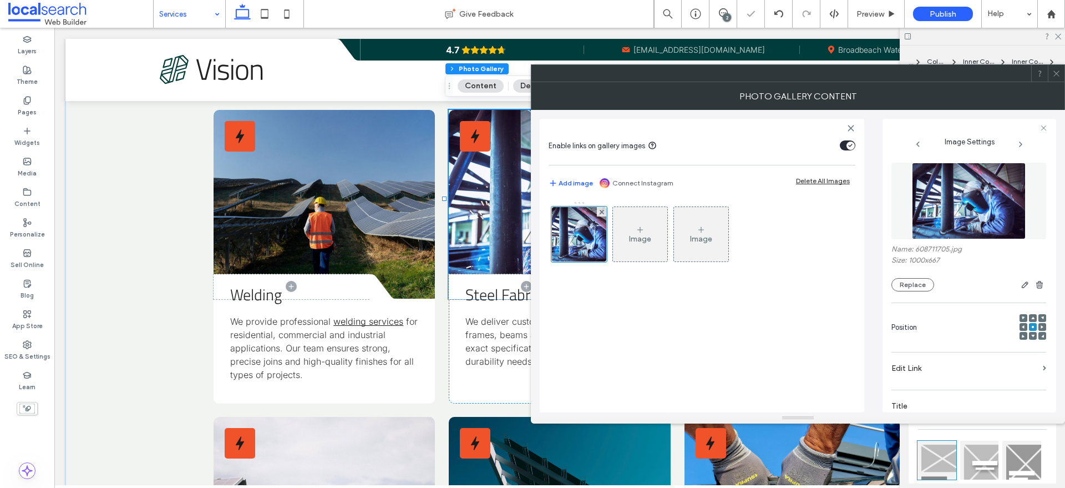
drag, startPoint x: 1058, startPoint y: 74, endPoint x: 469, endPoint y: 138, distance: 592.4
click at [1058, 74] on icon at bounding box center [1056, 73] width 8 height 8
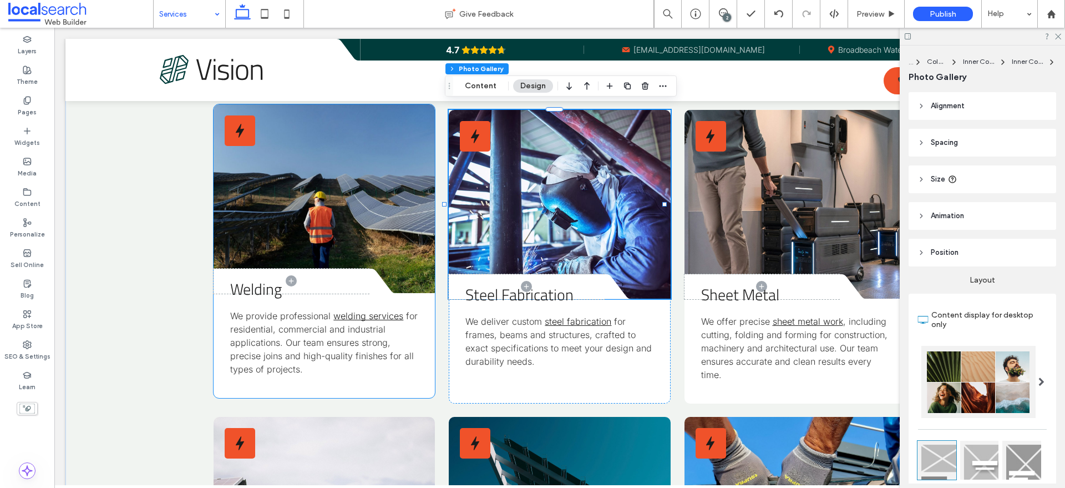
click at [285, 203] on link at bounding box center [324, 198] width 221 height 189
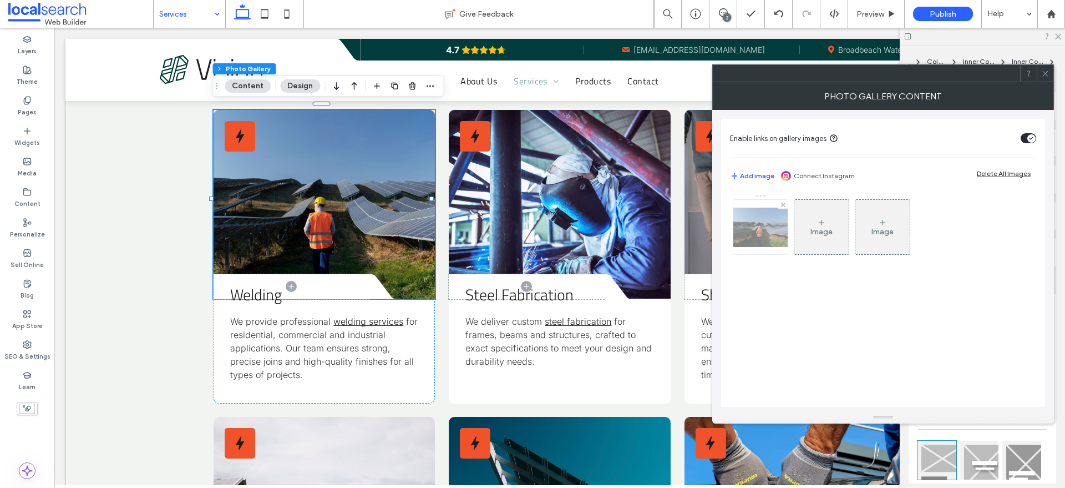
click at [762, 225] on img at bounding box center [760, 226] width 89 height 39
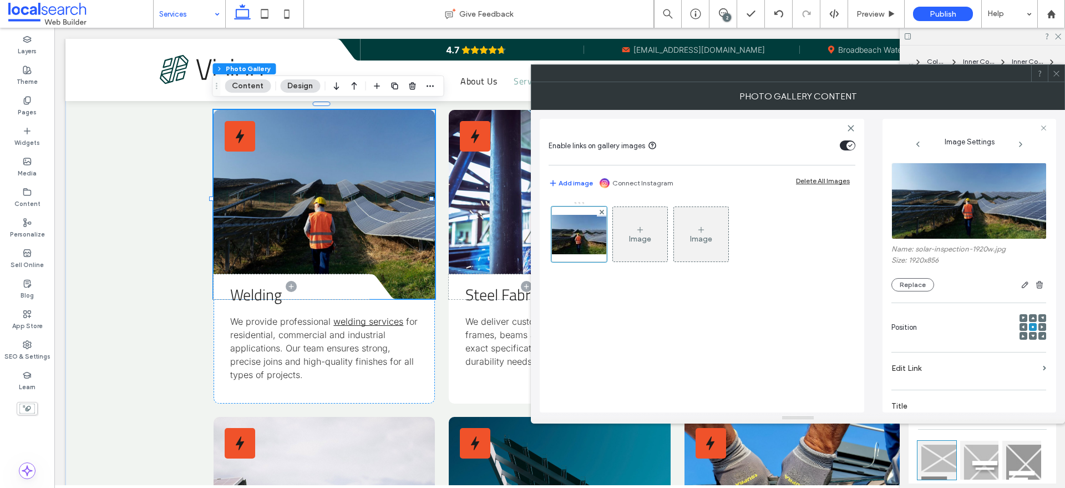
click at [989, 192] on img at bounding box center [969, 201] width 156 height 77
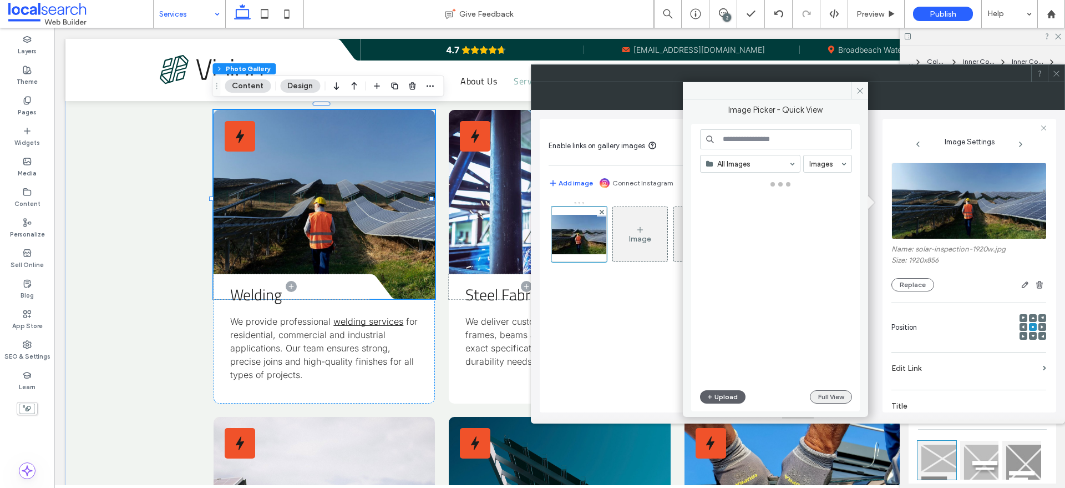
click at [835, 397] on button "Full View" at bounding box center [831, 396] width 42 height 13
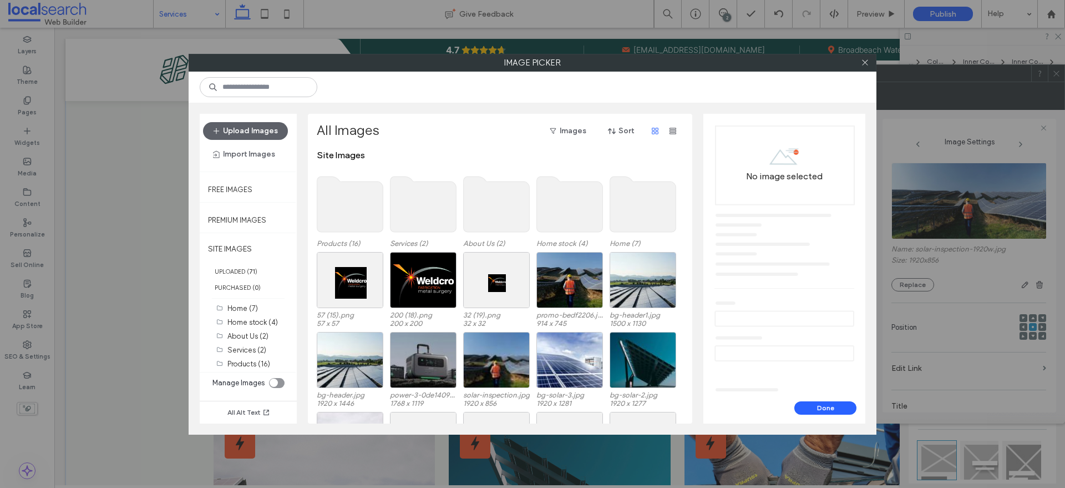
click at [421, 206] on use at bounding box center [423, 203] width 66 height 55
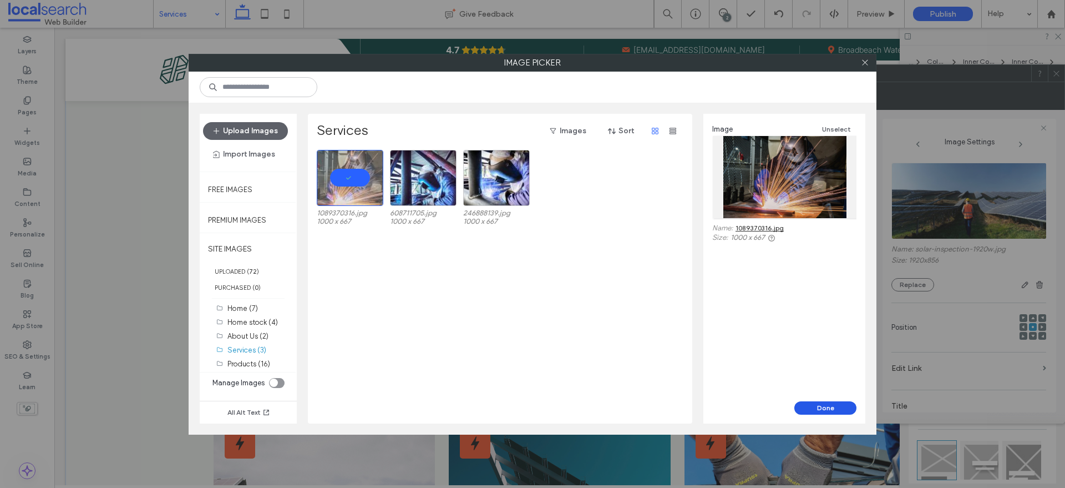
click at [838, 405] on button "Done" at bounding box center [825, 407] width 62 height 13
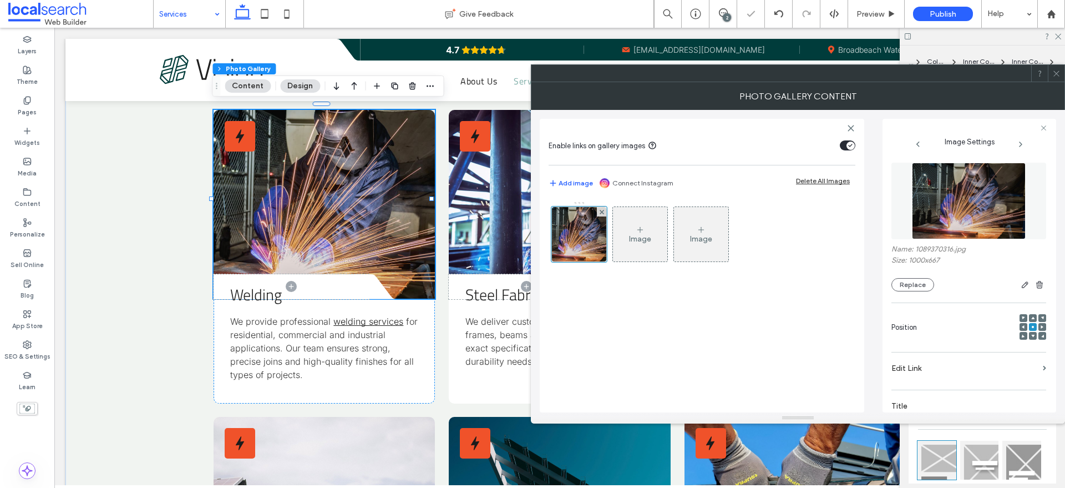
click at [1057, 71] on icon at bounding box center [1056, 73] width 8 height 8
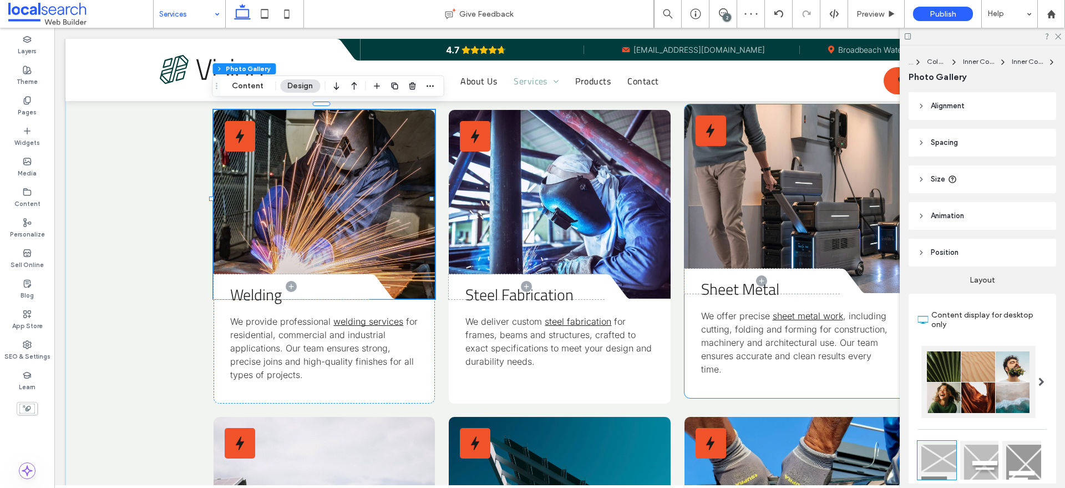
click at [713, 287] on span "Sheet Metal" at bounding box center [740, 289] width 78 height 24
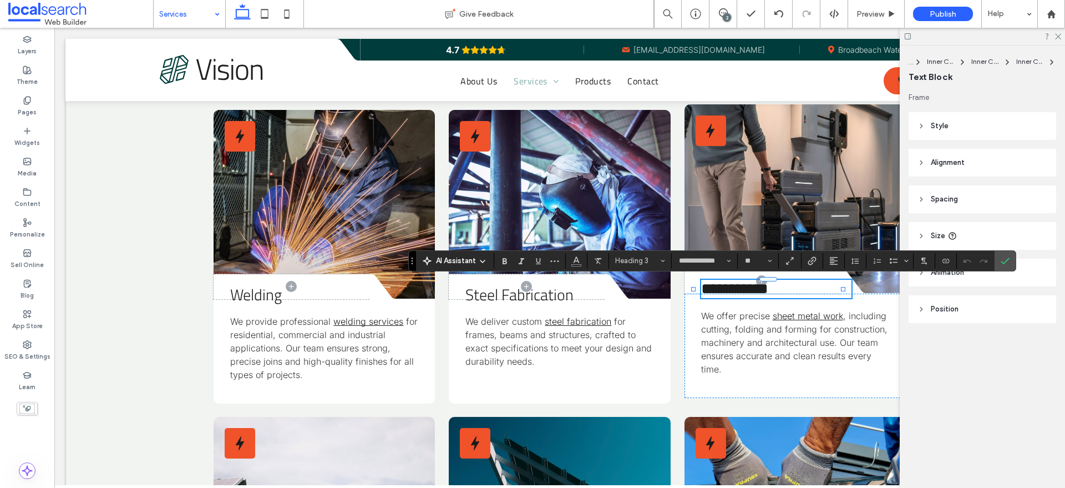
type input "**********"
type input "**"
drag, startPoint x: 559, startPoint y: 255, endPoint x: 21, endPoint y: 434, distance: 566.9
click at [21, 434] on div "Layers Theme Pages Widgets Media Content Personalize Sell Online Blog App Store…" at bounding box center [27, 258] width 54 height 460
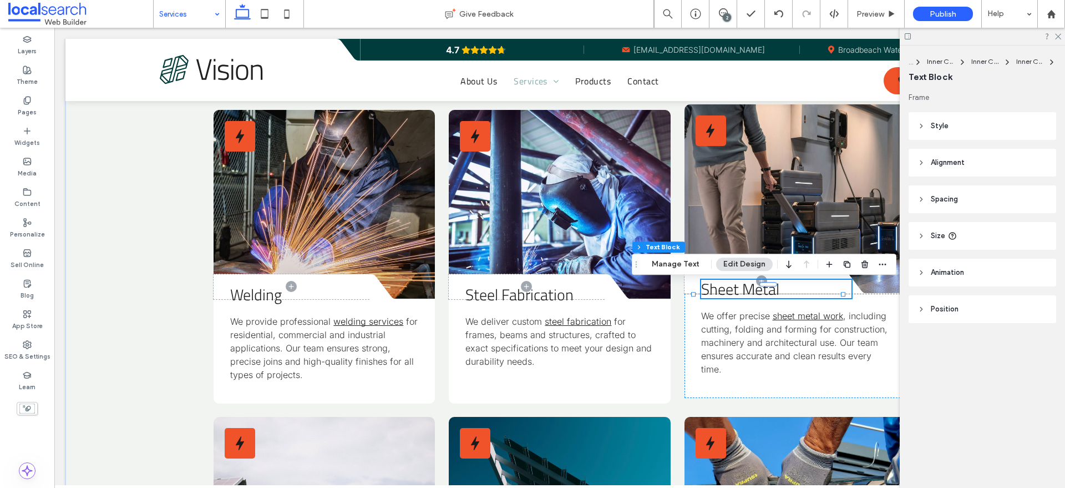
click at [723, 291] on span "Sheet Metal" at bounding box center [740, 289] width 78 height 24
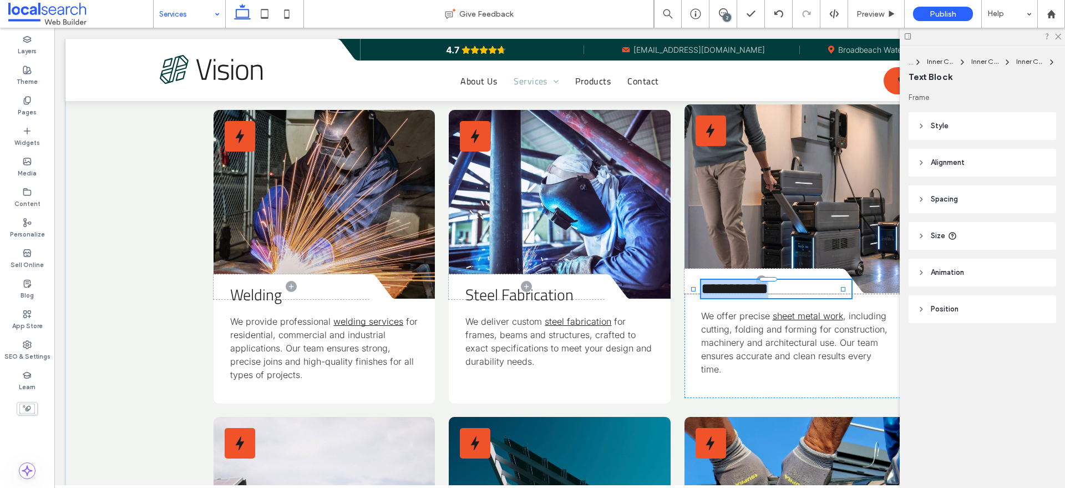
type input "**********"
type input "**"
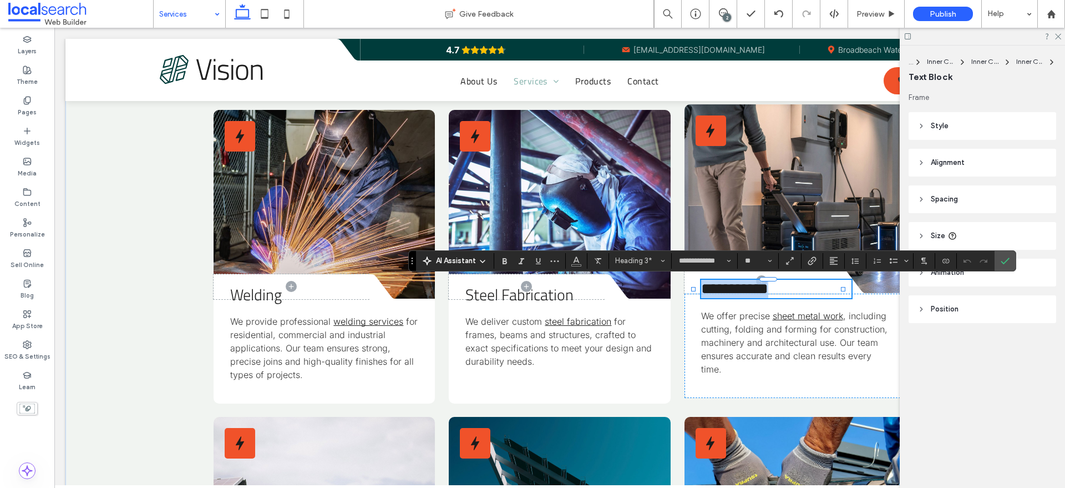
copy span "**********"
click at [748, 165] on link at bounding box center [794, 198] width 221 height 189
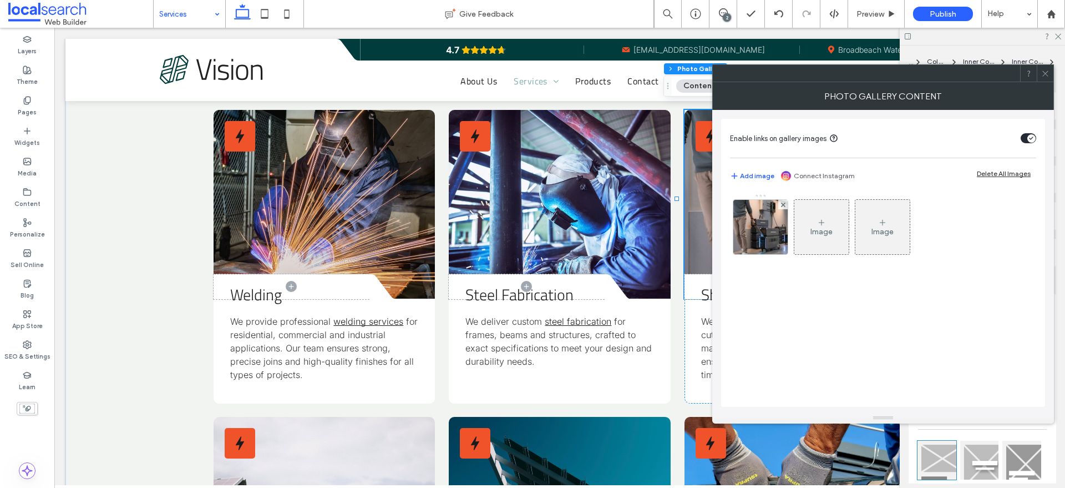
click at [757, 238] on img at bounding box center [761, 227] width 82 height 54
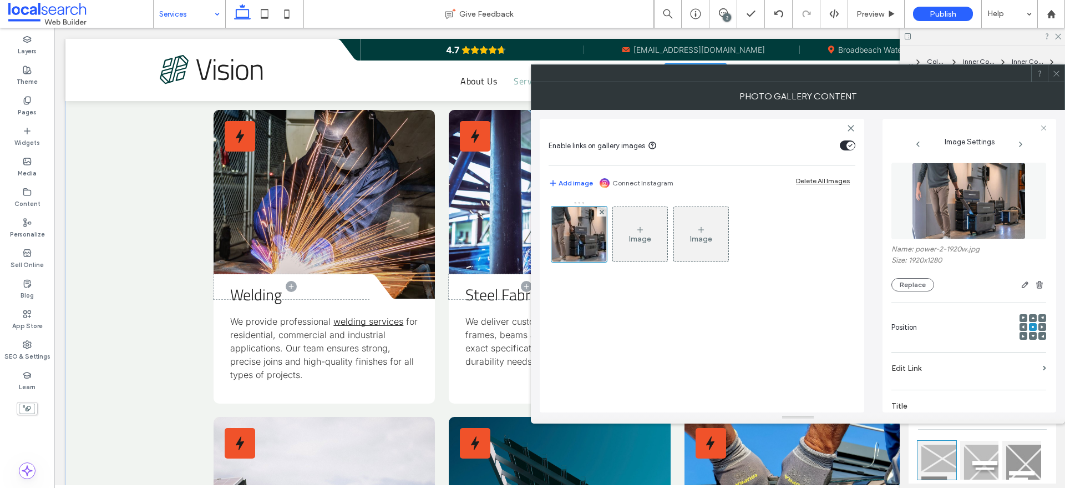
click at [1012, 199] on img at bounding box center [969, 201] width 114 height 77
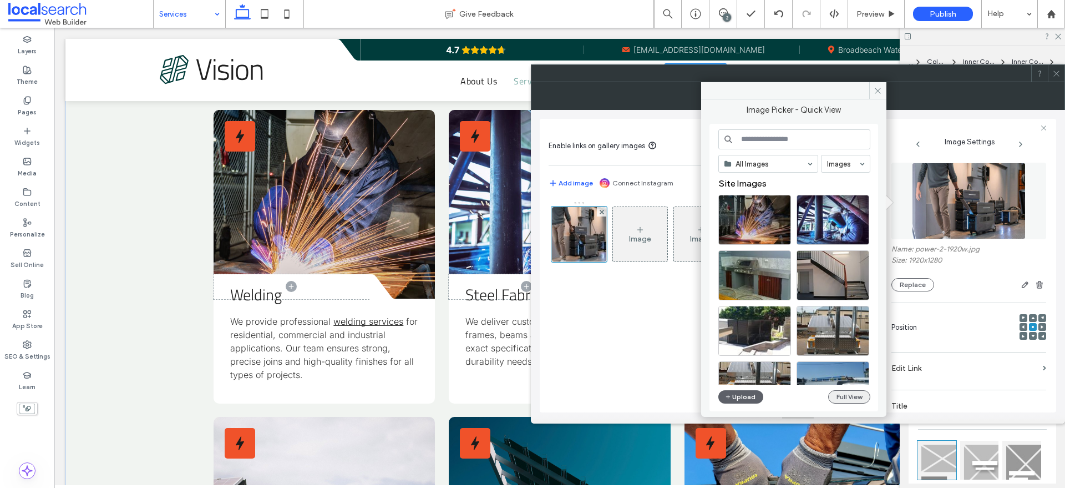
click at [846, 394] on button "Full View" at bounding box center [849, 396] width 42 height 13
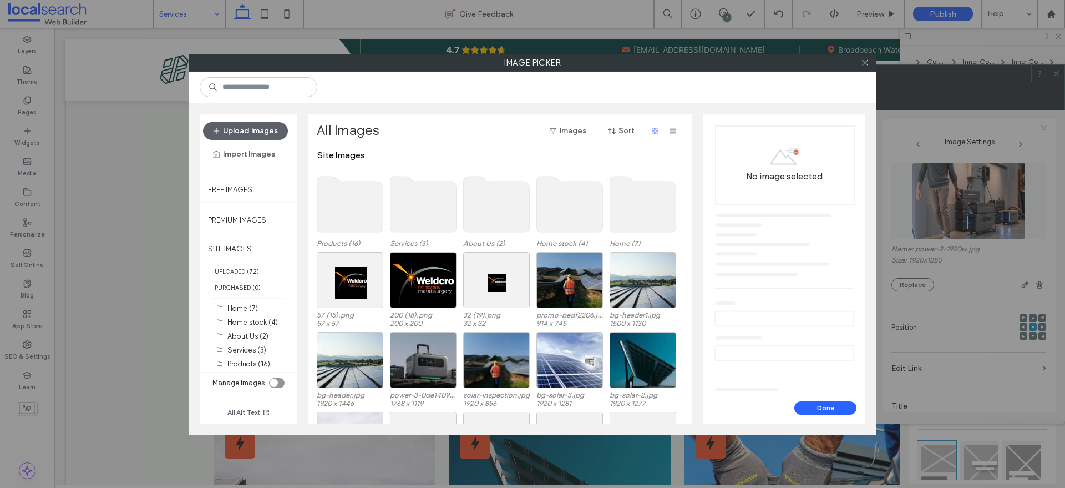
click at [353, 205] on use at bounding box center [350, 203] width 66 height 55
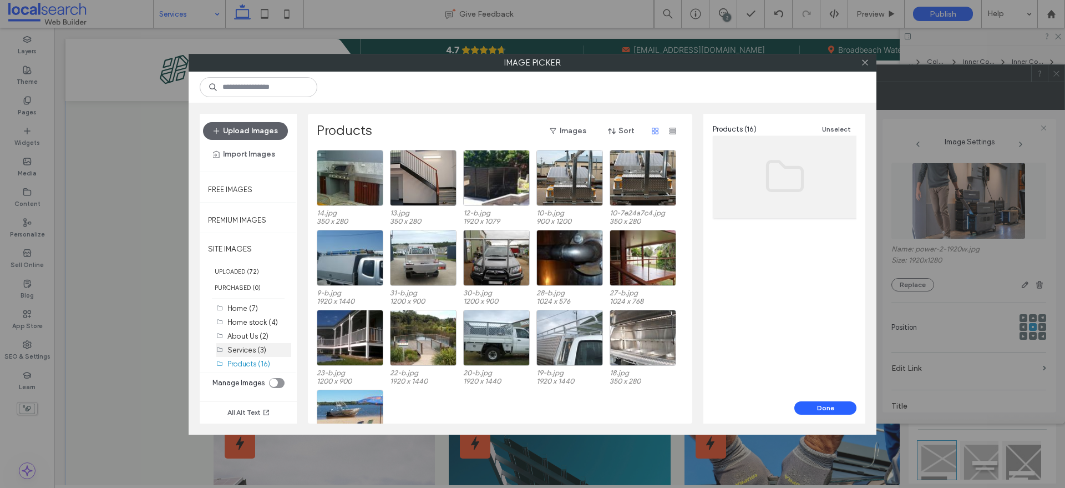
click at [258, 351] on label "Services (3)" at bounding box center [246, 350] width 39 height 8
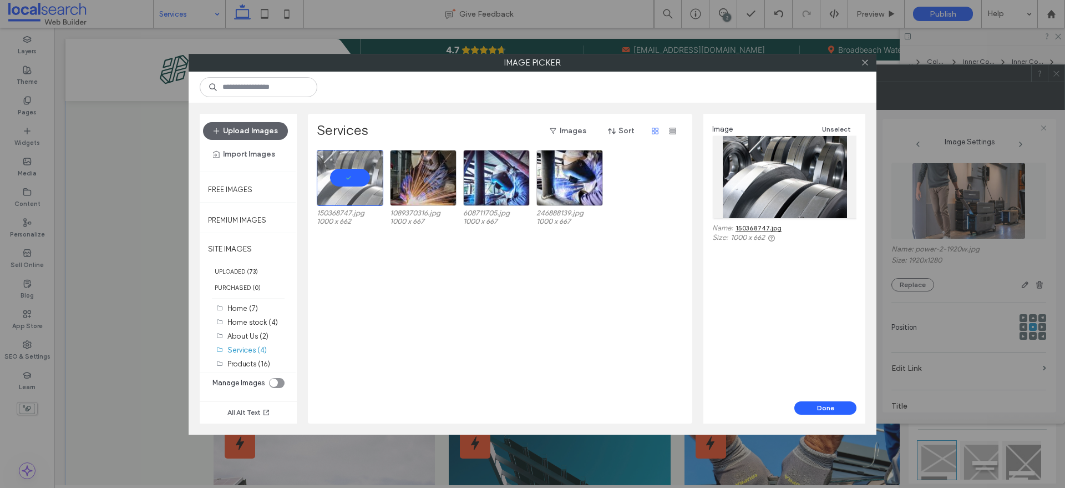
click at [524, 316] on div "150368747.jpg 1000 x 662 1089370316.jpg 1000 x 667 608711705.jpg 1000 x 667 246…" at bounding box center [503, 286] width 373 height 273
click at [838, 408] on button "Done" at bounding box center [825, 407] width 62 height 13
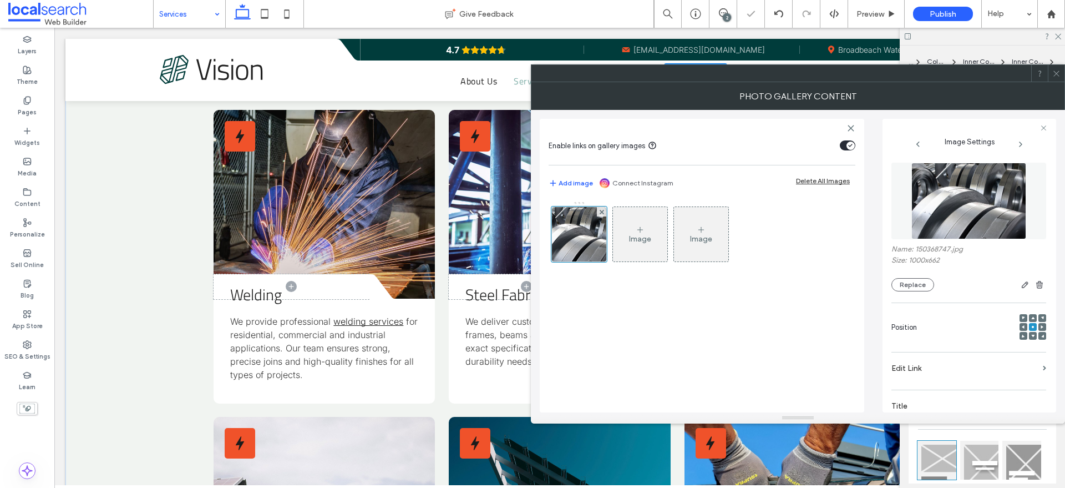
click at [789, 356] on div "Image Image" at bounding box center [702, 300] width 307 height 211
click at [1059, 77] on icon at bounding box center [1056, 73] width 8 height 8
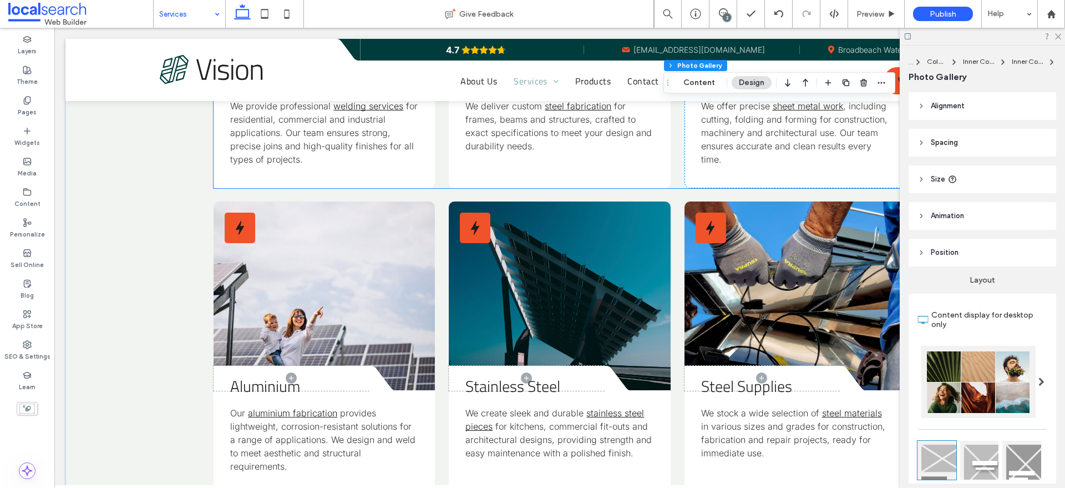
scroll to position [624, 0]
